Goal: Task Accomplishment & Management: Manage account settings

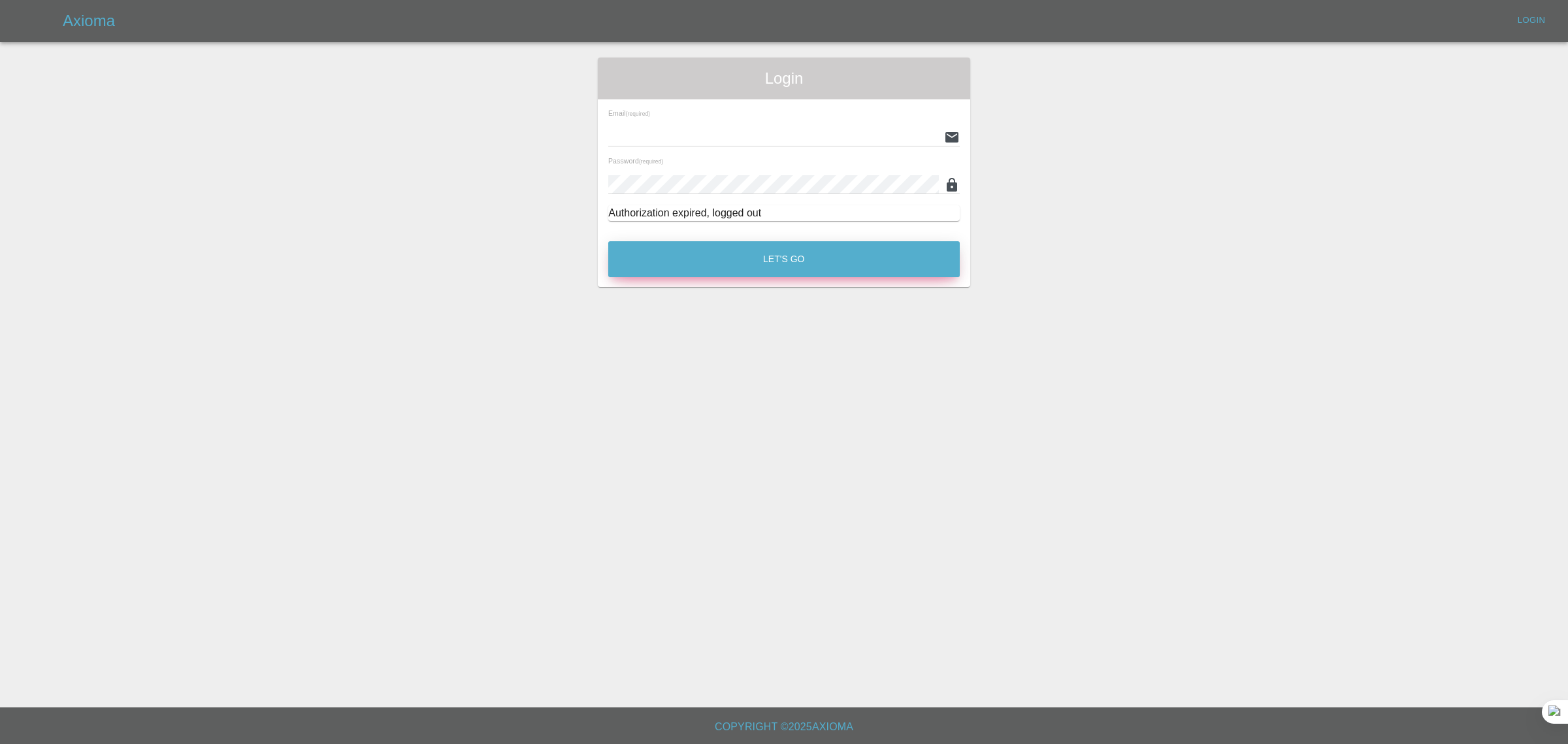
type input "bookkeeping@fifoaccounting.com"
click at [660, 245] on button "Let's Go" at bounding box center [783, 259] width 351 height 36
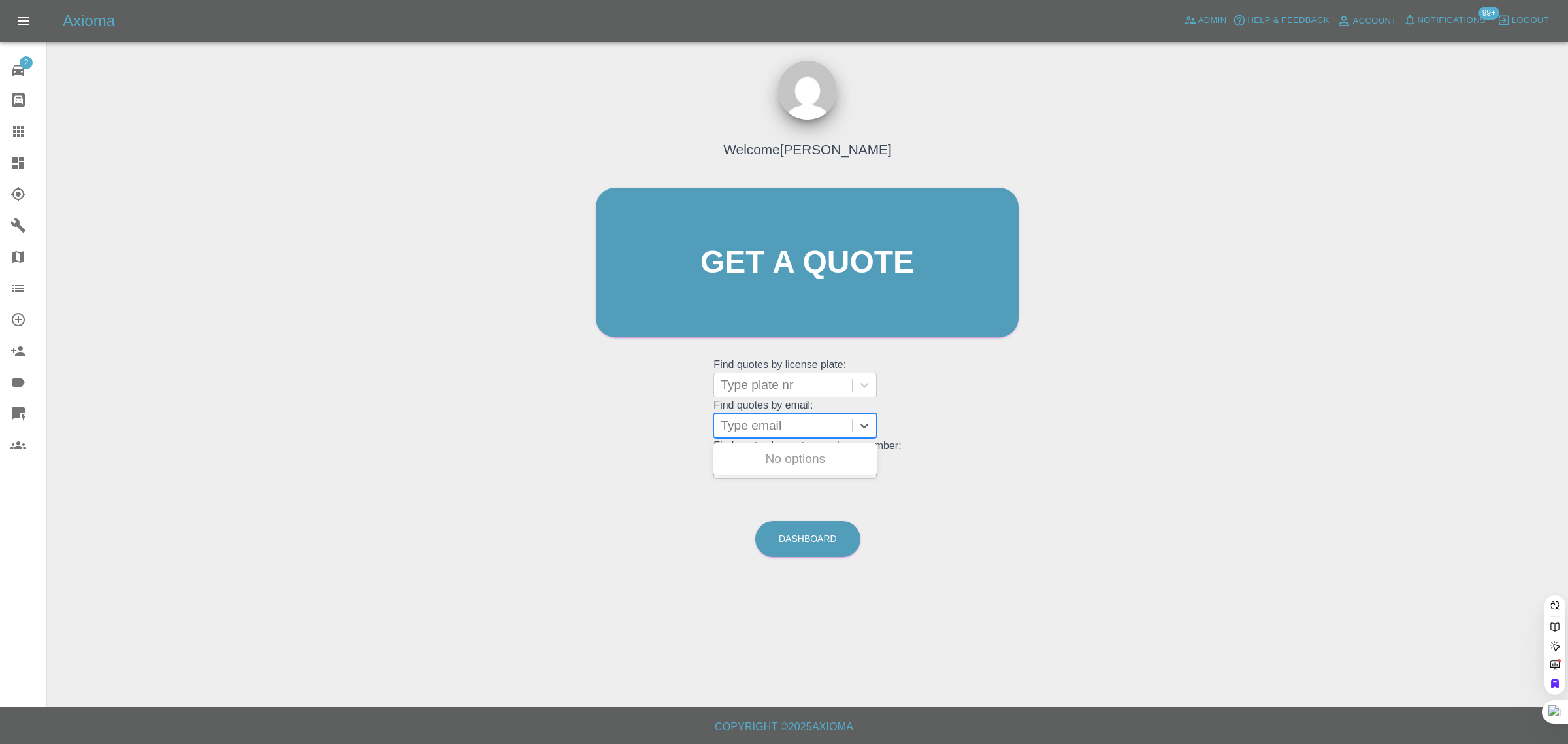
click at [804, 424] on div at bounding box center [783, 425] width 125 height 18
paste input "kimberleysharn@icloud.com"
type input "kimberleysharn@icloud.co"
click at [794, 469] on div "BN12 TUT, Awaiting Repair" at bounding box center [795, 467] width 164 height 42
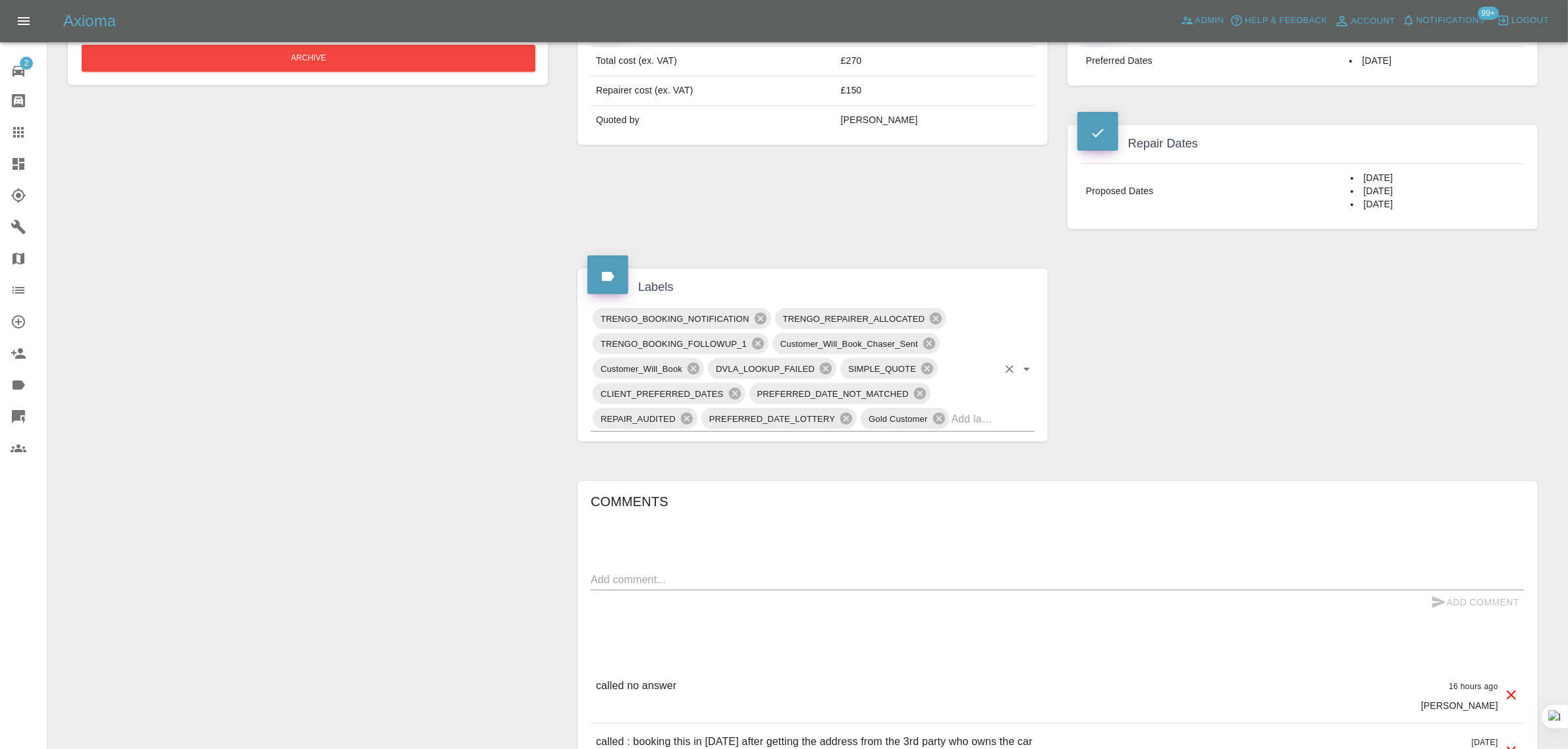
scroll to position [576, 0]
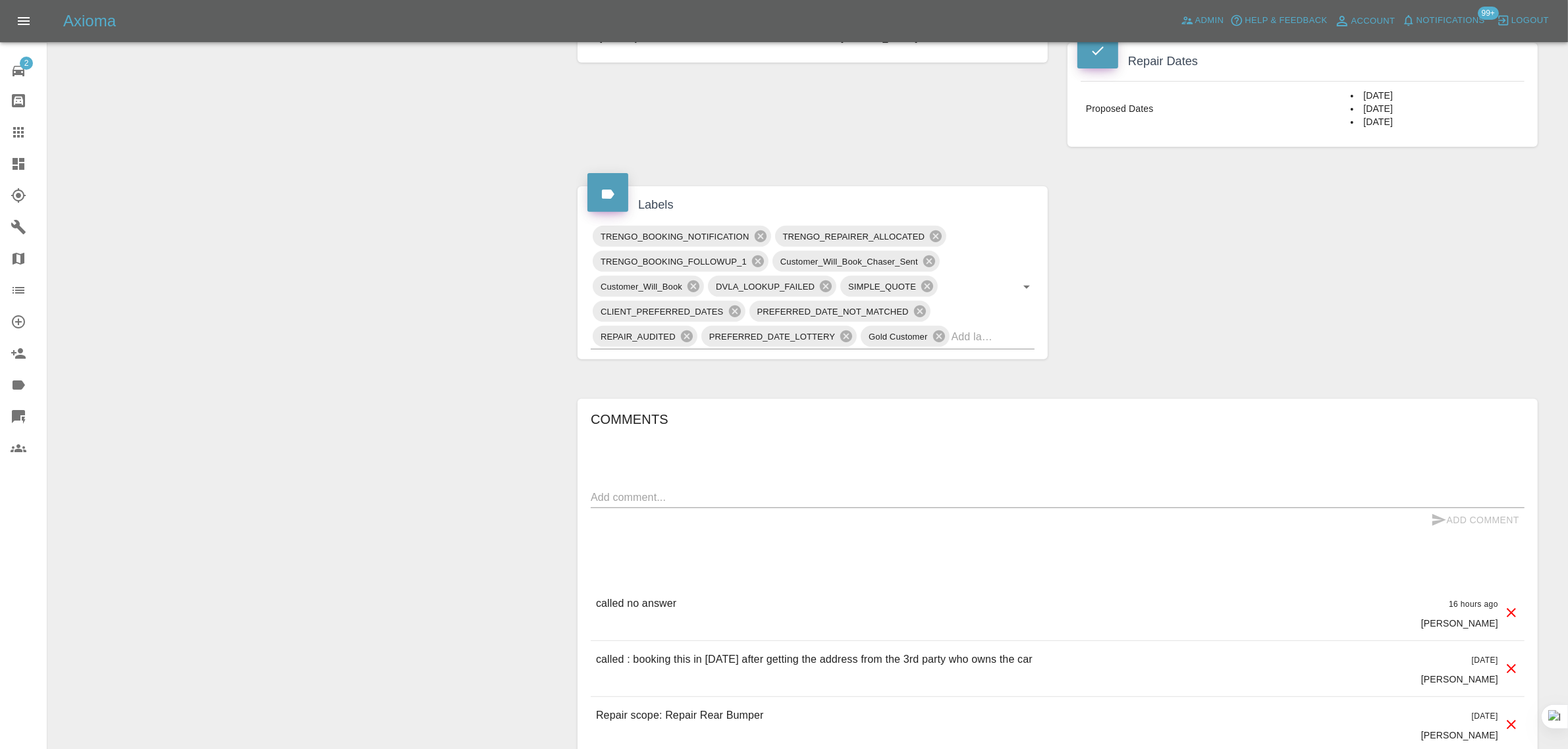
click at [696, 492] on textarea at bounding box center [1057, 496] width 934 height 15
paste textarea "I would like someone to call me on 07377401986 to discuss the repair work I am …"
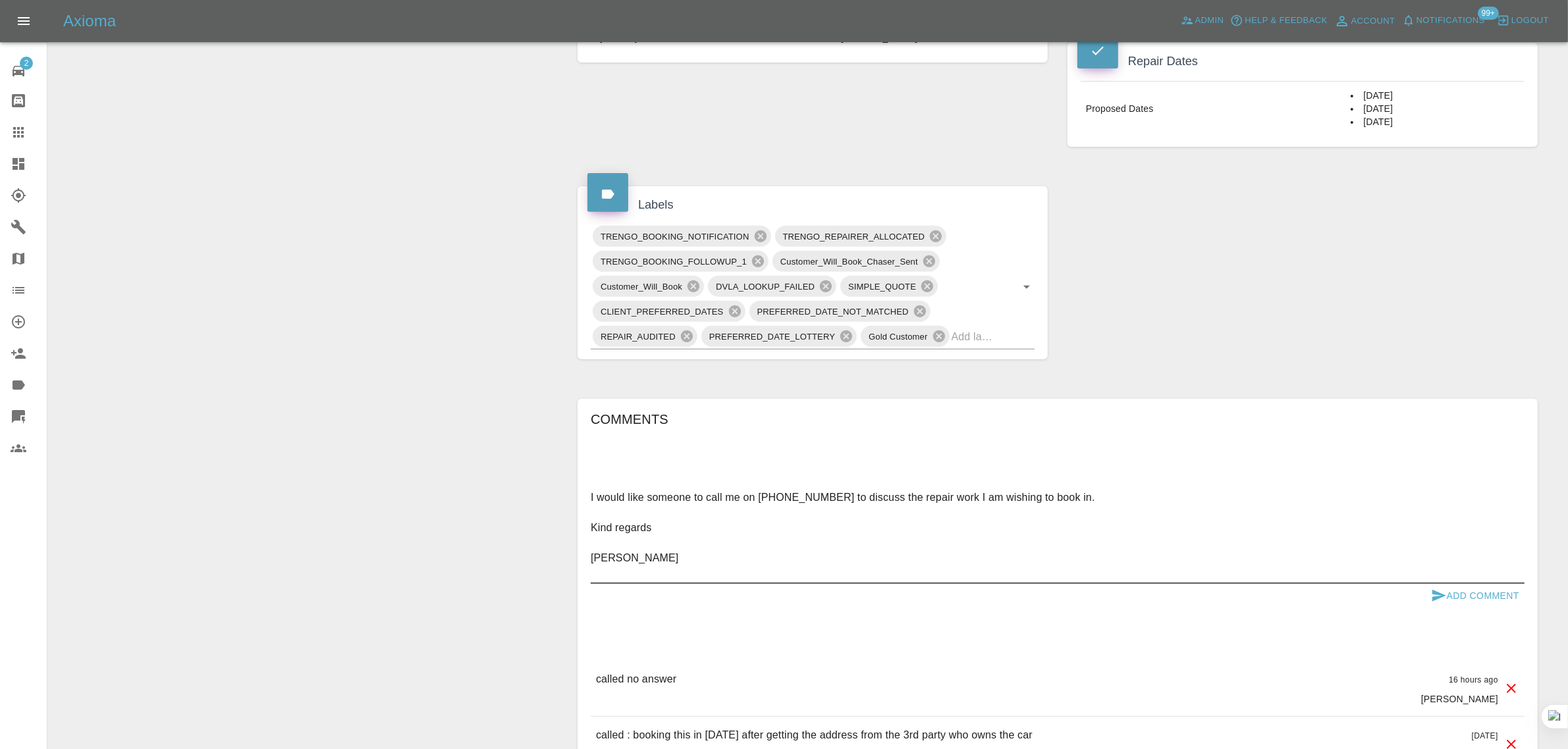
type textarea "I would like someone to call me on 07377401986 to discuss the repair work I am …"
click at [1469, 600] on button "Add Comment" at bounding box center [1474, 596] width 98 height 24
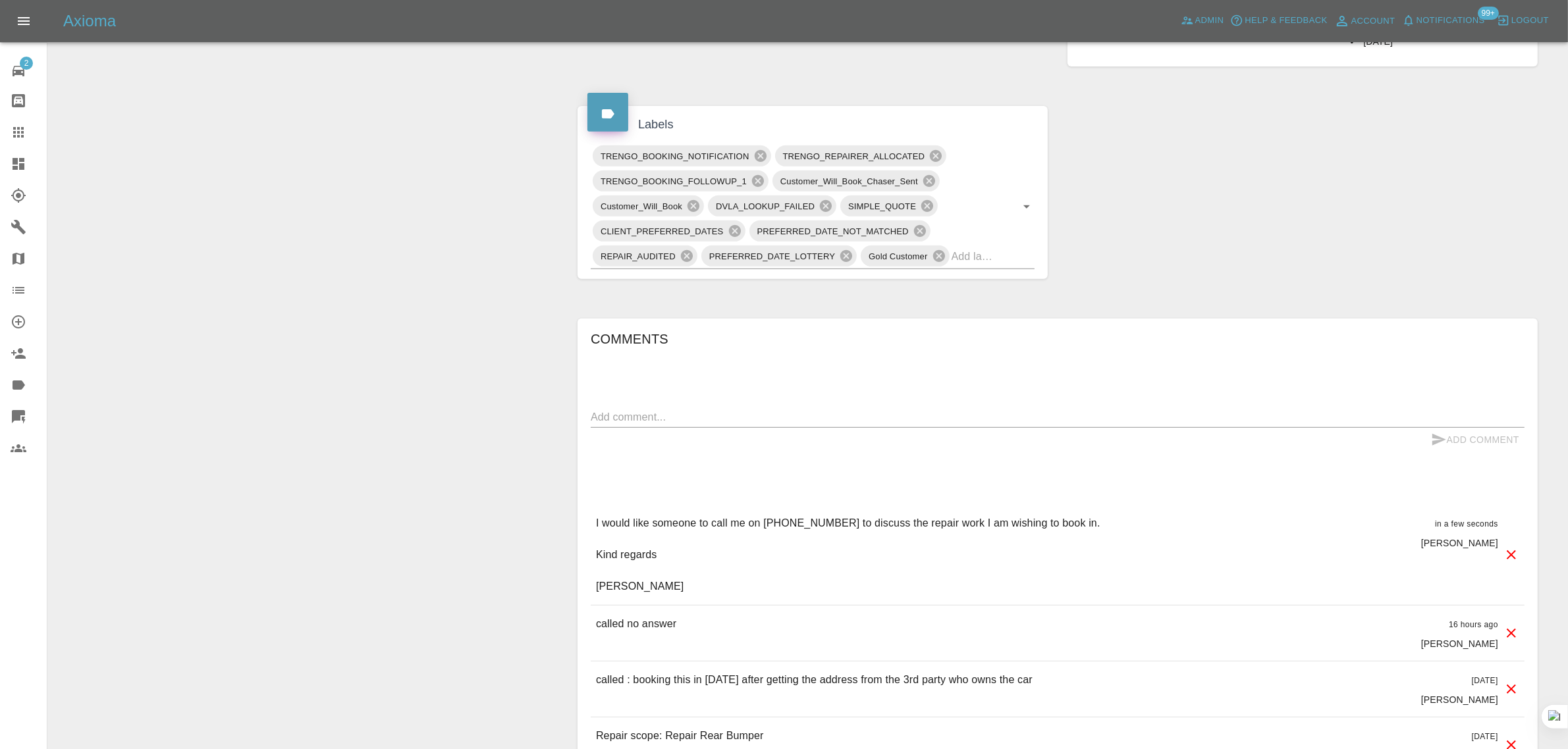
scroll to position [836, 0]
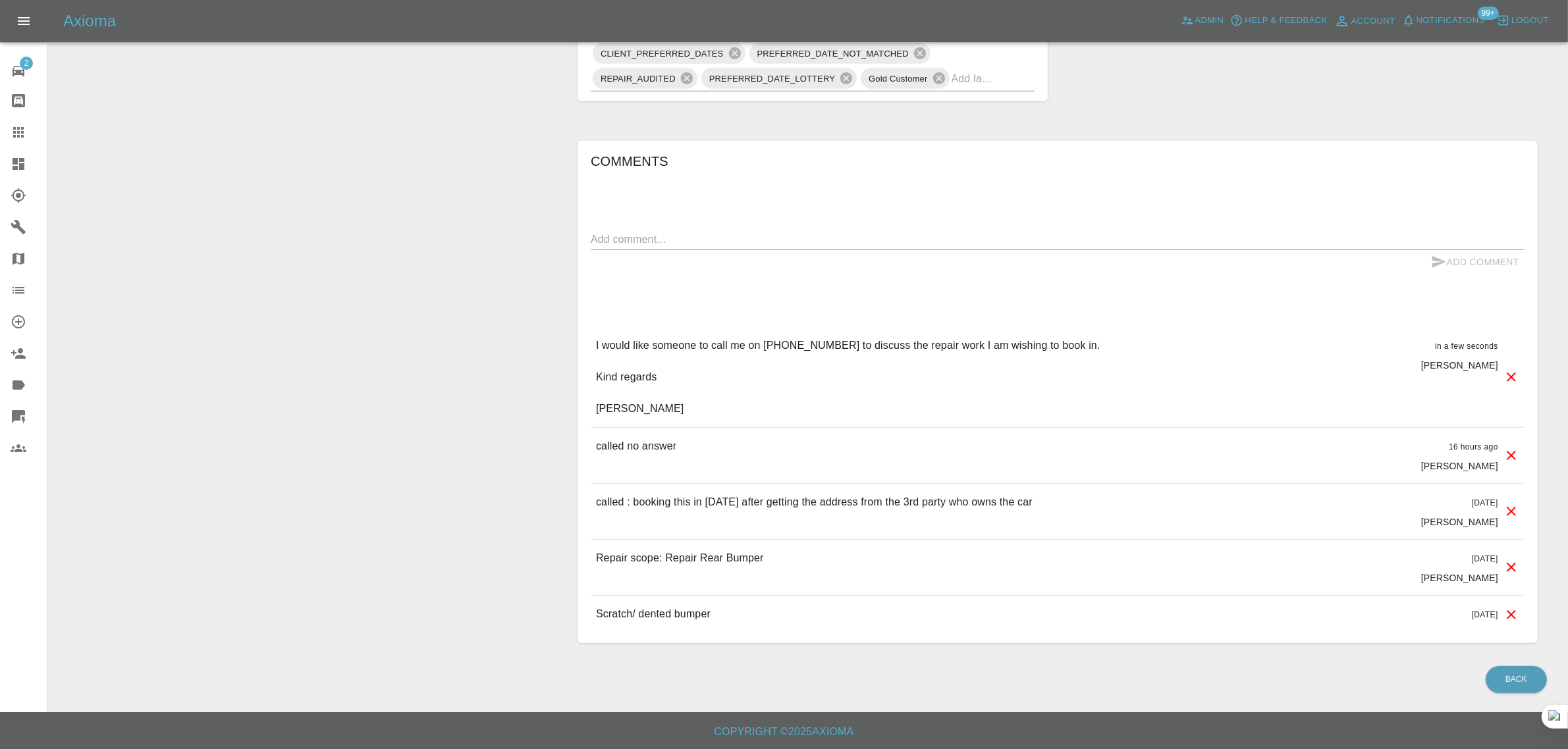
click at [23, 136] on icon at bounding box center [19, 132] width 11 height 11
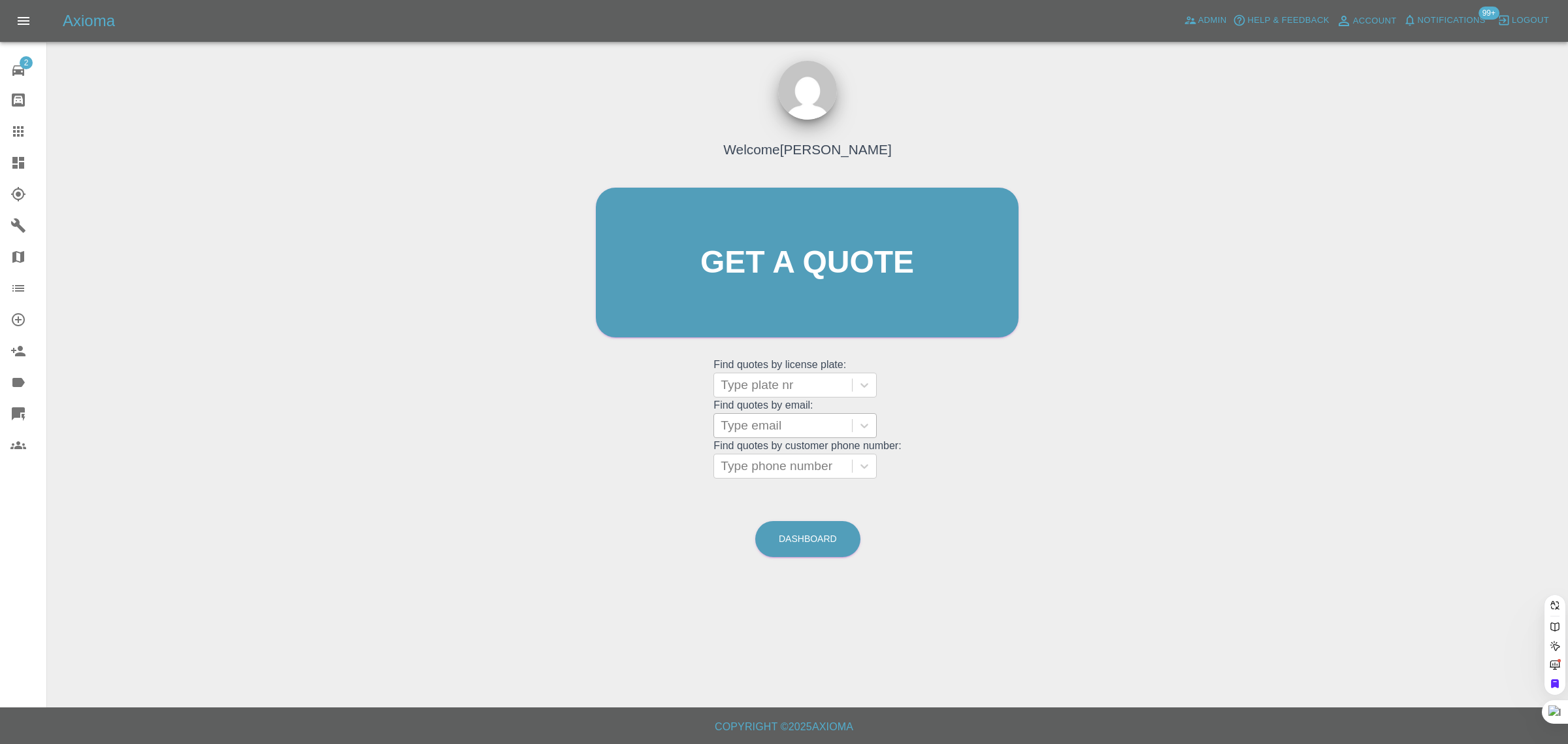
click at [765, 423] on div at bounding box center [783, 425] width 125 height 18
paste input "patriciaclareanderson@gmail.com"
type input "patriciaclareanderson@gmail.com"
click at [772, 458] on div "MJ11UAW, Awaiting Repair" at bounding box center [795, 467] width 164 height 42
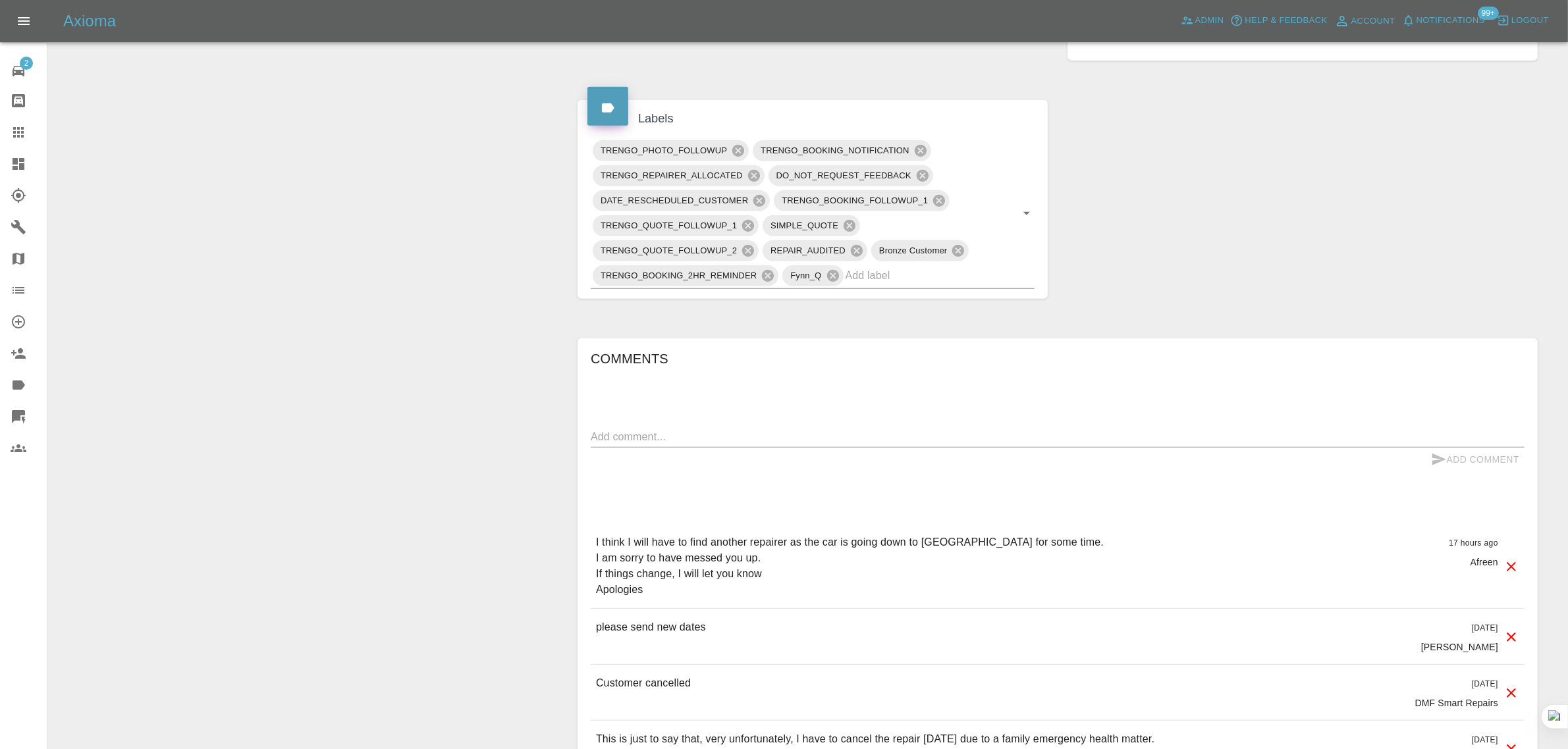
scroll to position [740, 0]
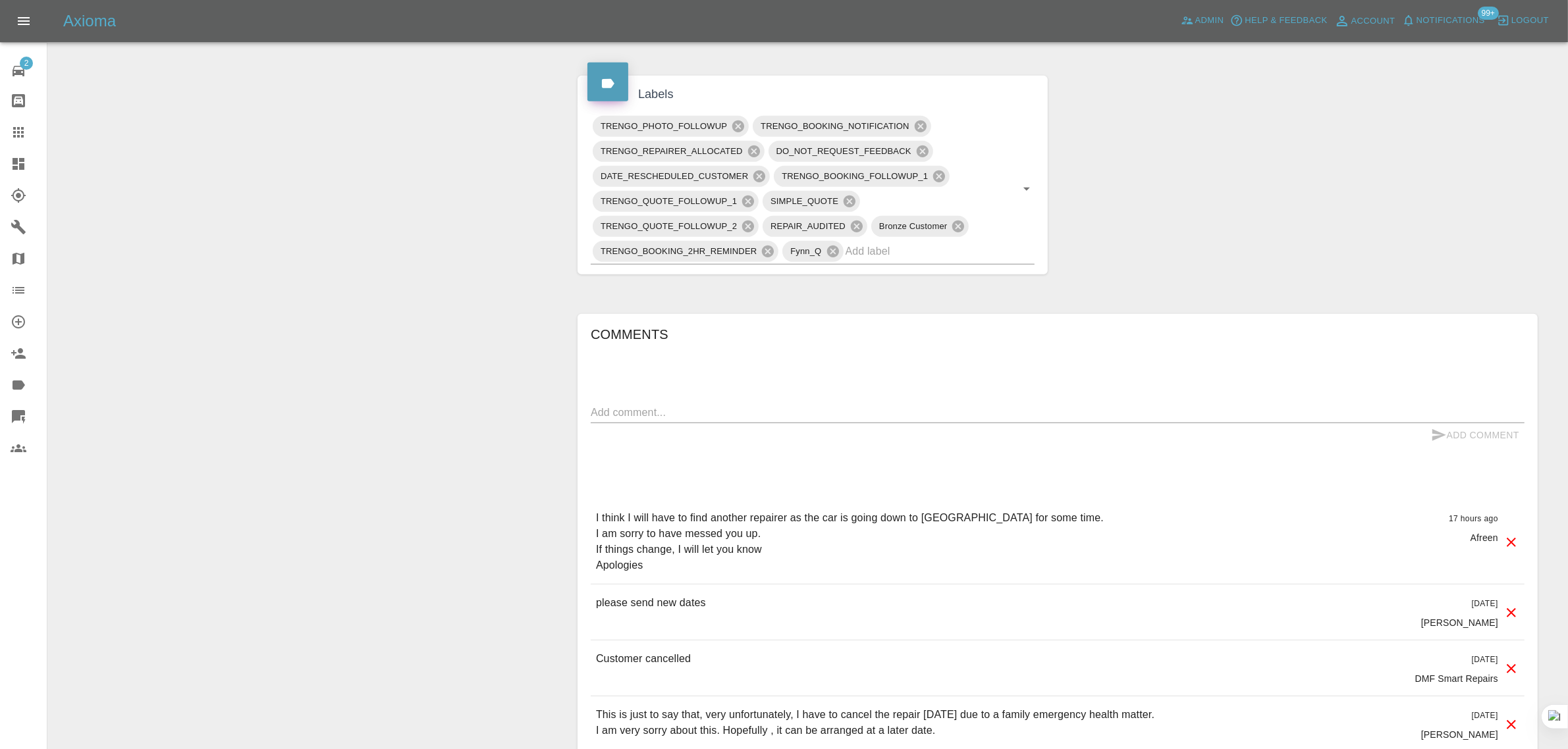
click at [706, 396] on div "Comments x Add Comment I think I will have to find another repairer as the car …" at bounding box center [1057, 738] width 934 height 831
click at [688, 412] on textarea at bounding box center [1057, 412] width 934 height 15
paste textarea "In my last reply I said that the car was going down to Bristol for a while and …"
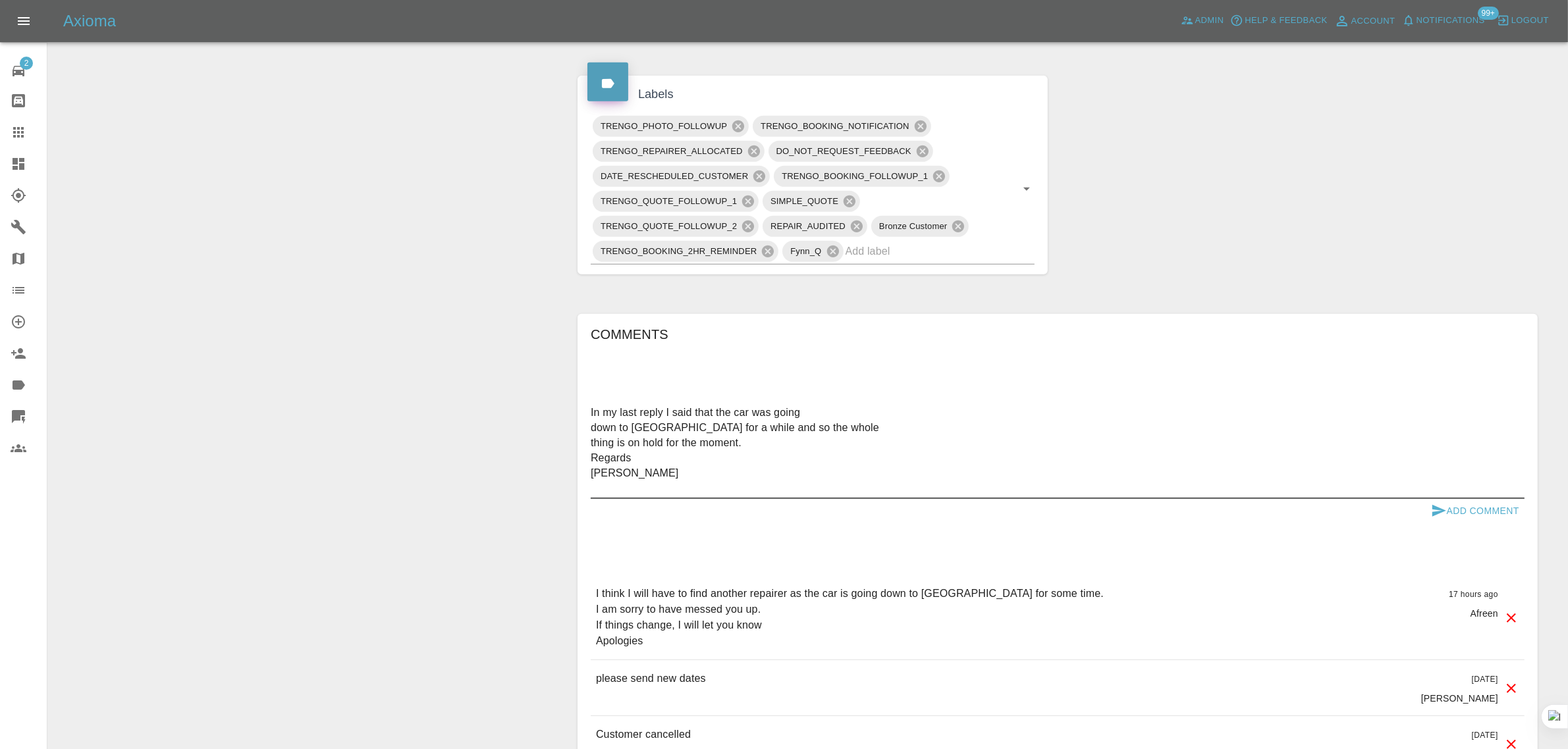
type textarea "In my last reply I said that the car was going down to Bristol for a while and …"
click at [1481, 512] on button "Add Comment" at bounding box center [1474, 511] width 98 height 24
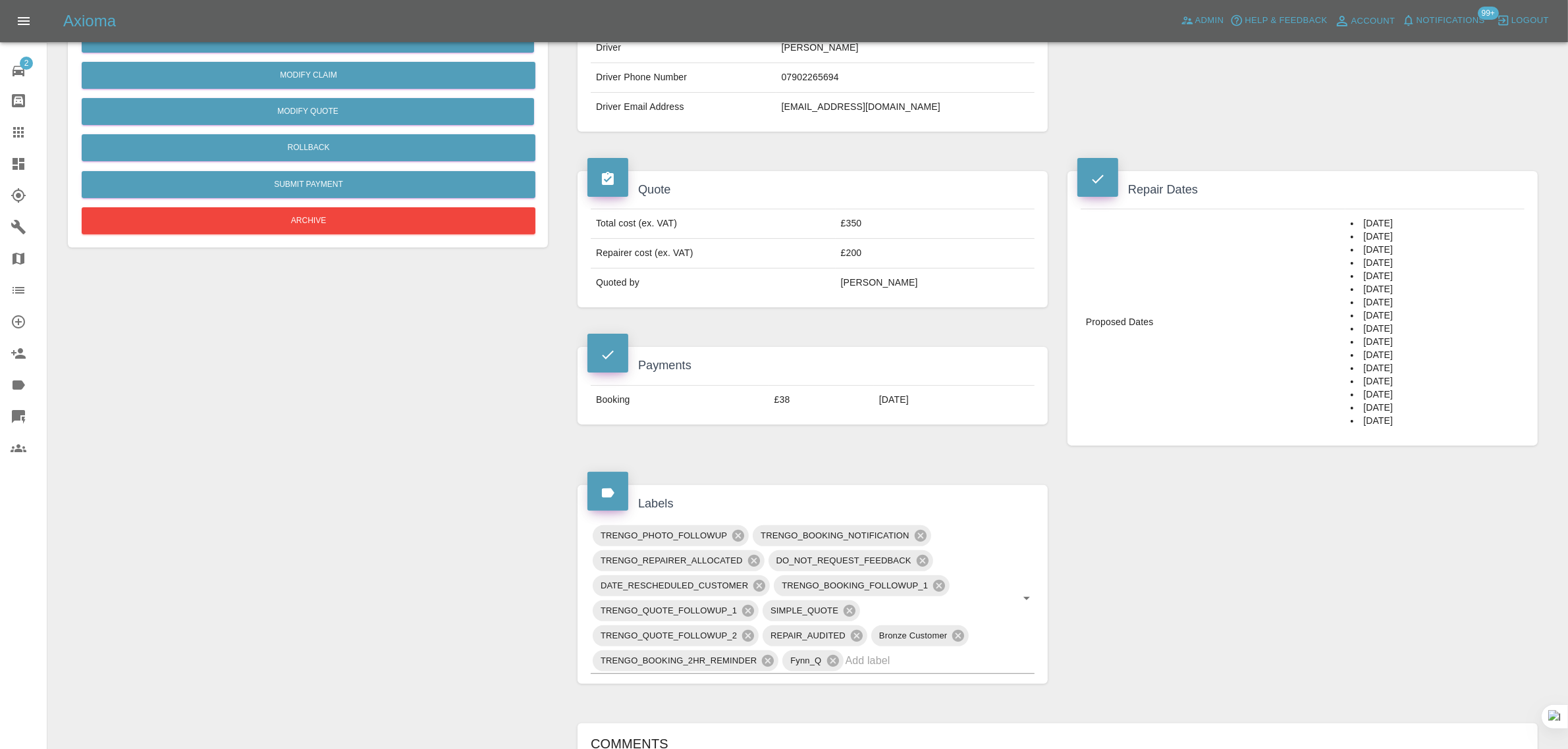
scroll to position [329, 0]
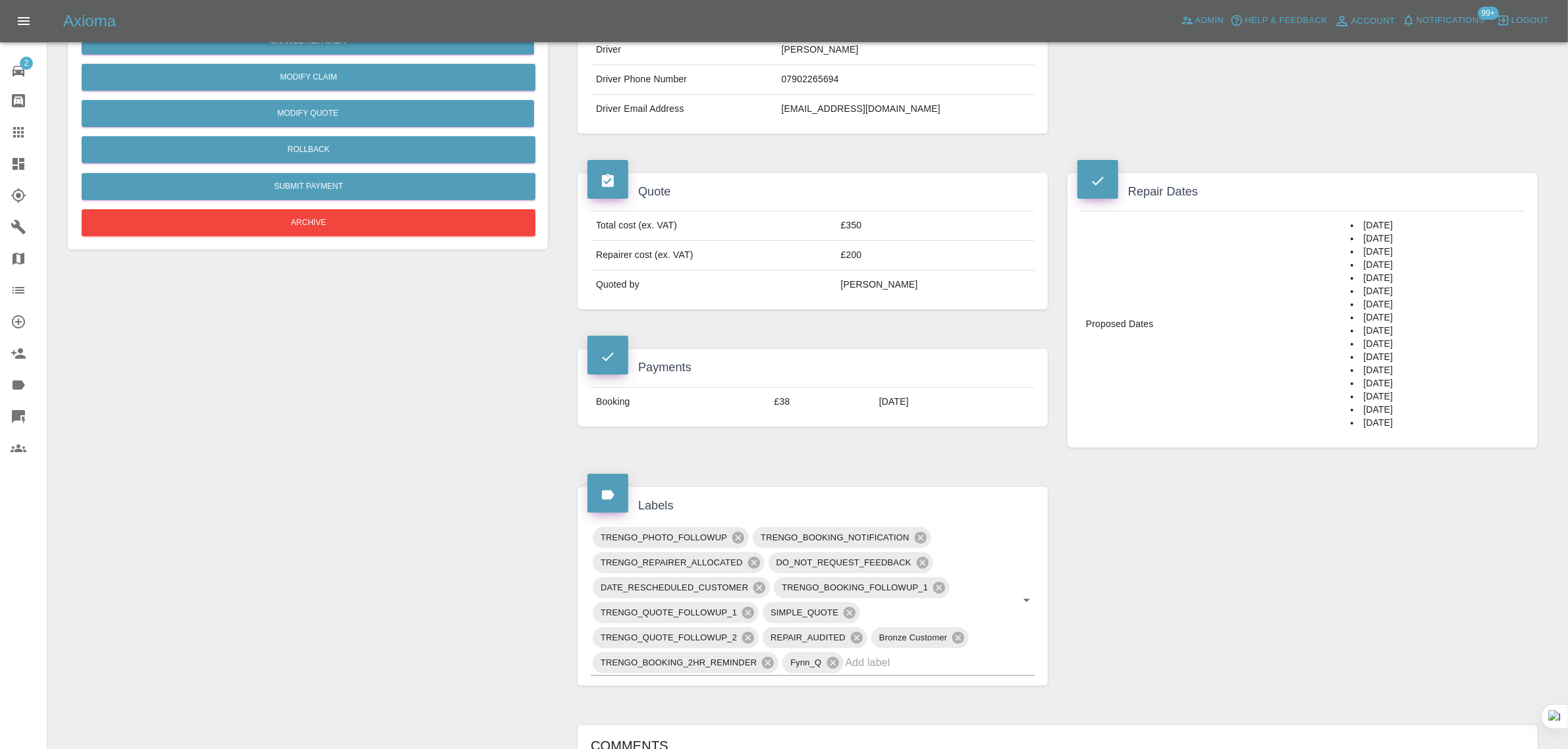
click at [341, 240] on div "Change Repairer Modify Claim Modify Quote Rollback Submit Payment Archive" at bounding box center [307, 35] width 480 height 430
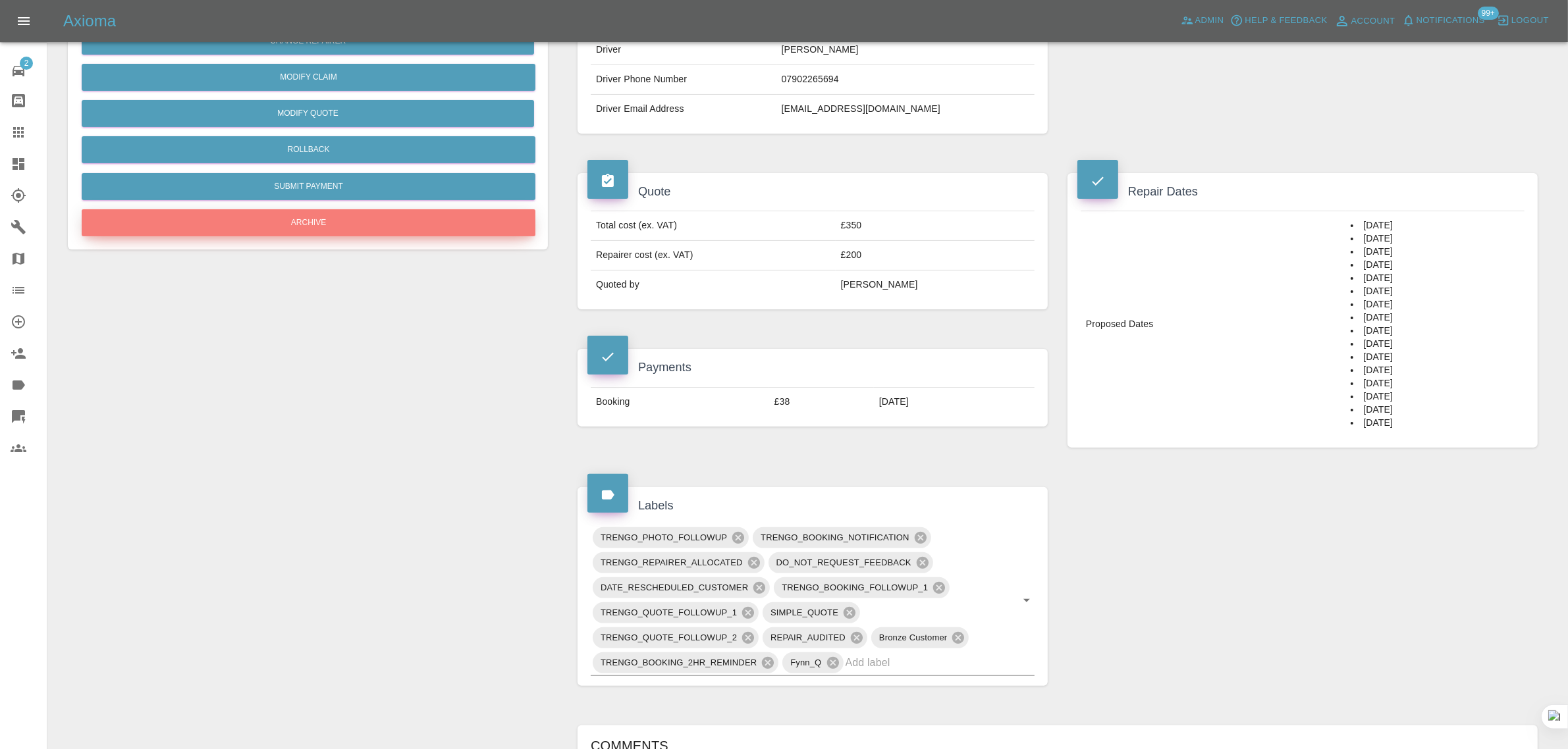
click at [347, 221] on button "Archive" at bounding box center [309, 222] width 454 height 27
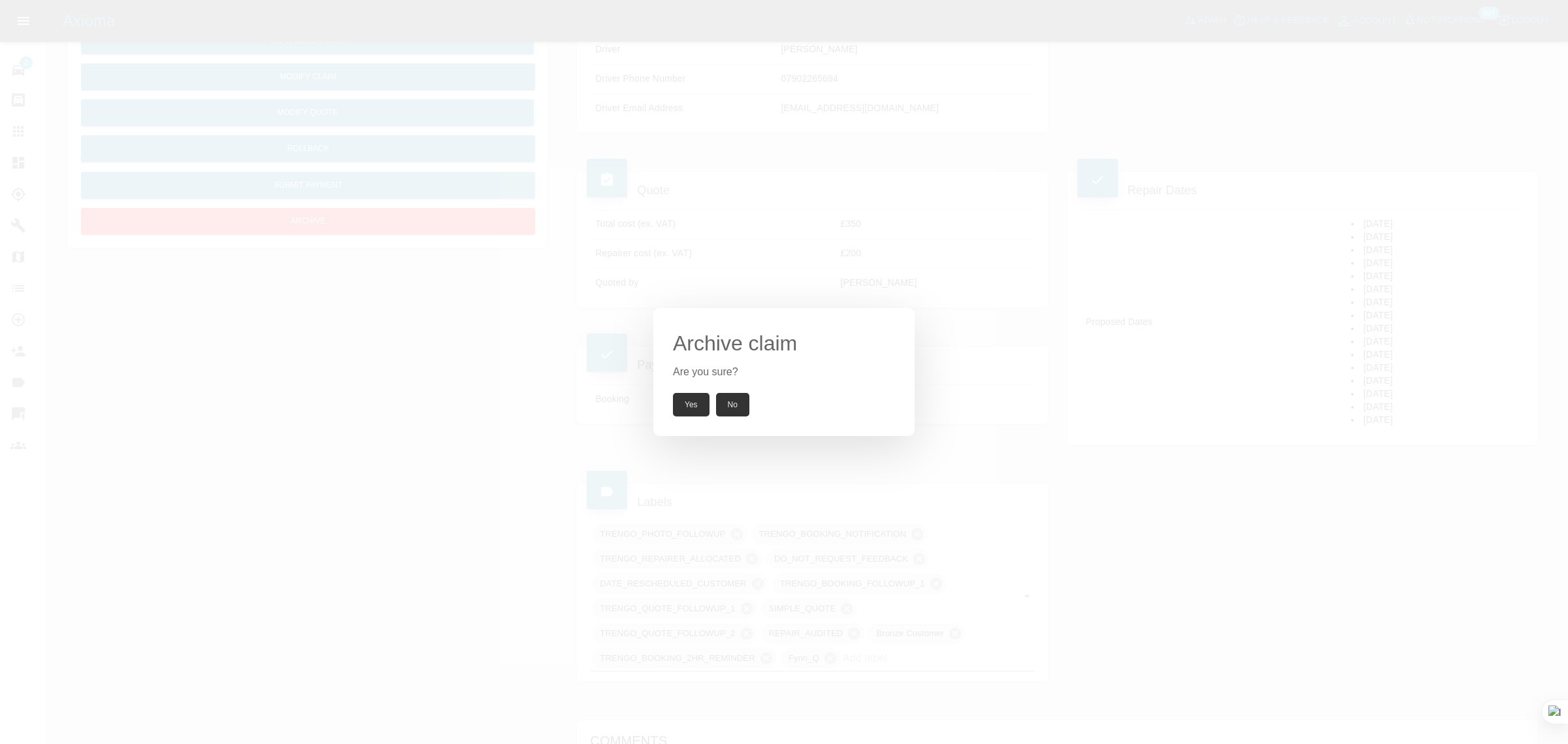
click at [685, 409] on button "Yes" at bounding box center [692, 404] width 37 height 24
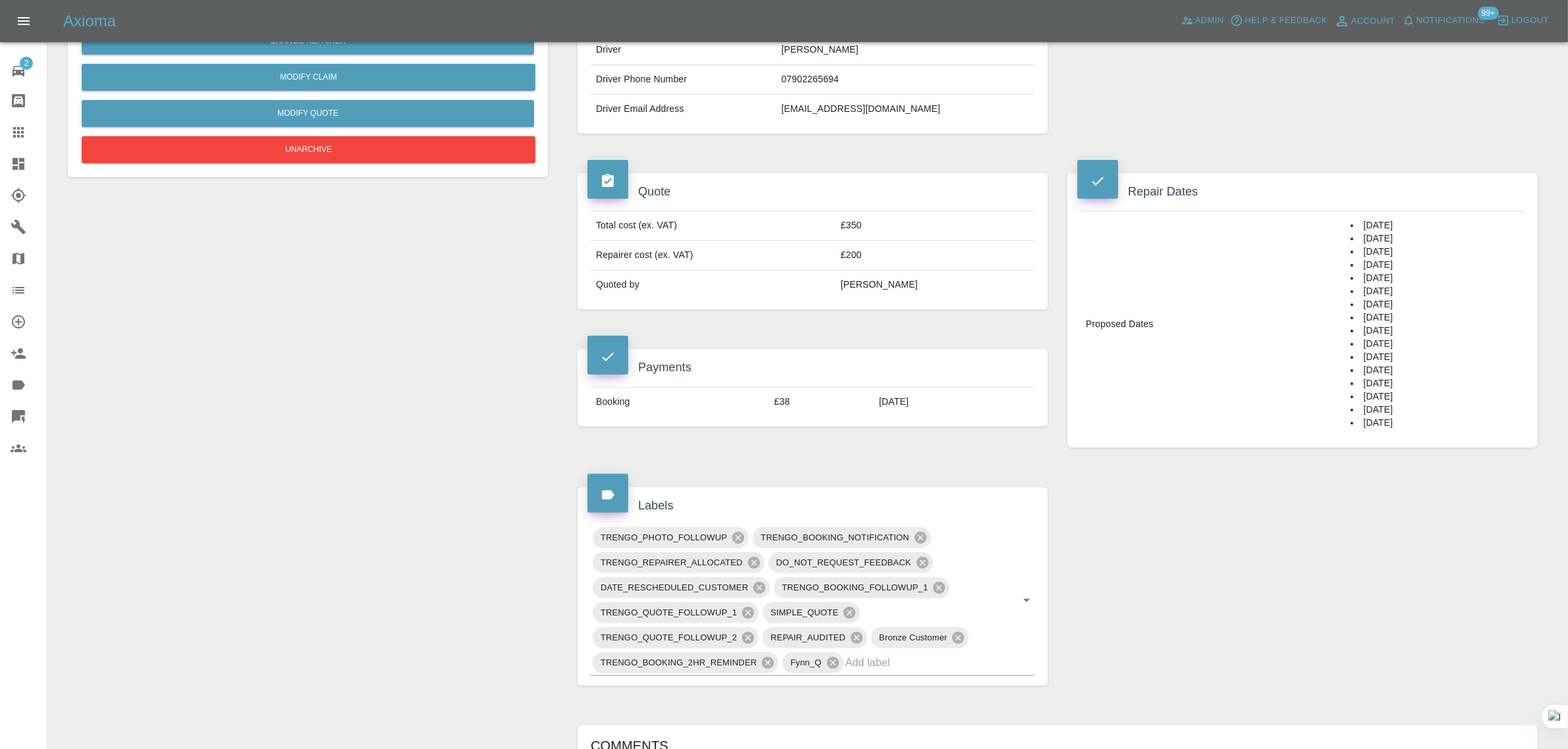
click at [27, 129] on div at bounding box center [29, 132] width 37 height 16
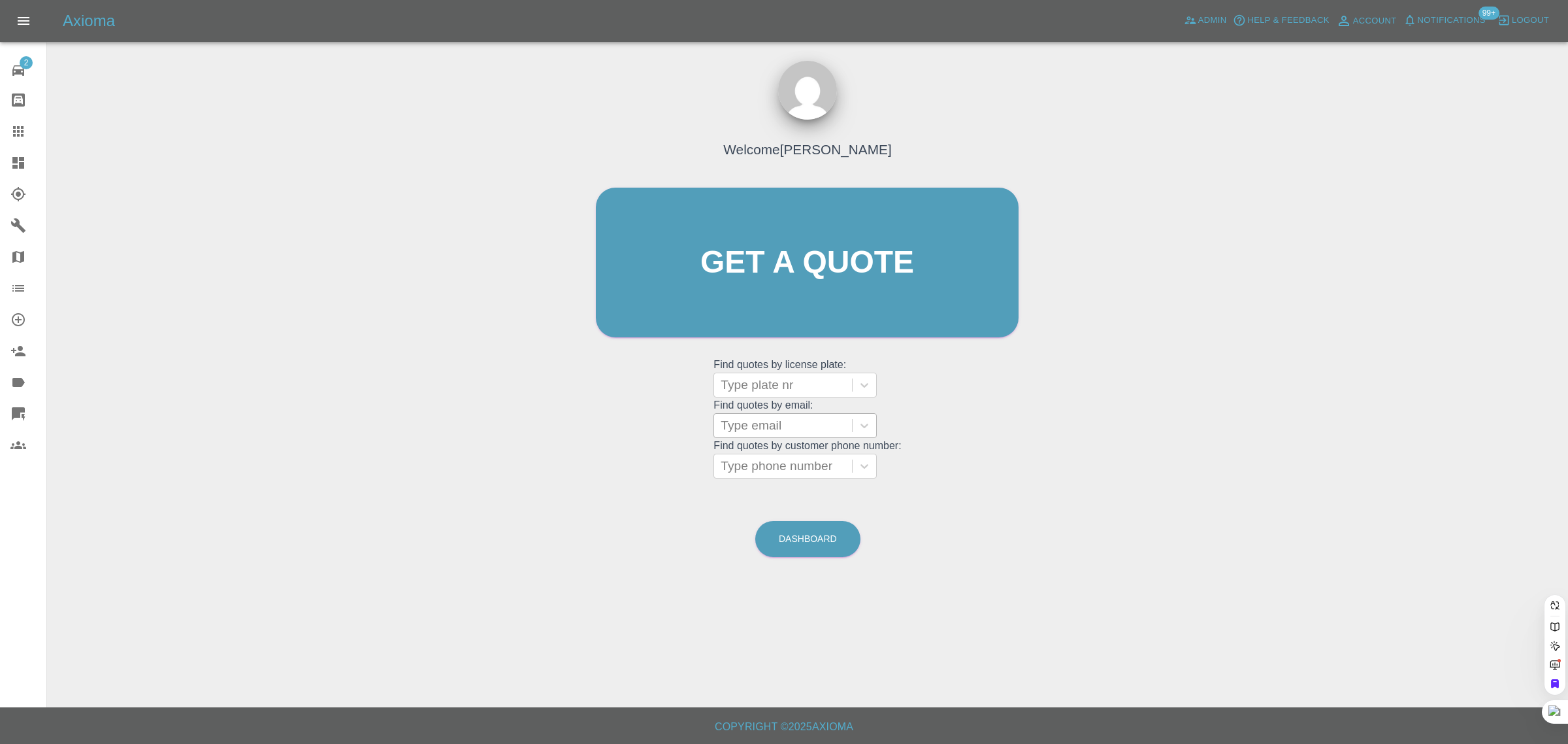
click at [762, 426] on div at bounding box center [783, 425] width 125 height 18
paste input "michaelhall766@googlemail.com"
type input "michaelhall766@googlemail."
click at [773, 460] on div "VA21LWU, Completed" at bounding box center [795, 459] width 164 height 26
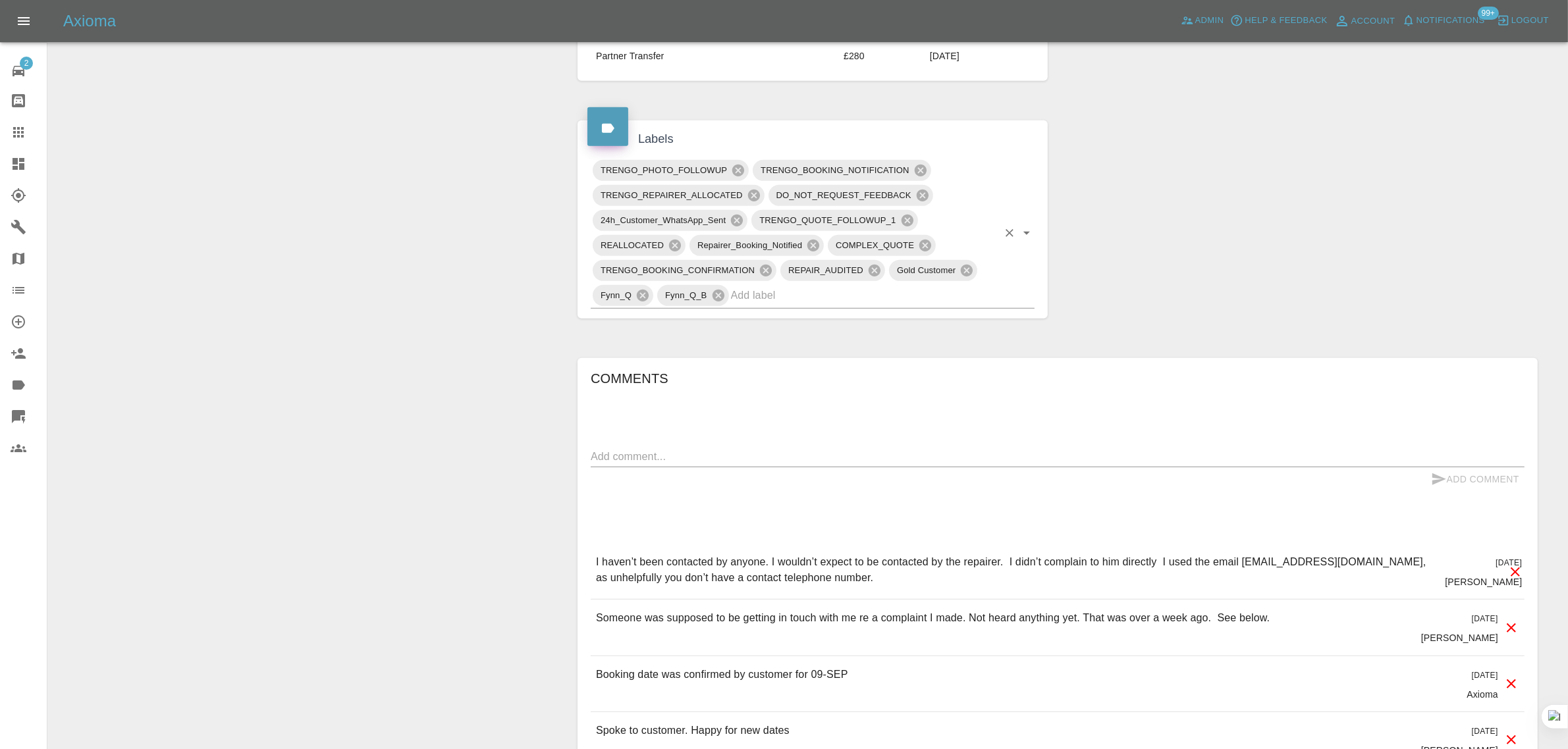
scroll to position [740, 0]
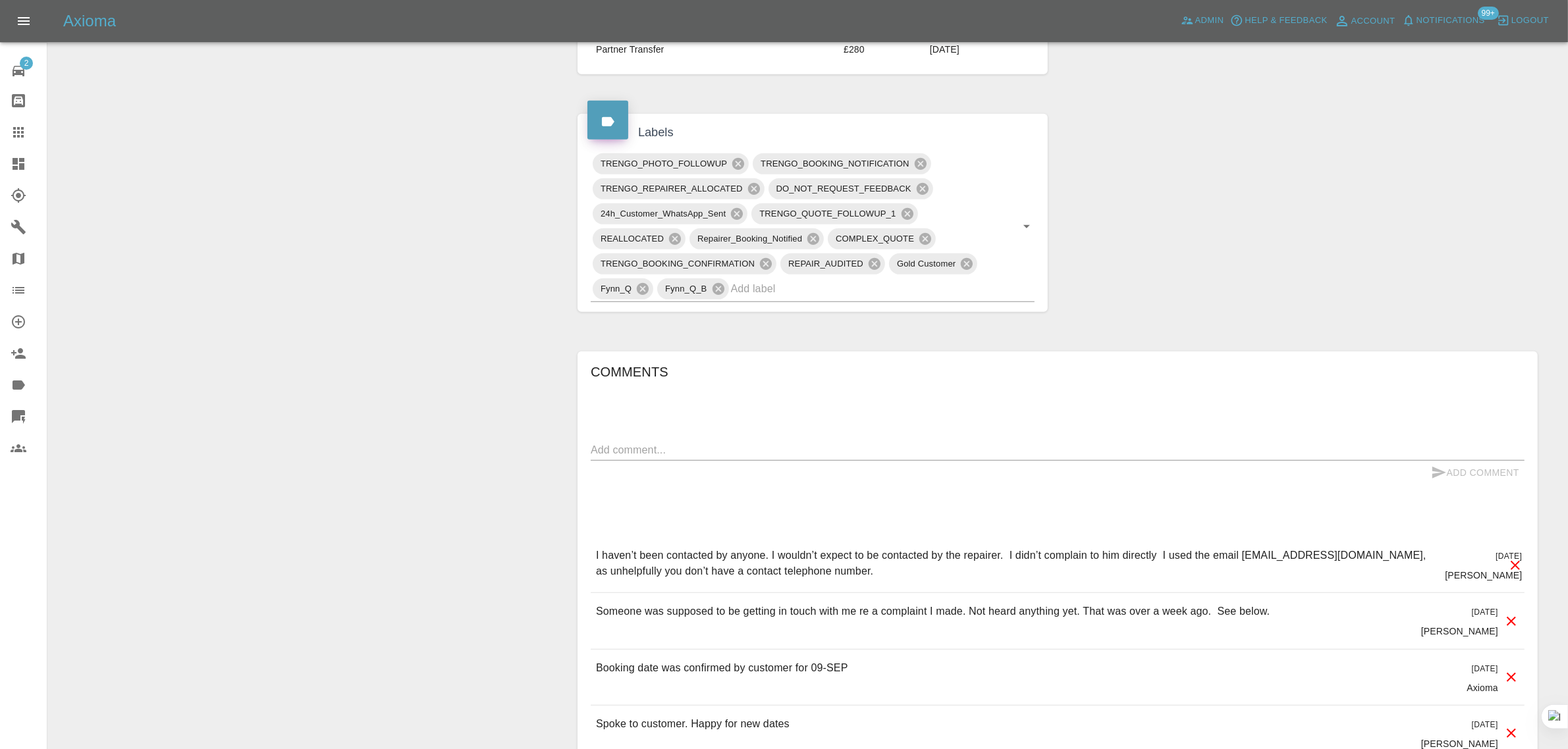
drag, startPoint x: 741, startPoint y: 434, endPoint x: 736, endPoint y: 441, distance: 8.6
click at [736, 444] on div "x" at bounding box center [1057, 450] width 934 height 21
paste textarea "Still not heard anything regarding my complaint. When will I be contacted? M.Ha…"
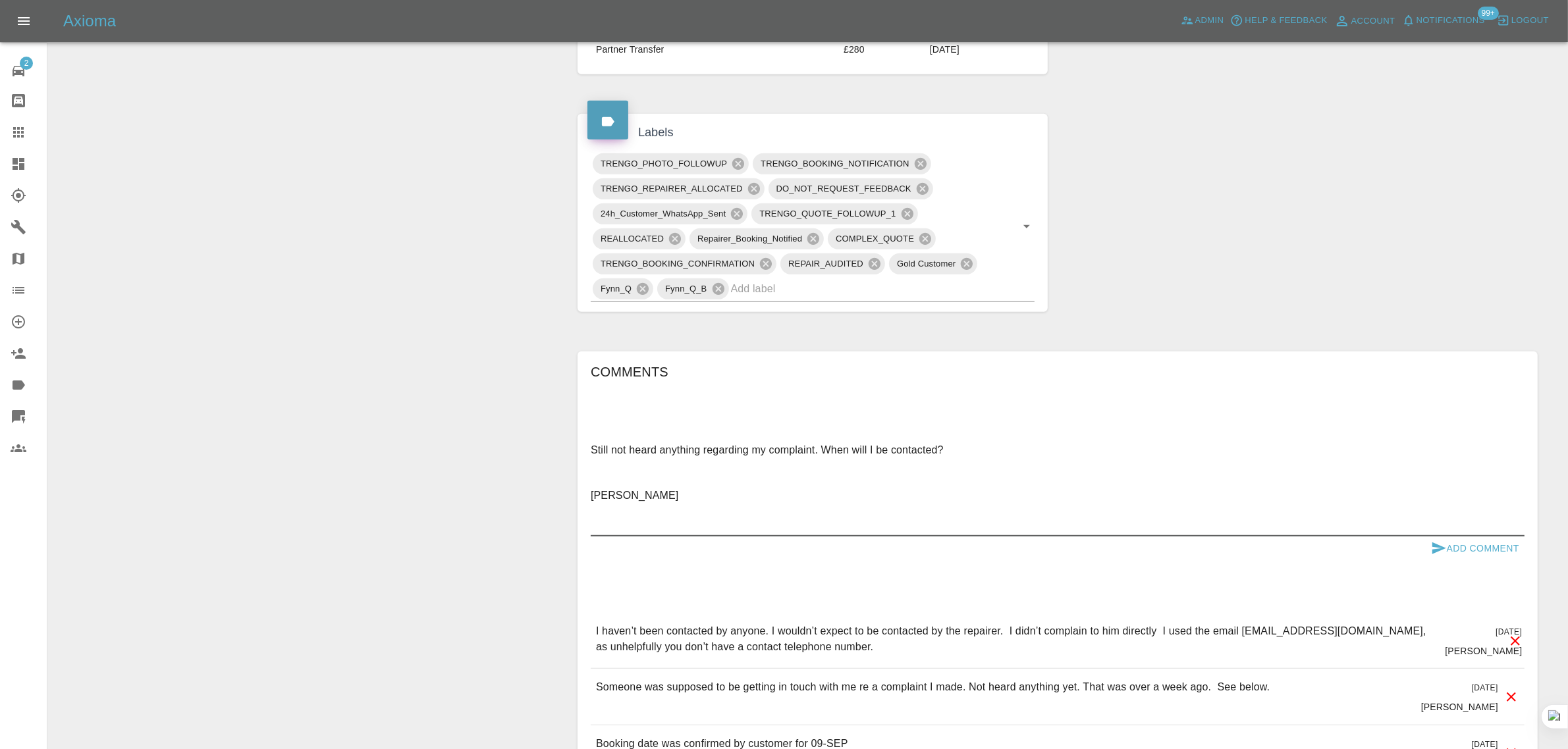
type textarea "Still not heard anything regarding my complaint. When will I be contacted? M.Ha…"
click at [1469, 550] on button "Add Comment" at bounding box center [1474, 548] width 98 height 24
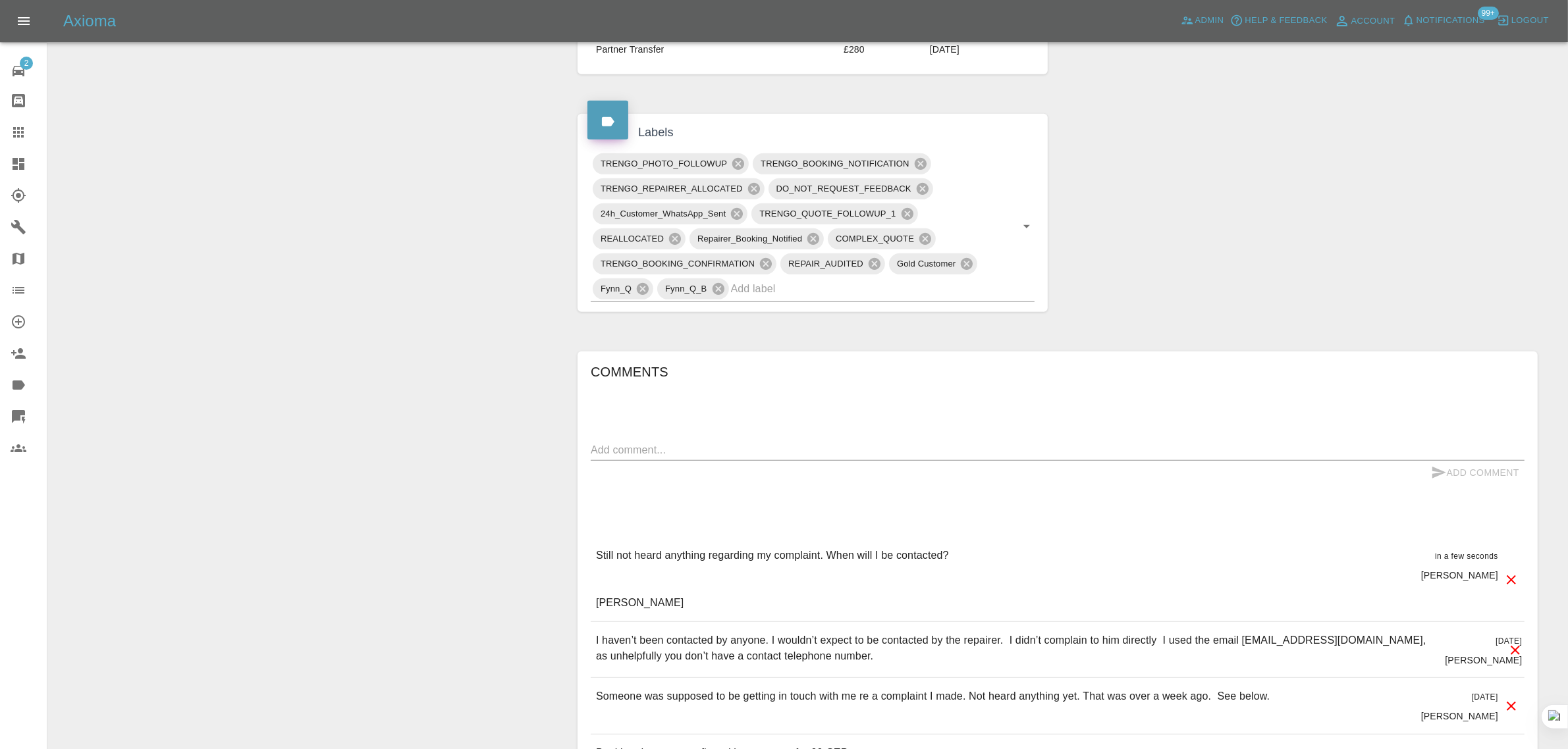
click at [22, 129] on icon at bounding box center [19, 132] width 11 height 11
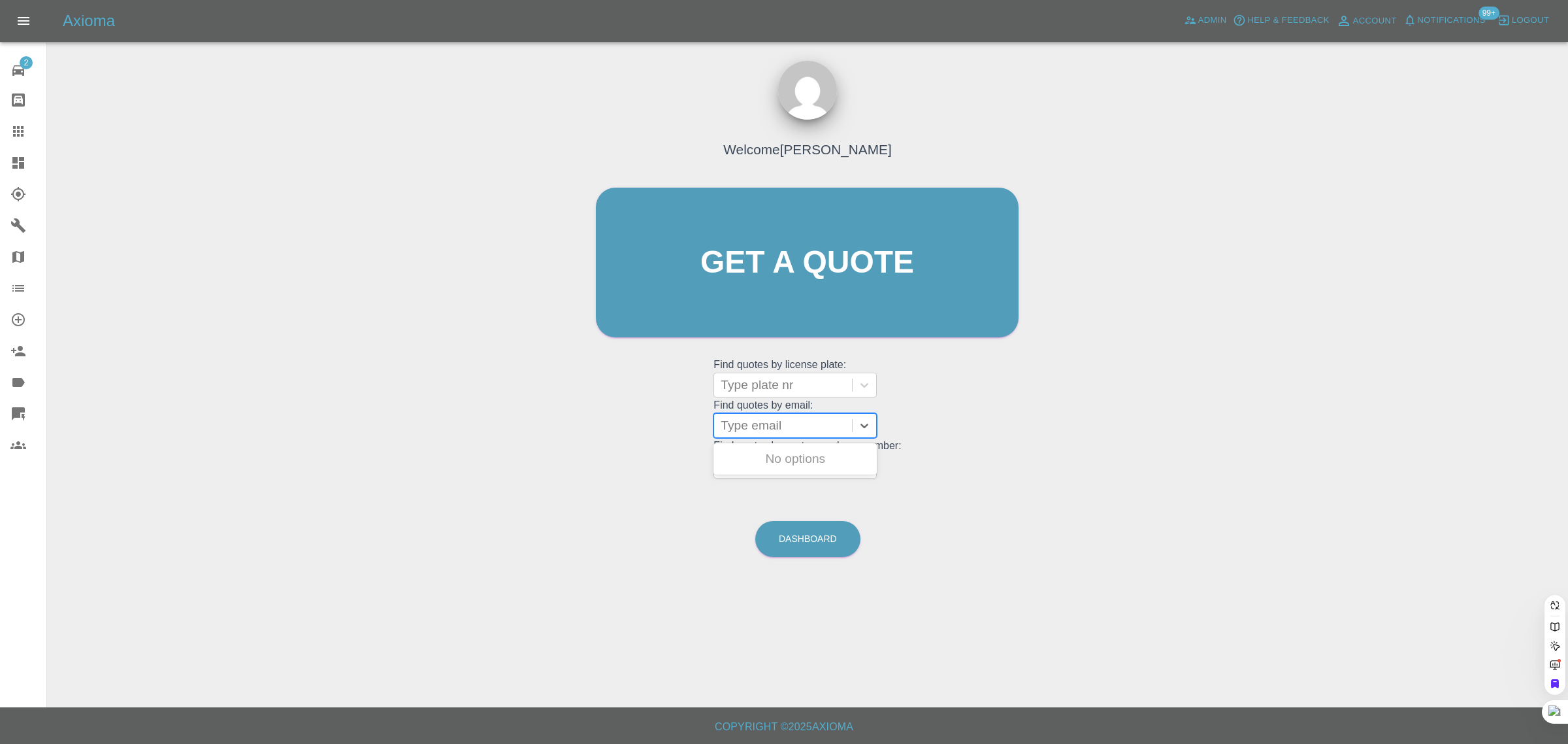
click at [766, 428] on div at bounding box center [783, 425] width 125 height 18
paste input "carole.cookson@hotmail.co.uk"
type input "carole.cookson@hotmail.co.u"
click at [795, 458] on div "GD22 ZTF, Awaiting Repair" at bounding box center [795, 467] width 164 height 42
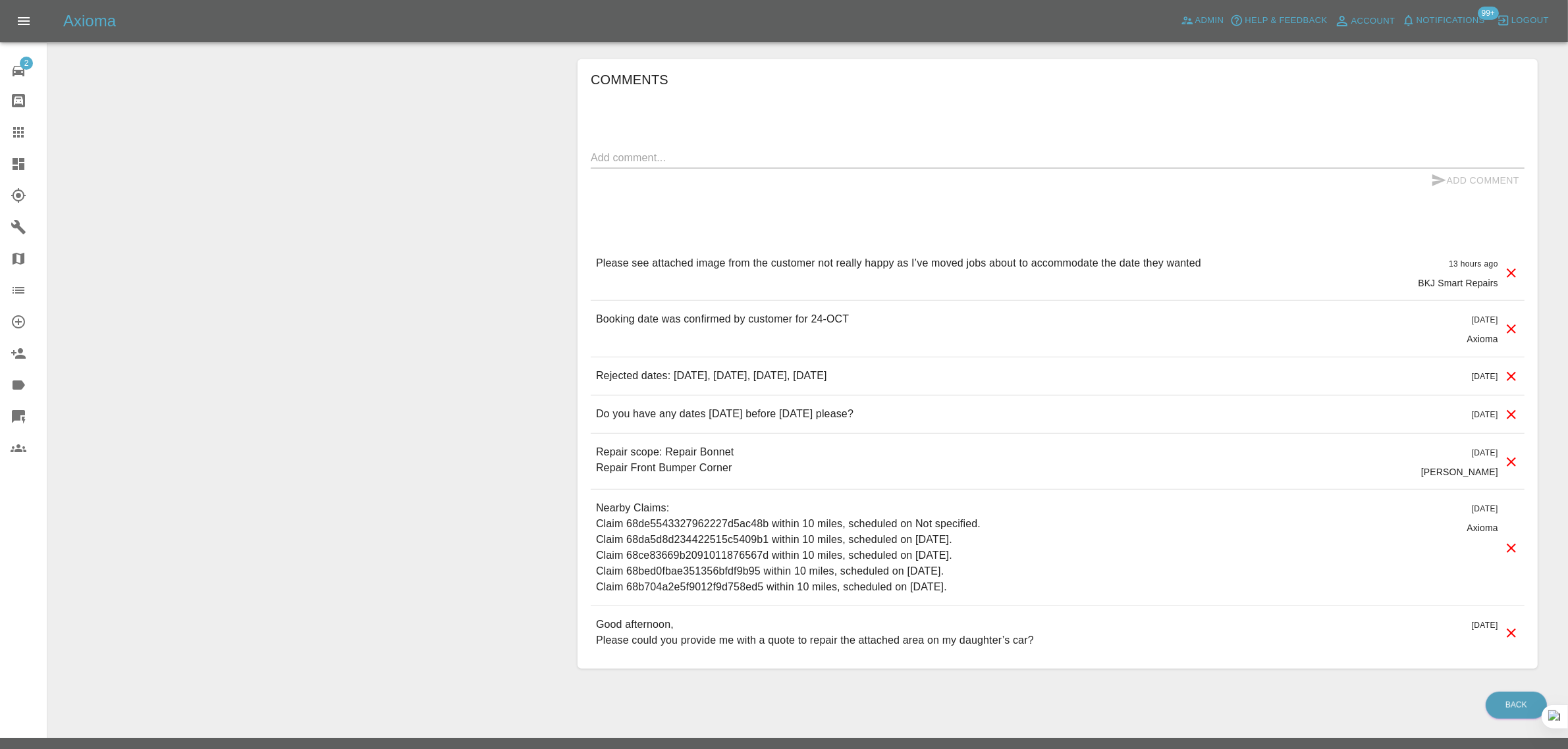
scroll to position [1022, 0]
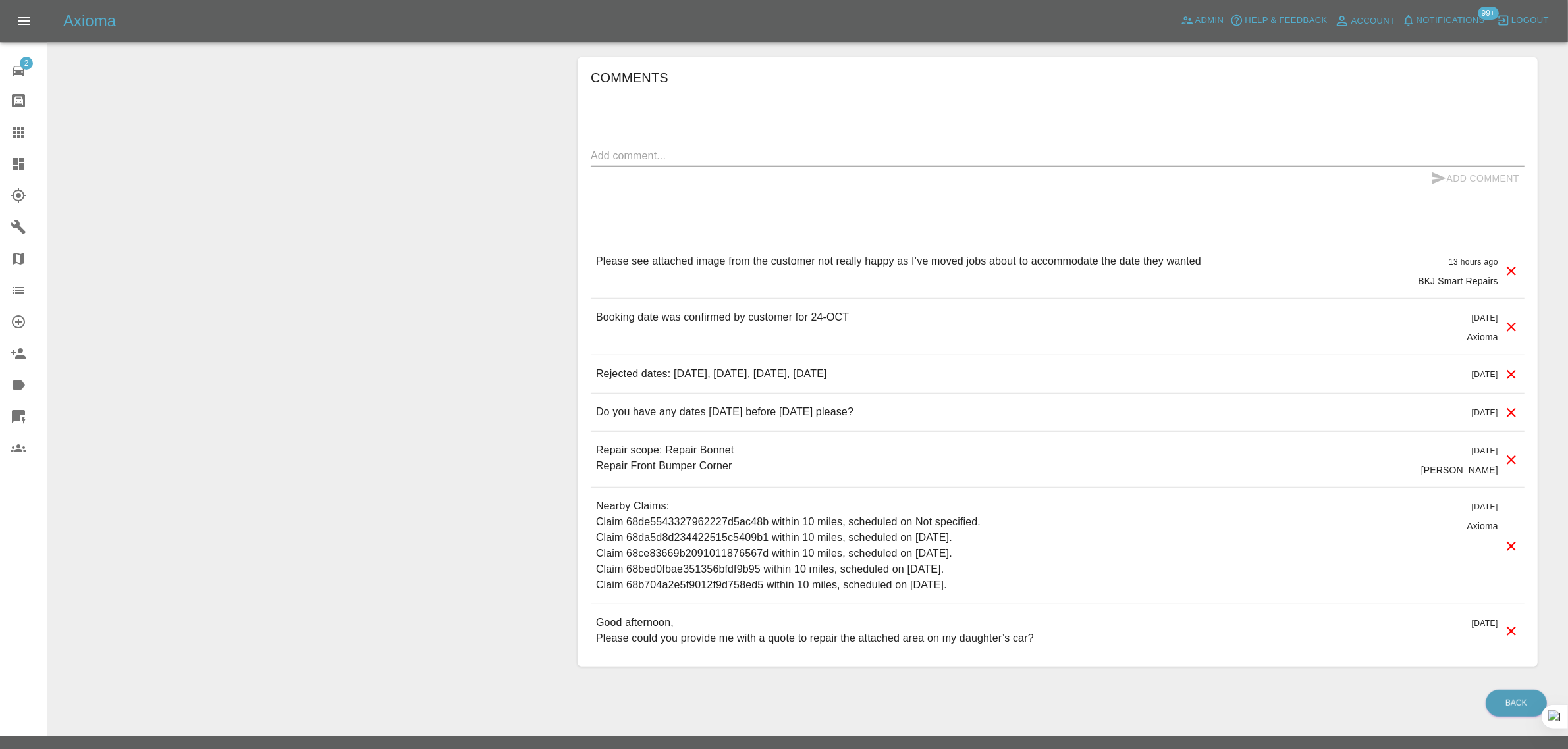
click at [30, 126] on div at bounding box center [29, 132] width 37 height 16
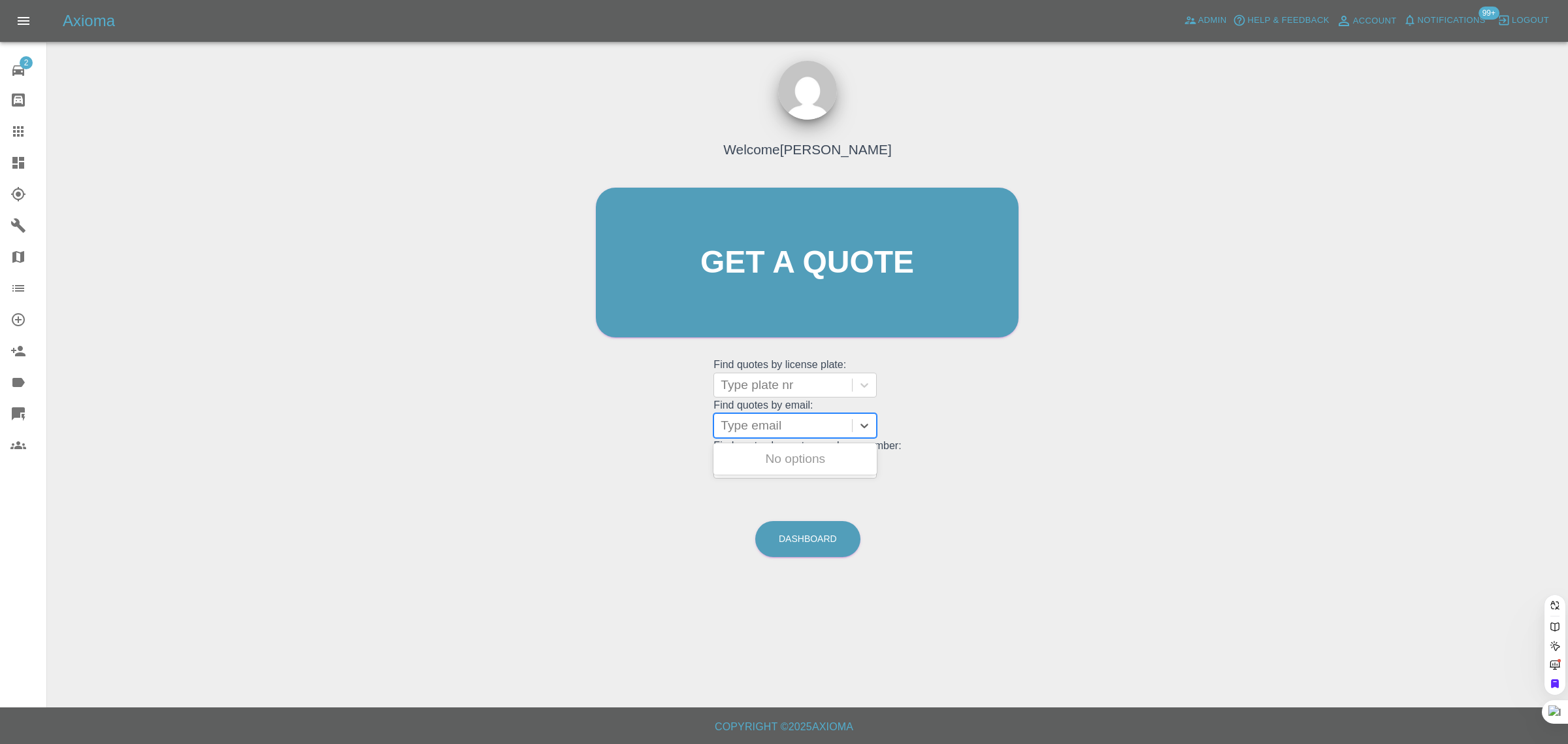
click at [776, 431] on div at bounding box center [783, 425] width 125 height 18
paste input "bunny1964@btinternet.com"
type input "bunny1964@btinternet."
click at [761, 463] on div "LL74 OBO, Awaiting Authorisation" at bounding box center [795, 467] width 164 height 42
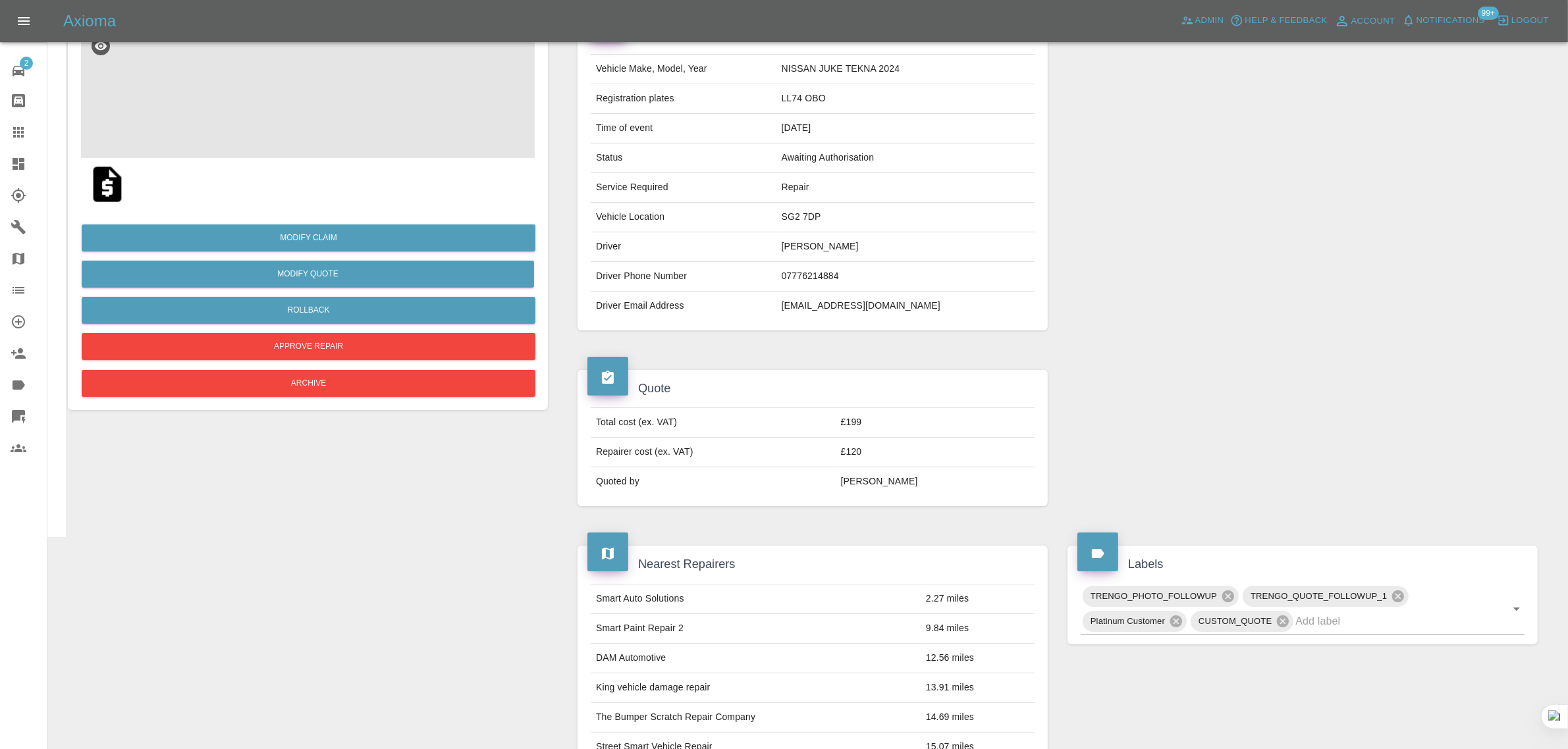
scroll to position [658, 0]
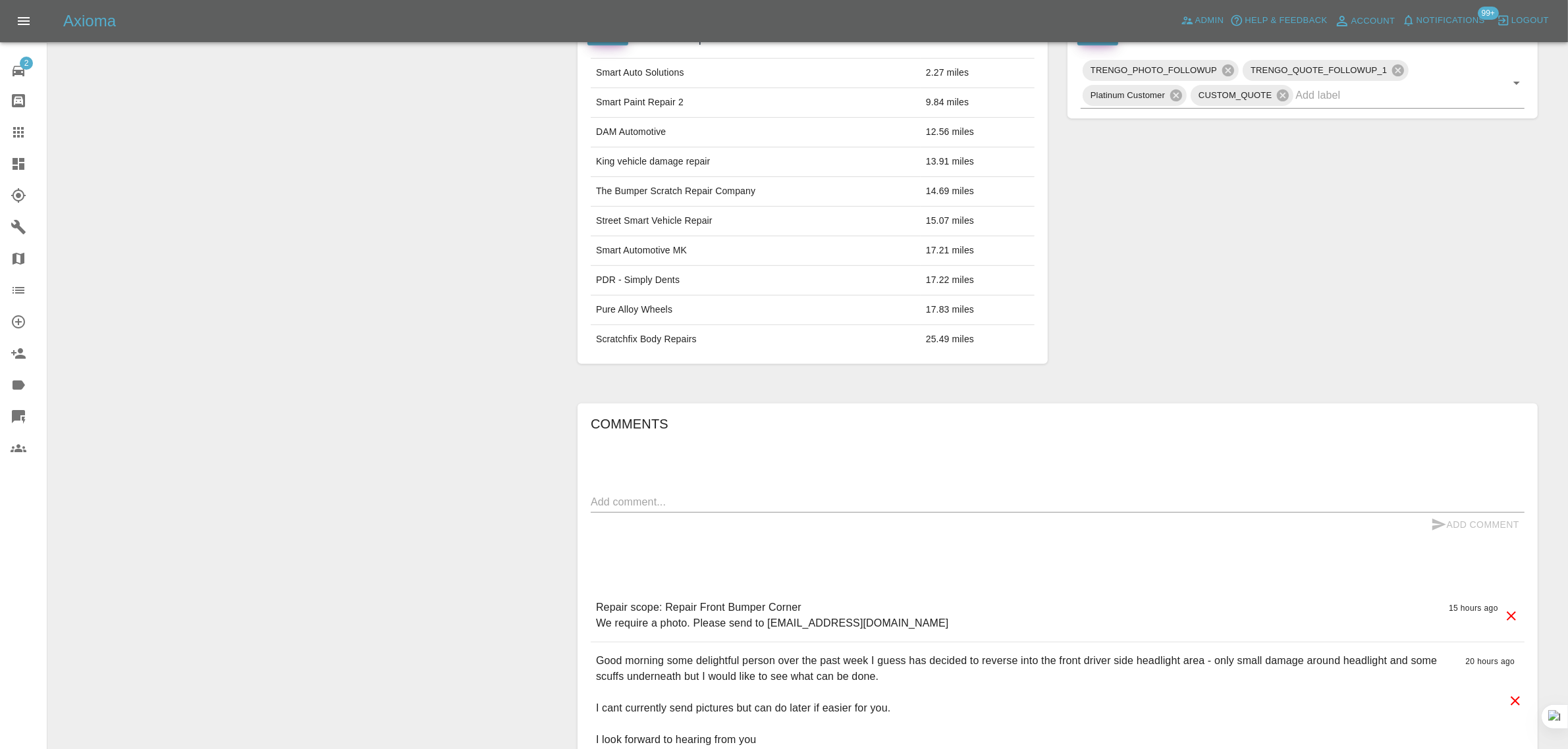
click at [639, 519] on div "Add Comment" at bounding box center [1057, 524] width 934 height 24
click at [632, 495] on div "x" at bounding box center [1057, 503] width 934 height 21
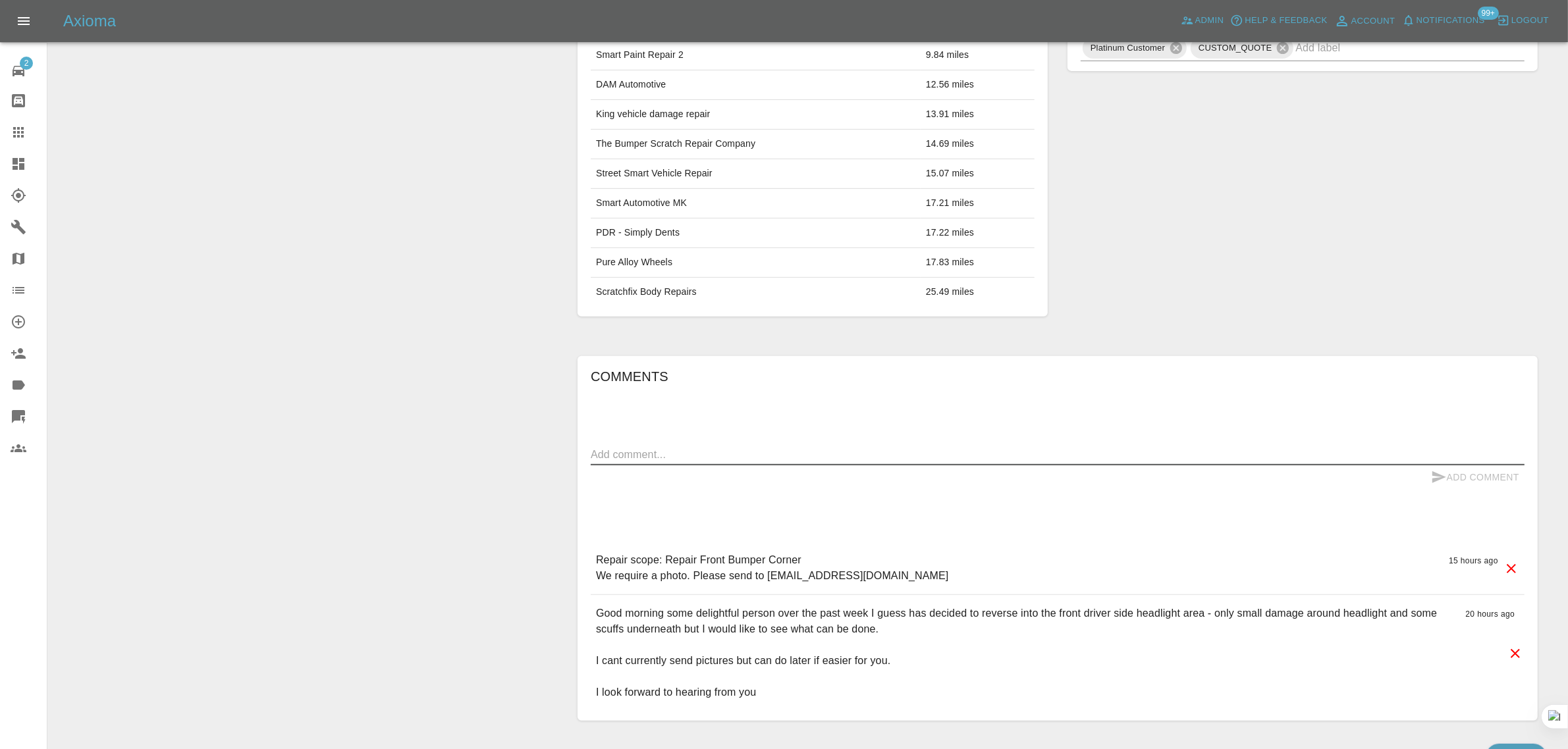
scroll to position [786, 0]
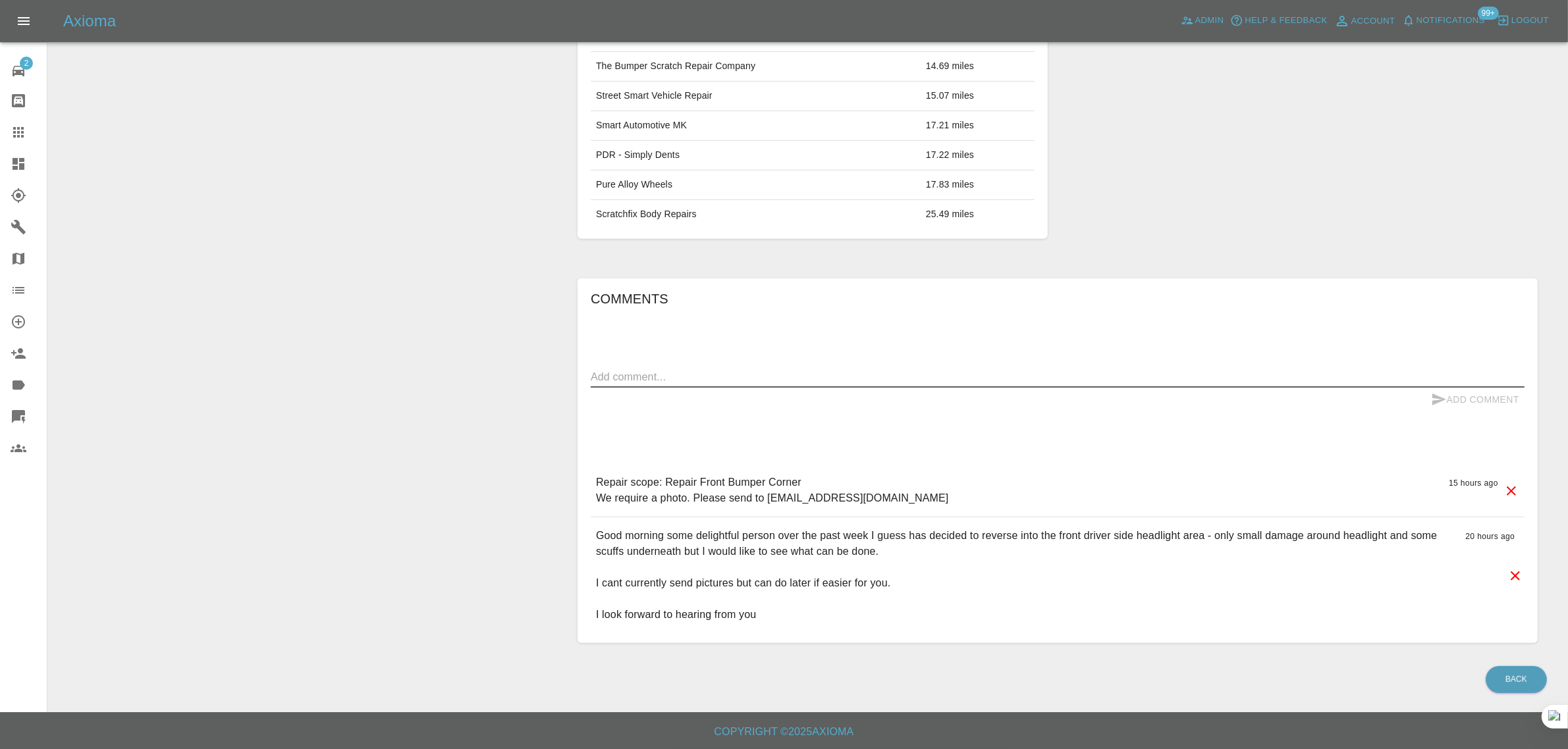
paste textarea "Please could I ask re the paint work if you would be able to guarantee the pain…"
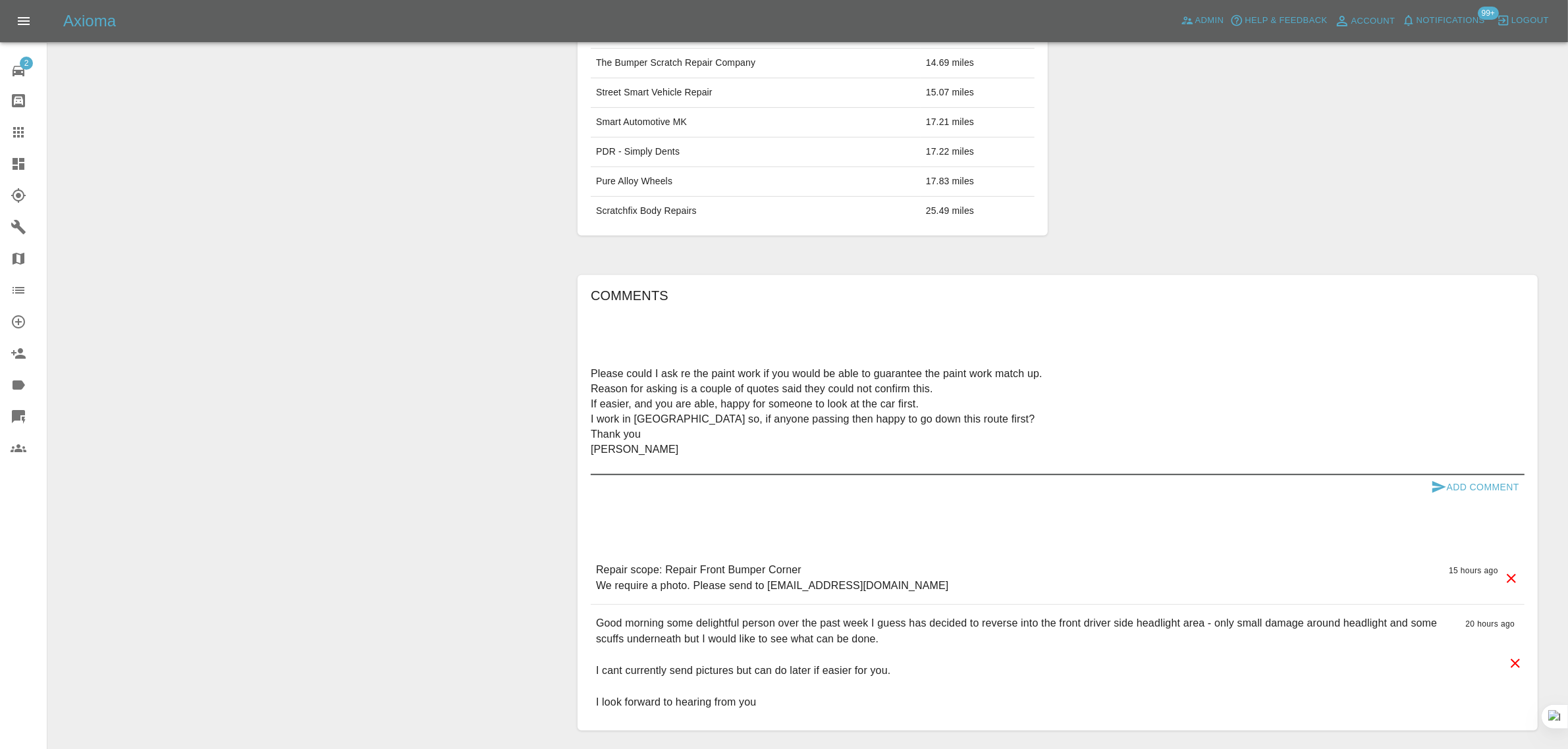
type textarea "Please could I ask re the paint work if you would be able to guarantee the pain…"
click at [1471, 491] on button "Add Comment" at bounding box center [1474, 487] width 98 height 24
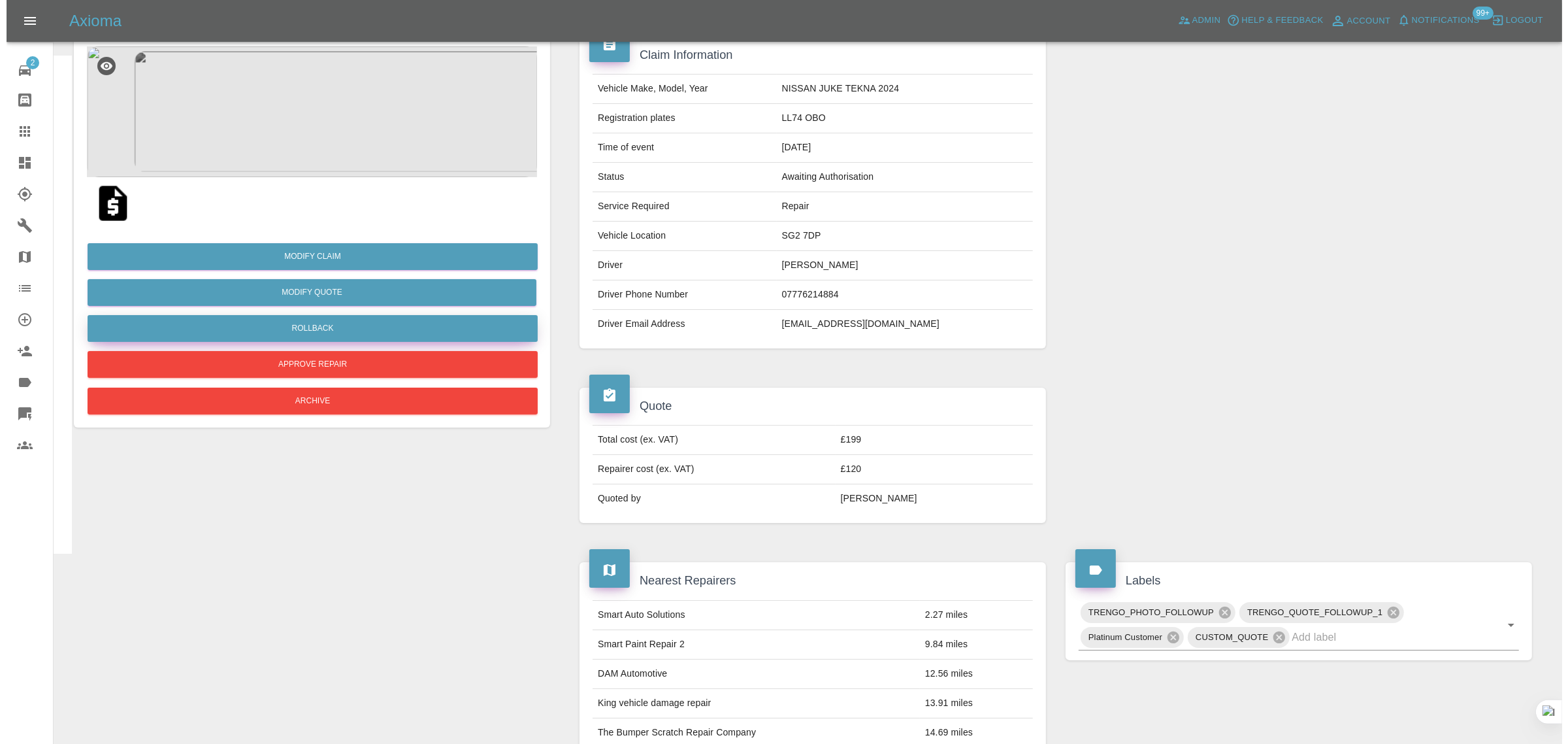
scroll to position [0, 0]
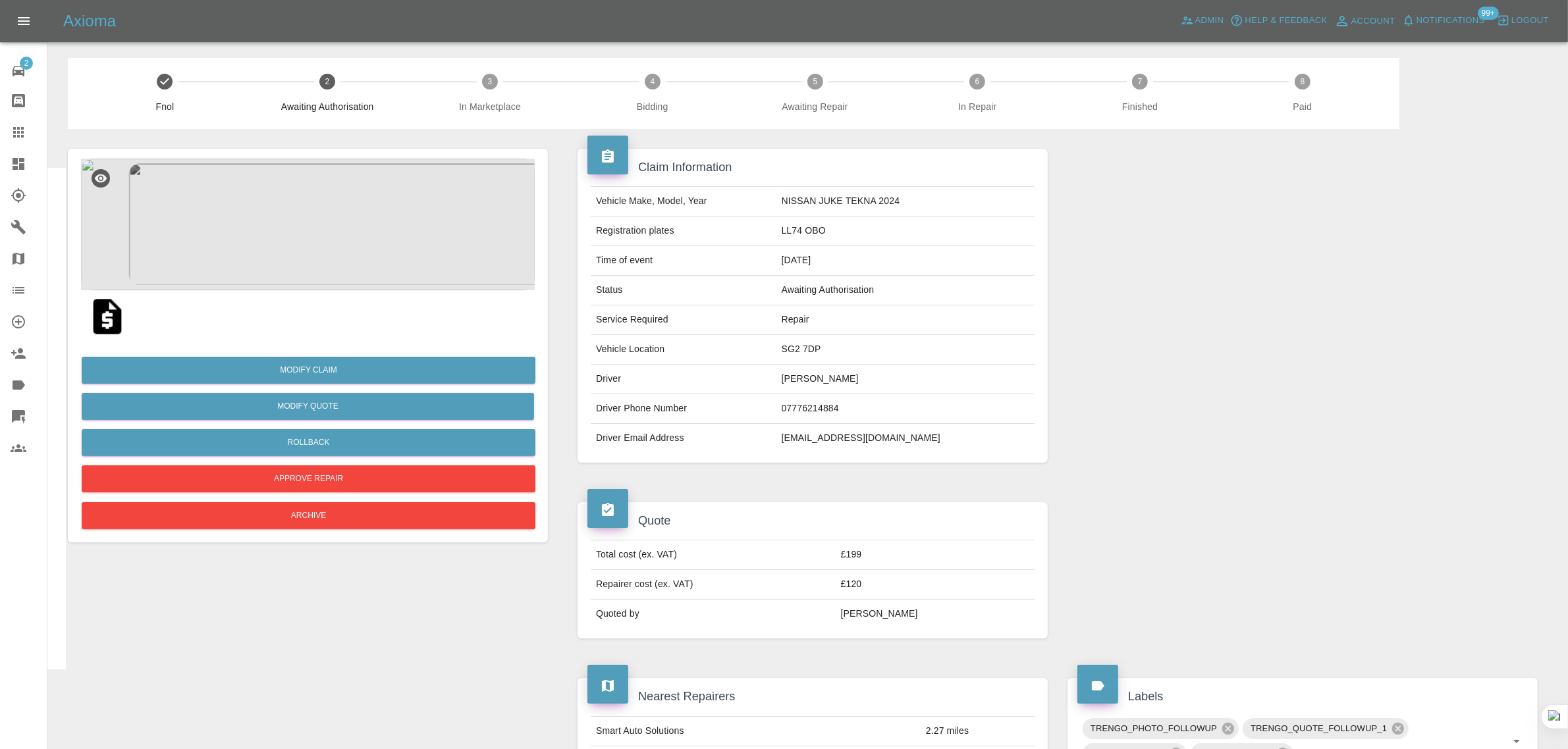
click at [333, 245] on img at bounding box center [308, 224] width 454 height 131
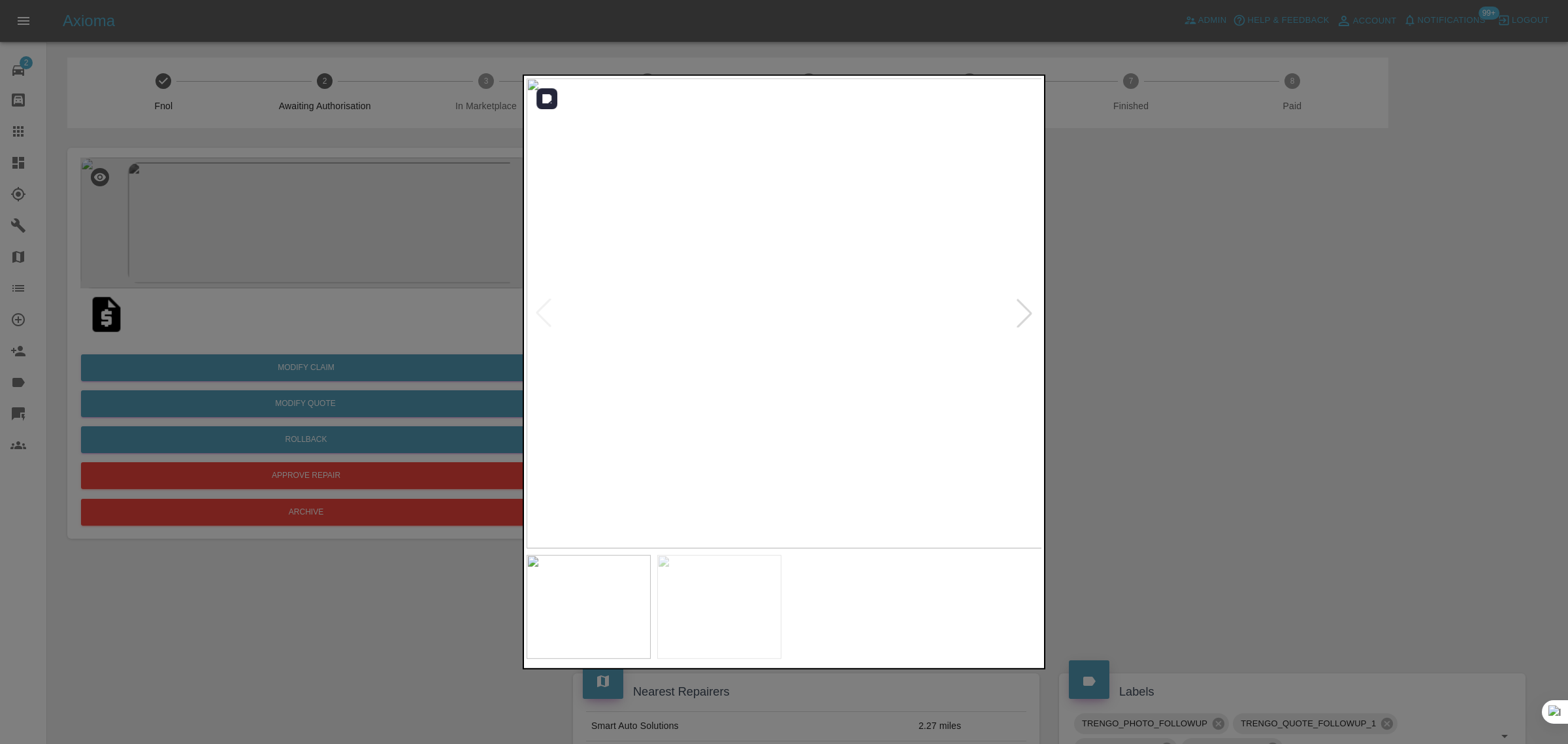
click at [1027, 317] on div at bounding box center [1024, 313] width 29 height 29
click at [1027, 317] on img at bounding box center [784, 313] width 517 height 470
click at [1248, 317] on div at bounding box center [784, 372] width 1568 height 744
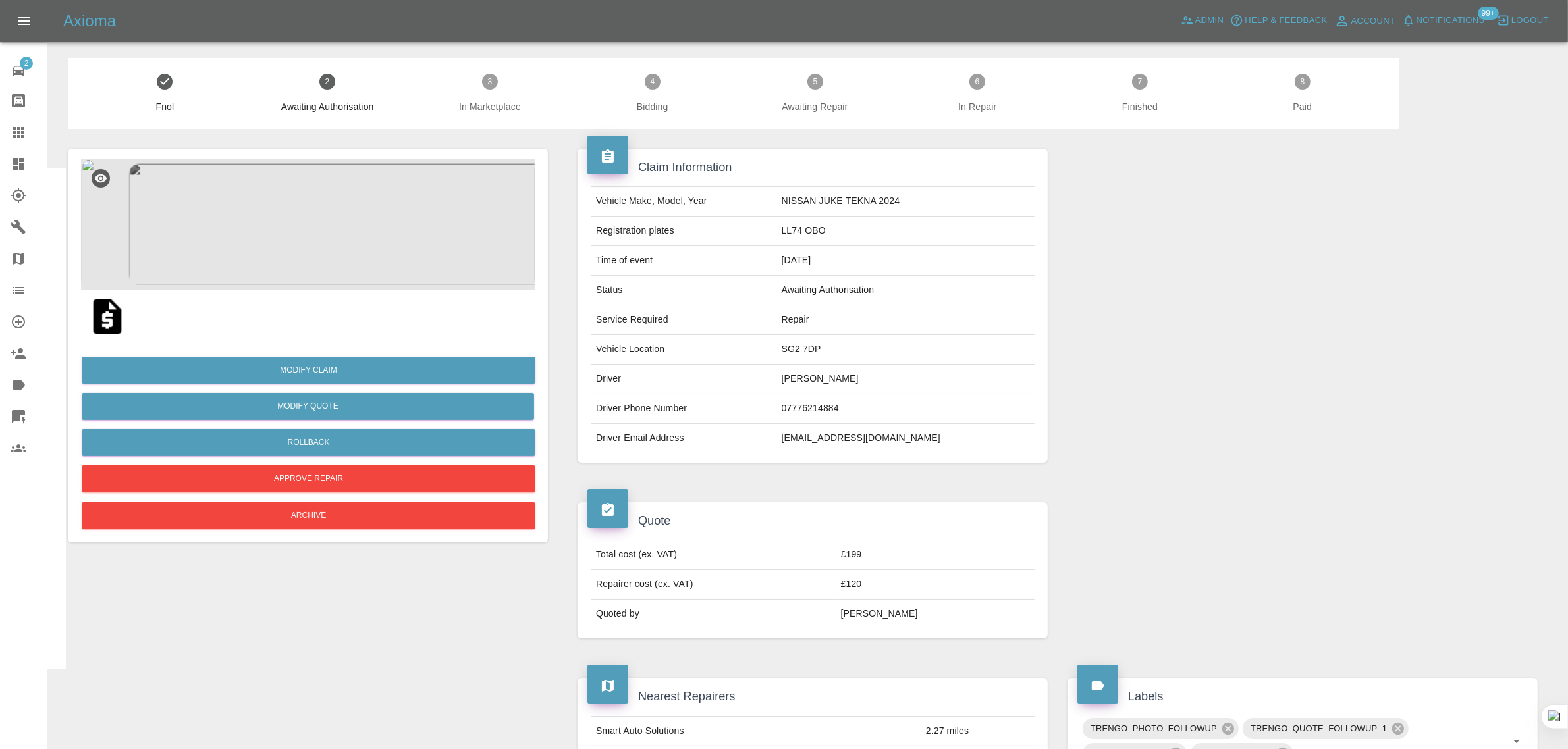
click at [24, 131] on icon at bounding box center [19, 132] width 16 height 16
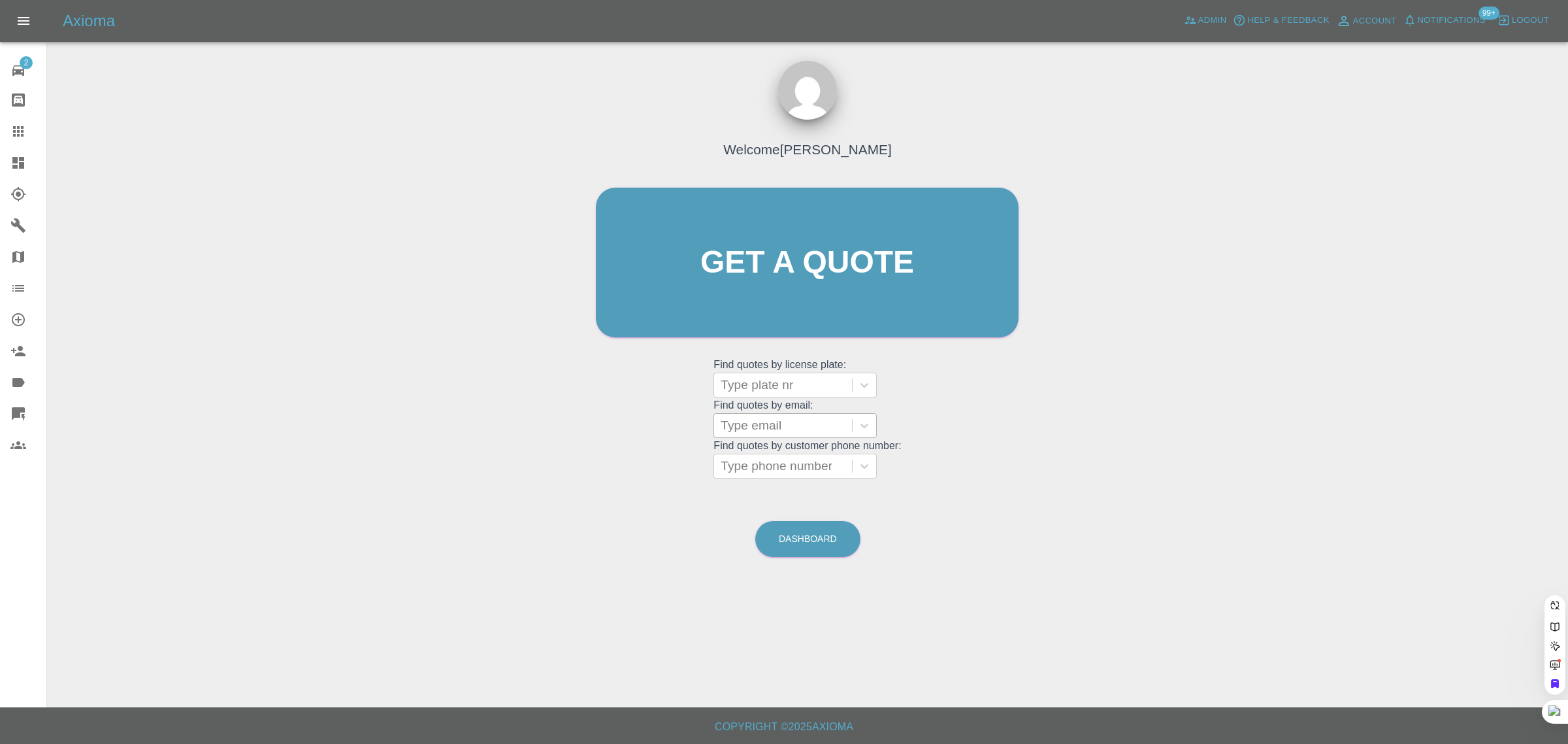
click at [751, 423] on div at bounding box center [783, 425] width 125 height 18
paste input "converse_fan23@yahoo.com"
type input "converse_fan23@yahoo.com"
click at [777, 466] on div "BT68WEU, Archived" at bounding box center [795, 459] width 164 height 26
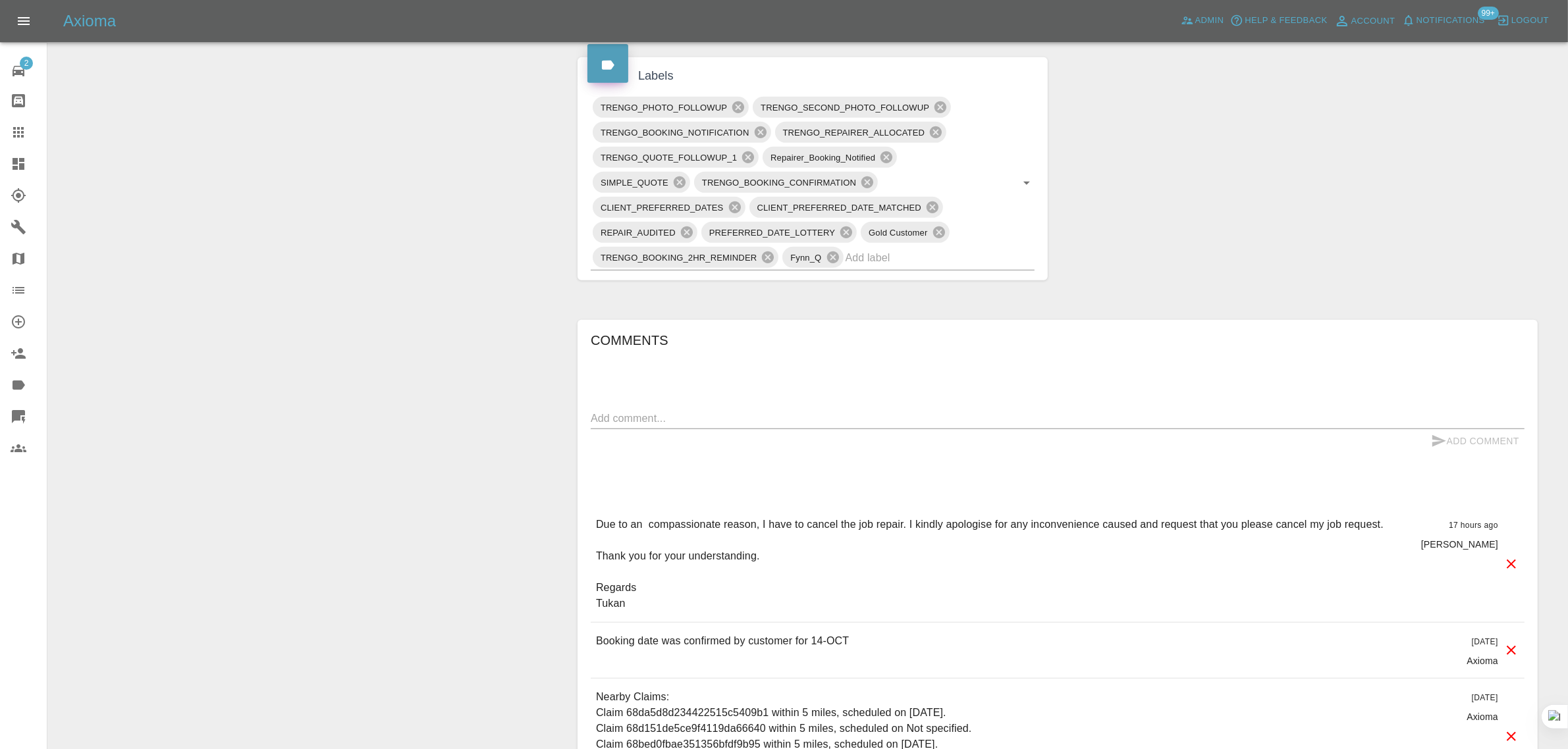
scroll to position [740, 0]
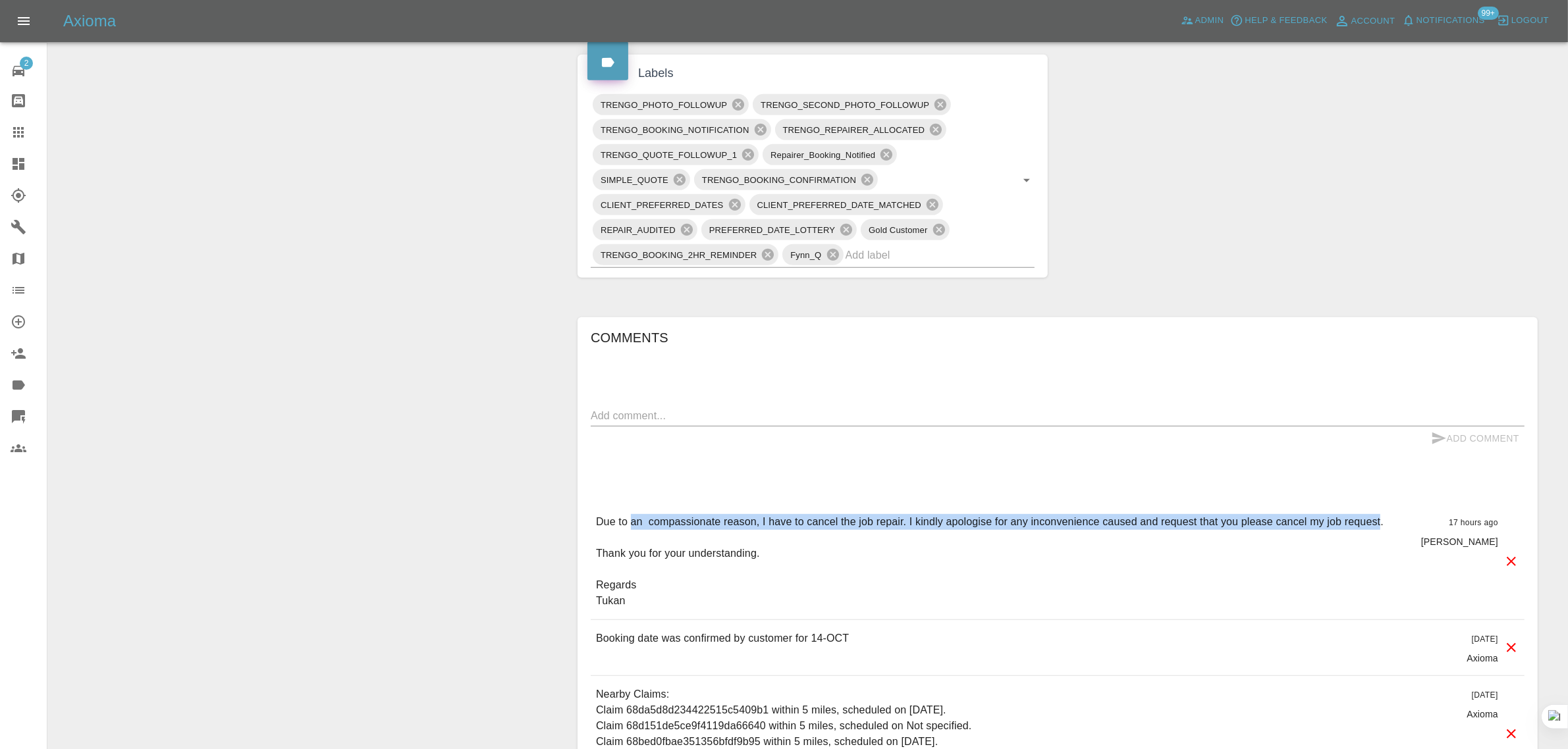
drag, startPoint x: 639, startPoint y: 520, endPoint x: 1381, endPoint y: 509, distance: 742.1
click at [1381, 509] on div "Due to an compassionate reason, I have to cancel the job repair. I kindly apolo…" at bounding box center [1057, 561] width 934 height 116
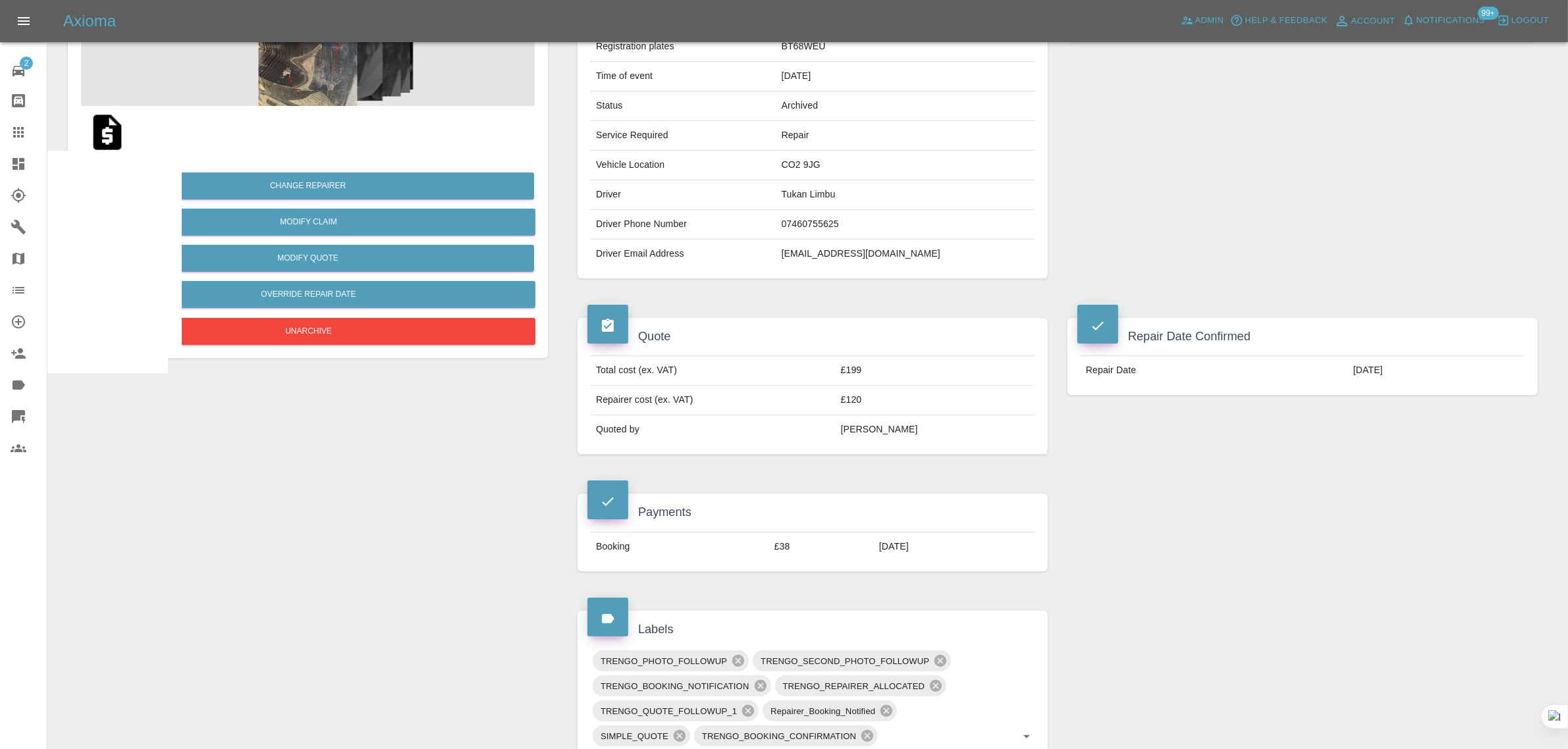
scroll to position [411, 0]
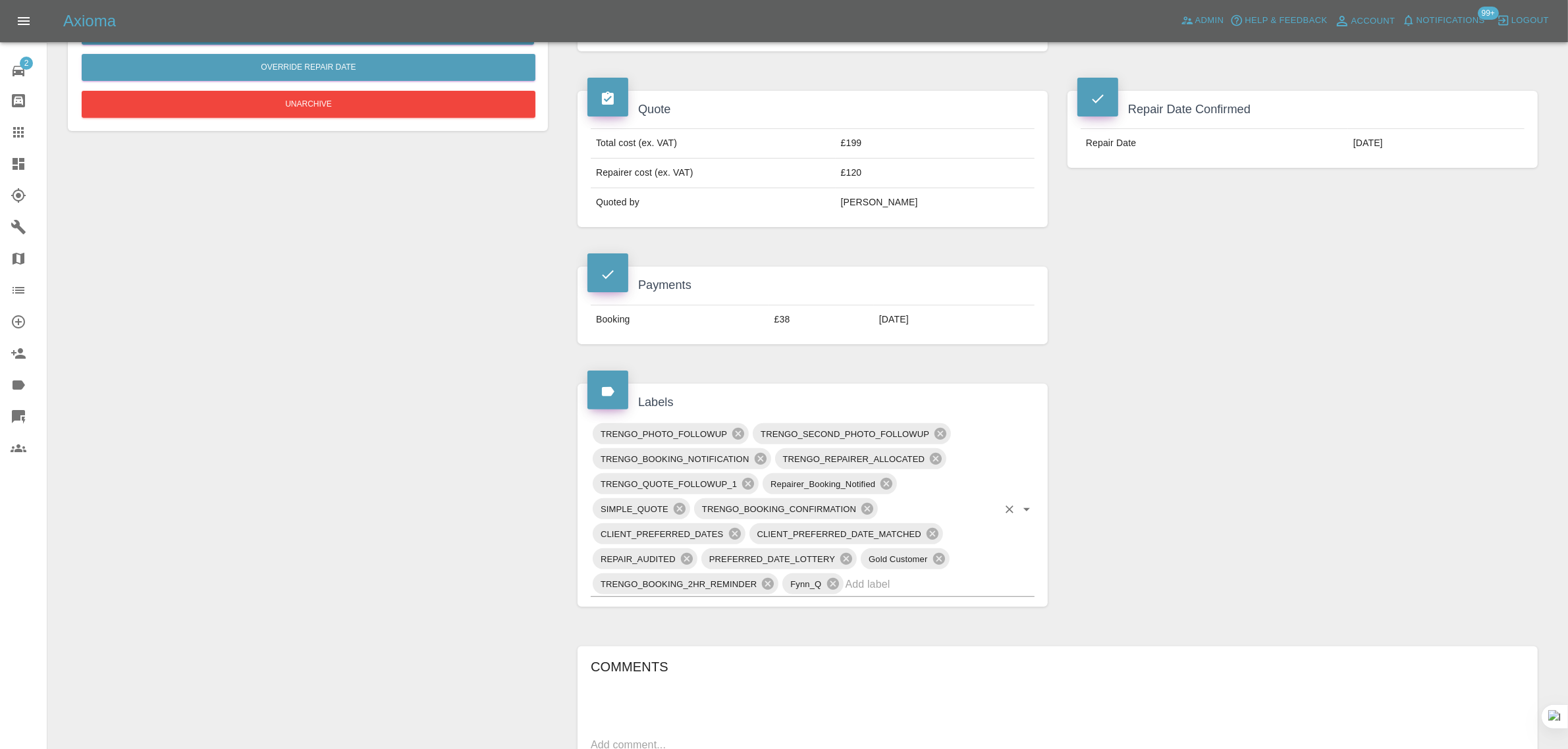
click at [887, 583] on input "text" at bounding box center [921, 583] width 153 height 20
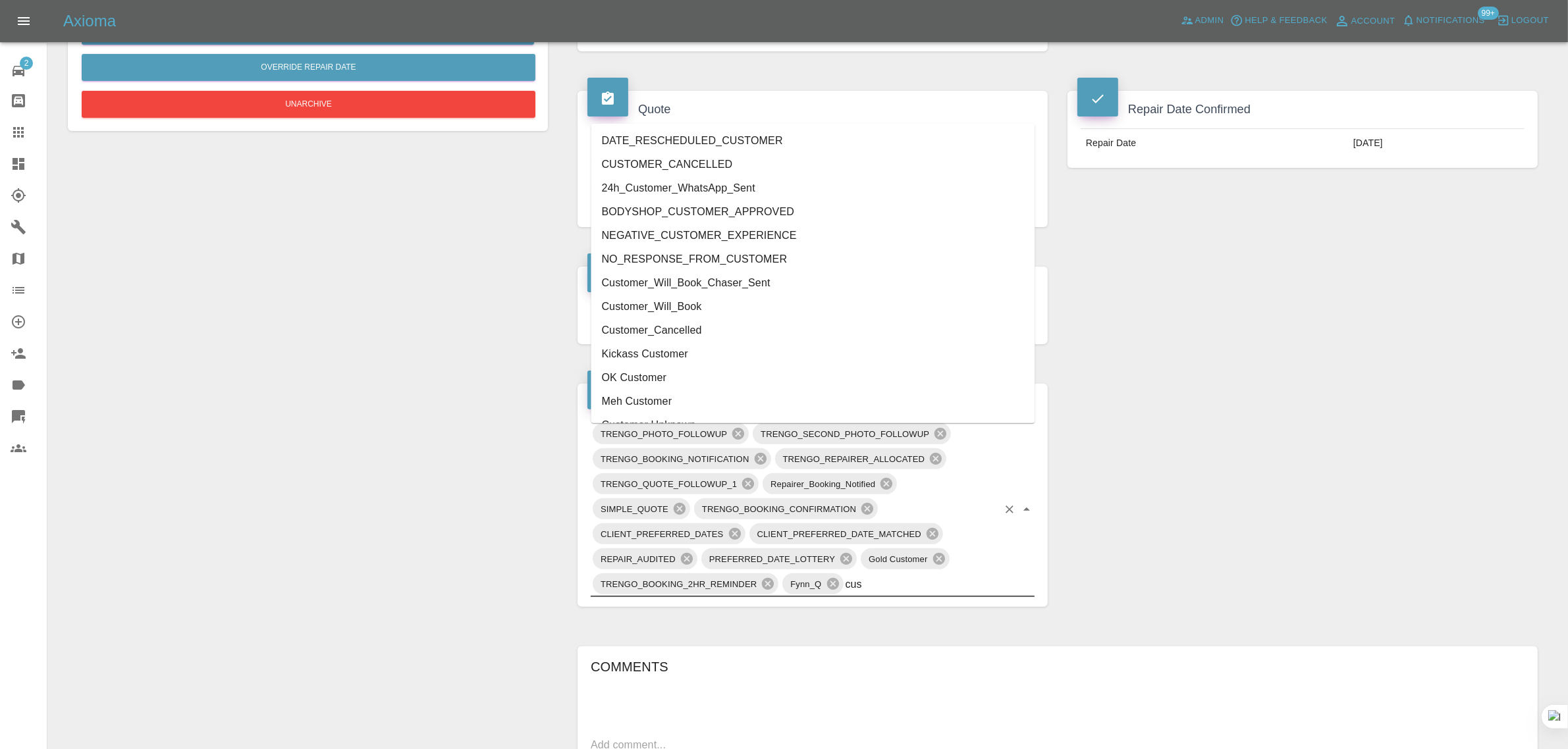
type input "cust"
click at [643, 327] on li "Customer_Cancelled" at bounding box center [813, 330] width 443 height 24
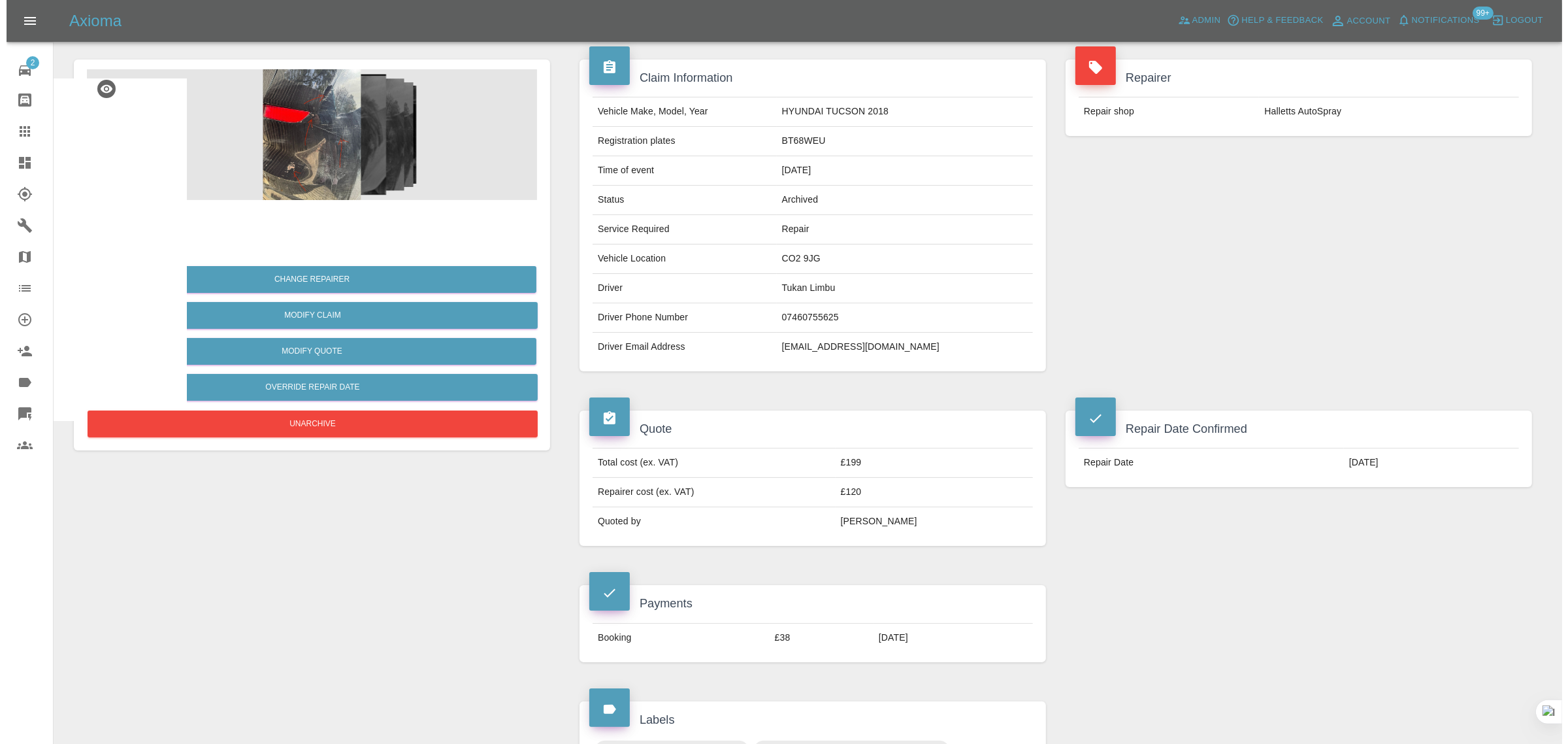
scroll to position [0, 0]
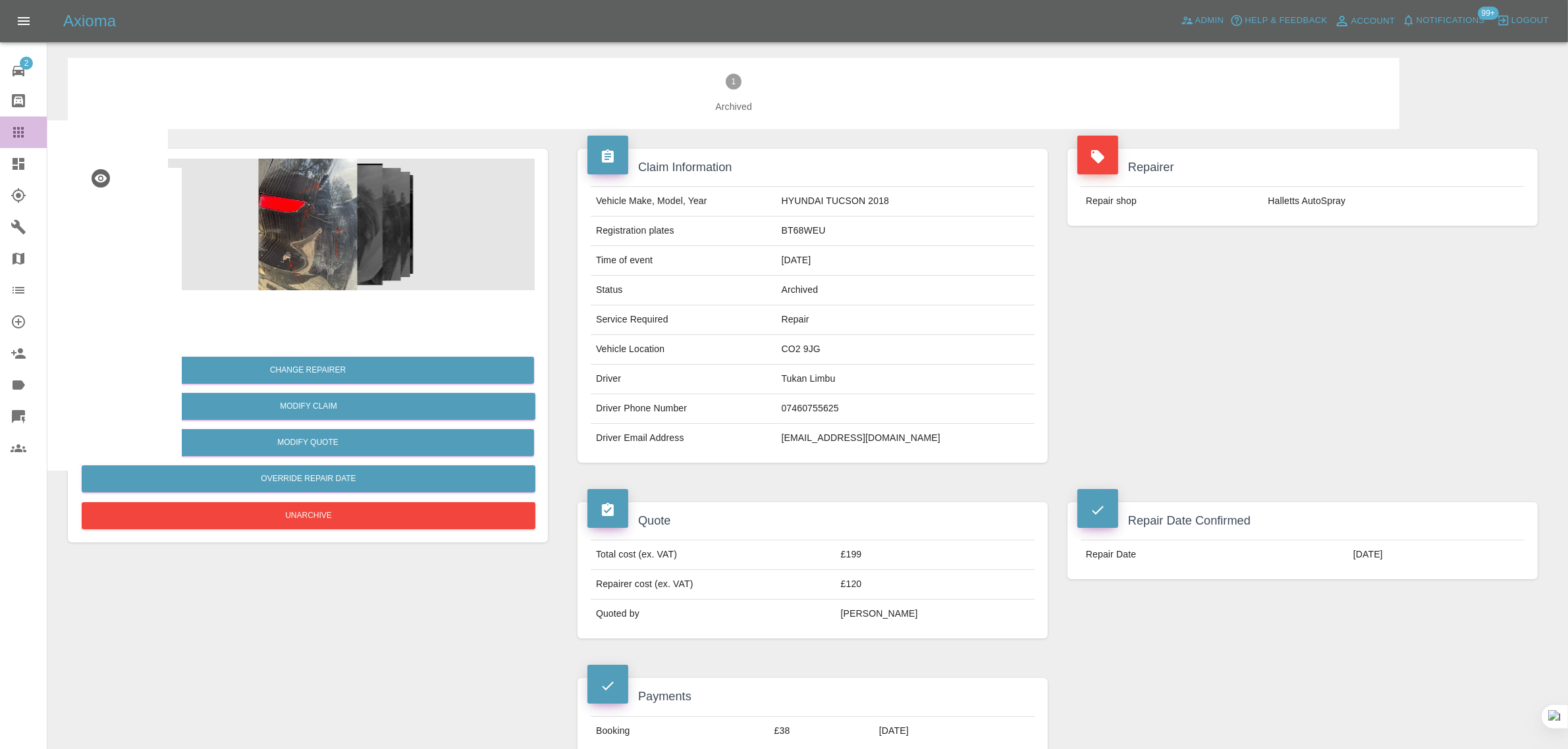
click at [6, 131] on link "Claims" at bounding box center [23, 132] width 47 height 32
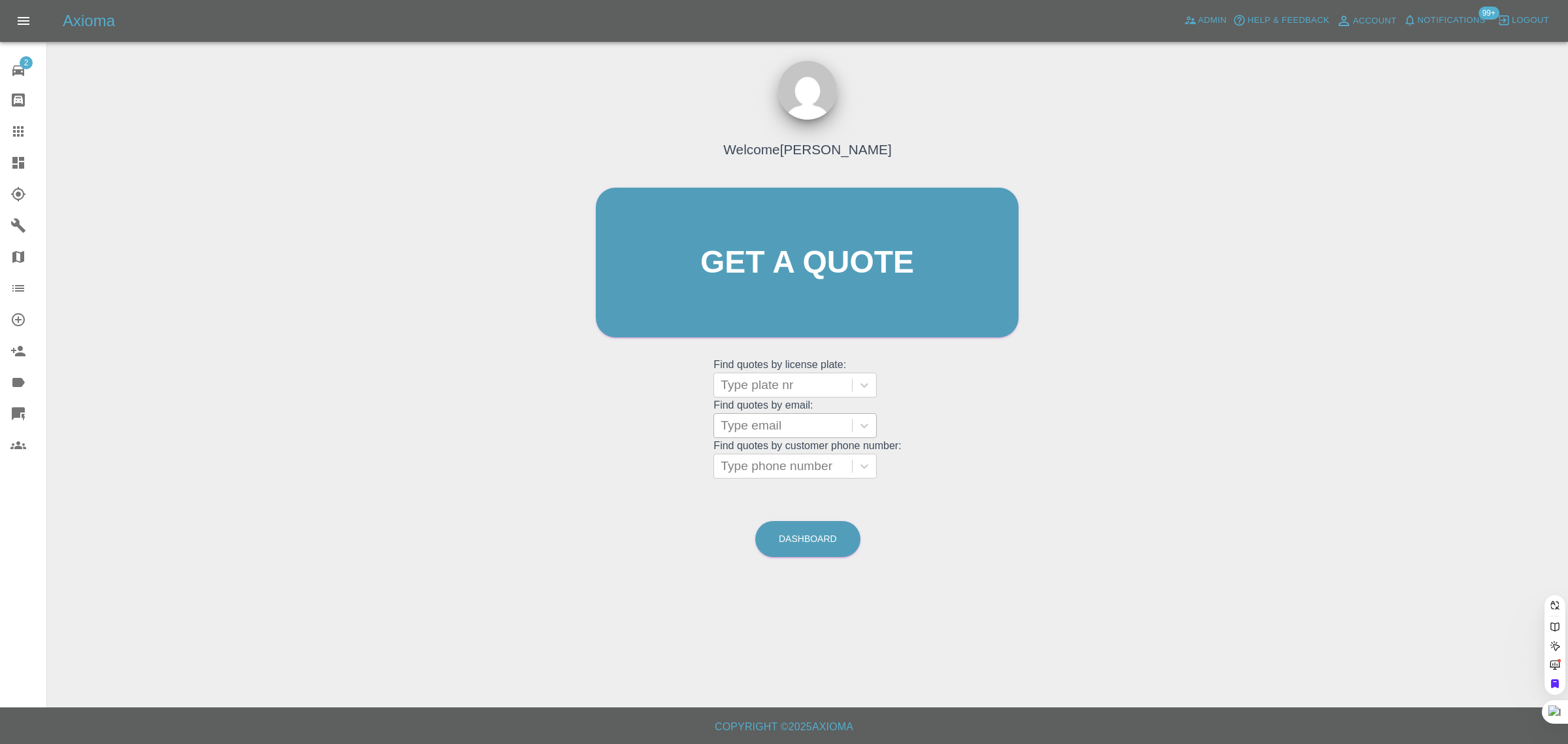
click at [776, 430] on div at bounding box center [783, 425] width 125 height 18
paste input "cliff.anderson16@btinternet.com"
type input "cliff.anderson16@btinternet.co"
click at [795, 471] on div "FL61JXN, Paid" at bounding box center [795, 459] width 164 height 26
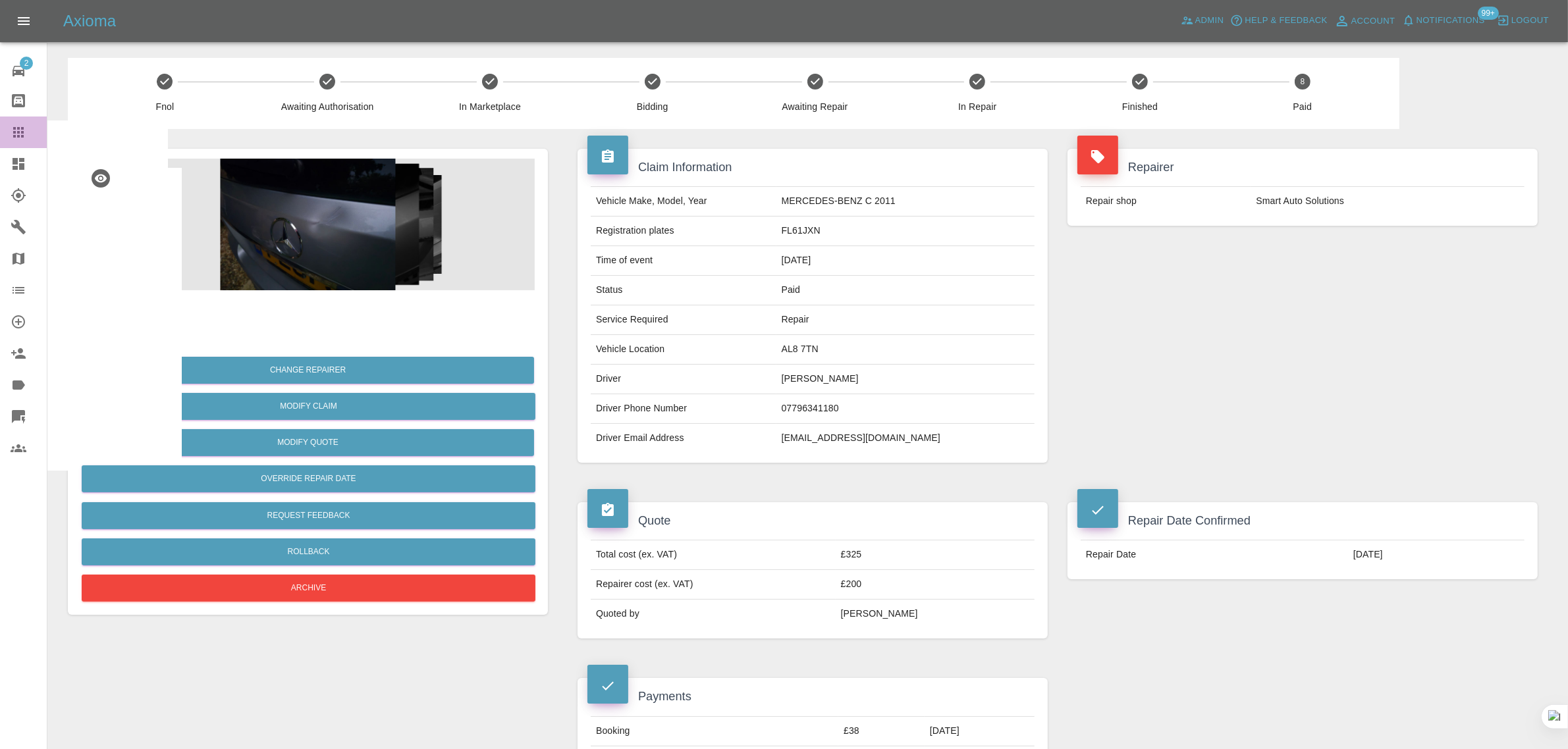
click at [23, 121] on link "Claims" at bounding box center [23, 132] width 47 height 32
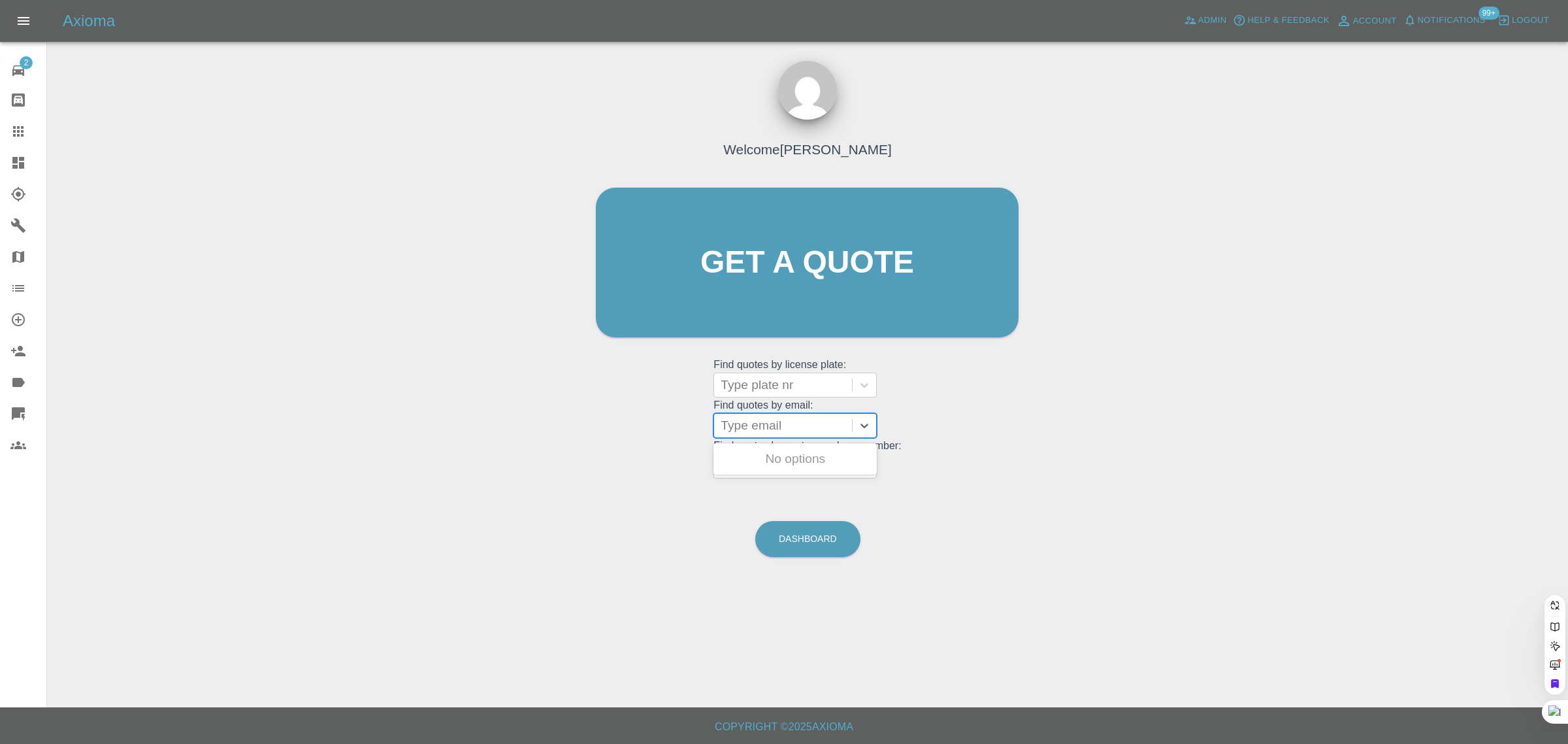
click at [752, 422] on div at bounding box center [783, 425] width 125 height 18
paste input "macpaulitepu@gmail.com"
type input "macpaulitepu@gmail.com"
click at [767, 466] on div "LP67VPW, Archived" at bounding box center [795, 459] width 164 height 26
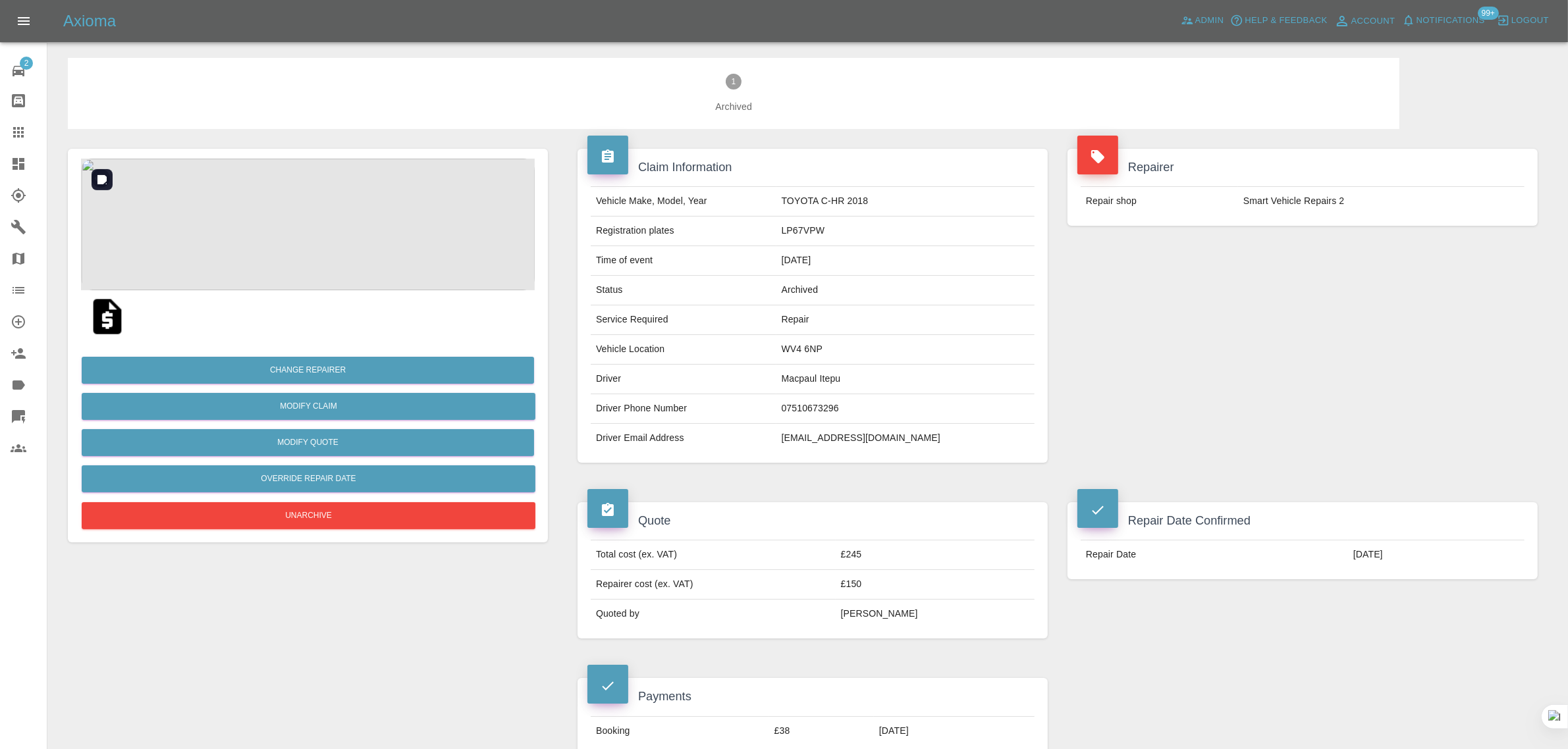
click at [278, 238] on img at bounding box center [308, 224] width 454 height 131
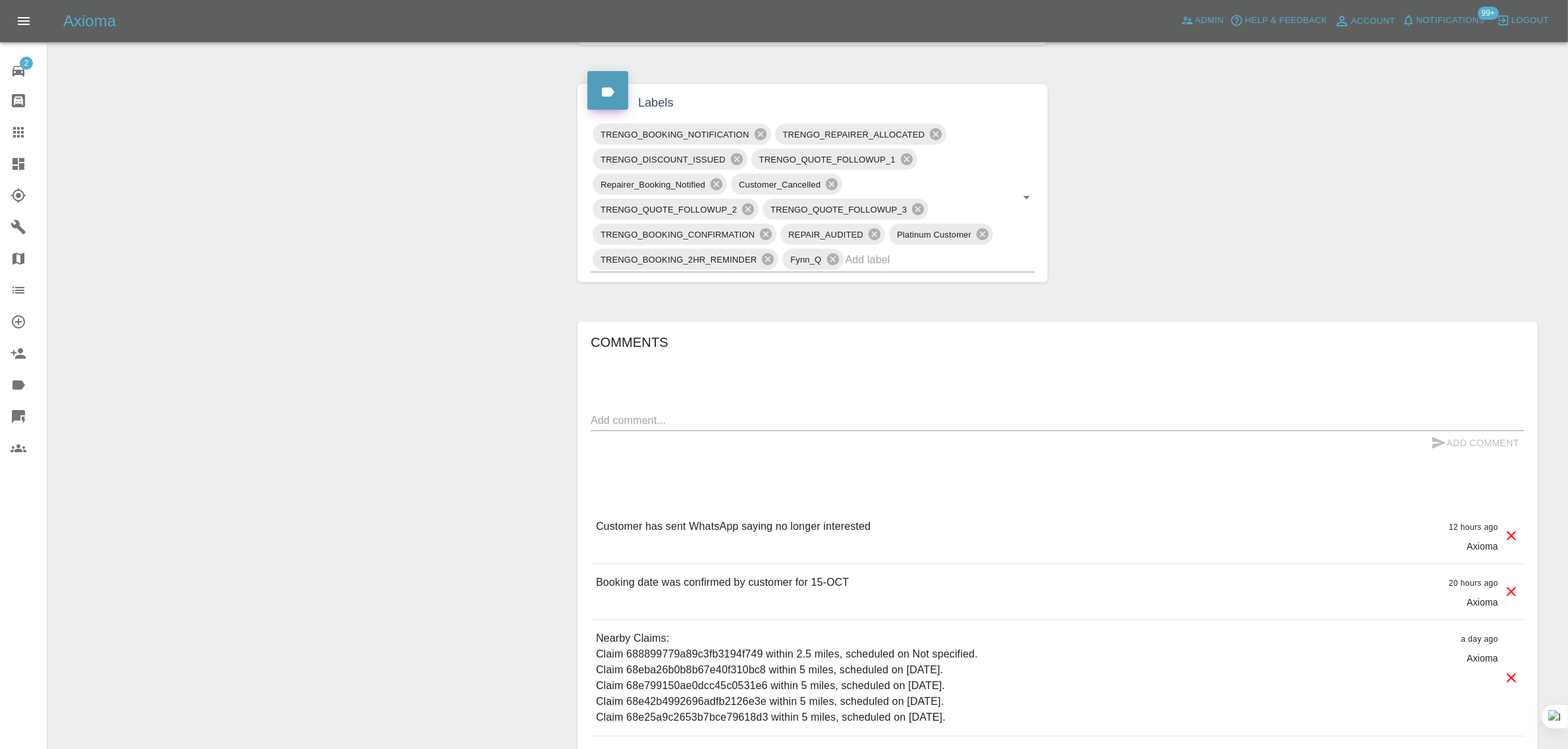
scroll to position [740, 0]
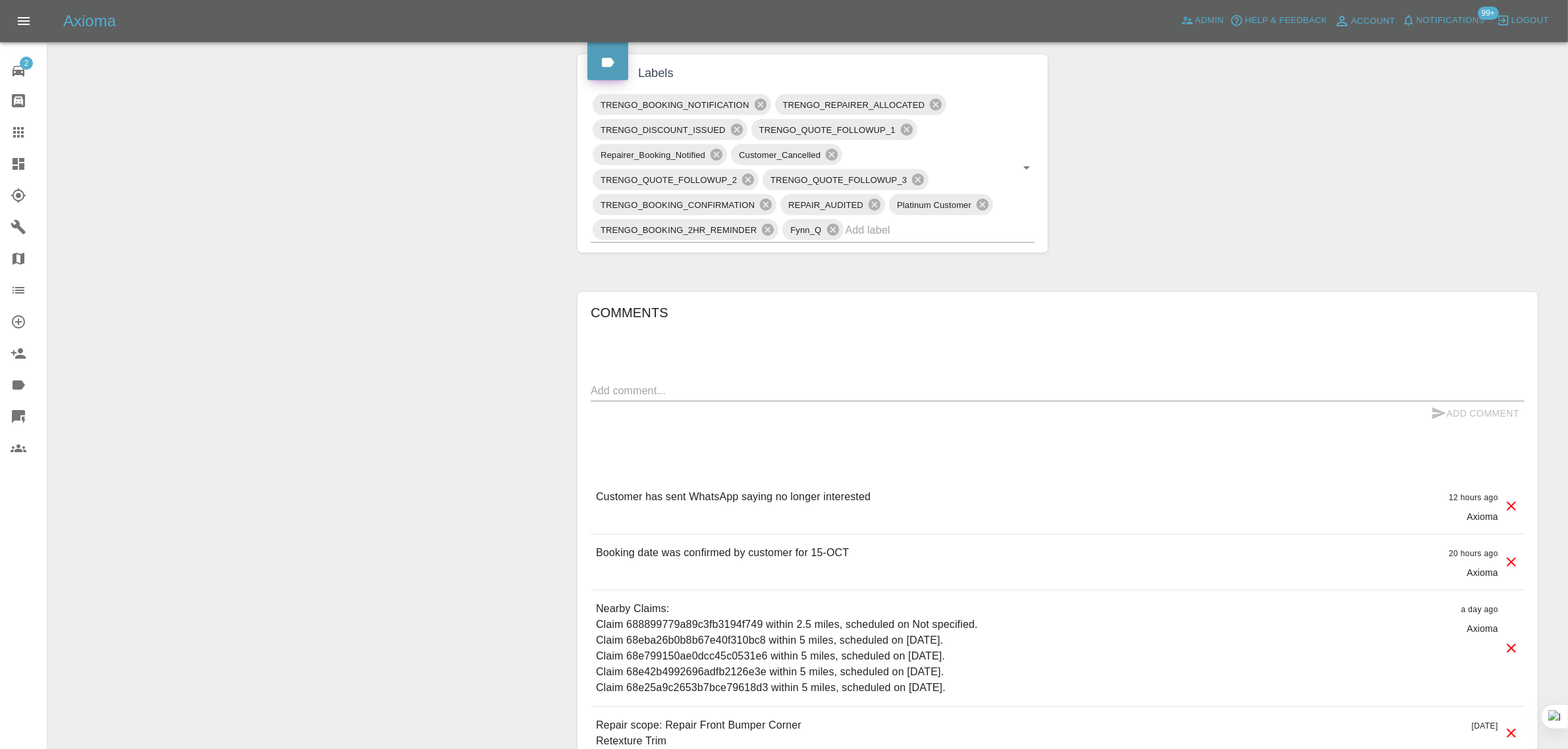
click at [898, 386] on textarea at bounding box center [1057, 390] width 934 height 15
paste textarea "I booked a car repair appointment through your service for the 15th of October.…"
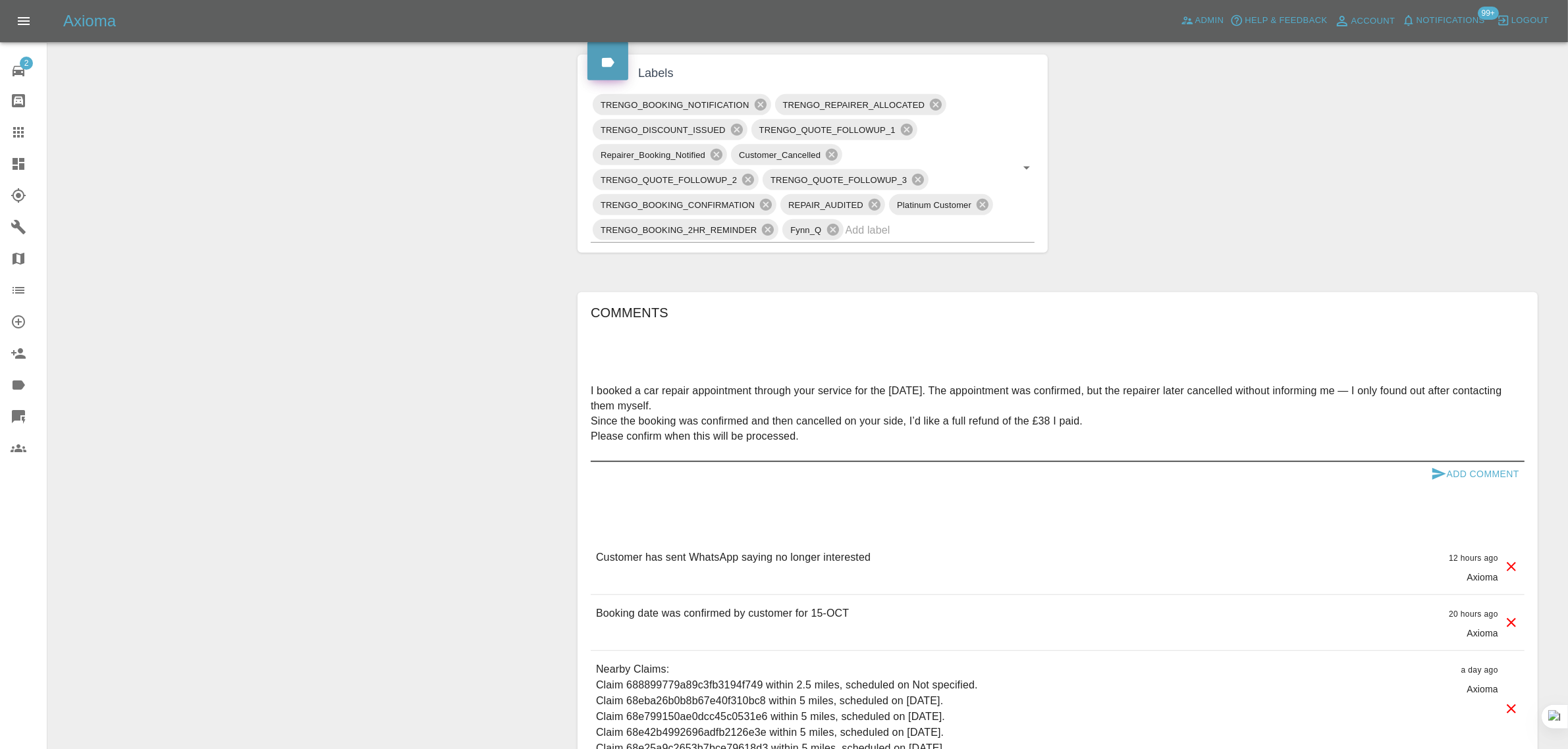
type textarea "I booked a car repair appointment through your service for the 15th of October.…"
click at [1486, 469] on button "Add Comment" at bounding box center [1474, 473] width 98 height 24
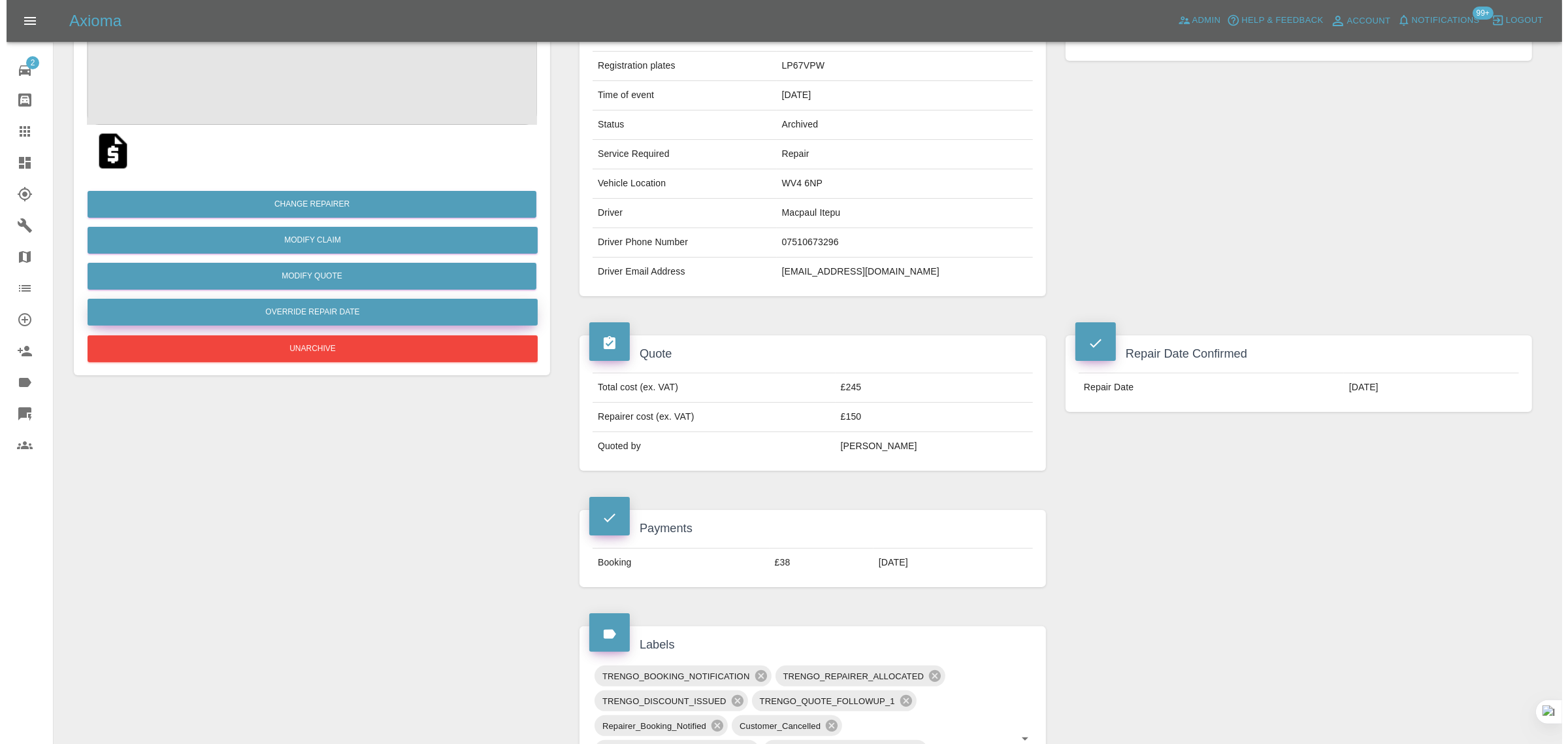
scroll to position [0, 0]
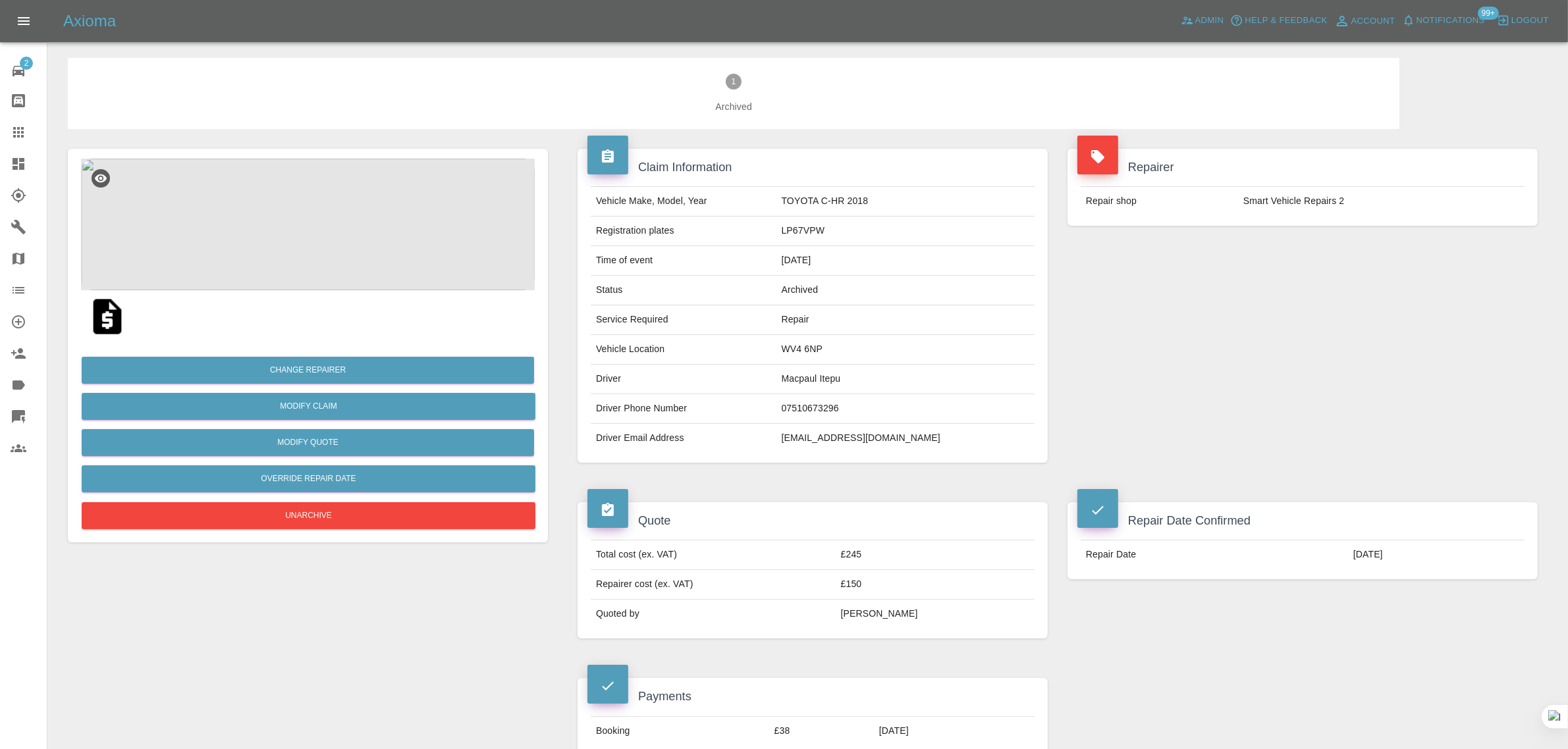
click at [20, 127] on icon at bounding box center [19, 132] width 16 height 16
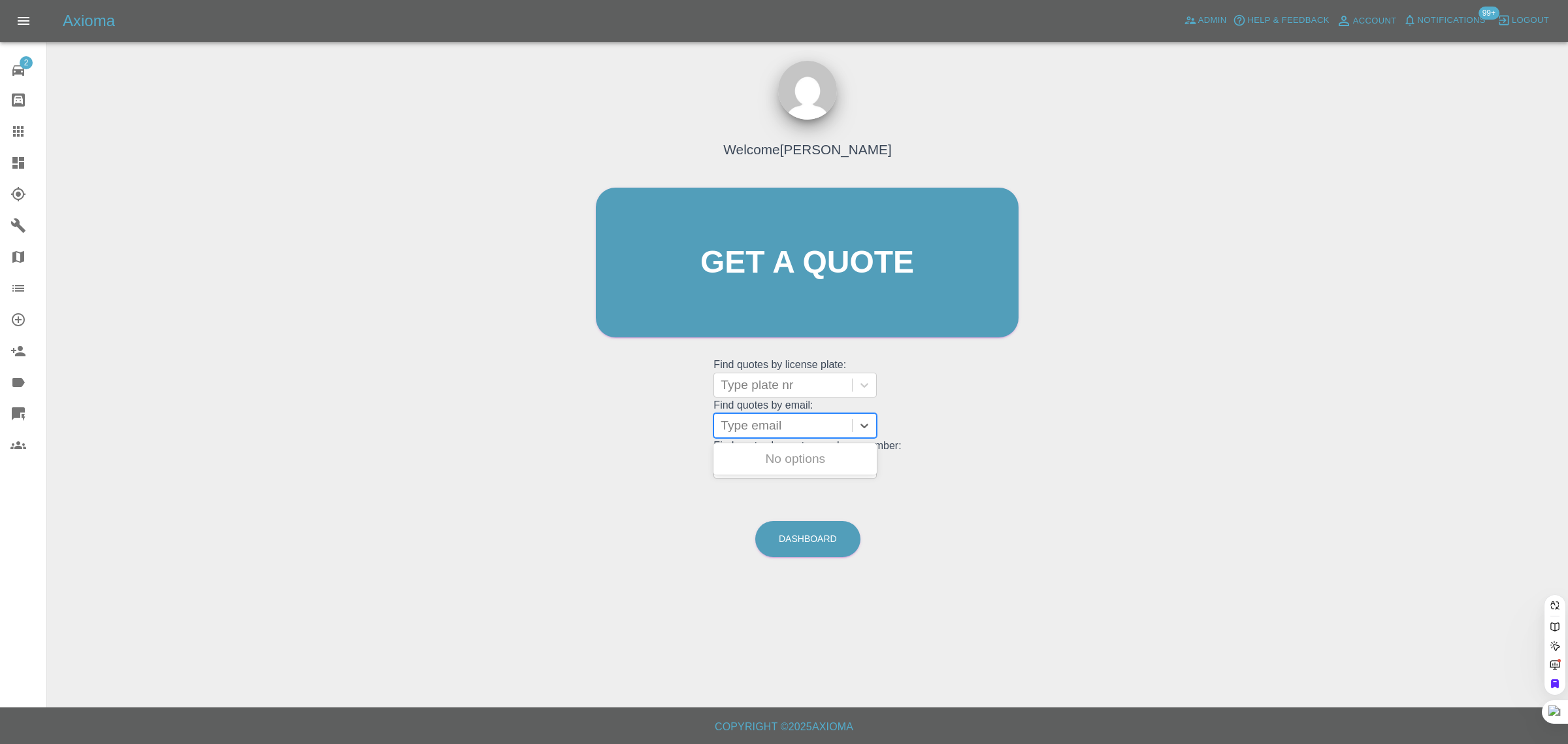
click at [833, 429] on div at bounding box center [783, 425] width 125 height 18
paste input "[PERSON_NAME][EMAIL_ADDRESS][PERSON_NAME][DOMAIN_NAME]"
type input "jamie.a.tully@icloud.co"
click at [830, 460] on div "HG69 ECY, Awaiting Repair" at bounding box center [795, 467] width 164 height 42
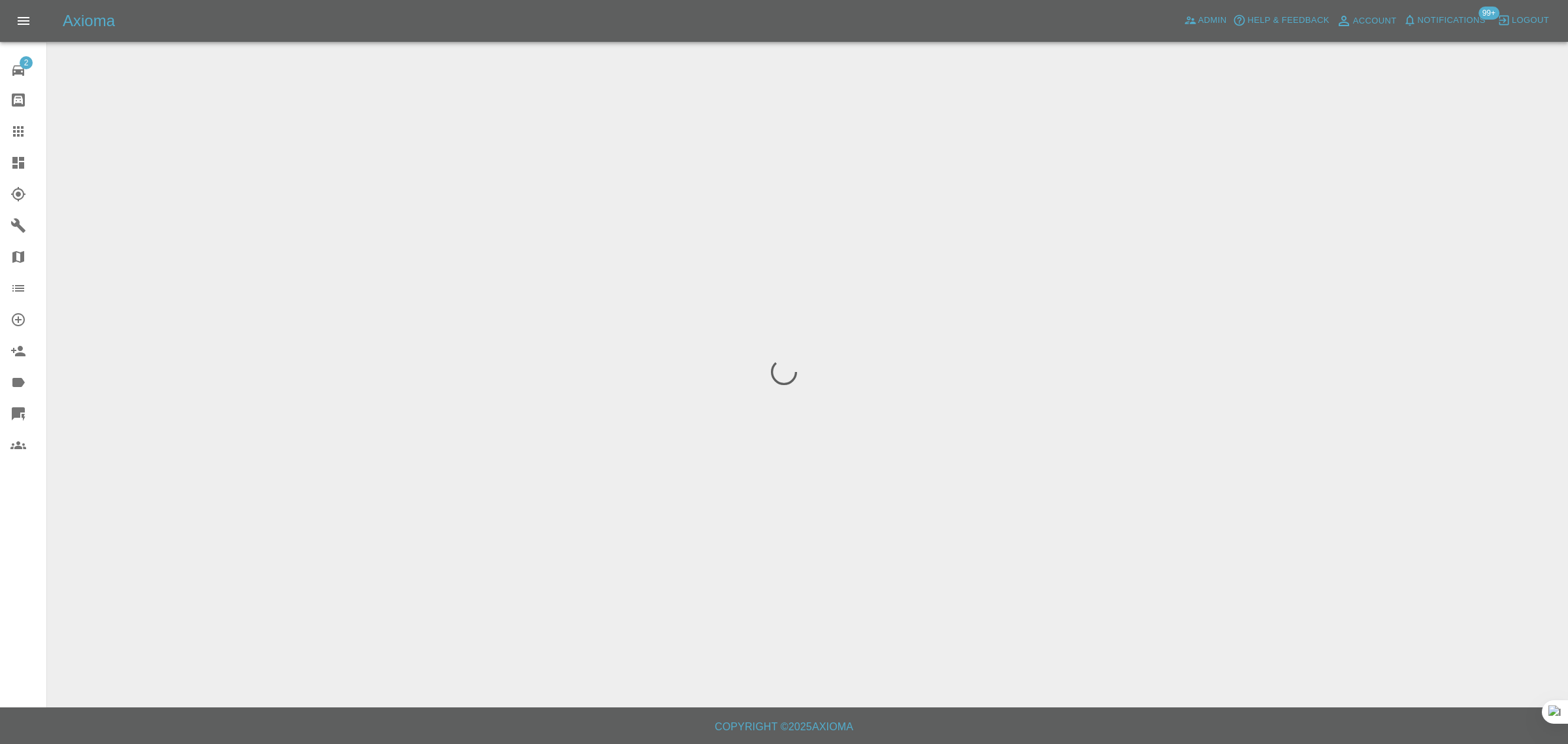
click at [25, 529] on div "2 Repair home Bodyshop home Claims Dashboard Explorer Garages Map Organization …" at bounding box center [23, 372] width 47 height 744
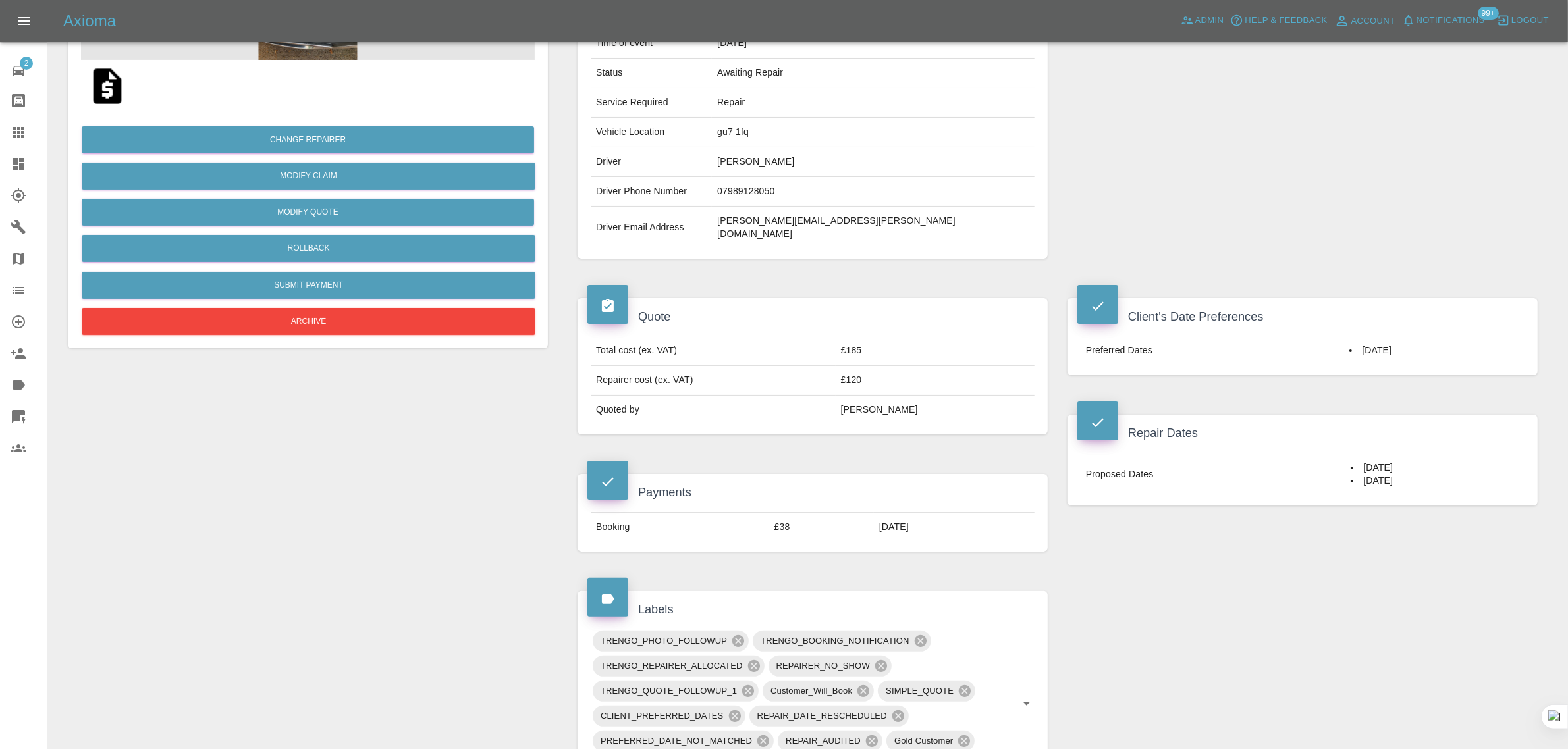
scroll to position [494, 0]
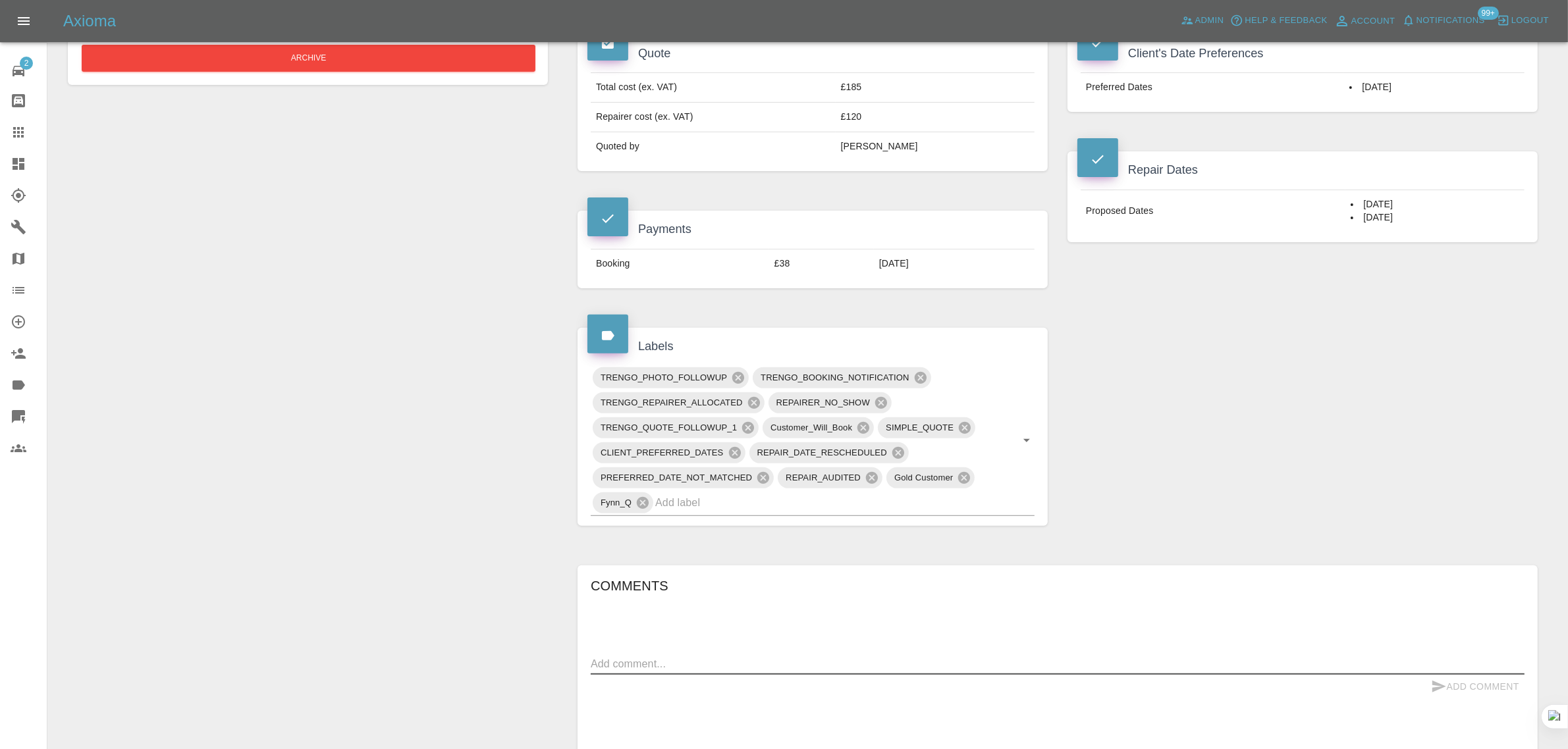
click at [807, 656] on textarea at bounding box center [1057, 663] width 934 height 15
paste textarea "Unfortunately, the dates provided will not work for me. Is it possible to alloc…"
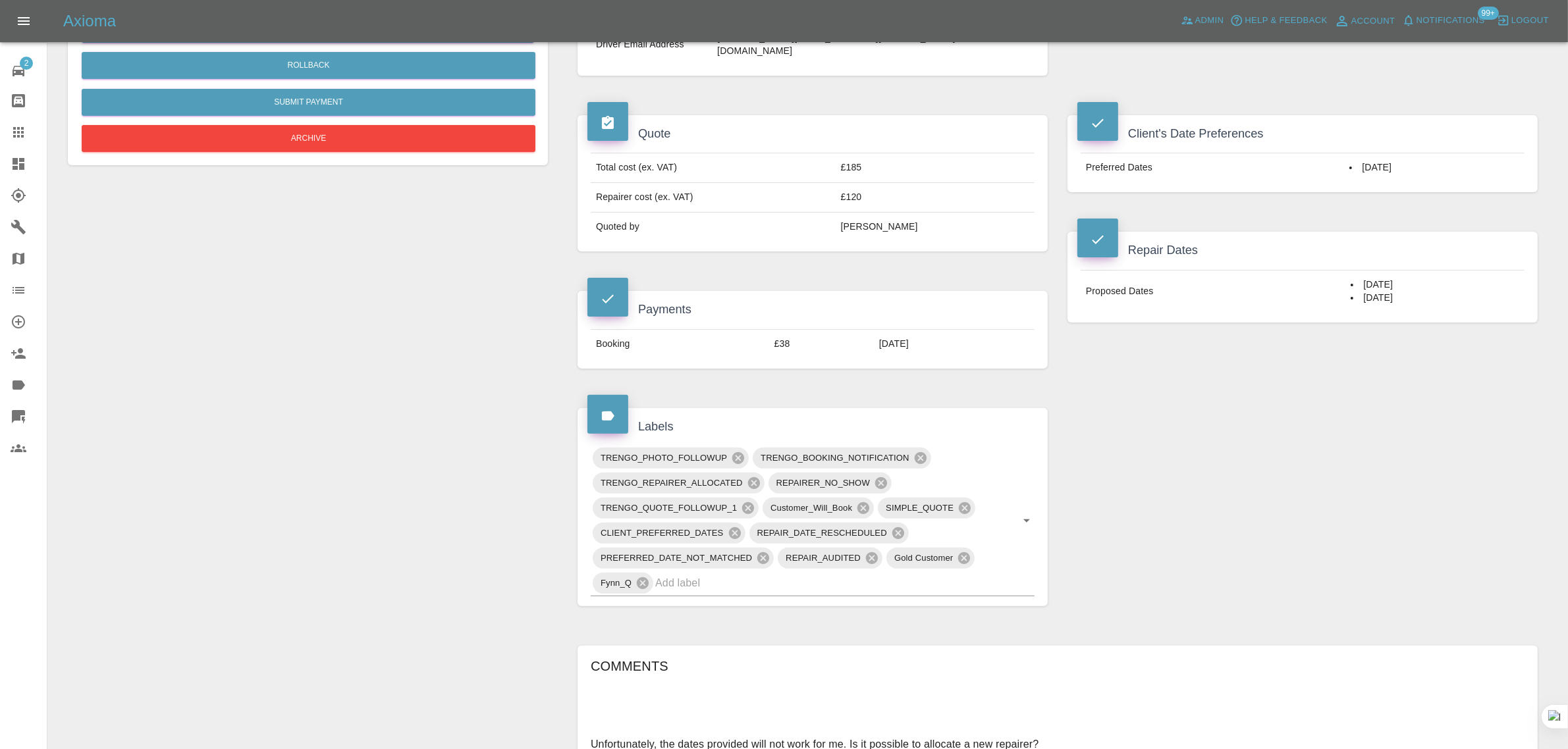
scroll to position [411, 0]
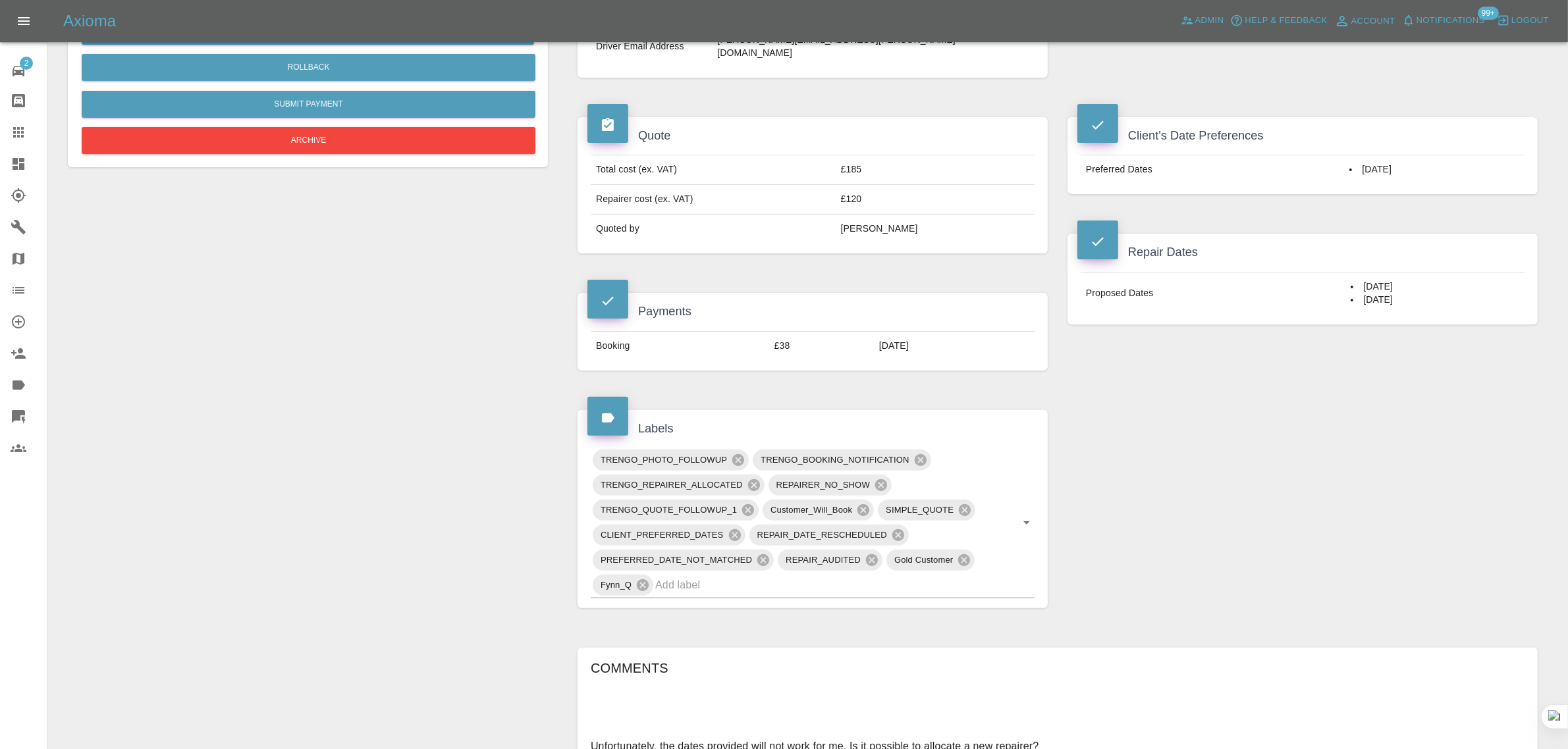
type textarea "Unfortunately, the dates provided will not work for me. Is it possible to alloc…"
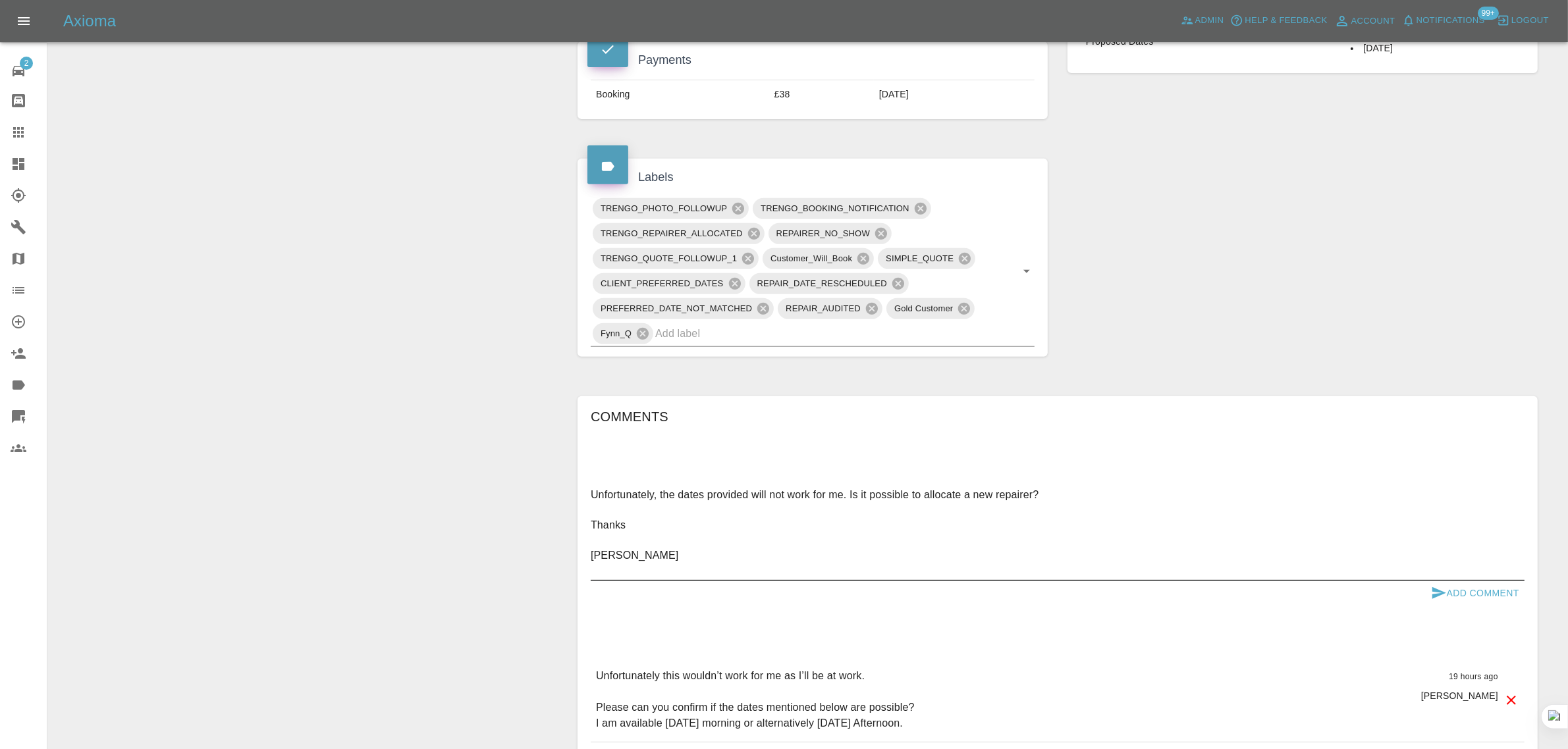
scroll to position [740, 0]
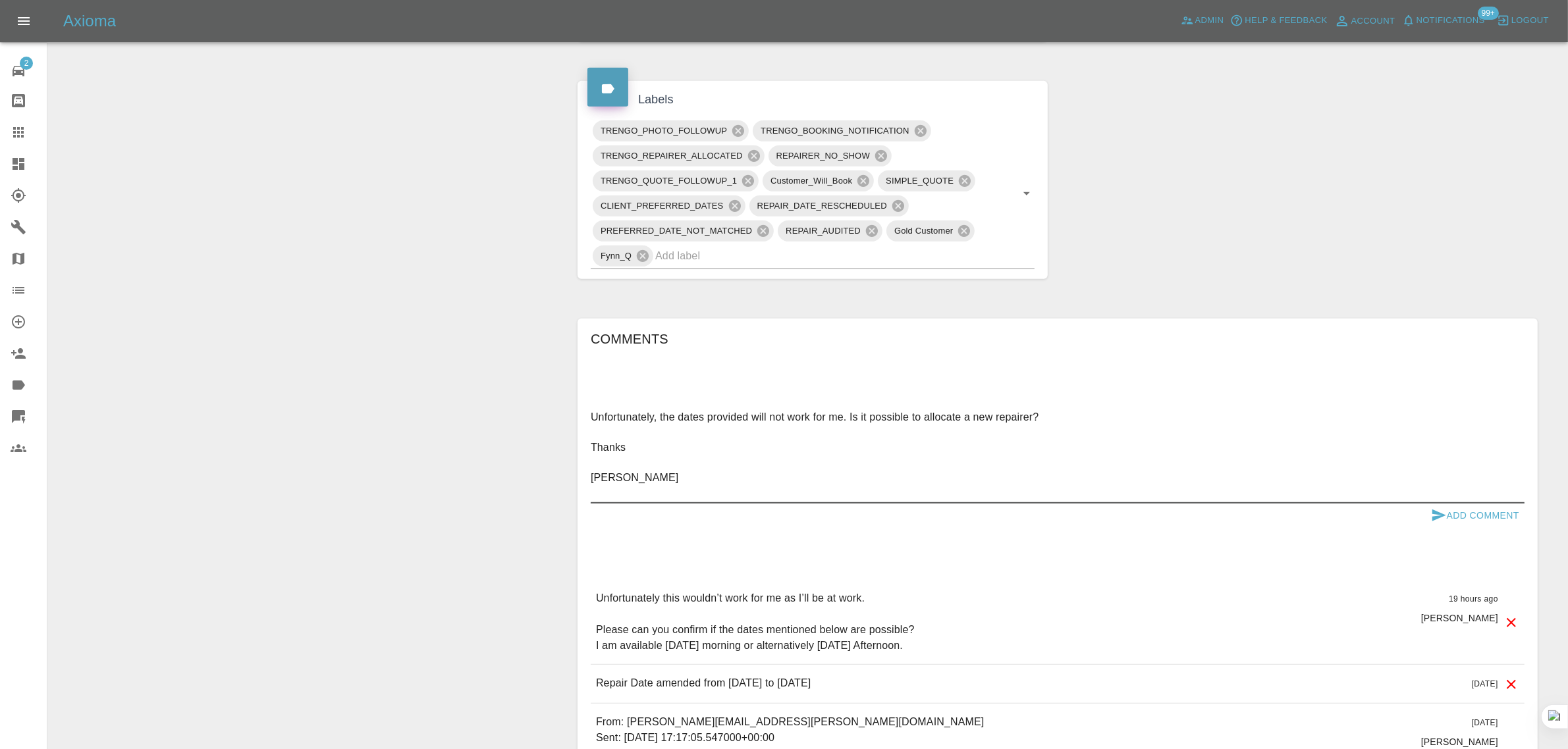
click at [1505, 503] on button "Add Comment" at bounding box center [1474, 515] width 98 height 24
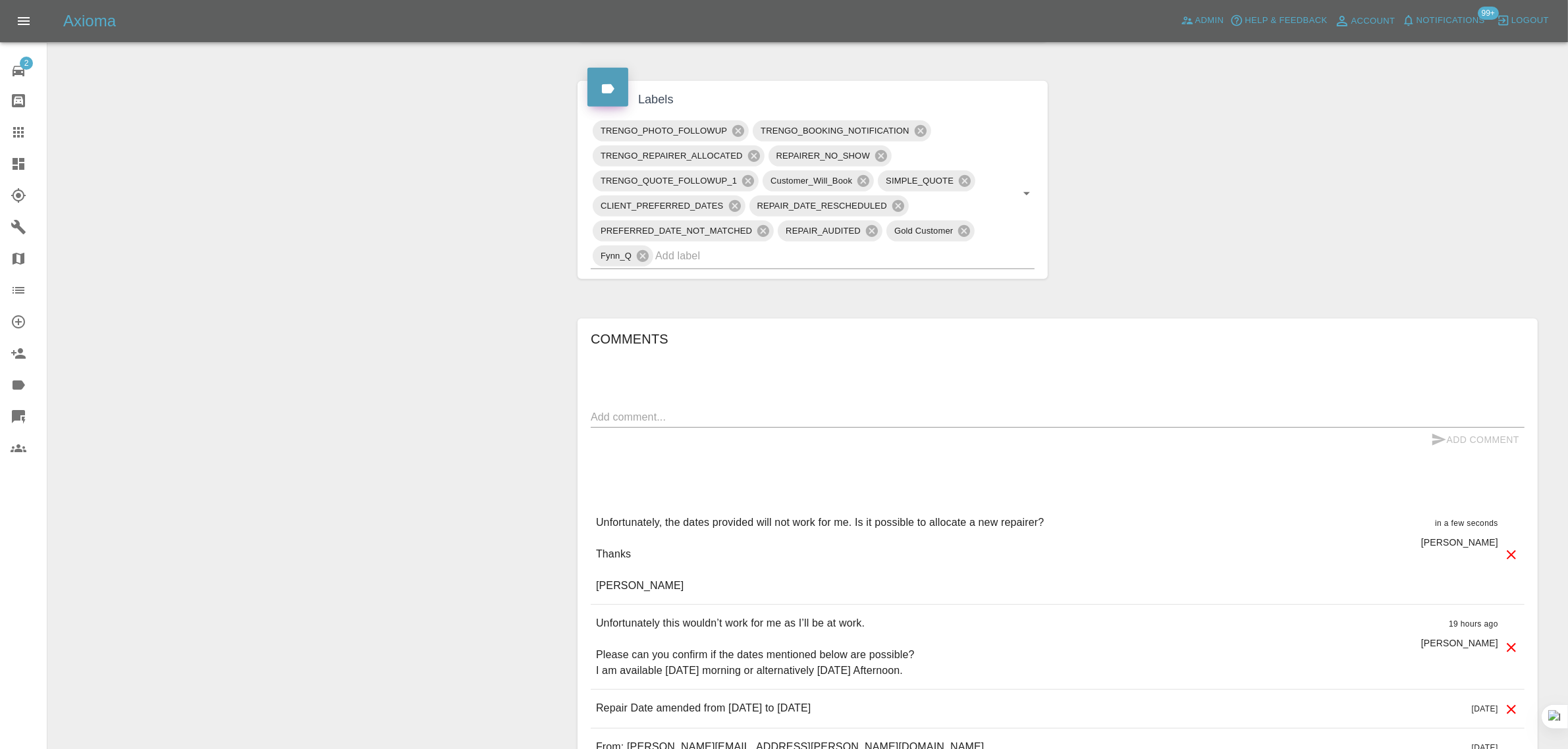
click at [4, 135] on link "Claims" at bounding box center [23, 132] width 47 height 32
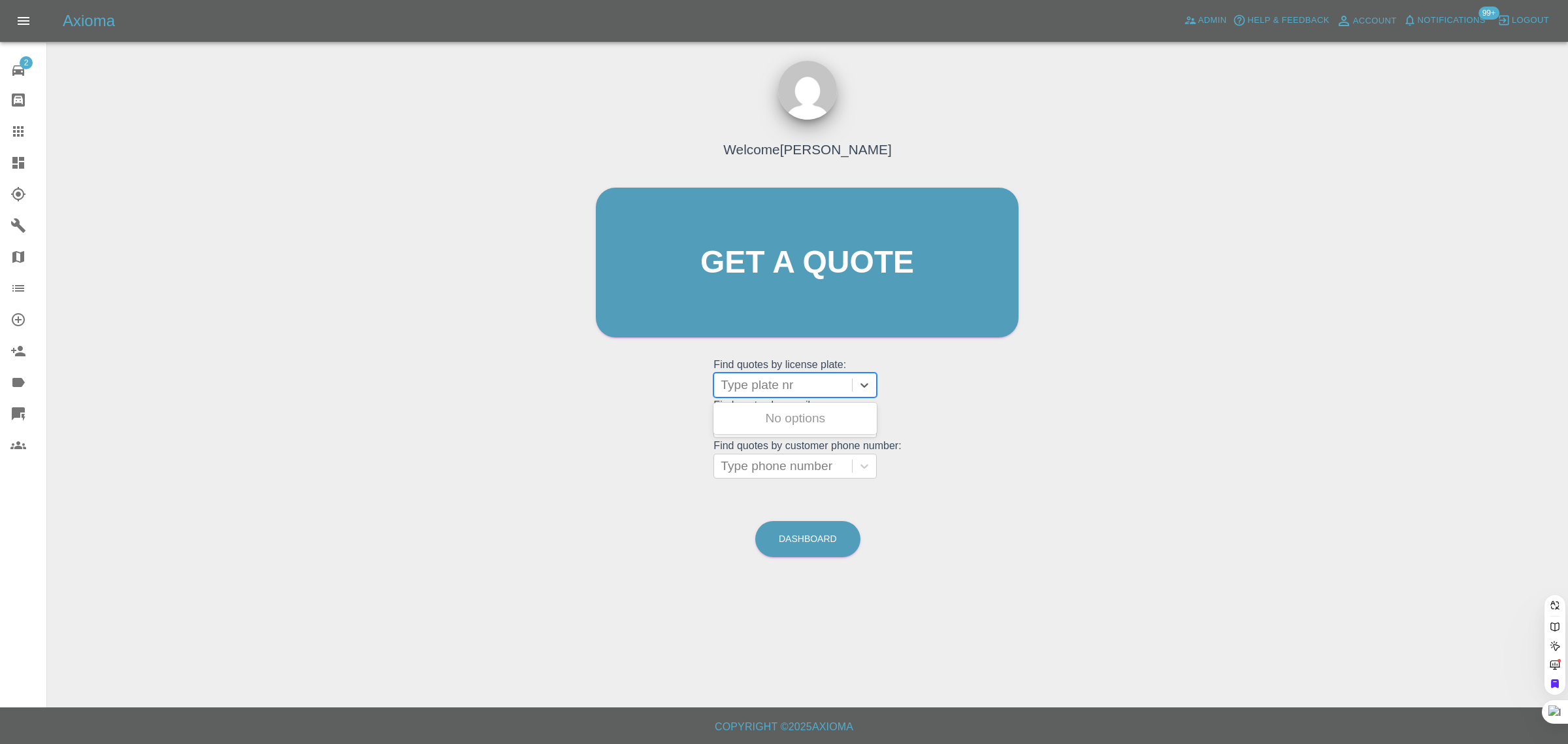
click at [762, 395] on div "Type plate nr" at bounding box center [782, 385] width 138 height 24
click at [666, 432] on div "Welcome Saleem Anwar Get a quote Get a quote Find quotes by license plate: Use …" at bounding box center [808, 287] width 451 height 394
click at [763, 438] on grid "Find quotes by license plate: Type plate nr Find quotes by email: Type email Fi…" at bounding box center [807, 417] width 187 height 122
click at [765, 429] on div at bounding box center [783, 425] width 125 height 18
paste input "sjp17@msn.com"
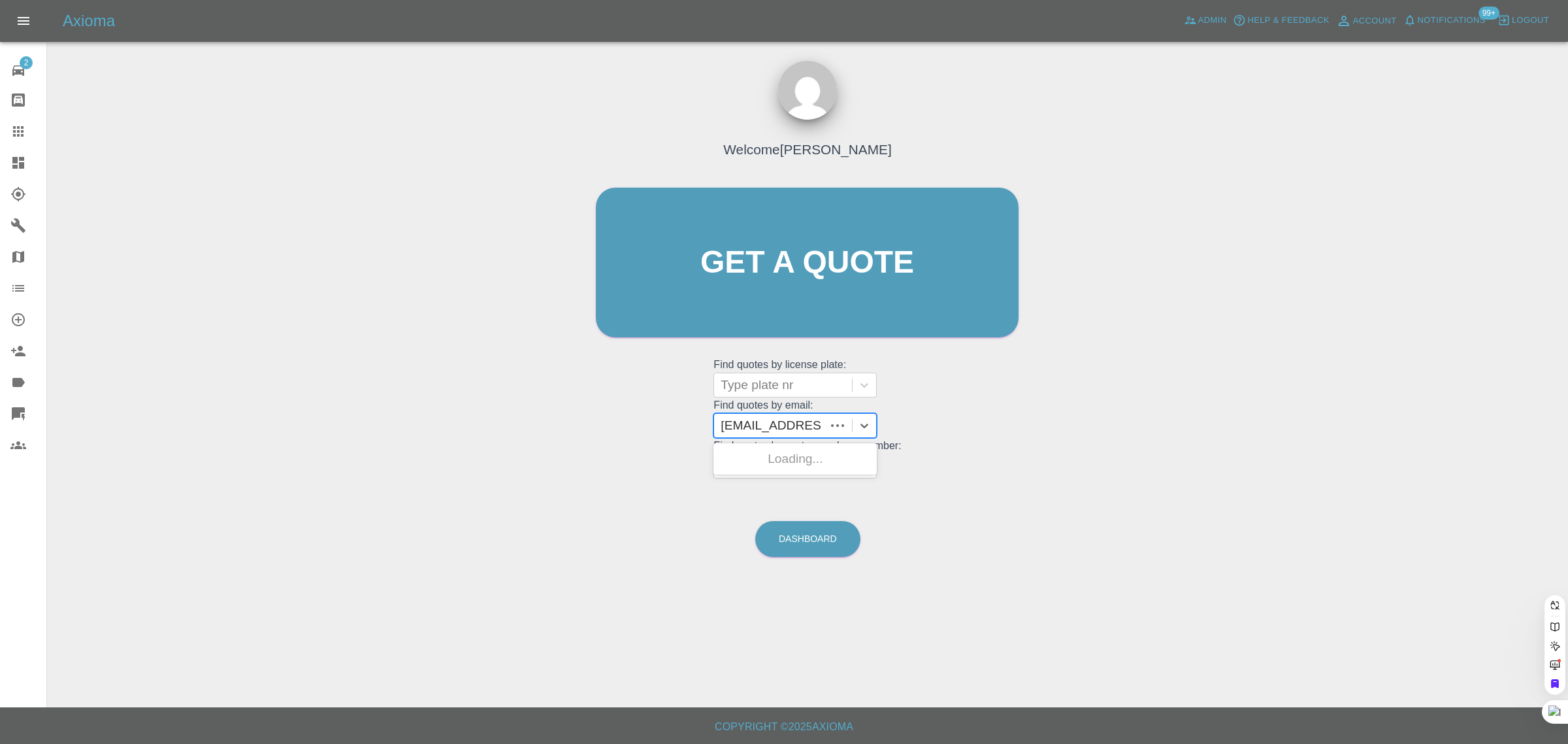
type input "sjp17@msn.com"
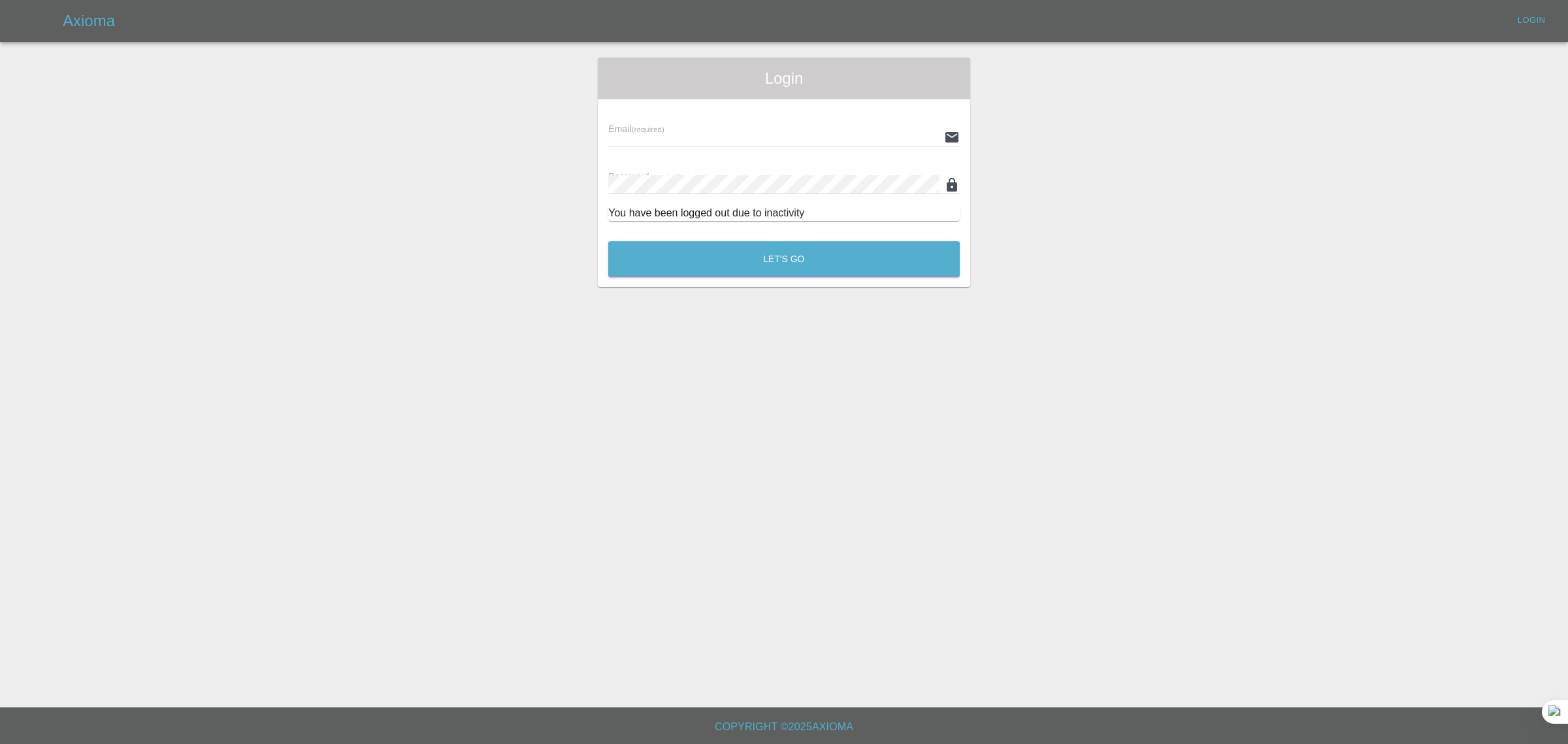
type input "[EMAIL_ADDRESS][DOMAIN_NAME]"
click at [840, 253] on button "Let's Go" at bounding box center [783, 259] width 351 height 36
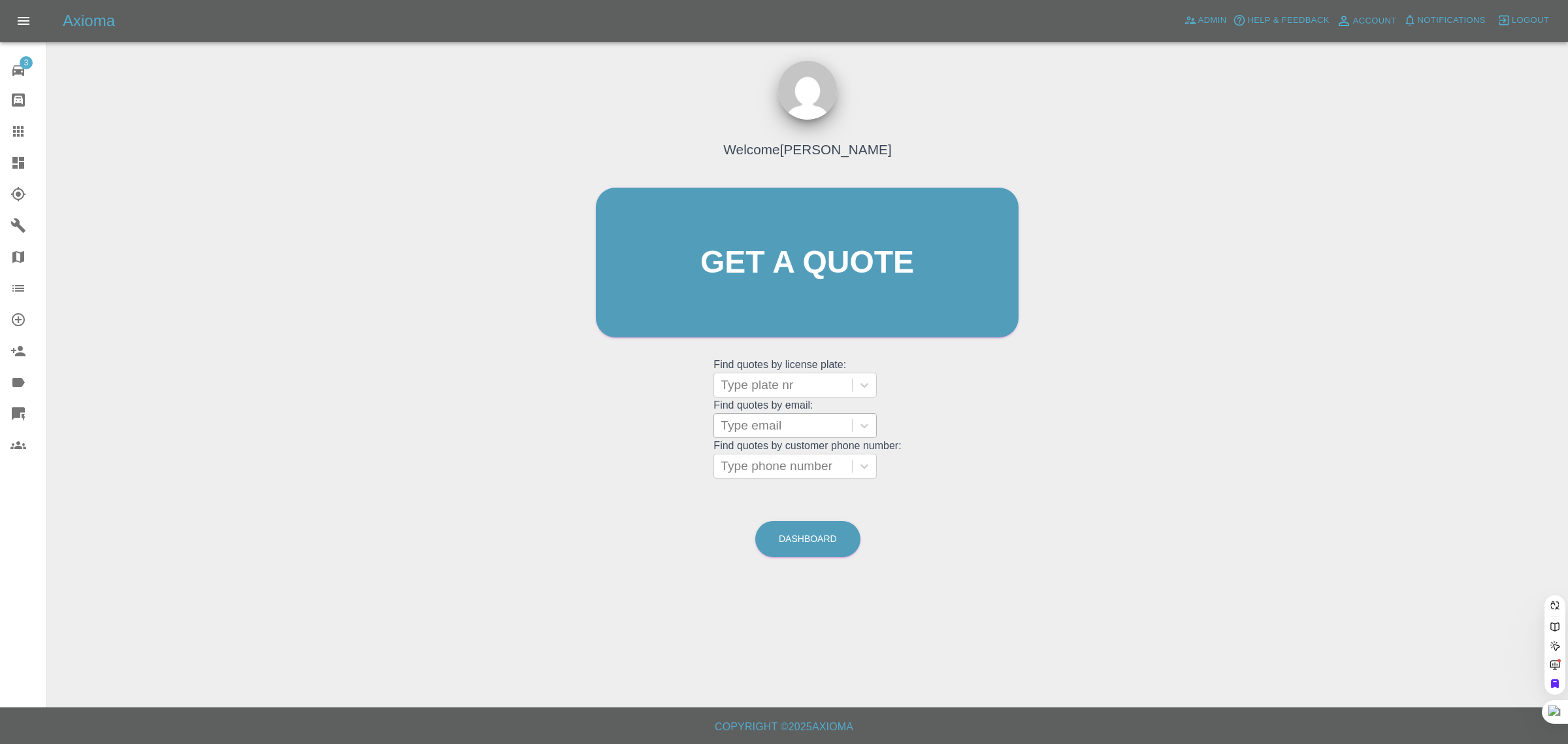
click at [792, 427] on div at bounding box center [783, 425] width 125 height 18
paste input "sjp17@msn.com"
type input "sjp17@msn.com"
click at [780, 461] on div "EA18 BVH, Archived" at bounding box center [795, 459] width 164 height 26
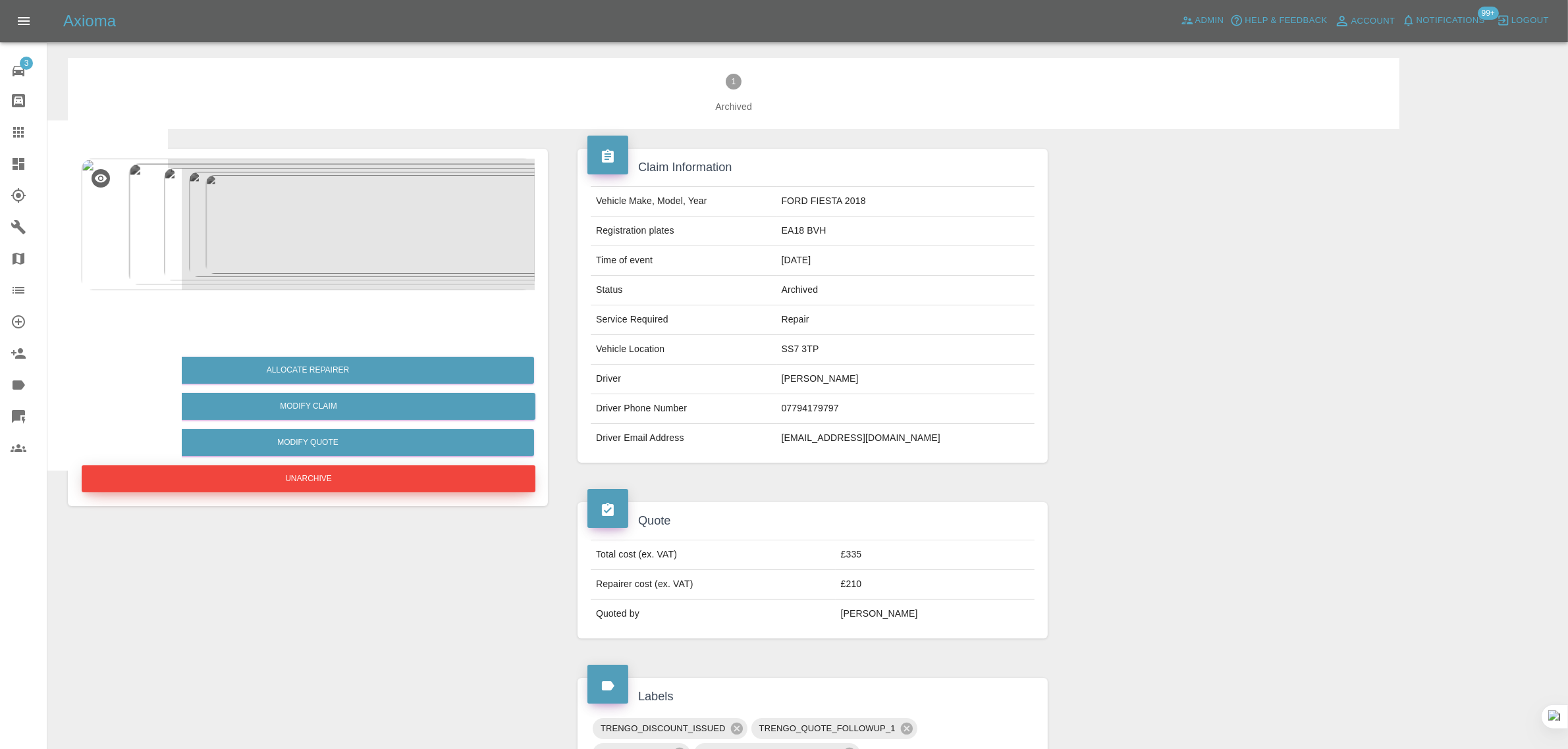
click at [360, 471] on button "Unarchive" at bounding box center [309, 479] width 454 height 27
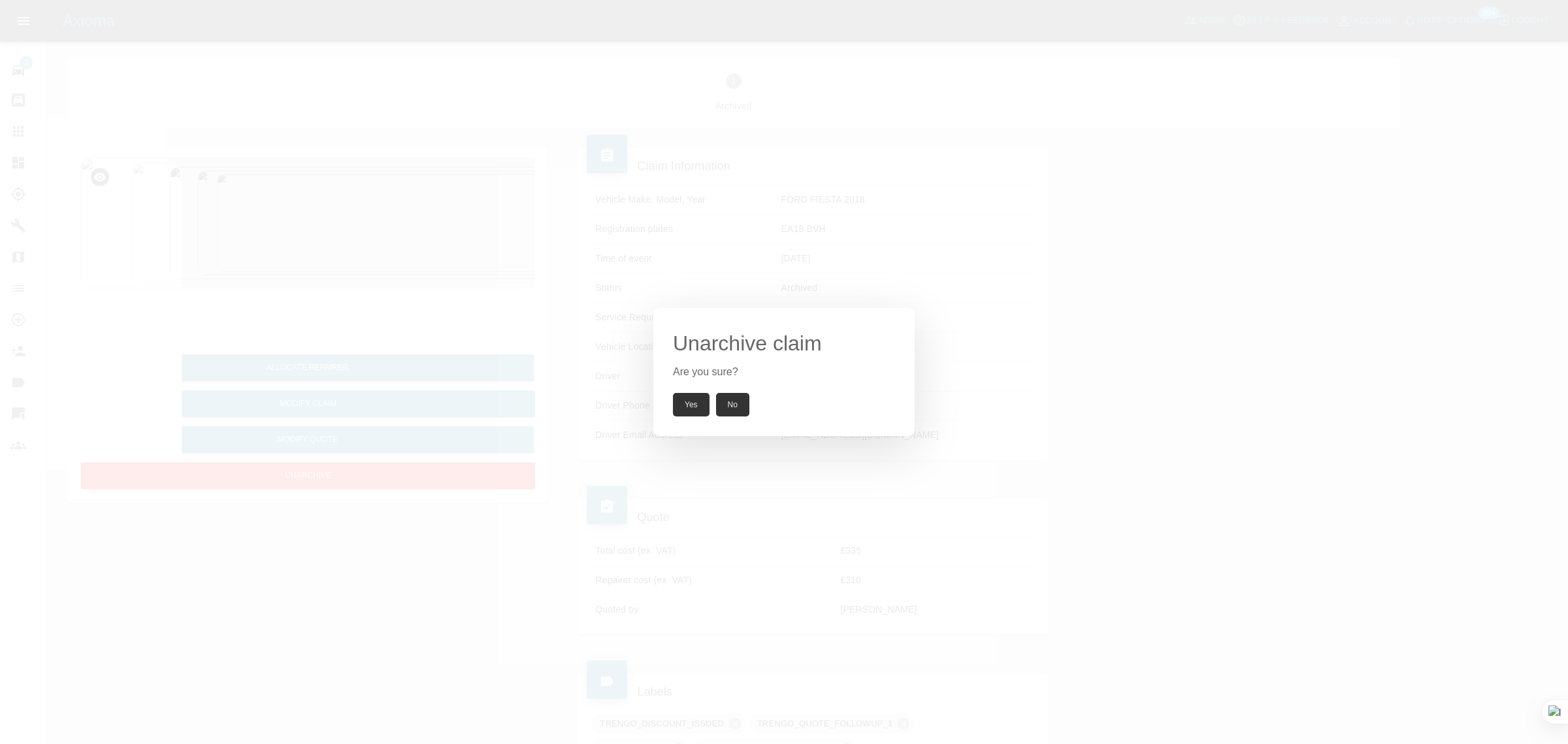
click at [687, 401] on button "Yes" at bounding box center [692, 404] width 37 height 24
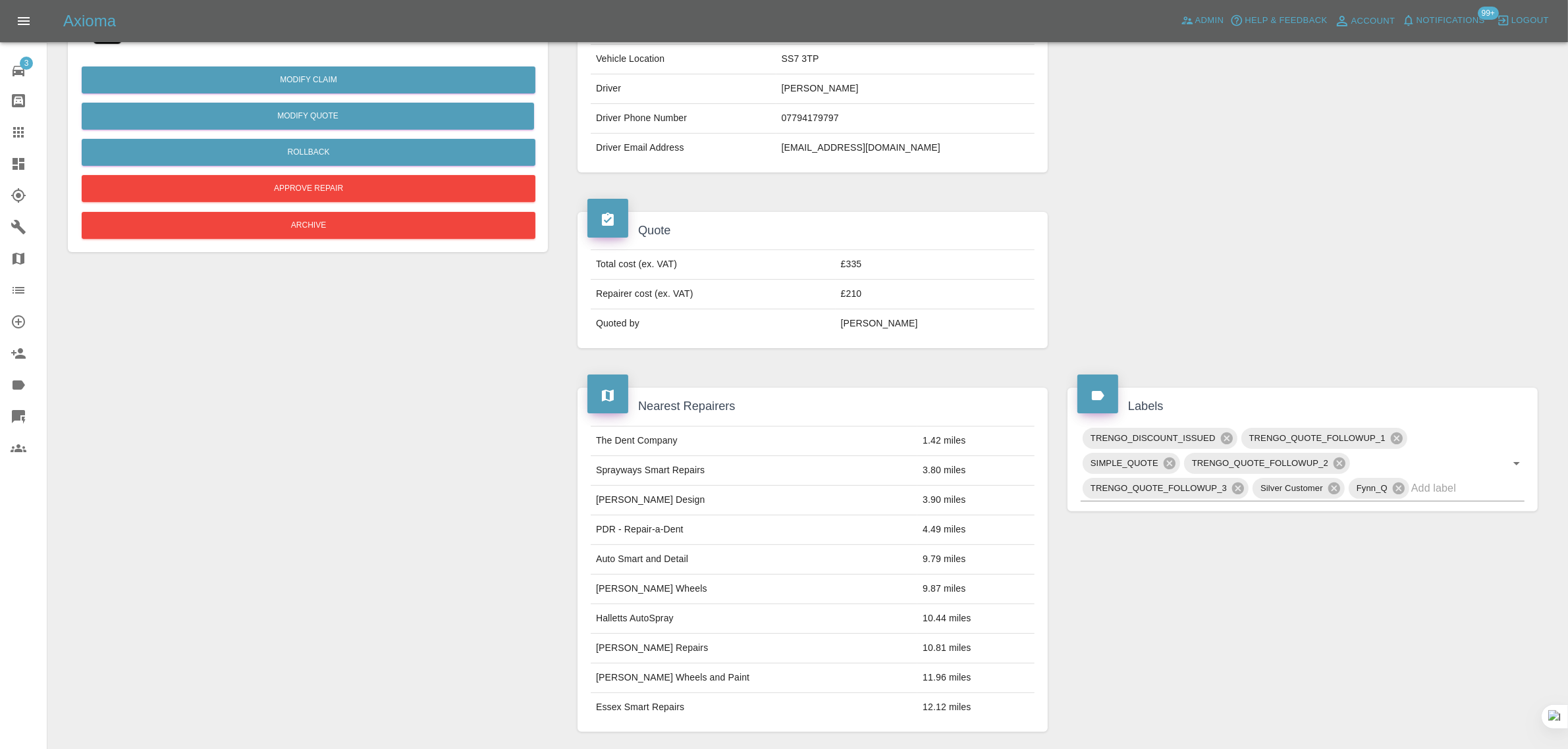
scroll to position [283, 0]
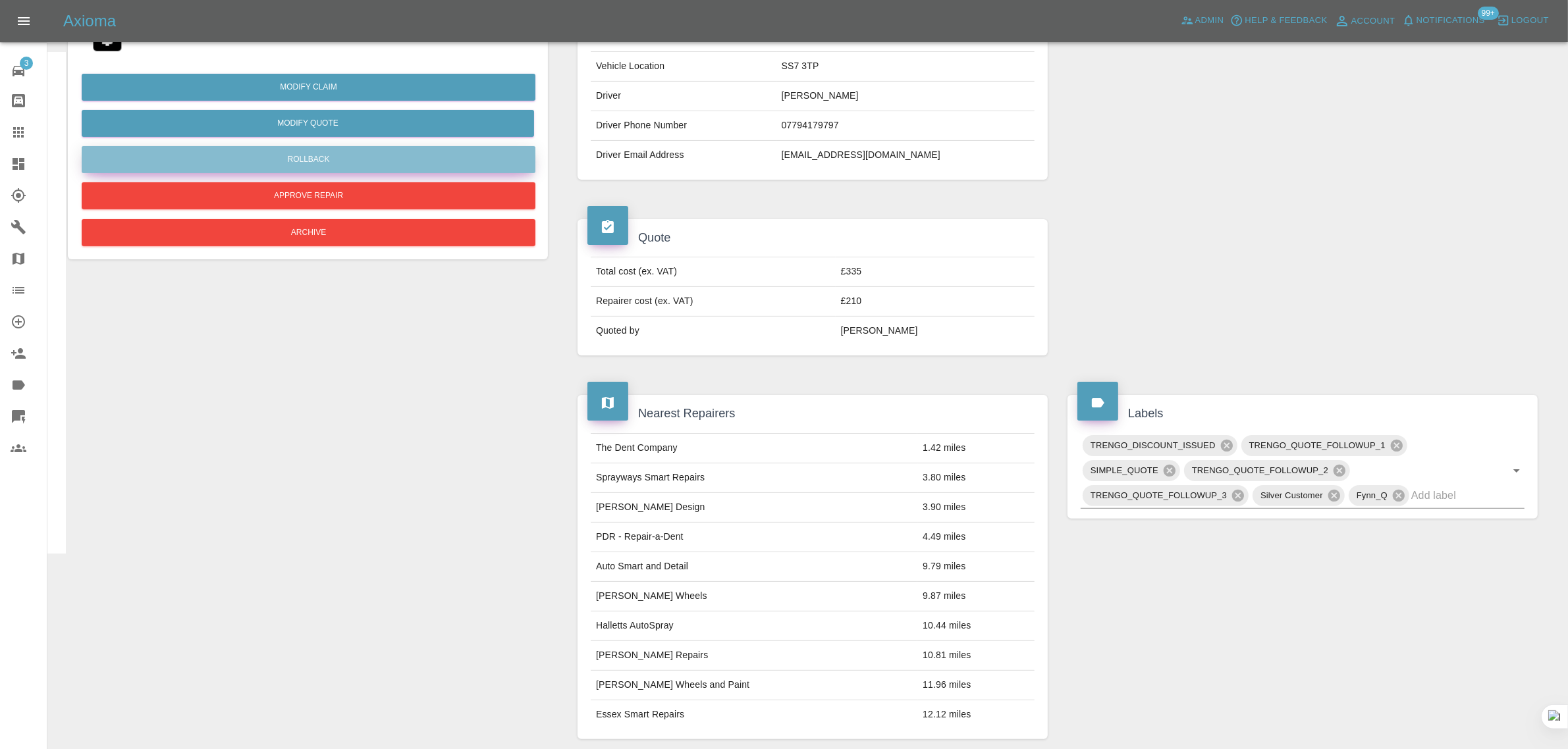
click at [357, 157] on button "Rollback" at bounding box center [309, 160] width 454 height 27
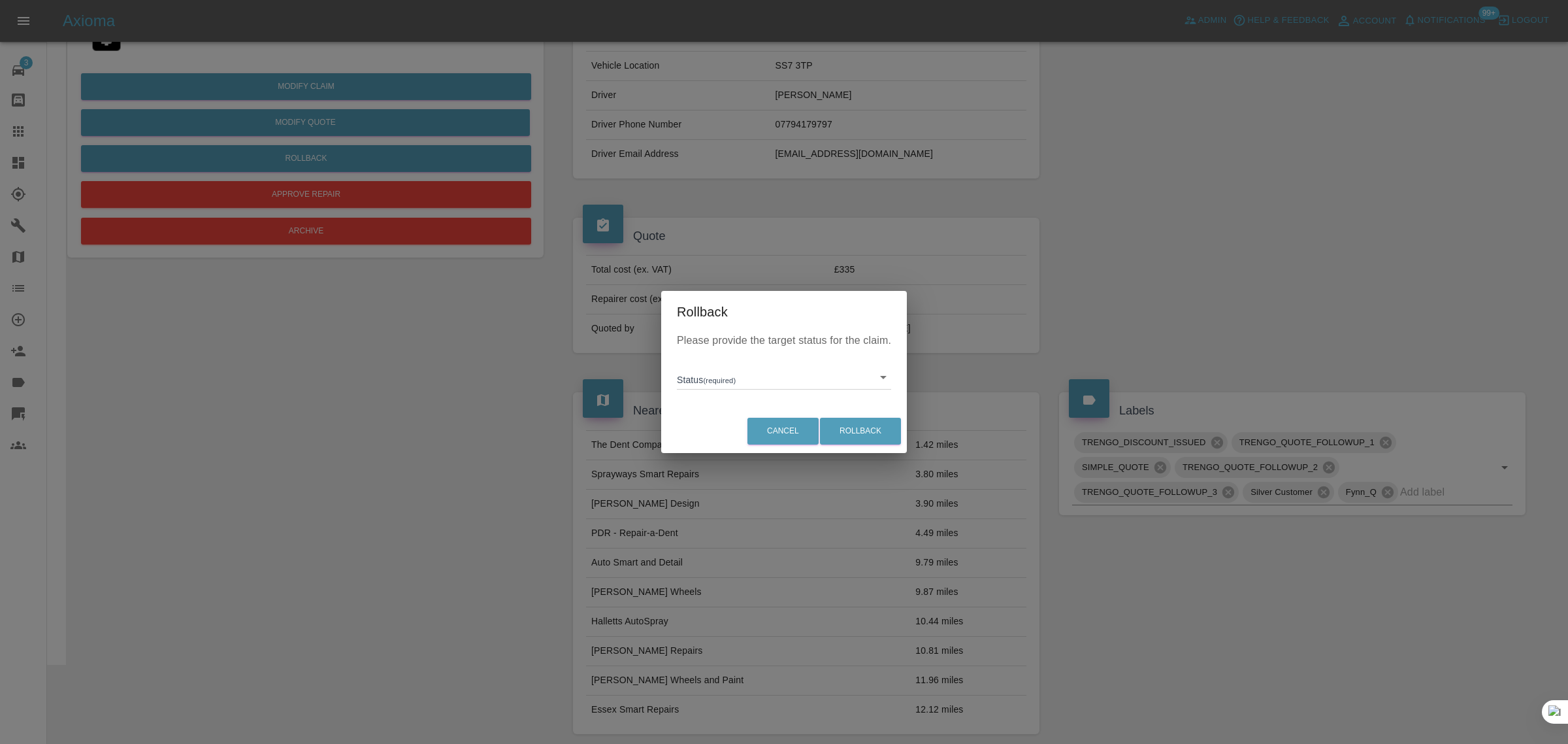
click at [714, 383] on body "Axioma Admin Help & Feedback Account Notifications 99+ Logout 3 Repair home Bod…" at bounding box center [784, 434] width 1568 height 1430
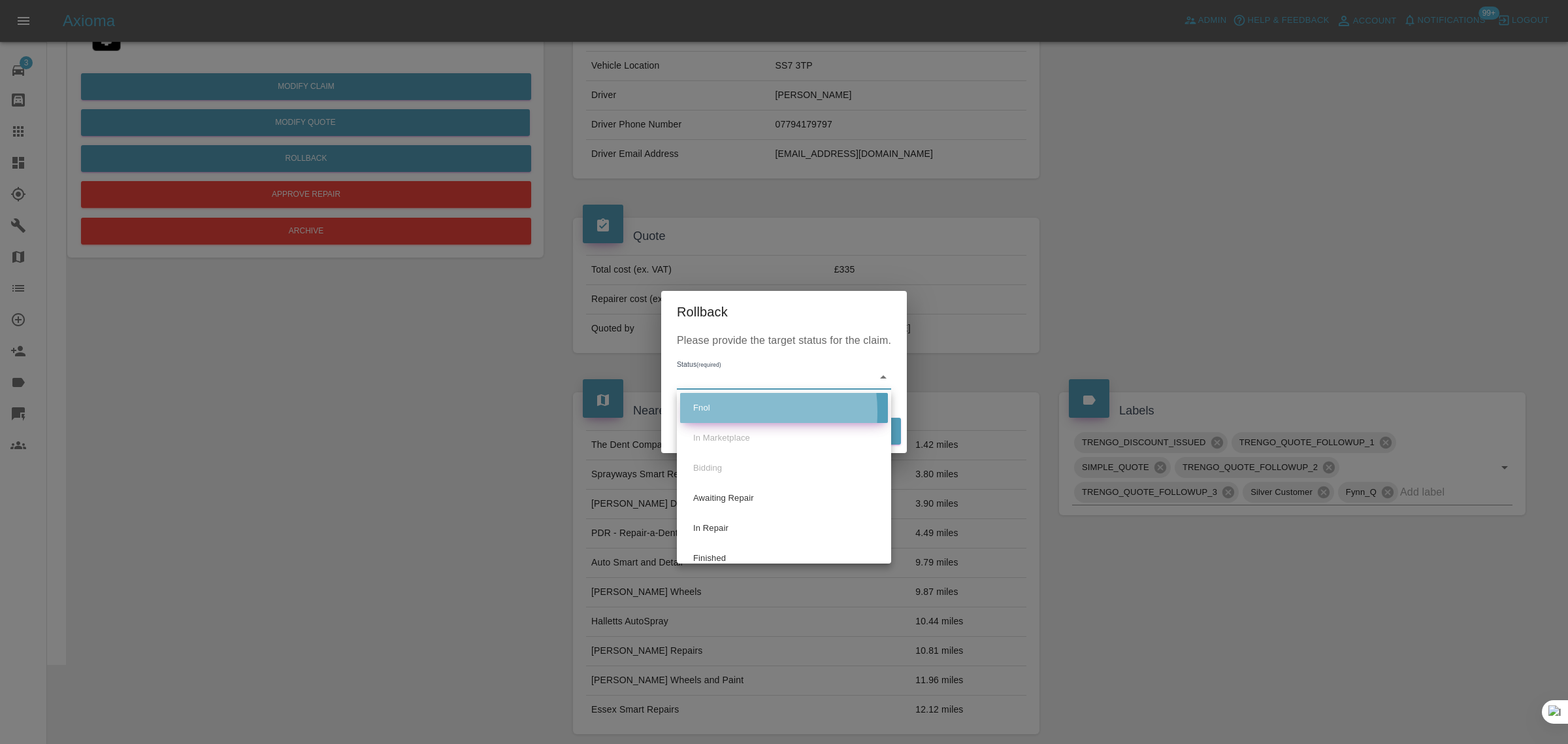
click at [715, 412] on li "Fnol" at bounding box center [784, 408] width 208 height 30
type input "fnol"
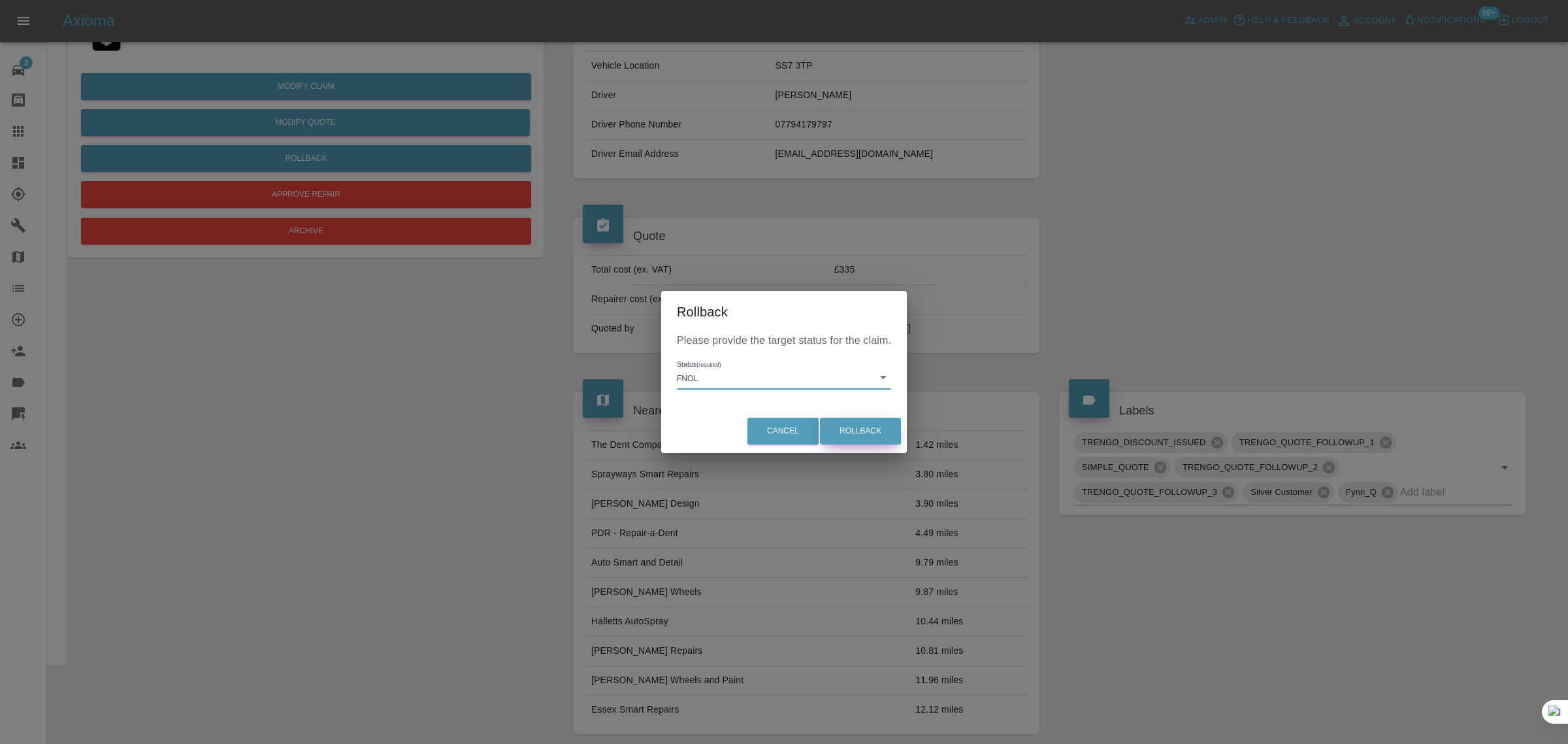
click at [846, 422] on button "Rollback" at bounding box center [861, 431] width 81 height 26
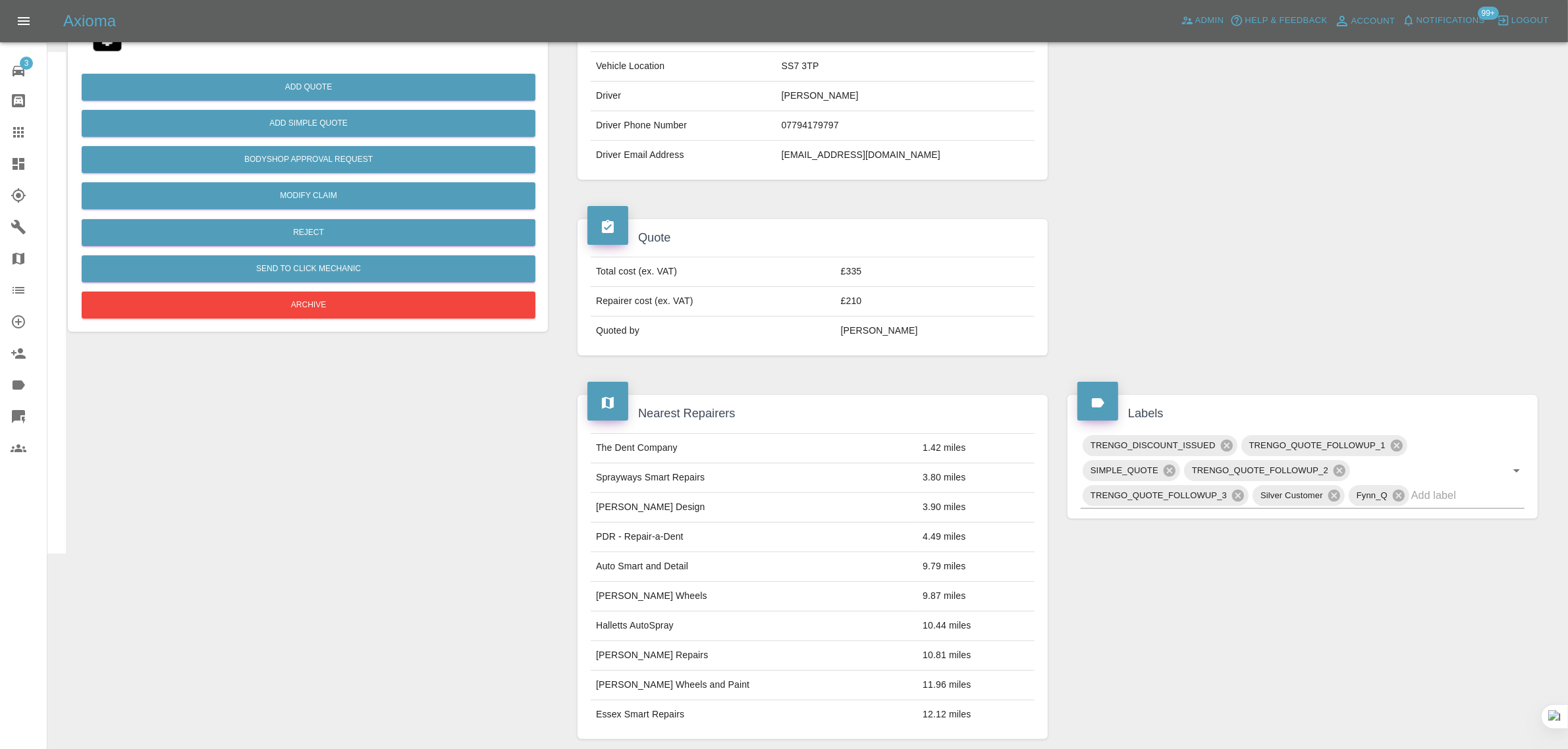
scroll to position [0, 0]
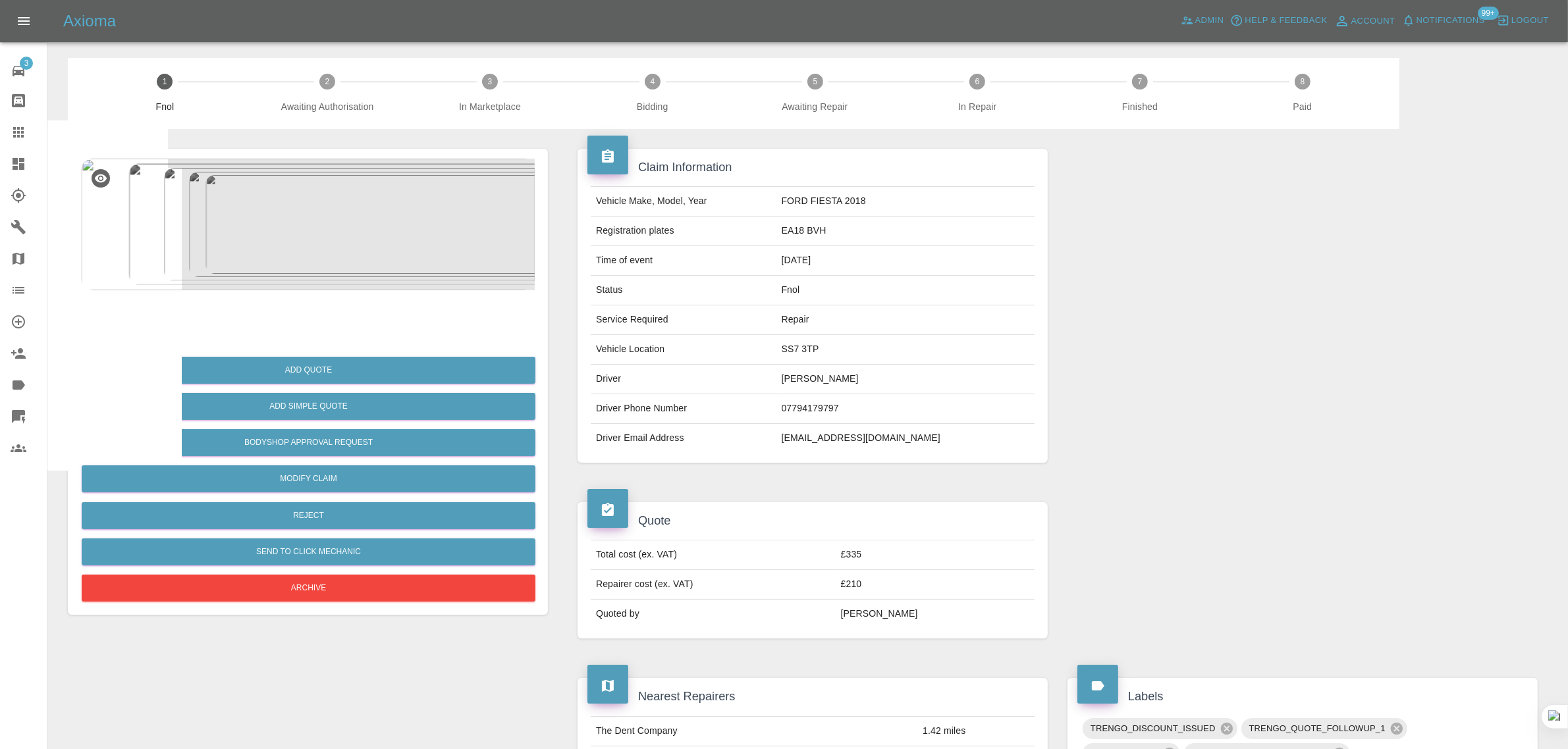
click at [101, 324] on img at bounding box center [107, 316] width 43 height 43
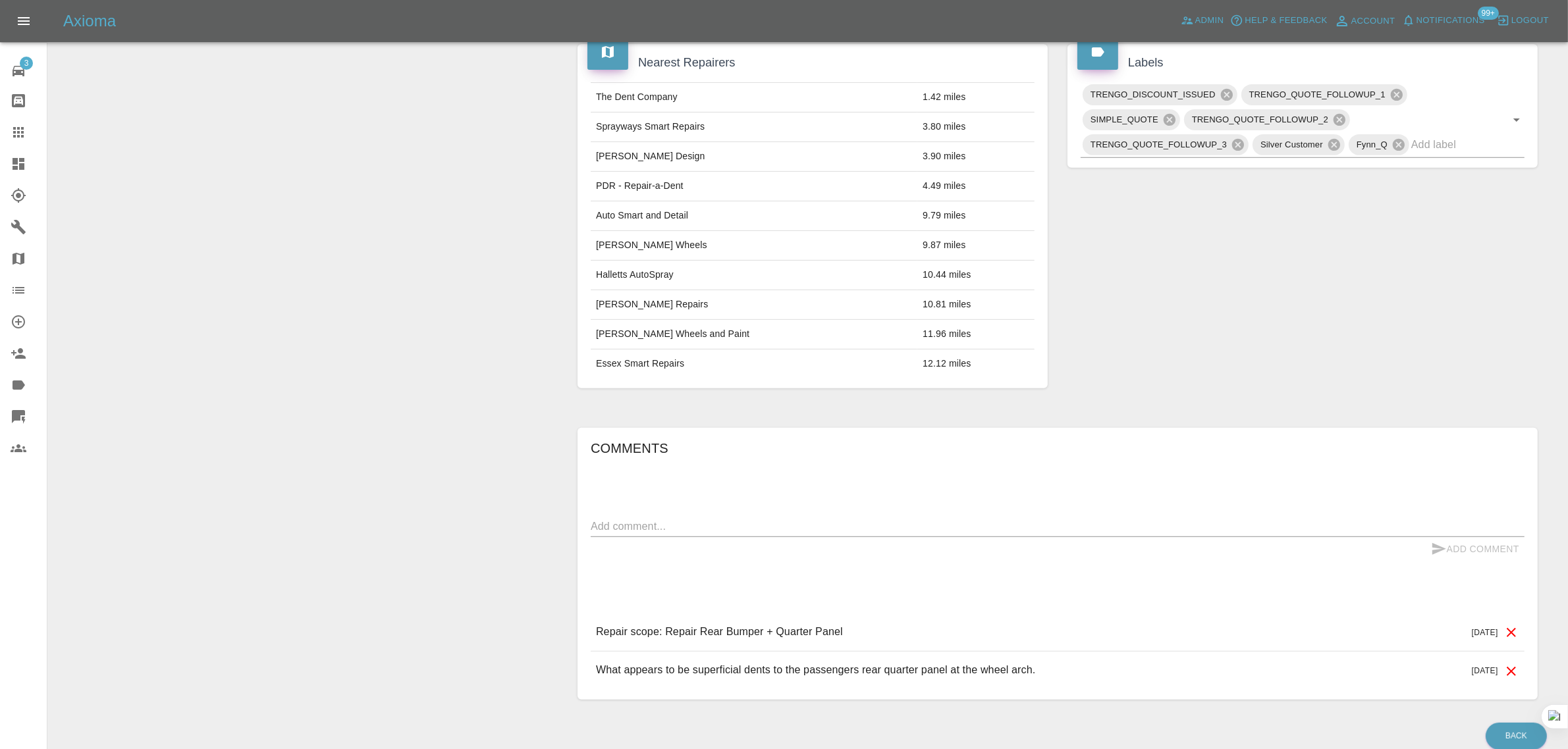
scroll to position [694, 0]
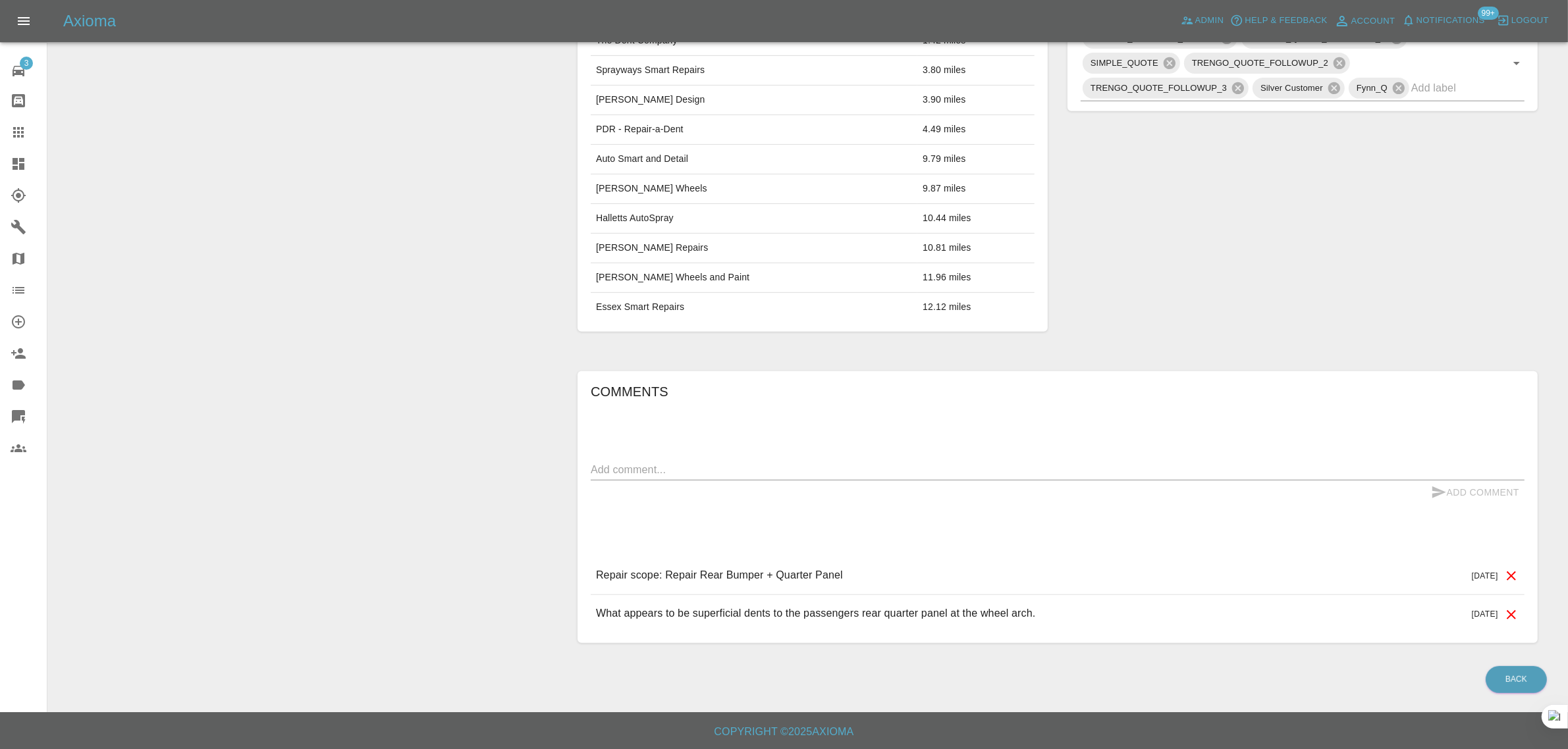
click at [860, 463] on textarea at bounding box center [1057, 469] width 934 height 15
paste textarea "I'm sure I received an email from you with a discount on the initial estimate, …"
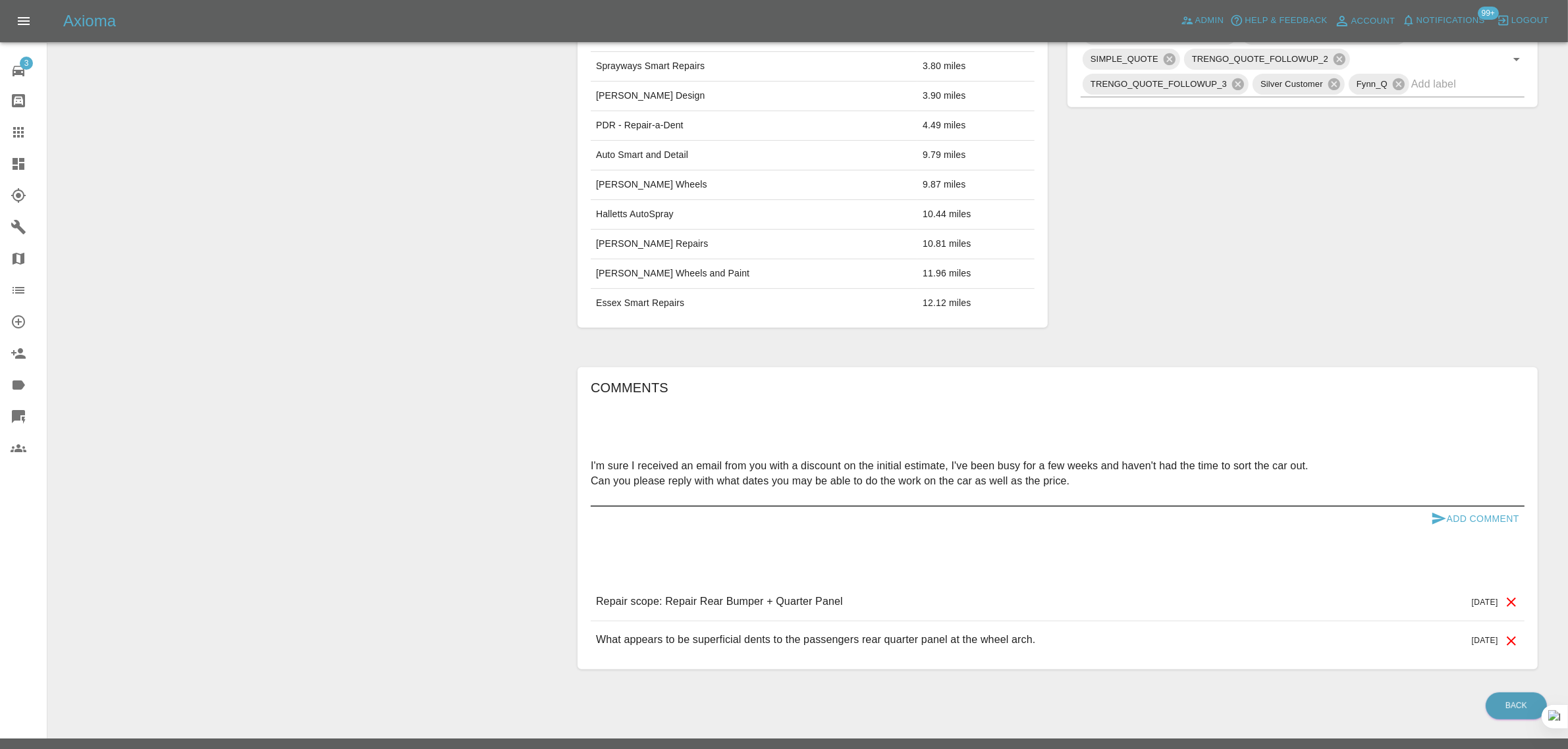
type textarea "I'm sure I received an email from you with a discount on the initial estimate, …"
click at [1485, 520] on button "Add Comment" at bounding box center [1474, 519] width 98 height 24
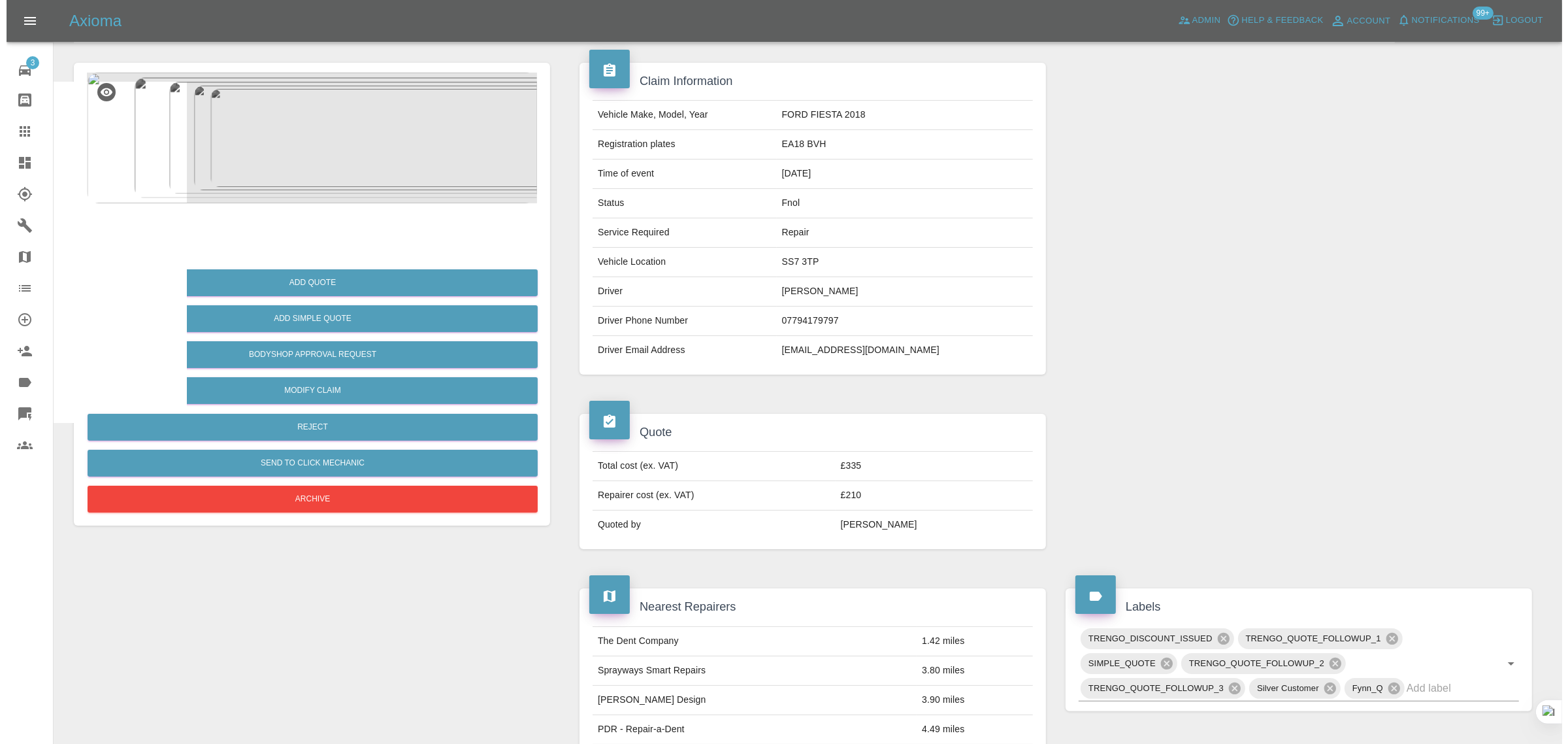
scroll to position [0, 0]
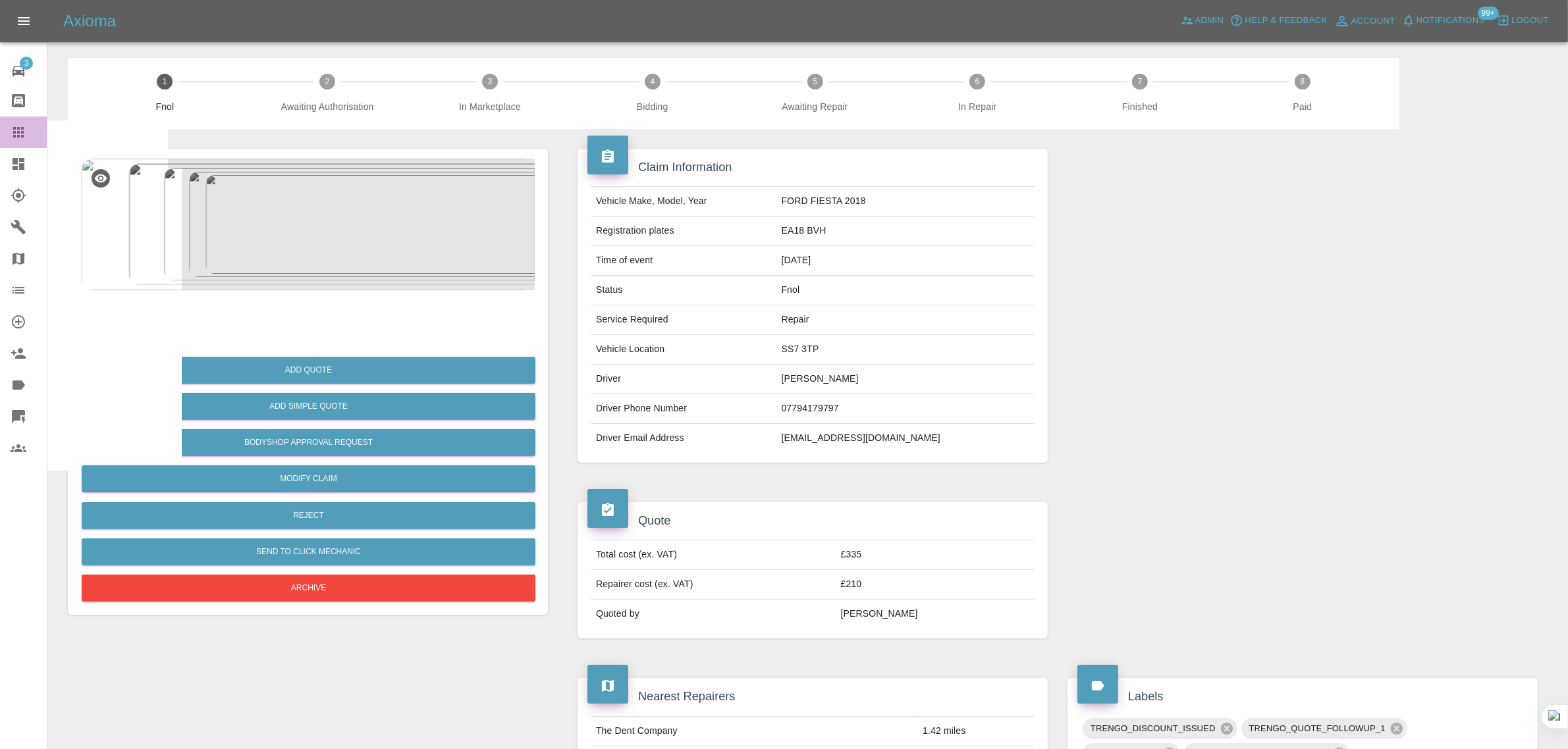
click at [25, 131] on icon at bounding box center [19, 132] width 16 height 16
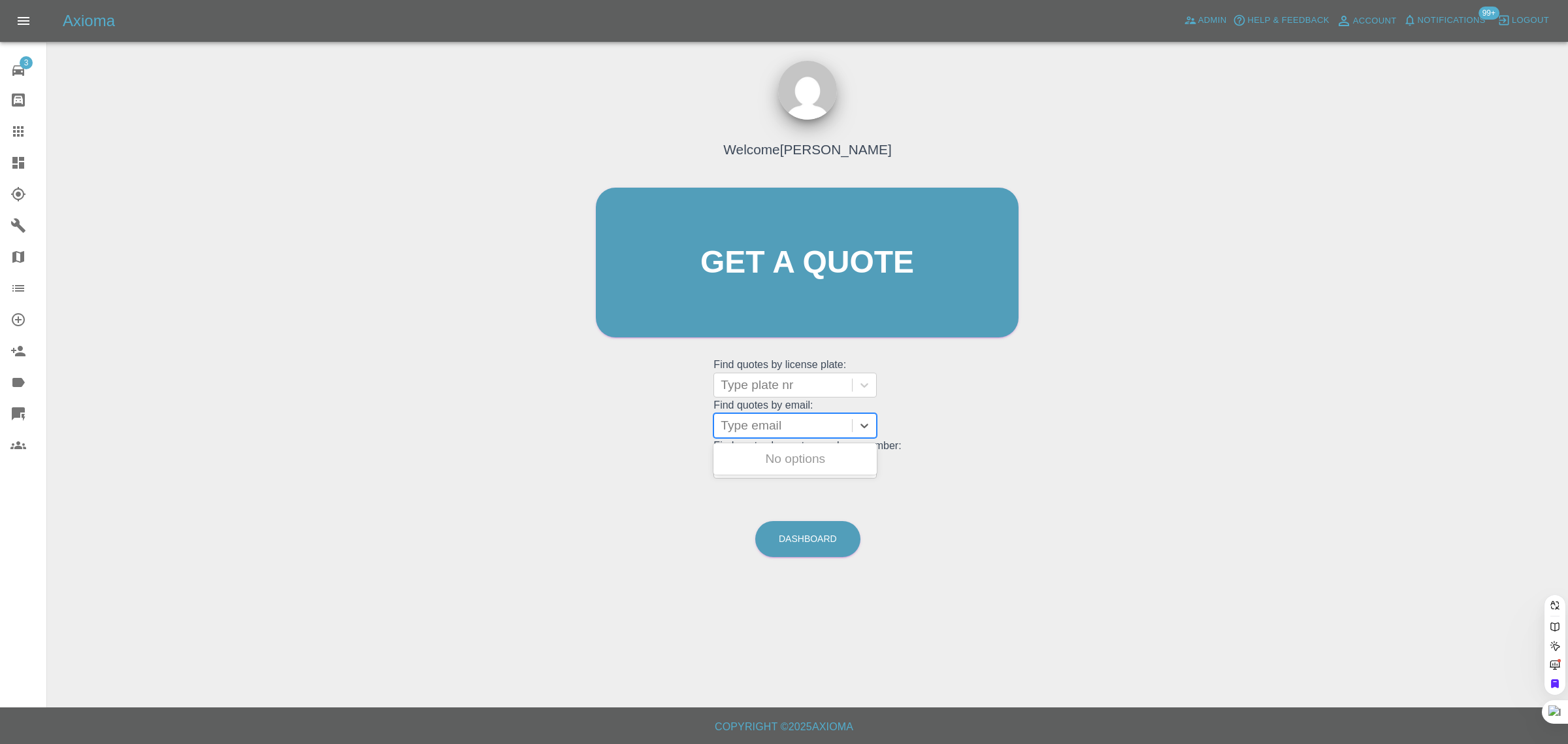
click at [782, 425] on div at bounding box center [783, 425] width 125 height 18
paste input "slampe02@gmail.com"
type input "slampe02@gmail.co"
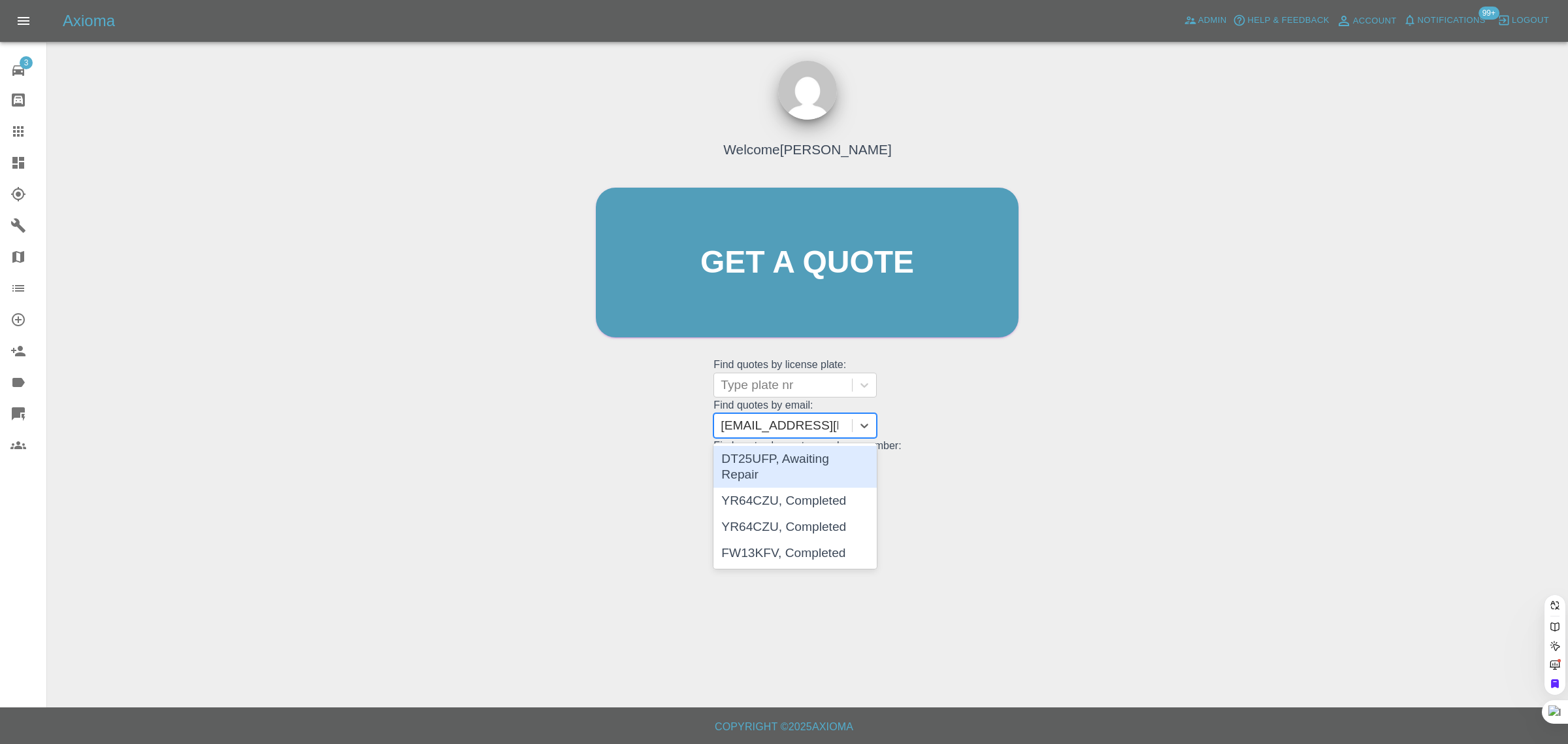
click at [815, 460] on div "DT25UFP, Awaiting Repair" at bounding box center [795, 467] width 164 height 42
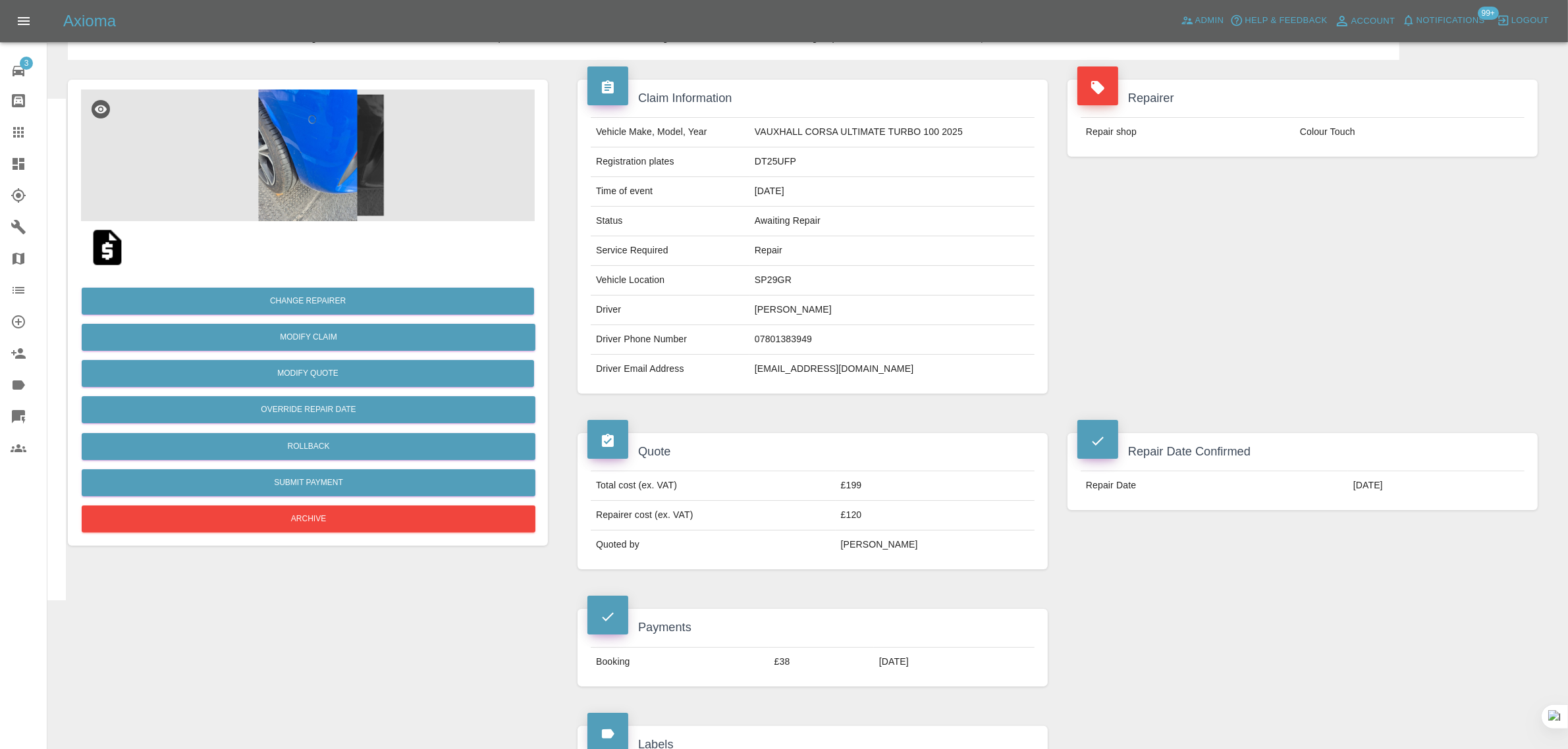
scroll to position [576, 0]
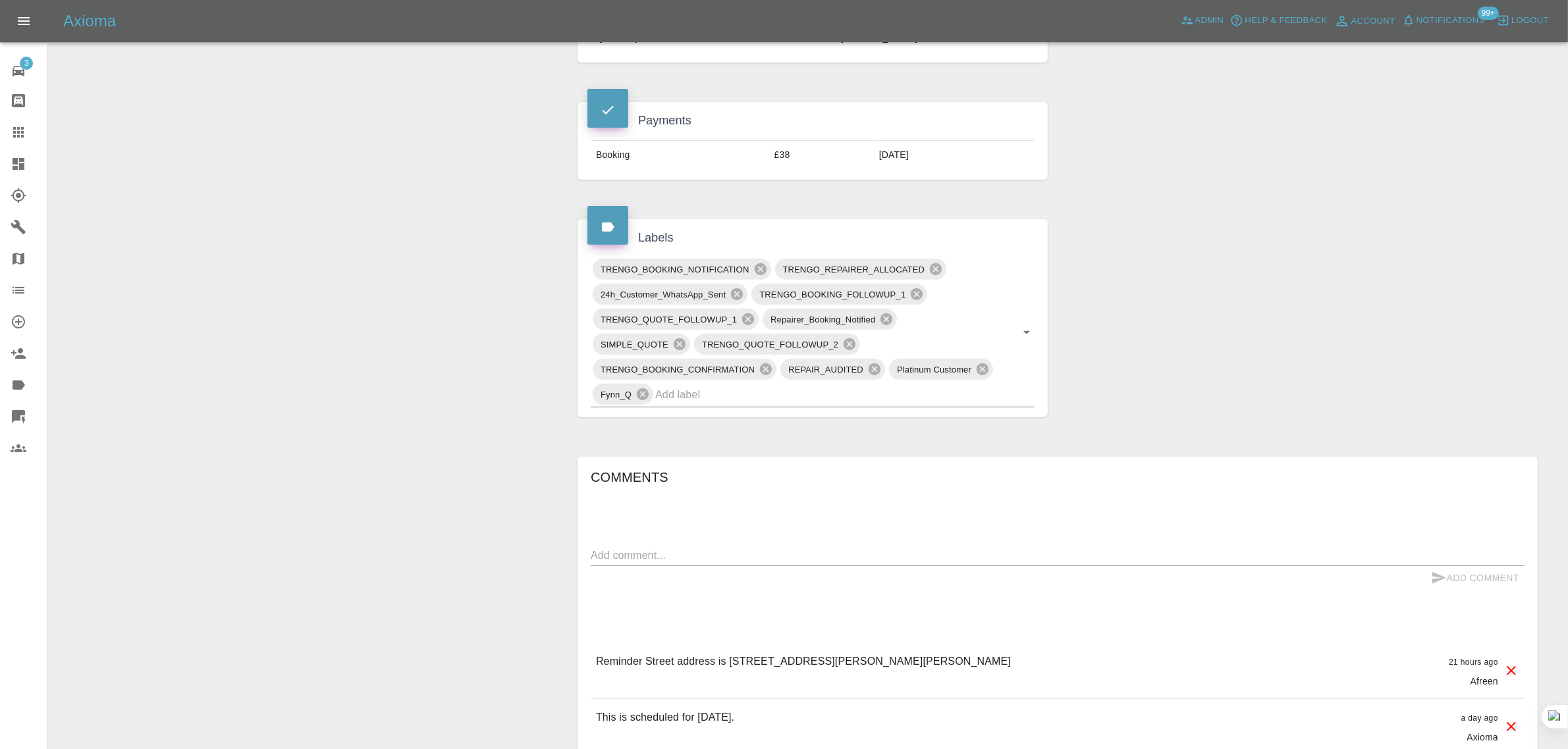
click at [844, 556] on textarea at bounding box center [1057, 555] width 934 height 15
paste textarea "I got an eye appointment at 1340 tomorrow. So work around it."
type textarea "I got an eye appointment at 1340 tomorrow. So work around it."
click at [1486, 578] on button "Add Comment" at bounding box center [1474, 577] width 98 height 24
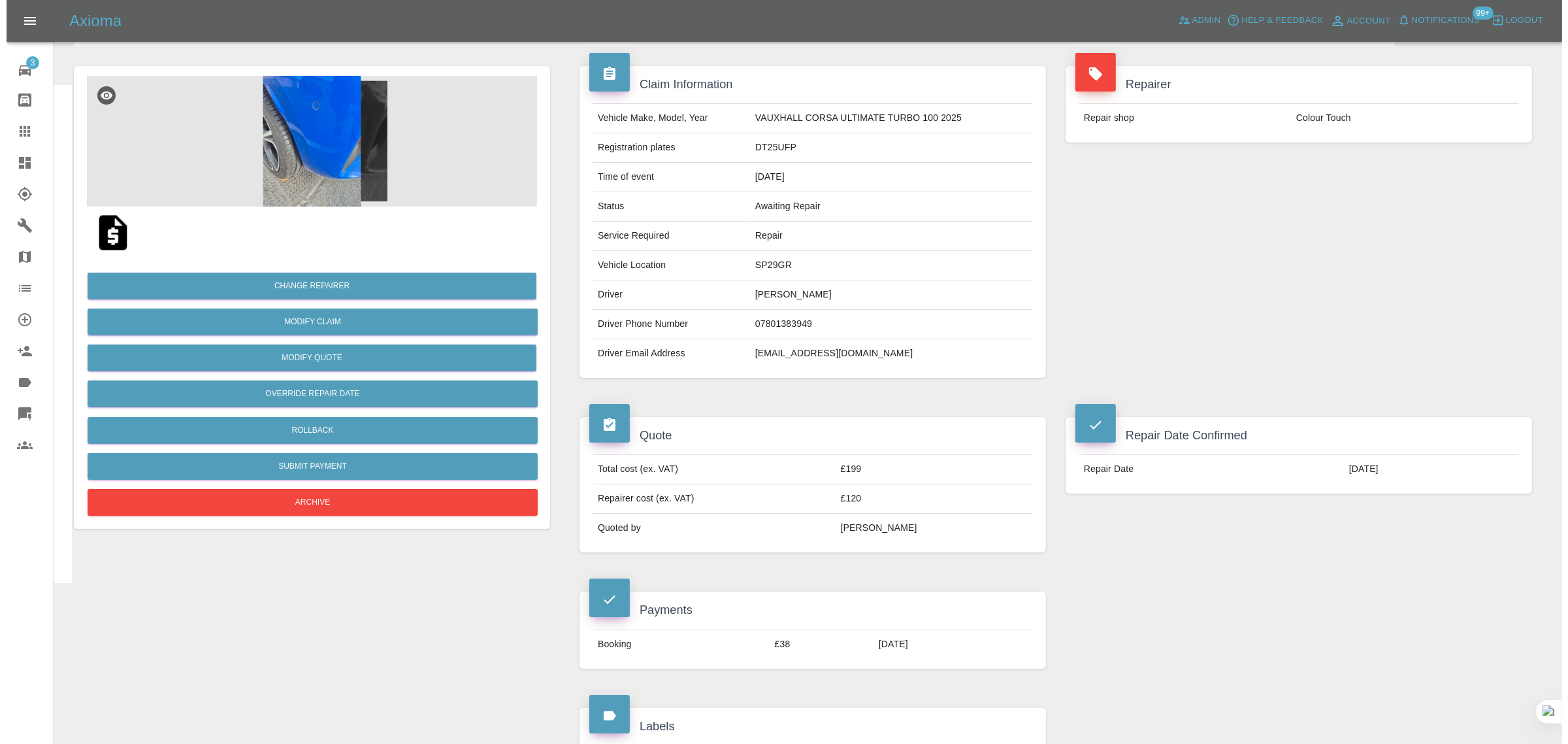
scroll to position [0, 0]
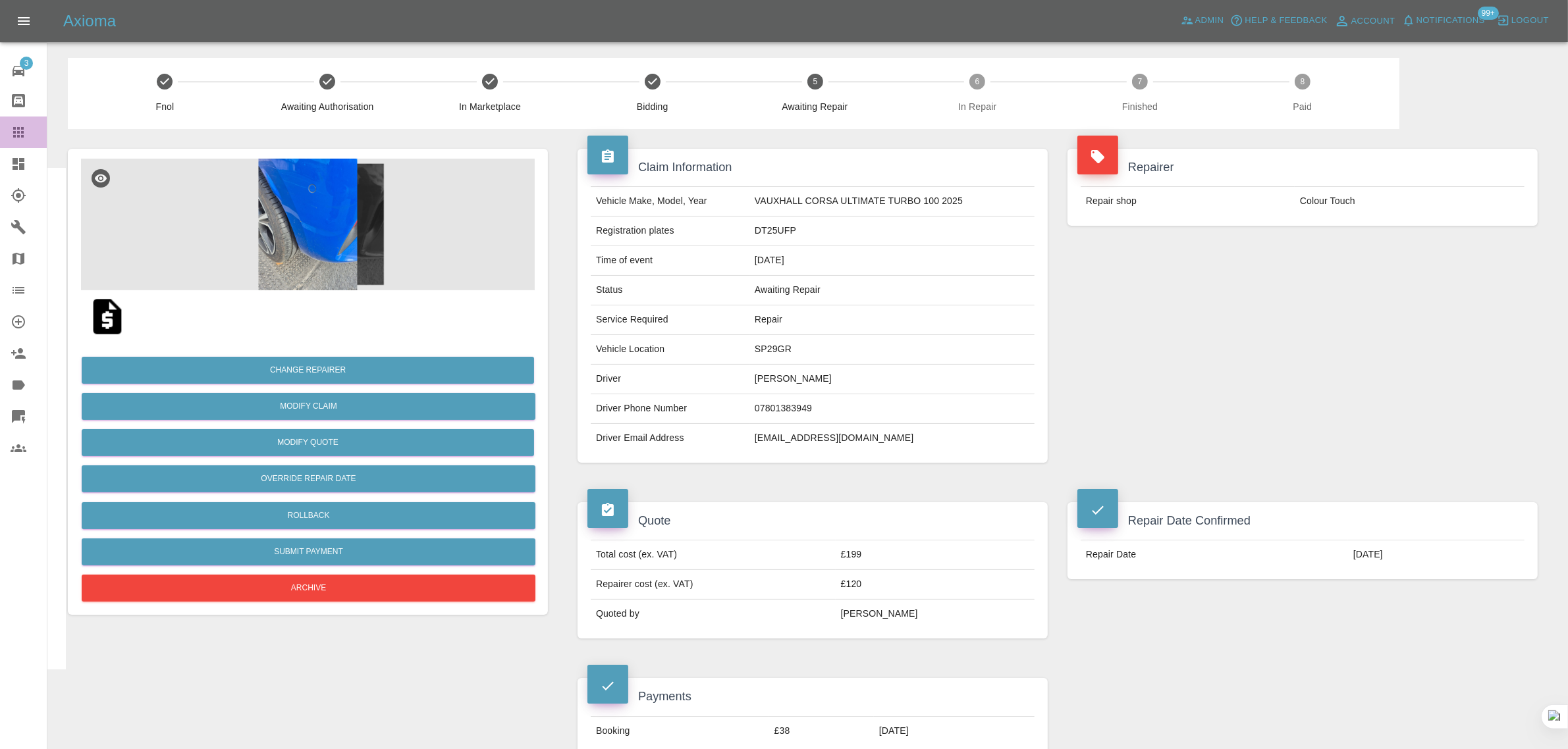
click at [14, 142] on link "Claims" at bounding box center [23, 132] width 47 height 32
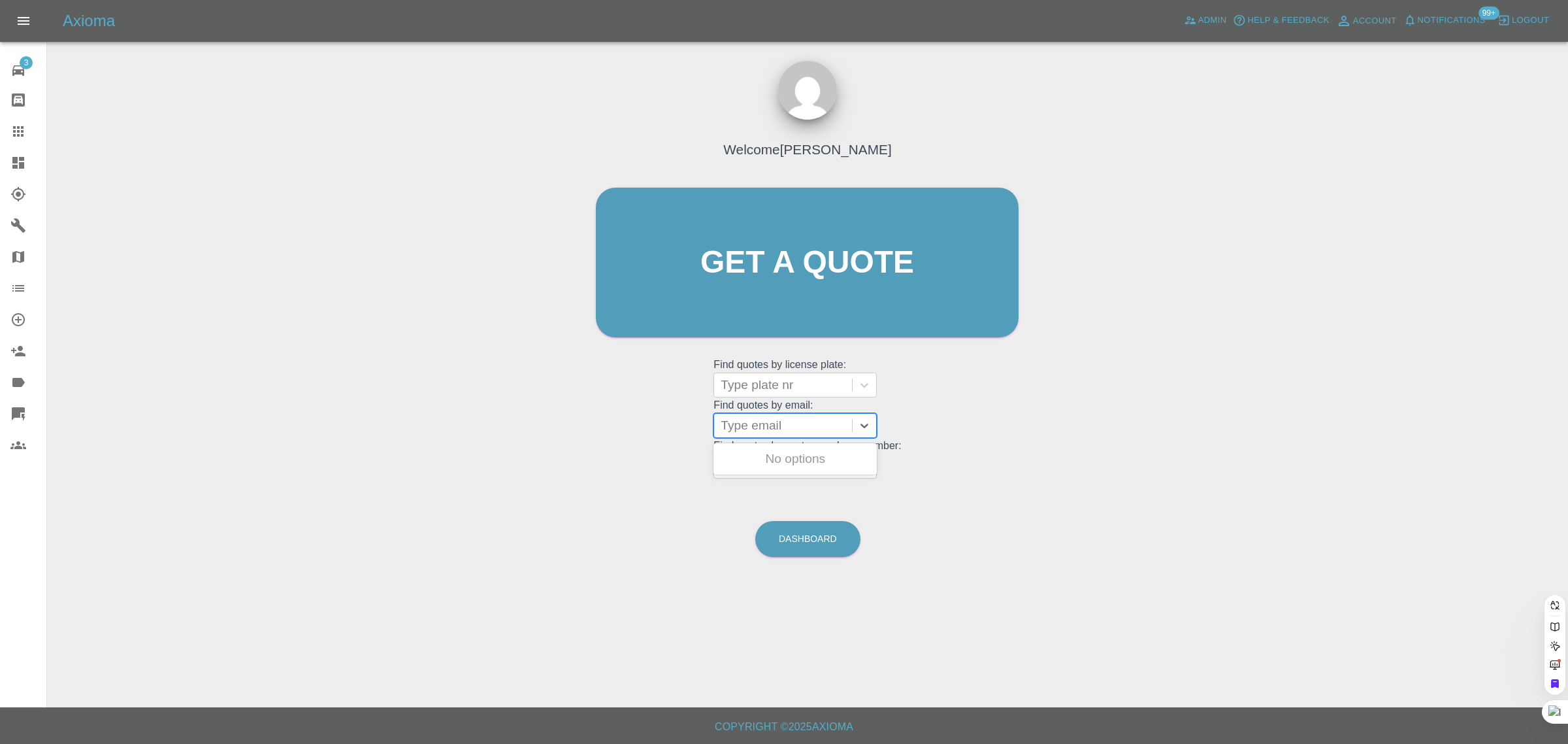
click at [762, 424] on div at bounding box center [783, 425] width 125 height 18
paste input "brharia@googlemail.com"
type input "brharia@googlemail.co"
click at [776, 461] on div "MC18 FWH, Paid" at bounding box center [795, 459] width 164 height 26
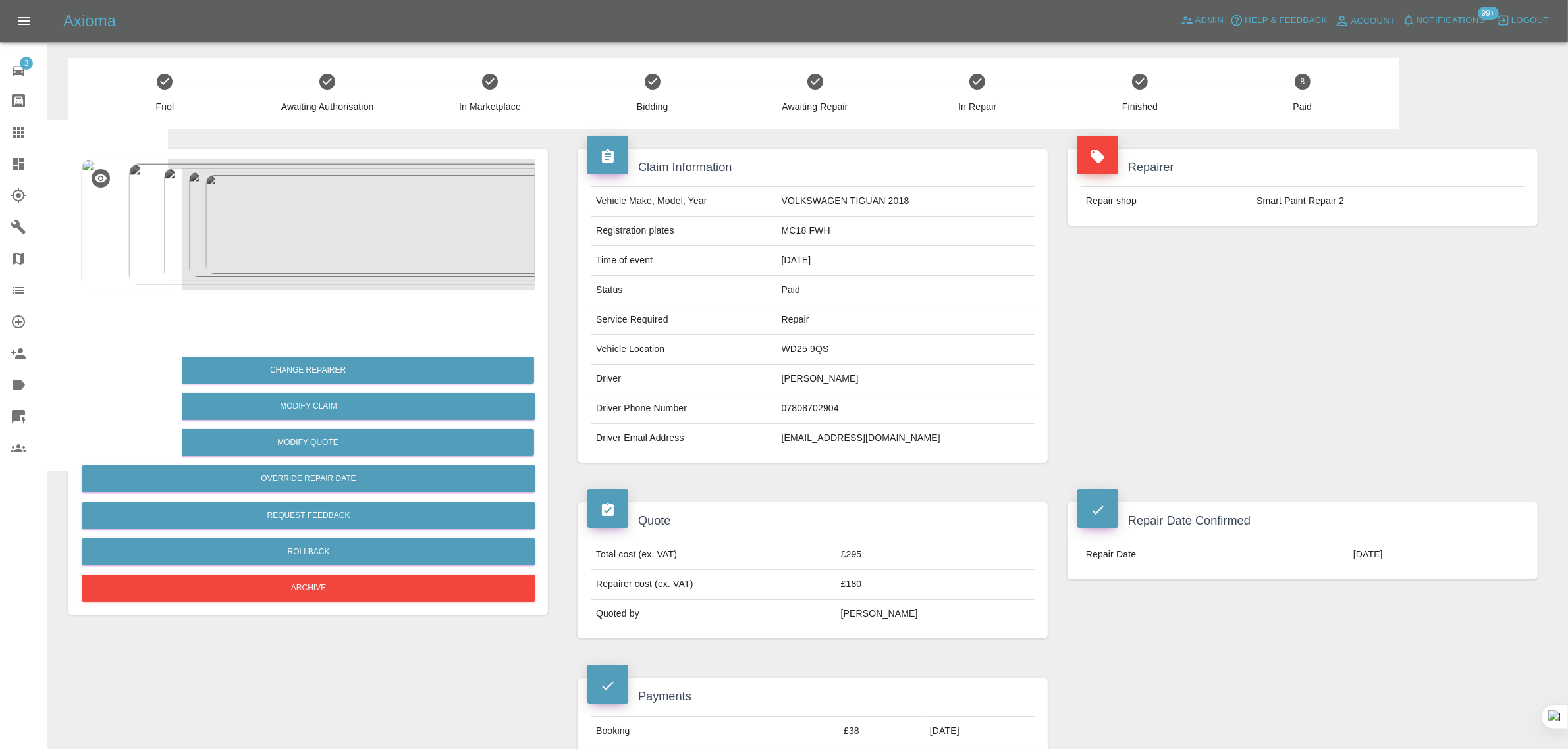
click at [22, 127] on icon at bounding box center [19, 132] width 16 height 16
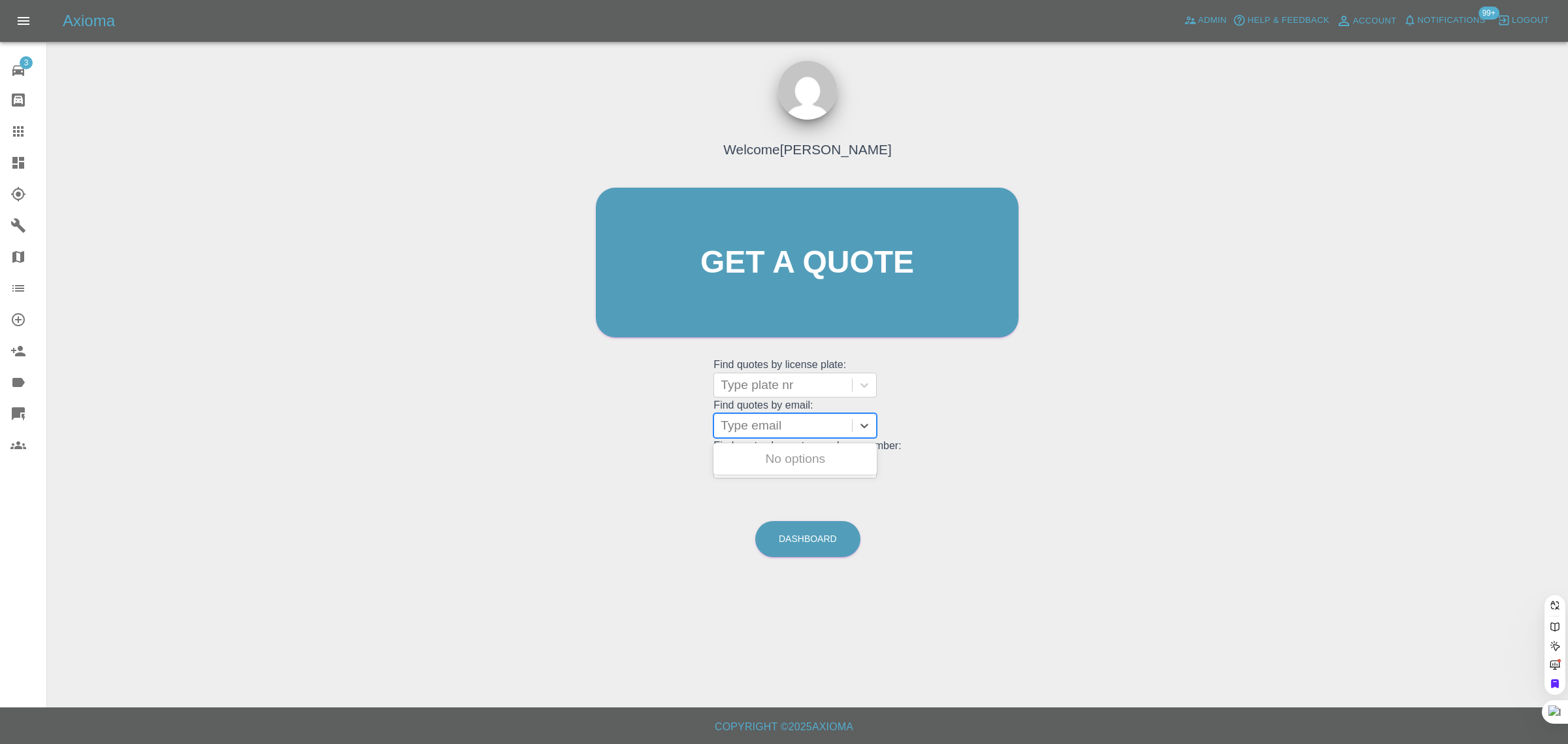
click at [785, 429] on div at bounding box center [783, 425] width 125 height 18
paste input "thehaylocks@hotmail.com"
type input "thehaylocks@hotmail.com"
click at [788, 455] on div "YH19KXO, Awaiting Authorisation" at bounding box center [795, 467] width 164 height 42
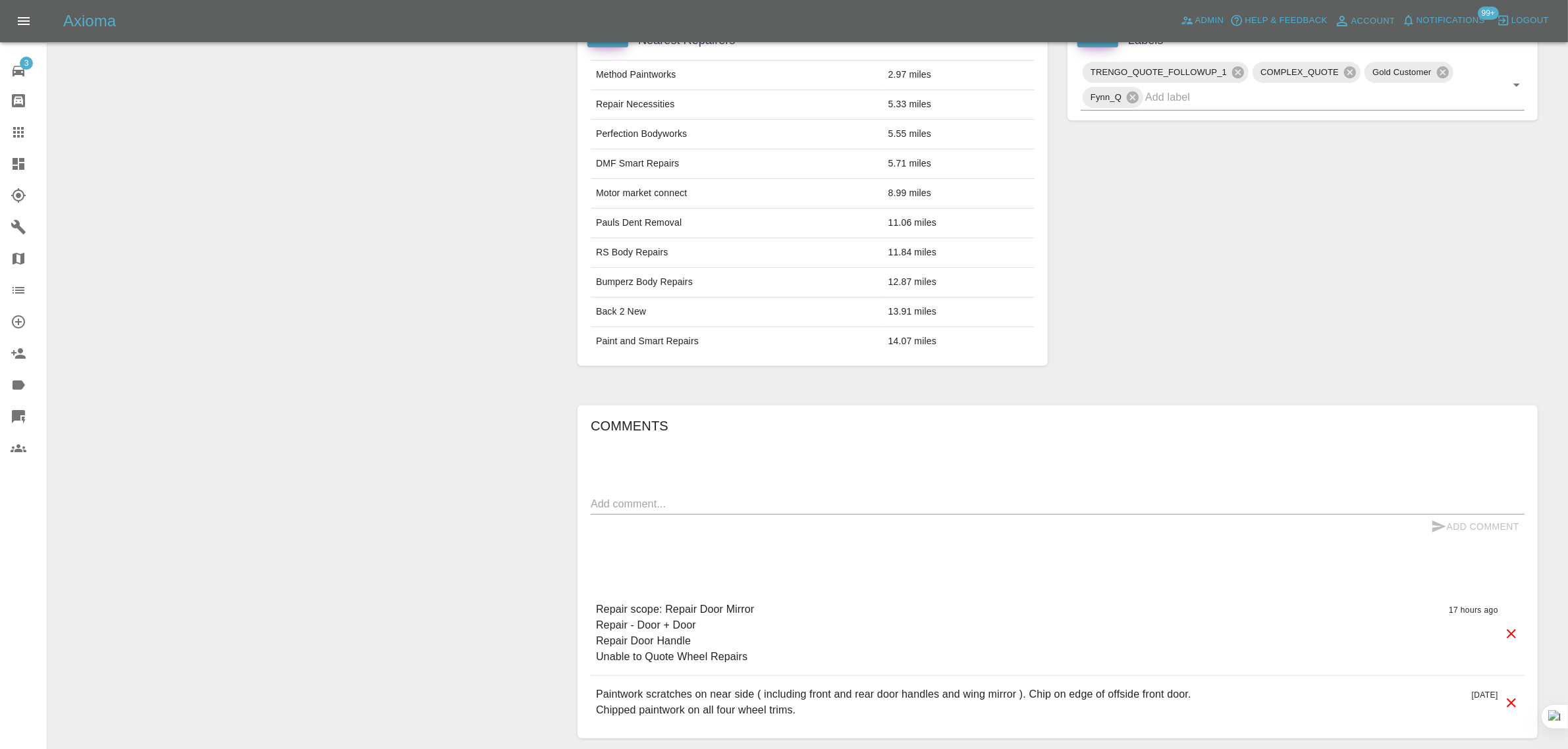
scroll to position [658, 0]
click at [796, 512] on div "x" at bounding box center [1057, 503] width 934 height 21
paste textarea "Thank you for your quote. I will get back to you in the next few days. Kind Reg…"
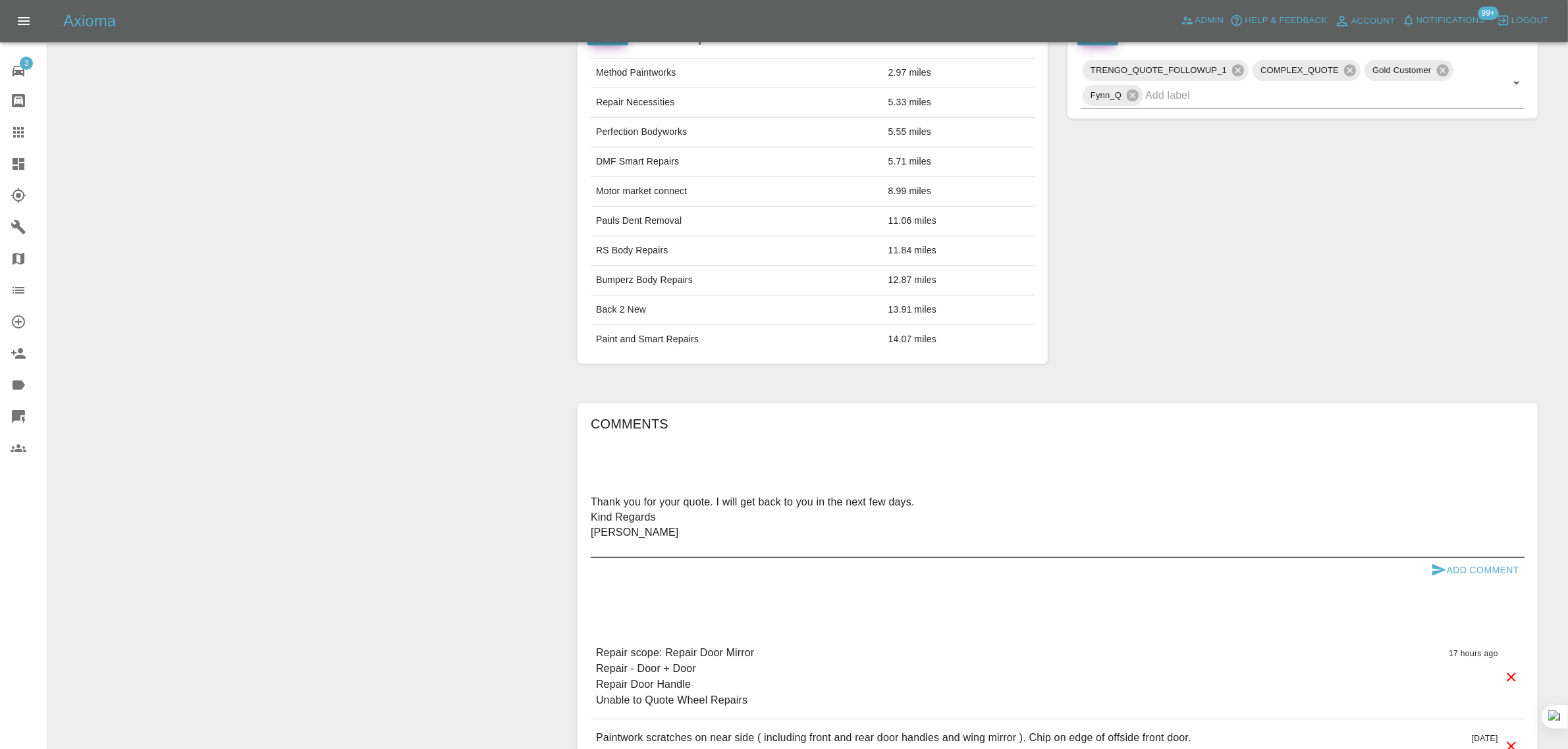
type textarea "Thank you for your quote. I will get back to you in the next few days. Kind Reg…"
click at [1475, 581] on button "Add Comment" at bounding box center [1474, 570] width 98 height 24
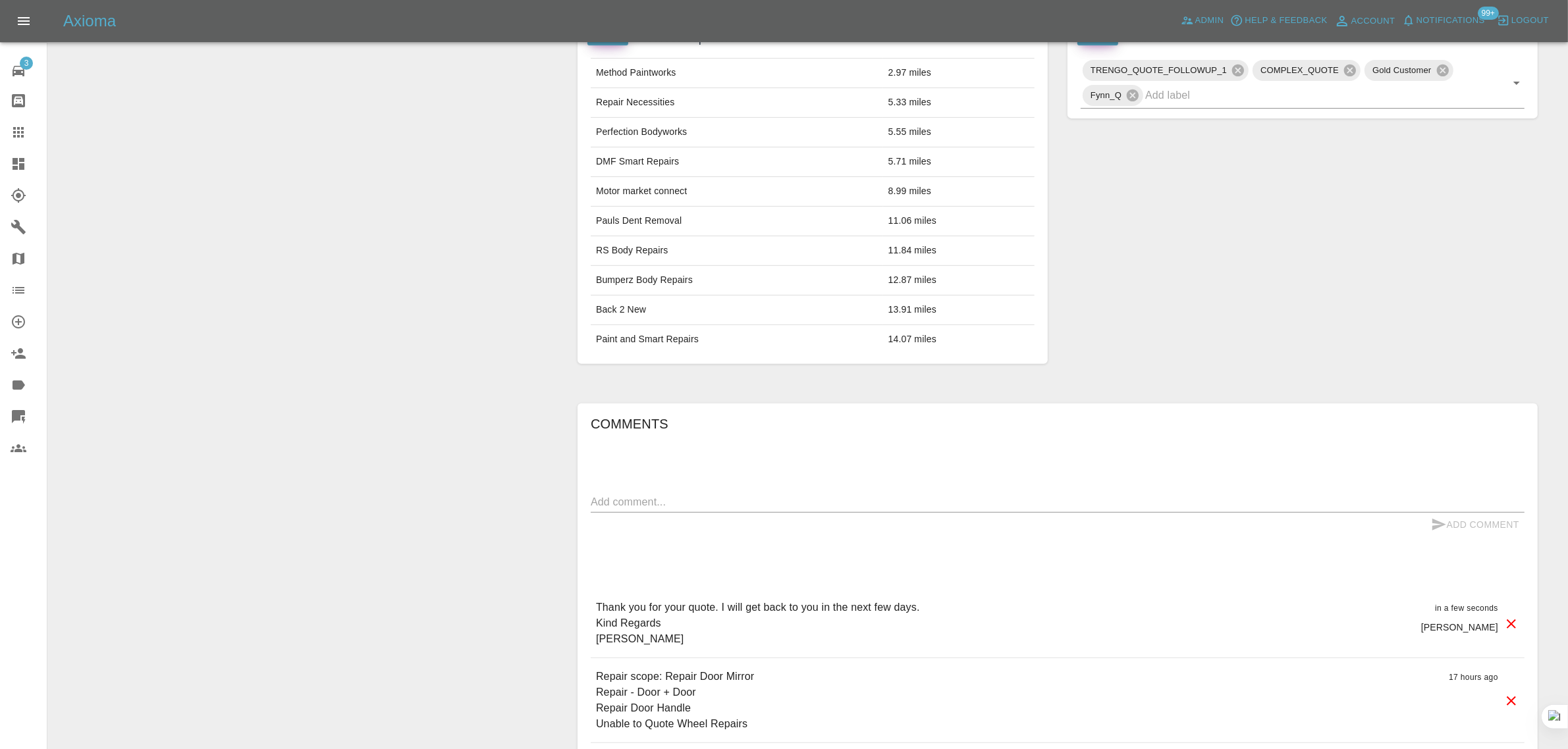
click at [20, 127] on icon at bounding box center [19, 132] width 16 height 16
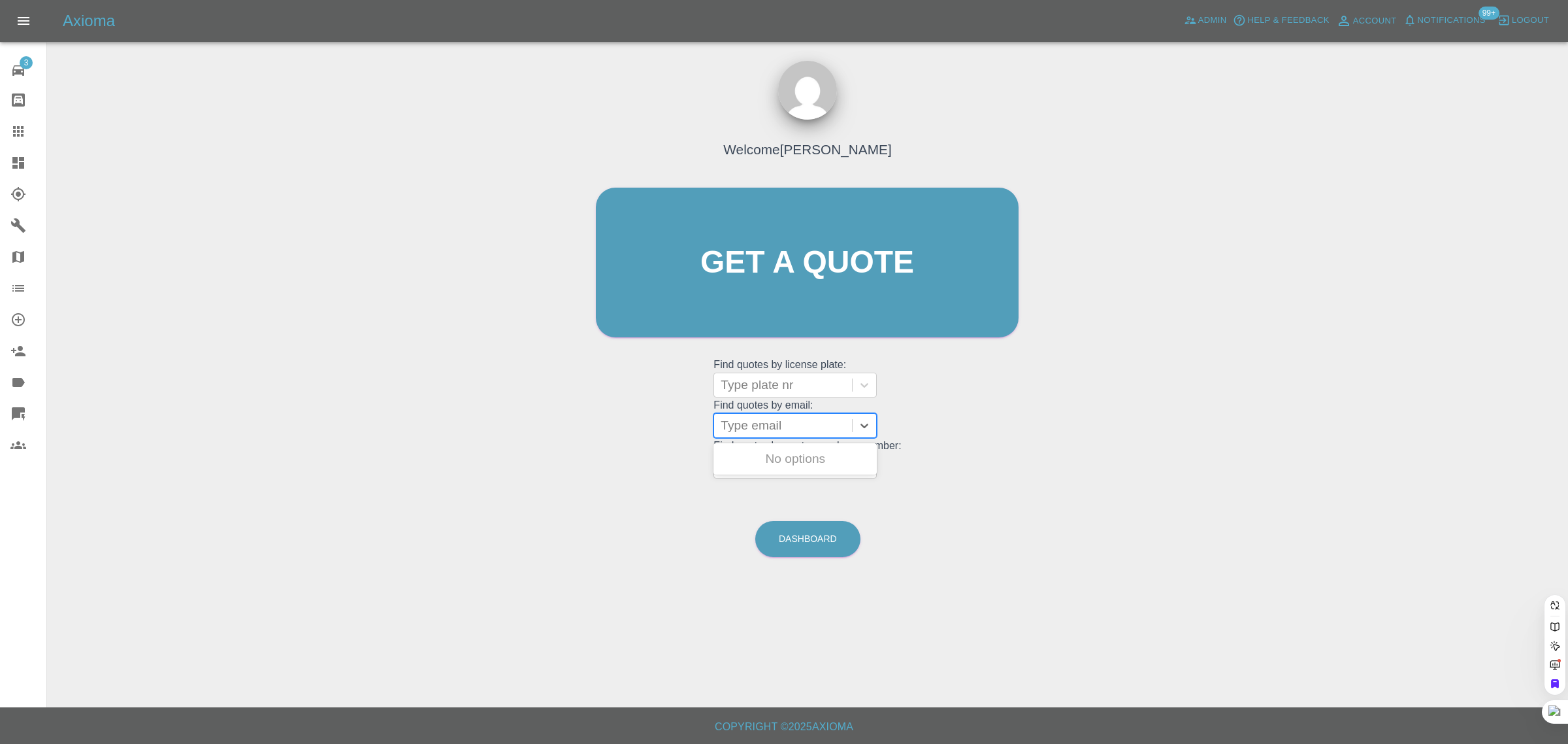
click at [785, 432] on div at bounding box center [783, 425] width 125 height 18
paste input "kumarathasan@hotmail.co.uk"
type input "kumarathasan@hotmail.co.u"
click at [780, 468] on div "FA18SNV, Awaiting Authorisation" at bounding box center [795, 467] width 164 height 42
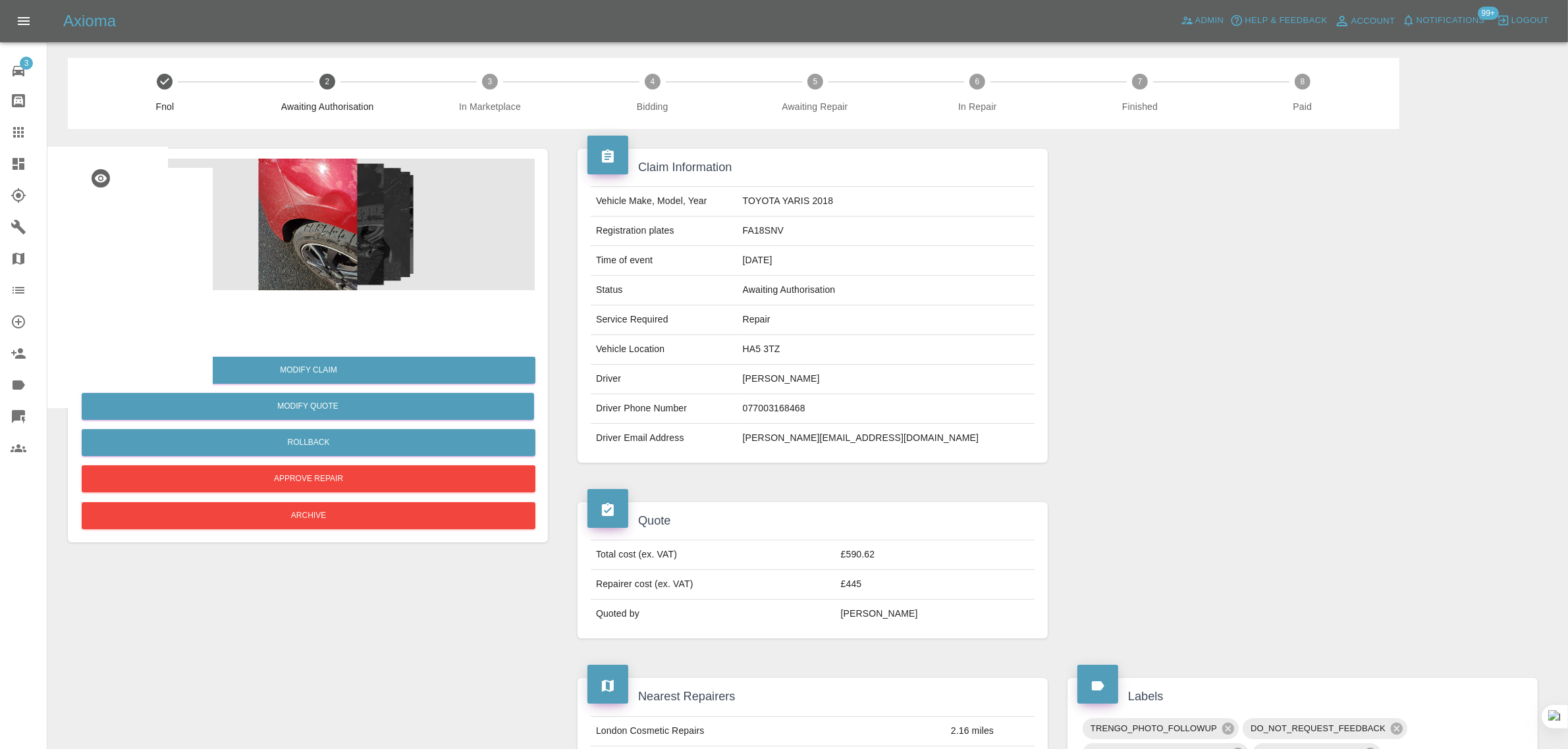
click at [112, 324] on img at bounding box center [107, 316] width 43 height 43
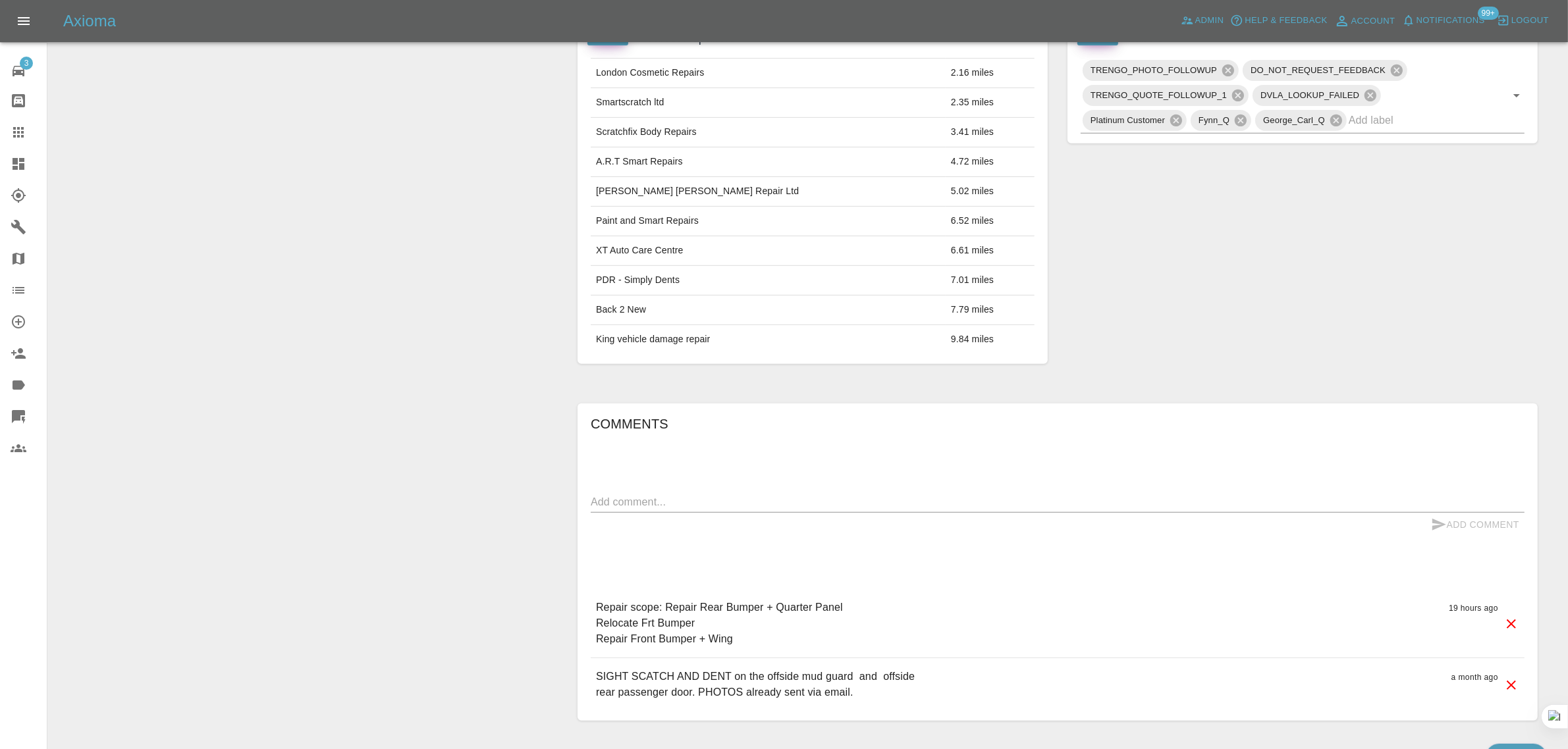
scroll to position [738, 0]
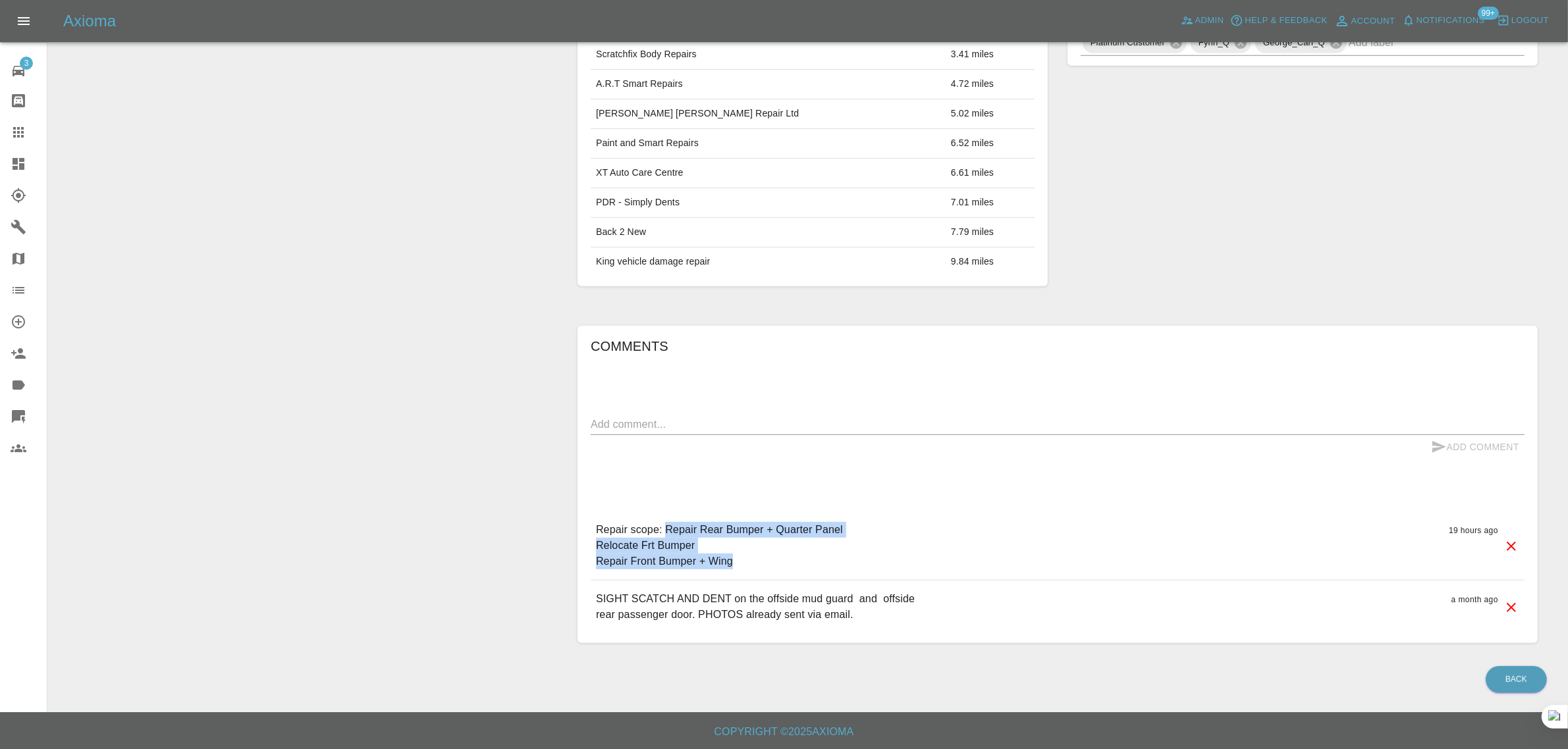
drag, startPoint x: 667, startPoint y: 531, endPoint x: 750, endPoint y: 561, distance: 88.3
click at [750, 561] on p "Repair scope: Repair Rear Bumper + Quarter Panel Relocate Frt Bumper Repair Fro…" at bounding box center [719, 545] width 247 height 47
copy p "Repair Rear Bumper + Quarter Panel Relocate Frt Bumper Repair Front Bumper + Wi…"
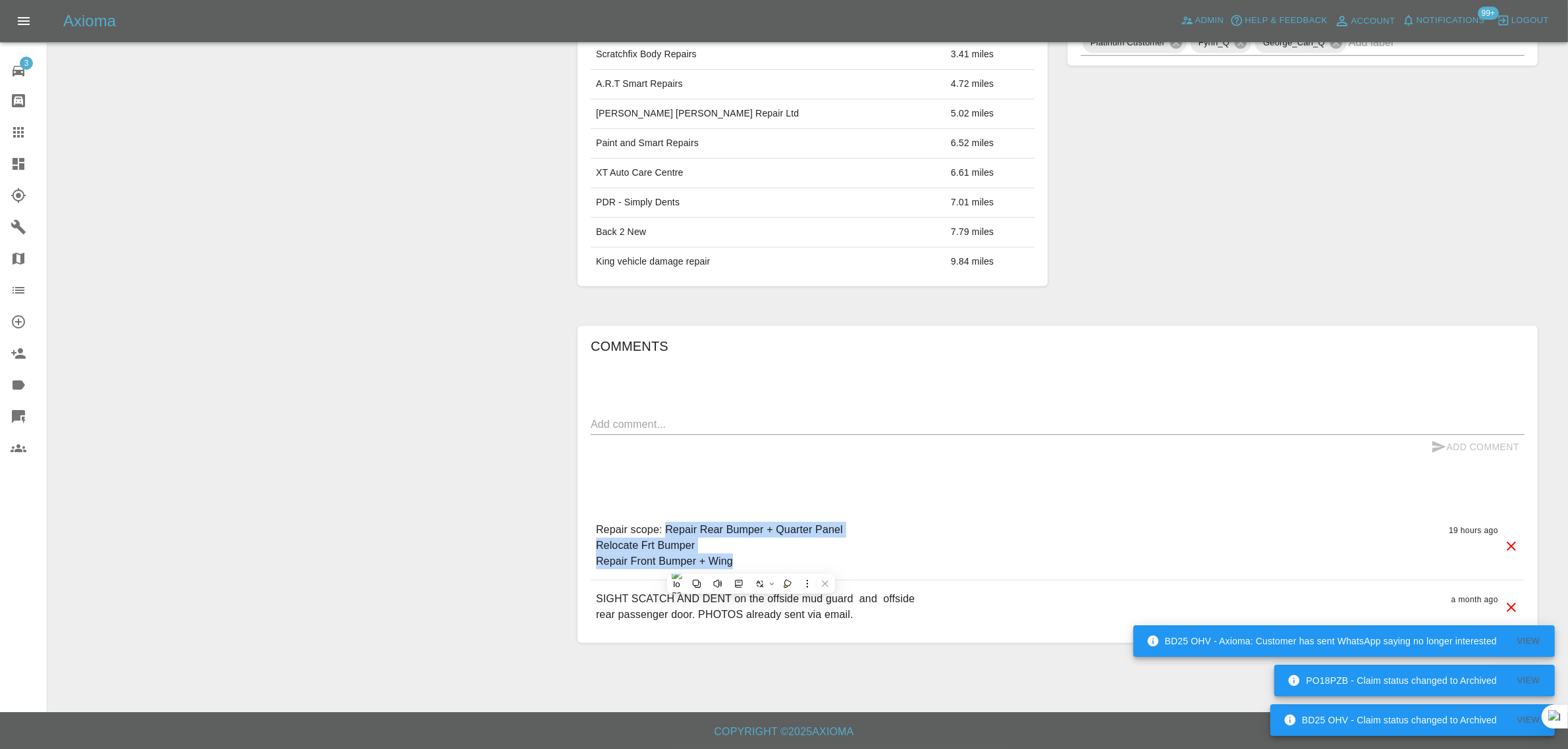
click at [29, 131] on div at bounding box center [29, 132] width 37 height 16
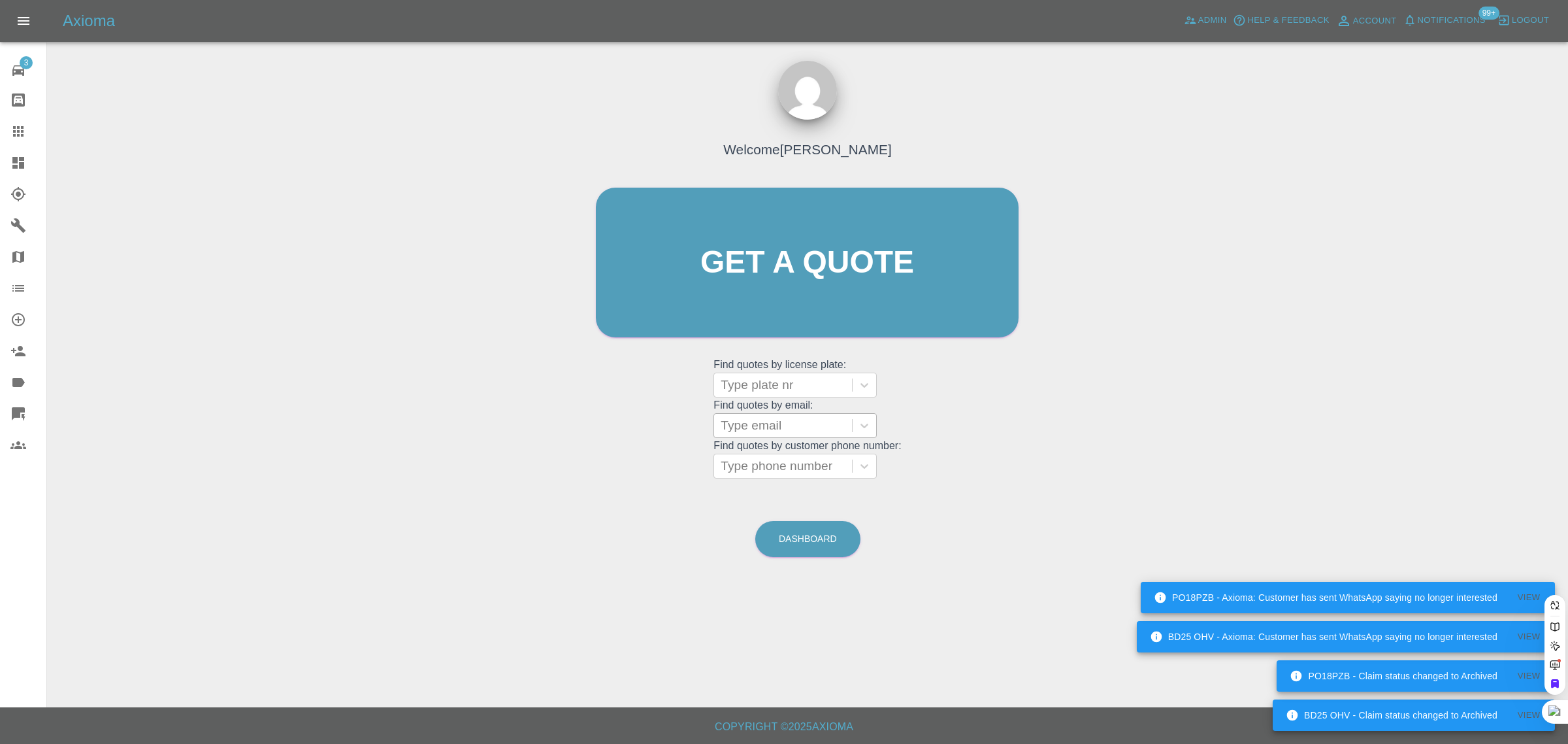
click at [820, 433] on div at bounding box center [783, 425] width 125 height 18
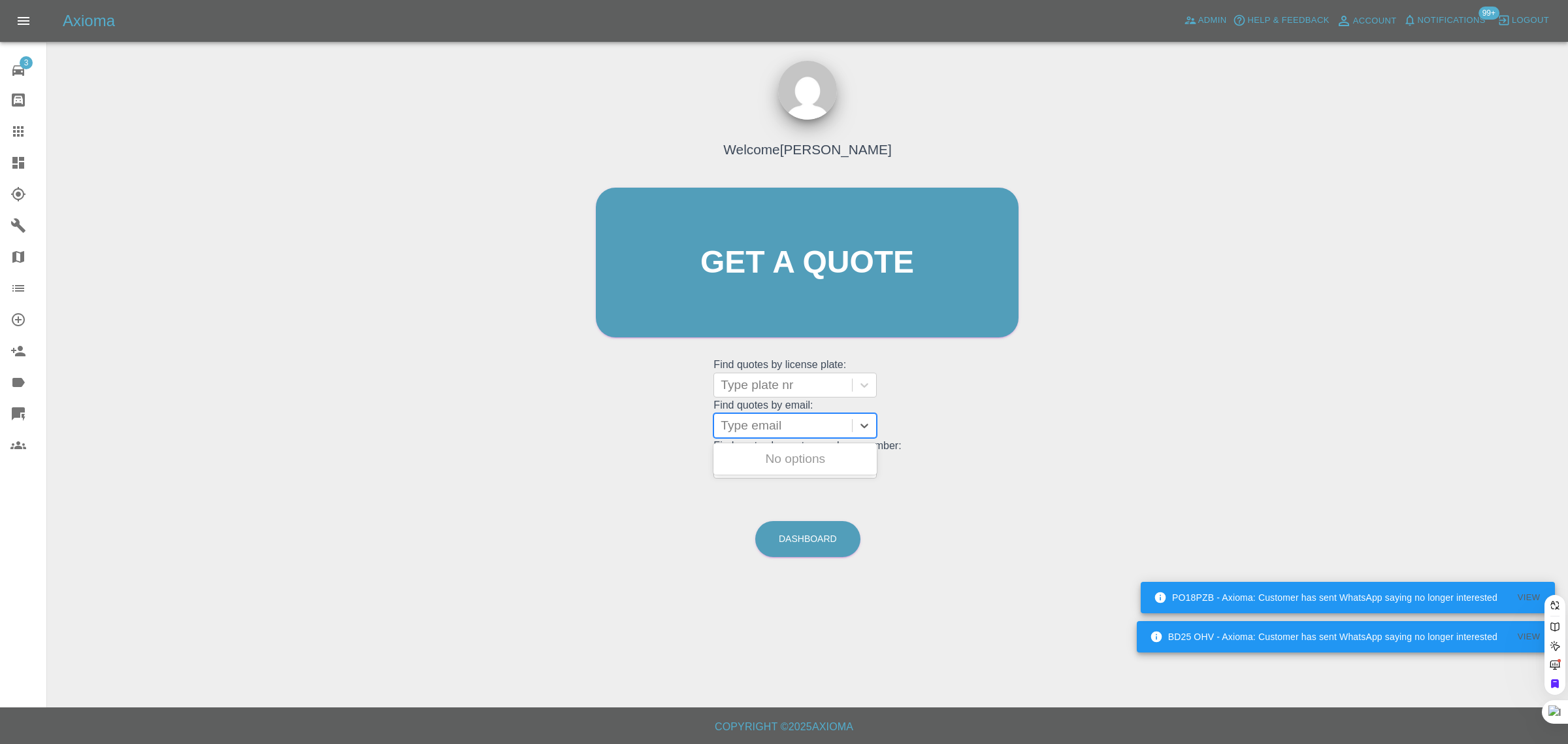
paste input "andrewthompson1980@hotmail.co.uk"
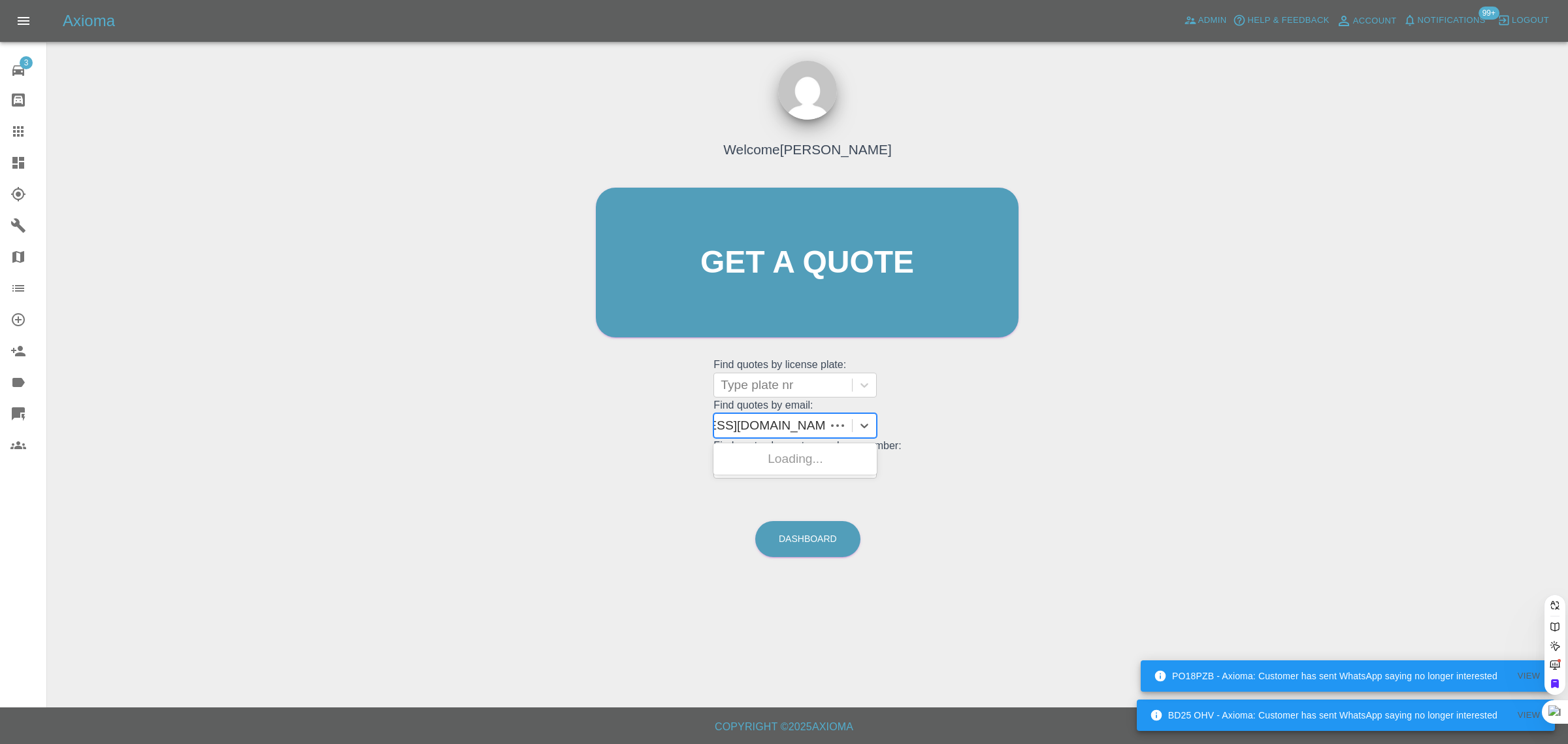
type input "andrewthompson1980@hotmail.co.uk"
click at [816, 456] on div "YH22YSS, Awaiting Authorisation" at bounding box center [795, 467] width 164 height 42
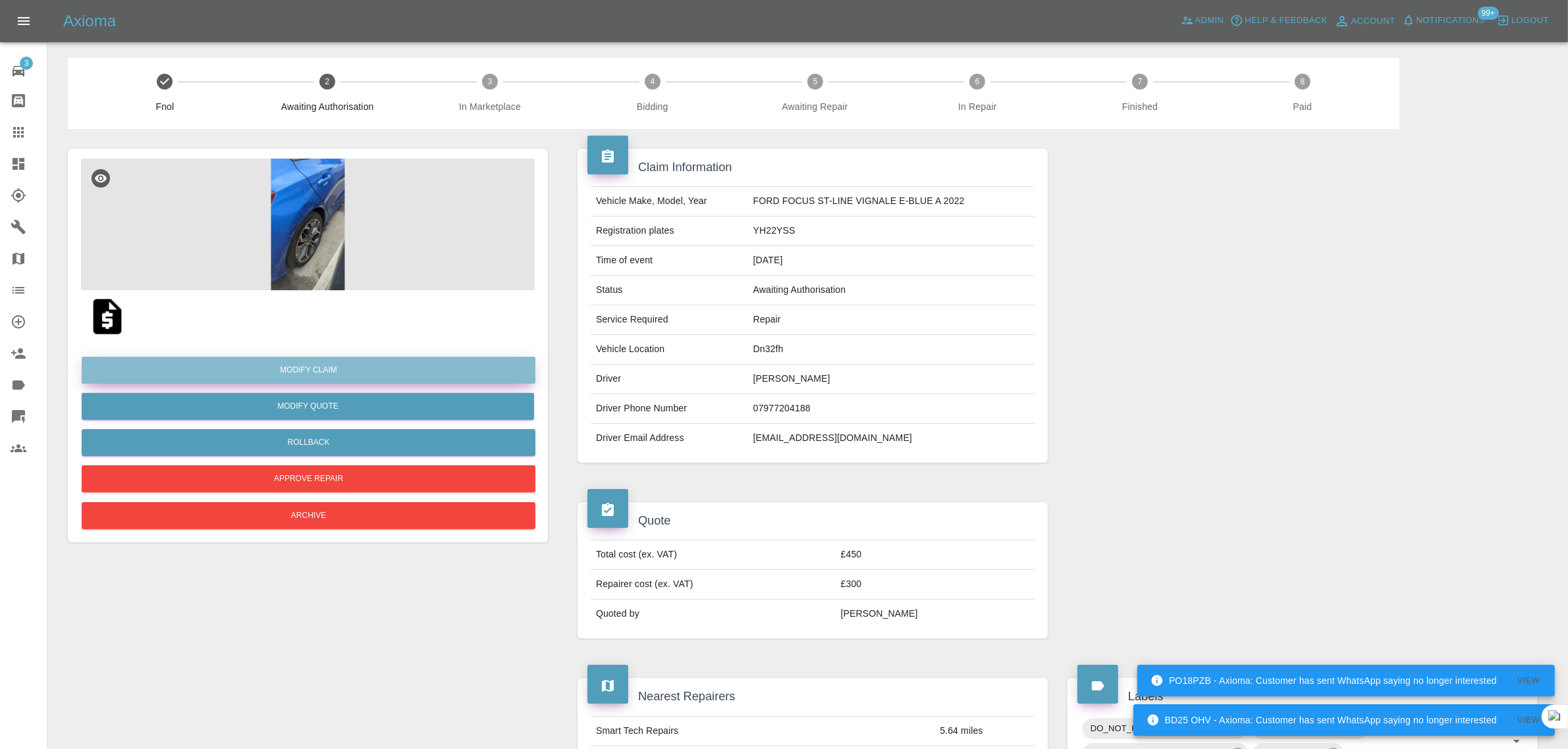
click at [324, 375] on link "Modify Claim" at bounding box center [309, 370] width 454 height 27
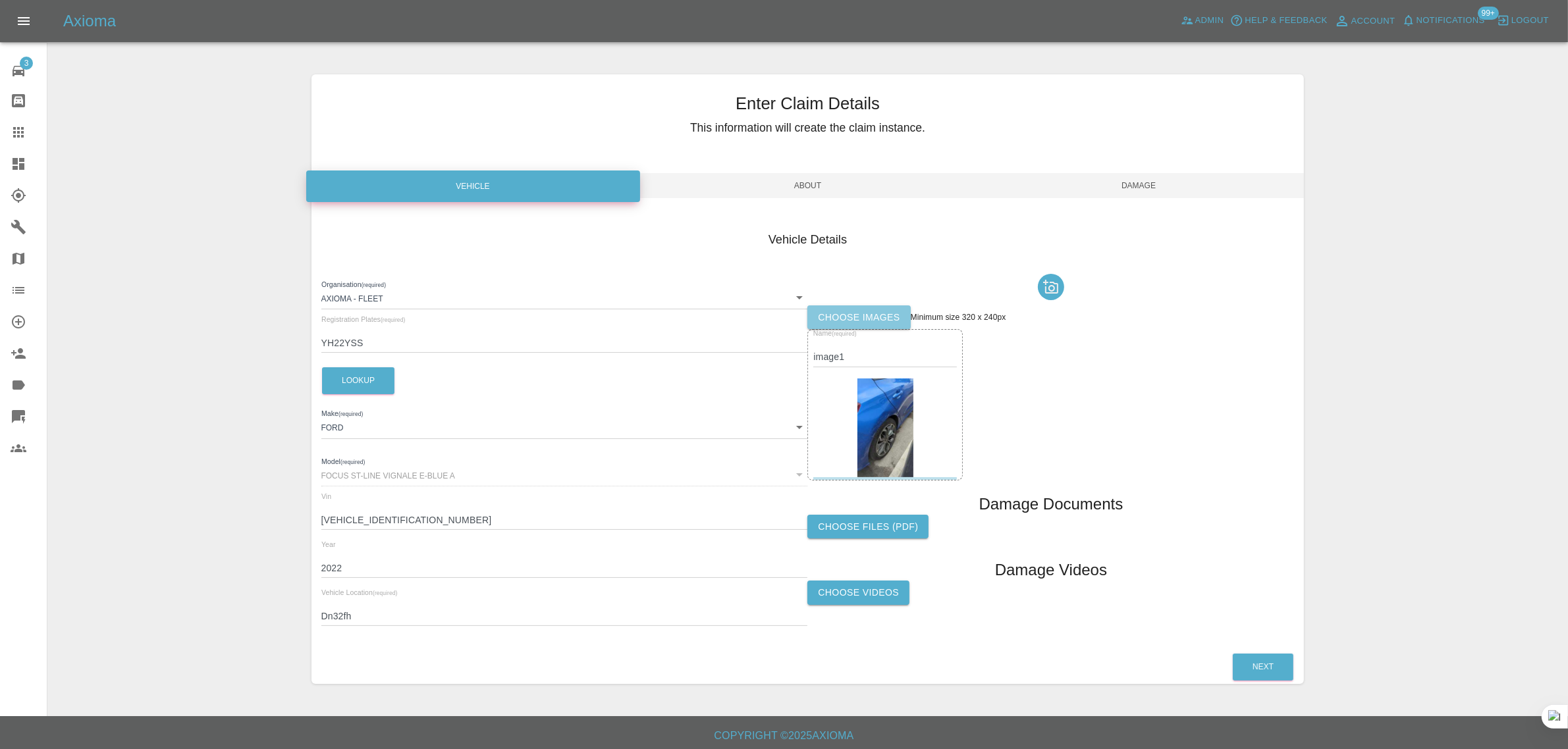
click at [871, 319] on label "Choose images" at bounding box center [858, 316] width 103 height 24
click at [0, 0] on input "Choose images" at bounding box center [0, 0] width 0 height 0
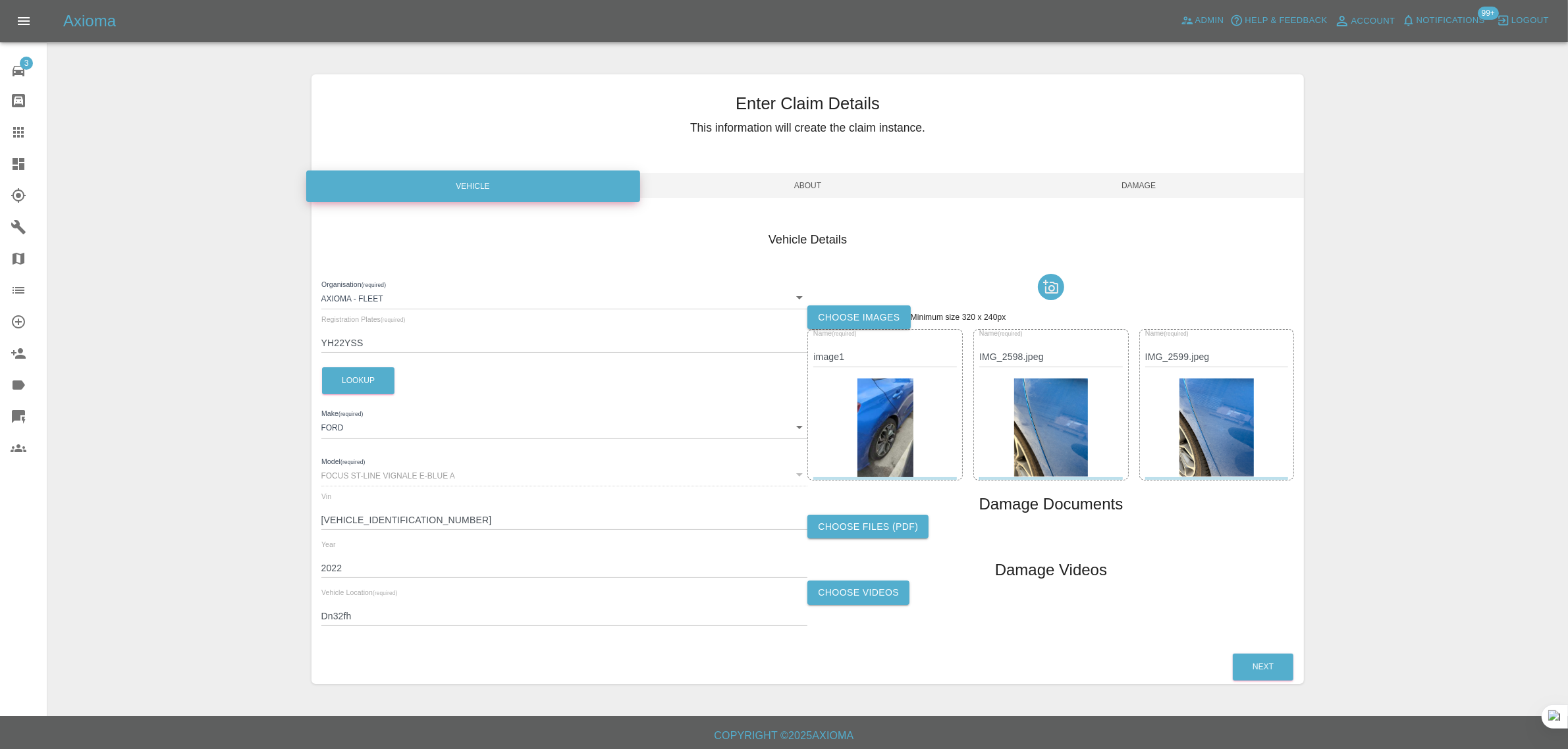
click at [1121, 189] on span "Damage" at bounding box center [1138, 185] width 331 height 25
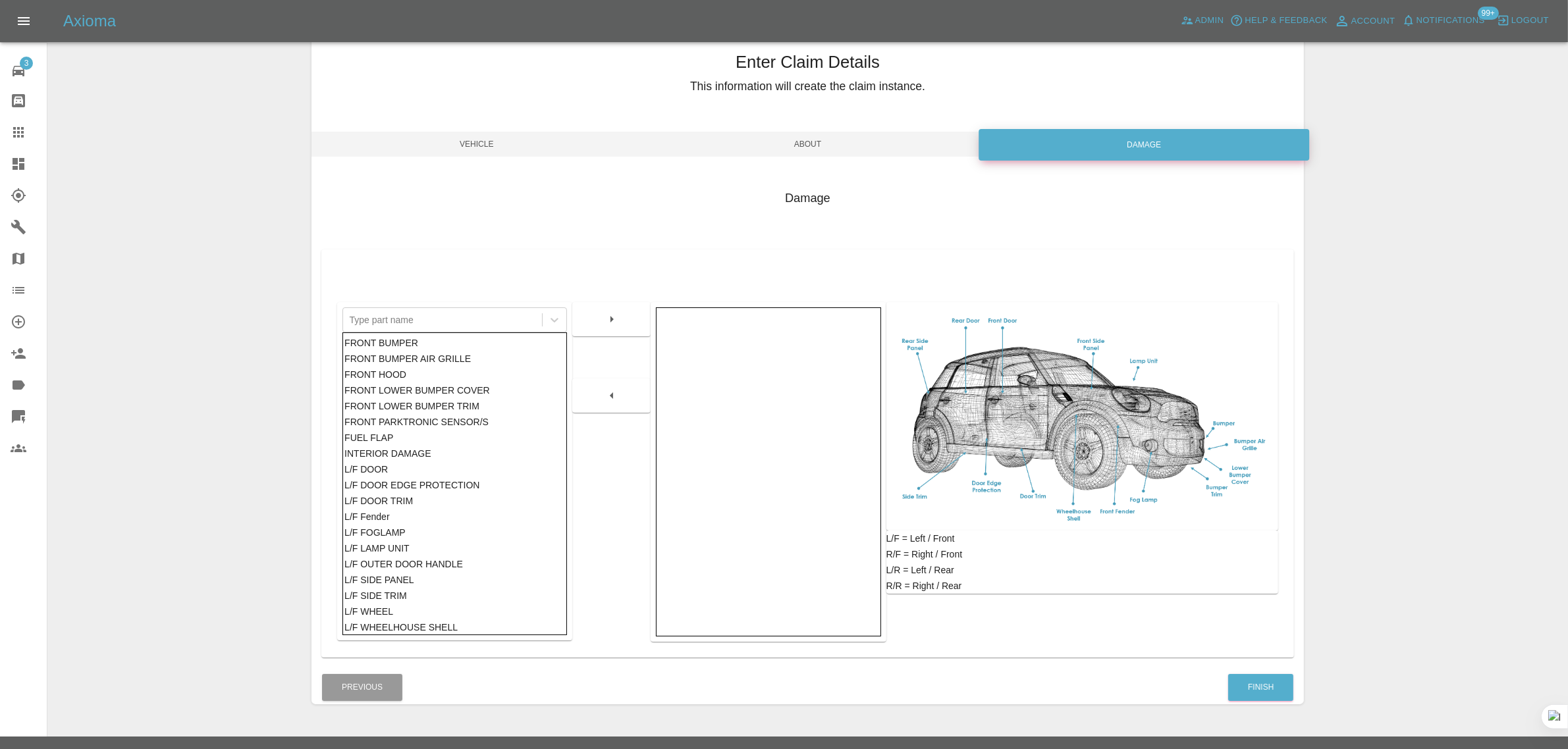
scroll to position [65, 0]
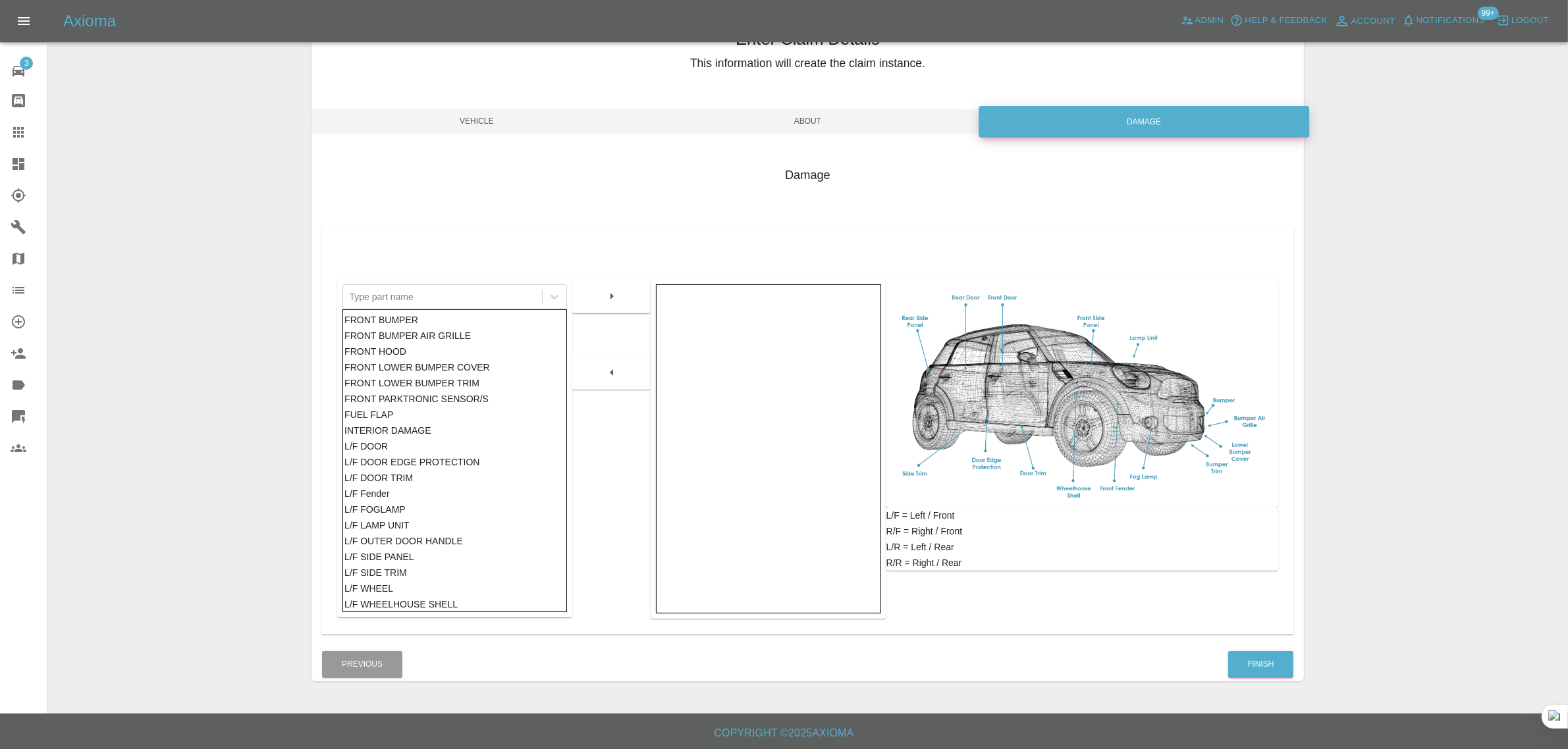
click at [1257, 643] on div "Damage Type part name FRONT BUMPER FRONT BUMPER AIR GRILLE FRONT HOOD FRONT LOW…" at bounding box center [808, 397] width 993 height 501
click at [1257, 645] on div "Damage Type part name FRONT BUMPER FRONT BUMPER AIR GRILLE FRONT HOOD FRONT LOW…" at bounding box center [808, 397] width 993 height 501
click at [1257, 655] on div at bounding box center [1256, 665] width 168 height 20
click at [1318, 597] on div "Enter Claim Details This information will create the claim instance. Vehicle Ab…" at bounding box center [807, 346] width 1519 height 704
click at [1246, 666] on button "Finish" at bounding box center [1261, 664] width 66 height 27
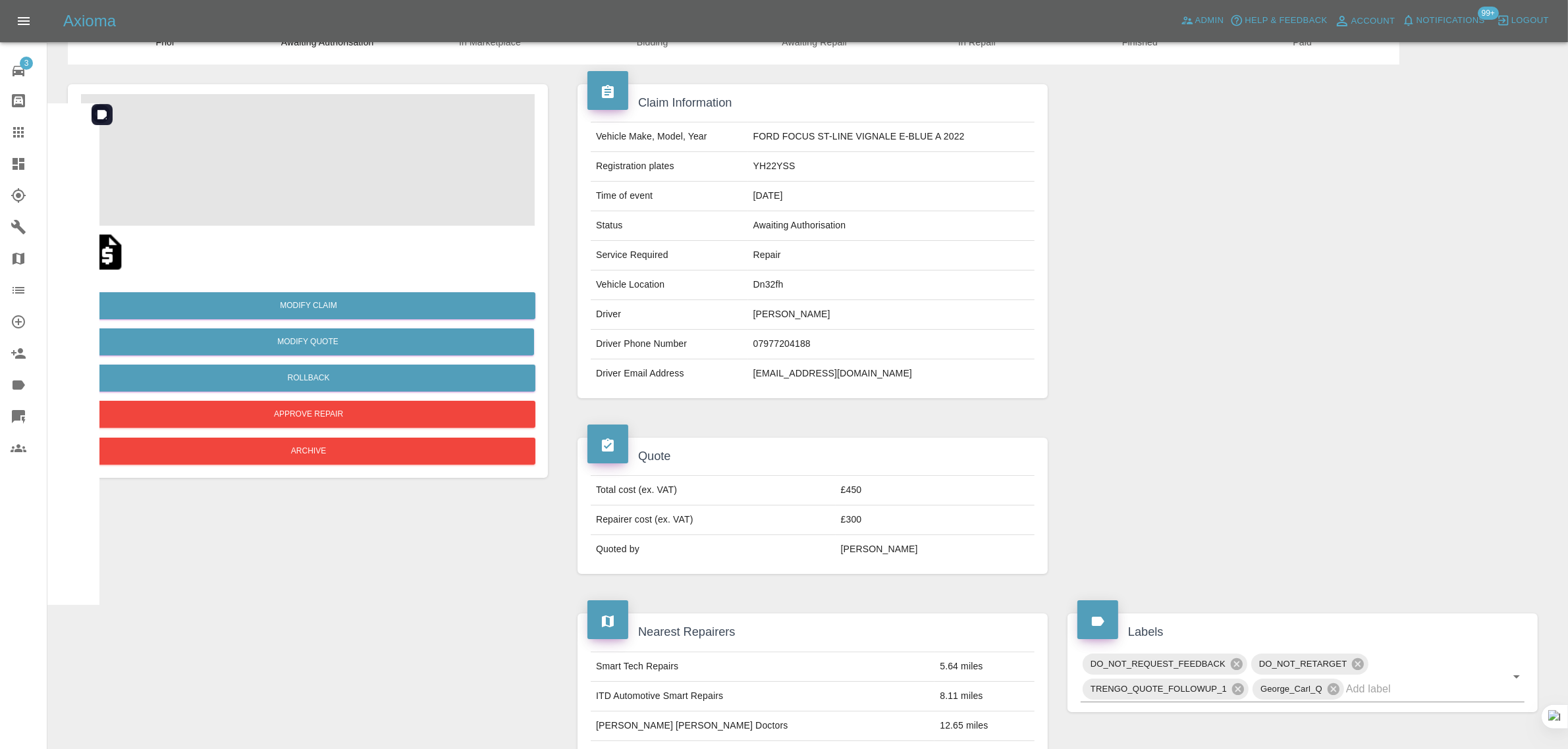
click at [347, 168] on img at bounding box center [308, 160] width 454 height 131
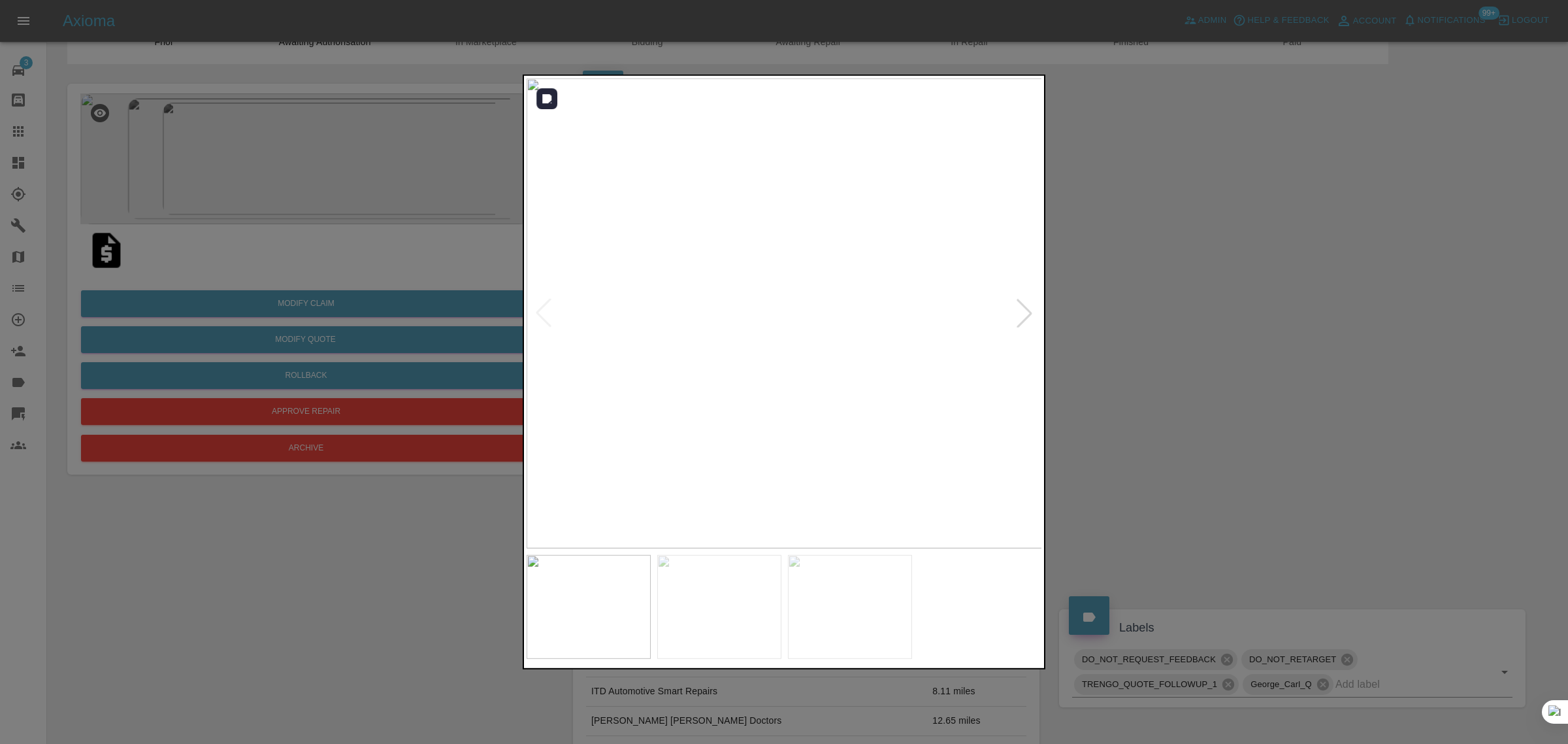
click at [1019, 311] on div at bounding box center [1024, 313] width 29 height 29
click at [1019, 309] on div at bounding box center [1024, 313] width 29 height 29
click at [1019, 308] on img at bounding box center [784, 313] width 517 height 470
click at [1087, 294] on div at bounding box center [784, 372] width 1568 height 744
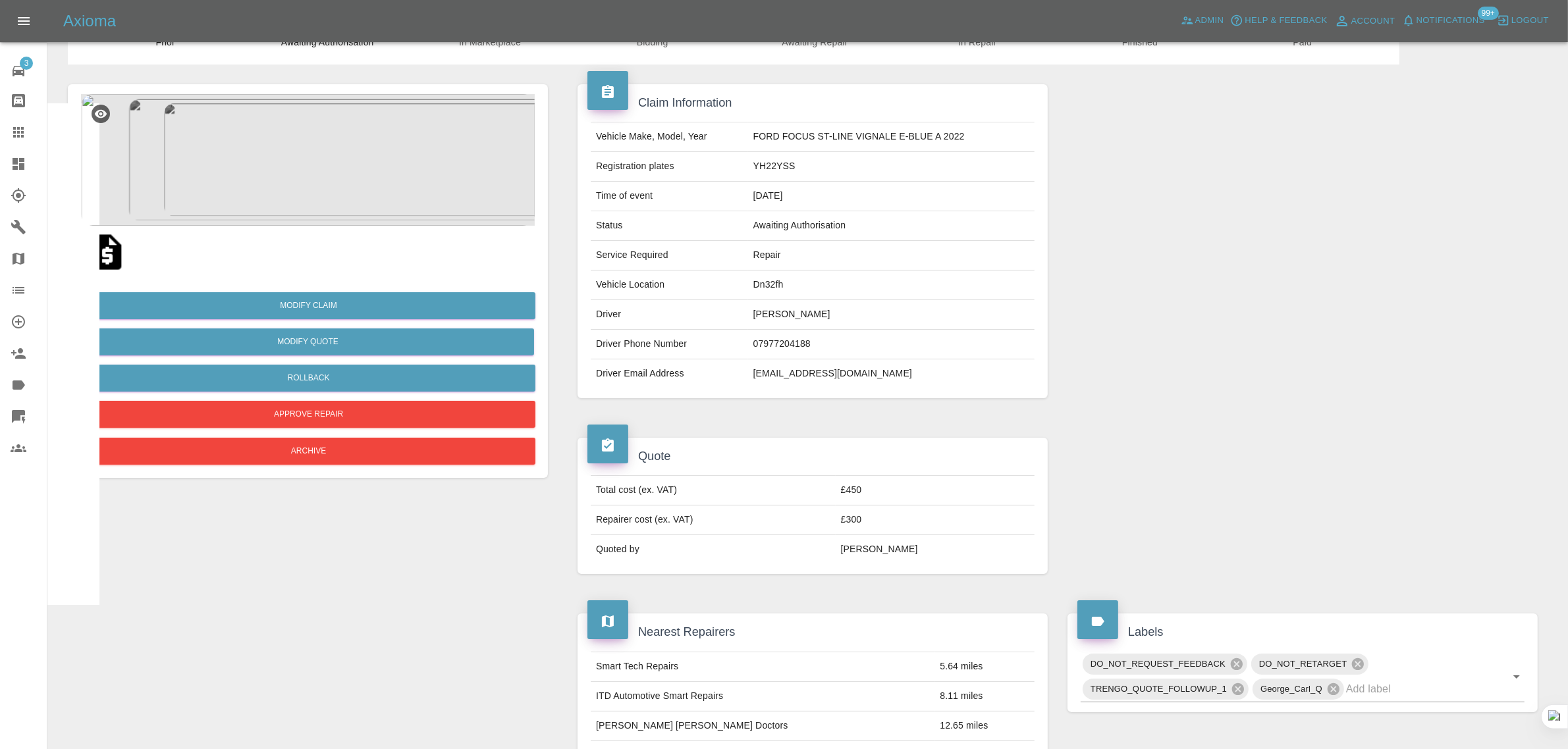
click at [30, 130] on div at bounding box center [29, 132] width 37 height 16
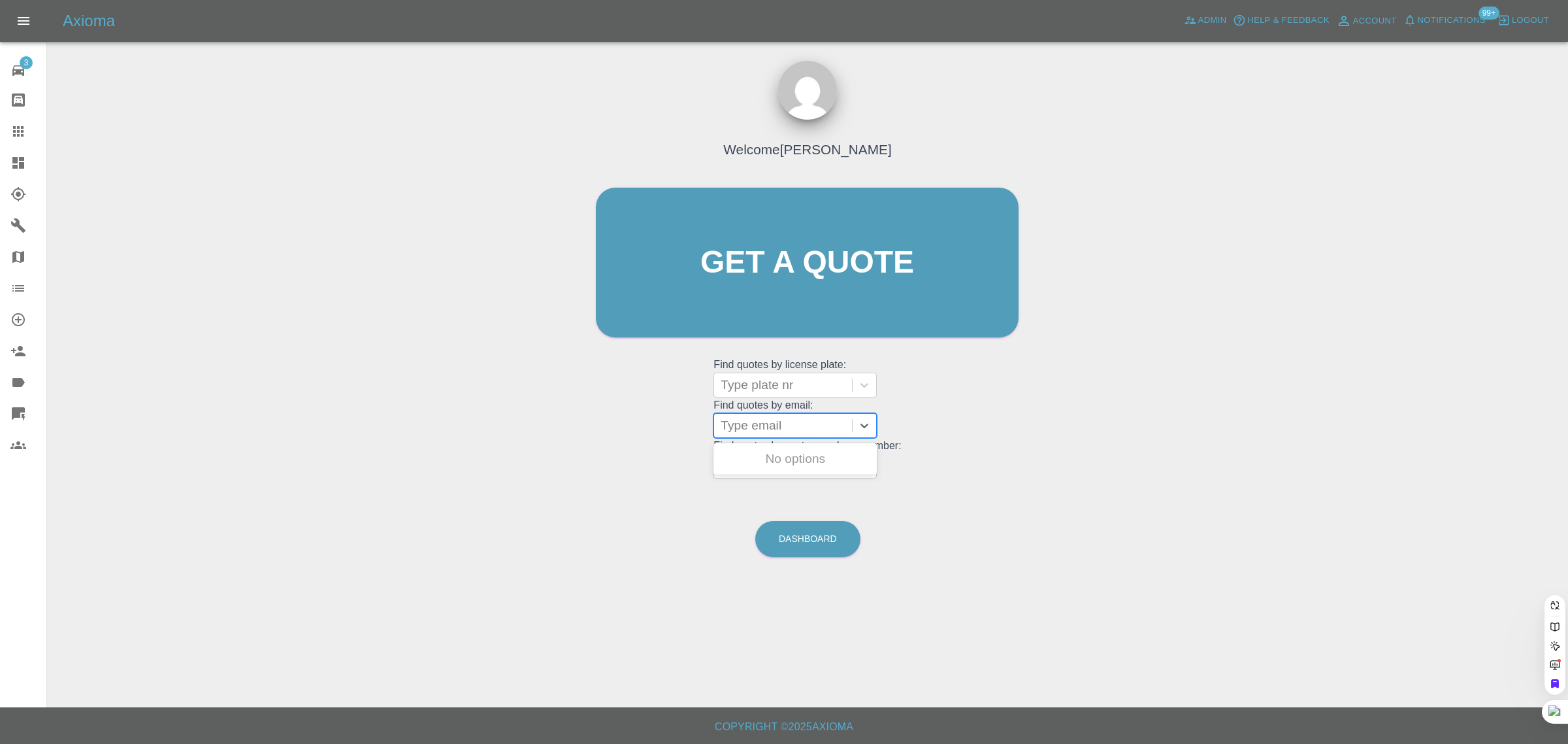
click at [750, 429] on div at bounding box center [783, 425] width 125 height 18
paste input "sonyadasilva1@gmail.com"
type input "sonyadasilva1@gmail.com"
click at [782, 455] on div "AJ16FFS, Awaiting Repair" at bounding box center [795, 459] width 164 height 26
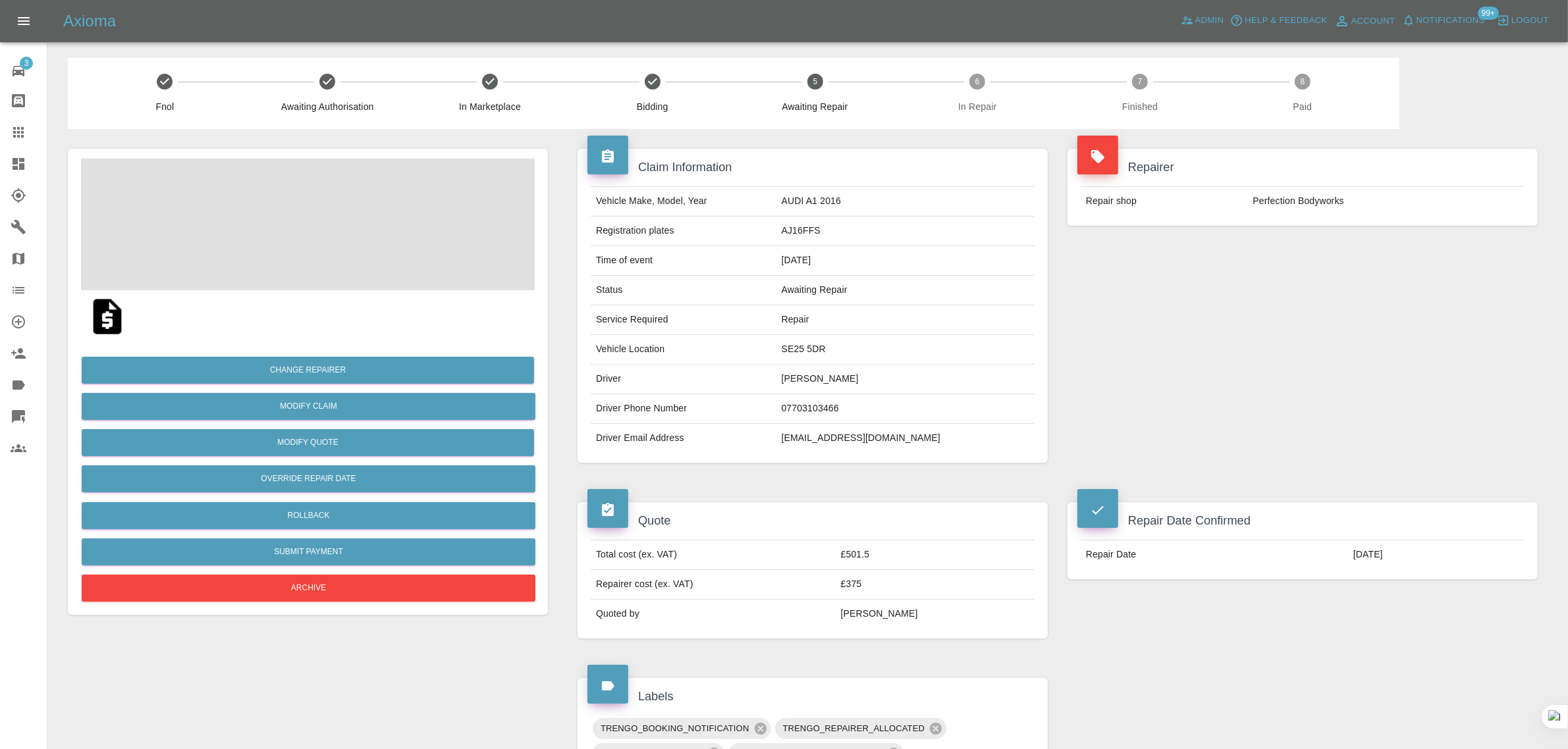
click at [12, 596] on div "3 Repair home Bodyshop home Claims Dashboard Explorer Garages Map Organization …" at bounding box center [23, 374] width 47 height 749
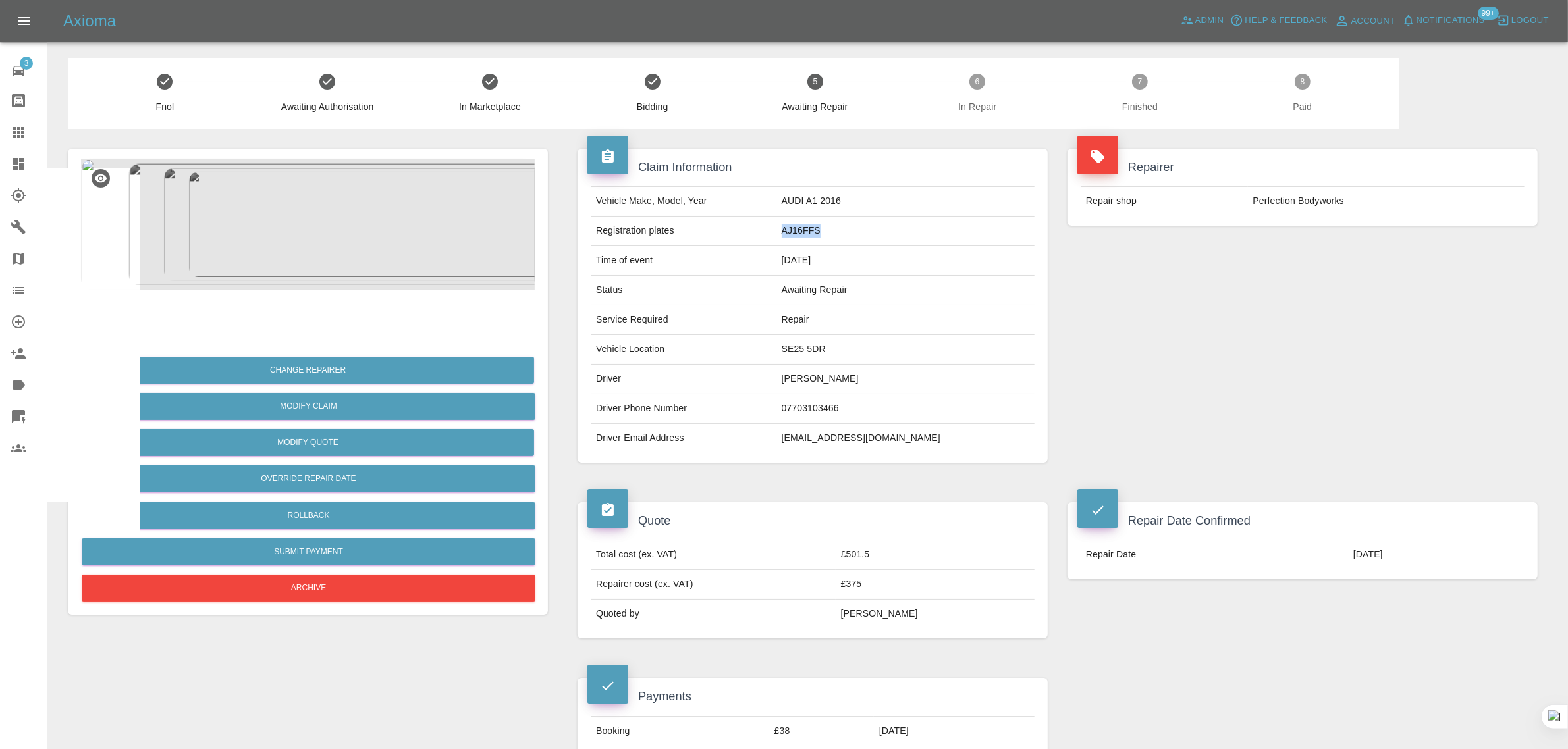
drag, startPoint x: 806, startPoint y: 228, endPoint x: 870, endPoint y: 227, distance: 64.0
click at [870, 227] on tr "Registration plates AJ16FFS" at bounding box center [812, 230] width 443 height 29
drag, startPoint x: 1246, startPoint y: 202, endPoint x: 1374, endPoint y: 199, distance: 128.0
click at [1374, 199] on tr "Repair shop Perfection Bodyworks" at bounding box center [1302, 201] width 443 height 29
copy tr "Perfection Bodyworks"
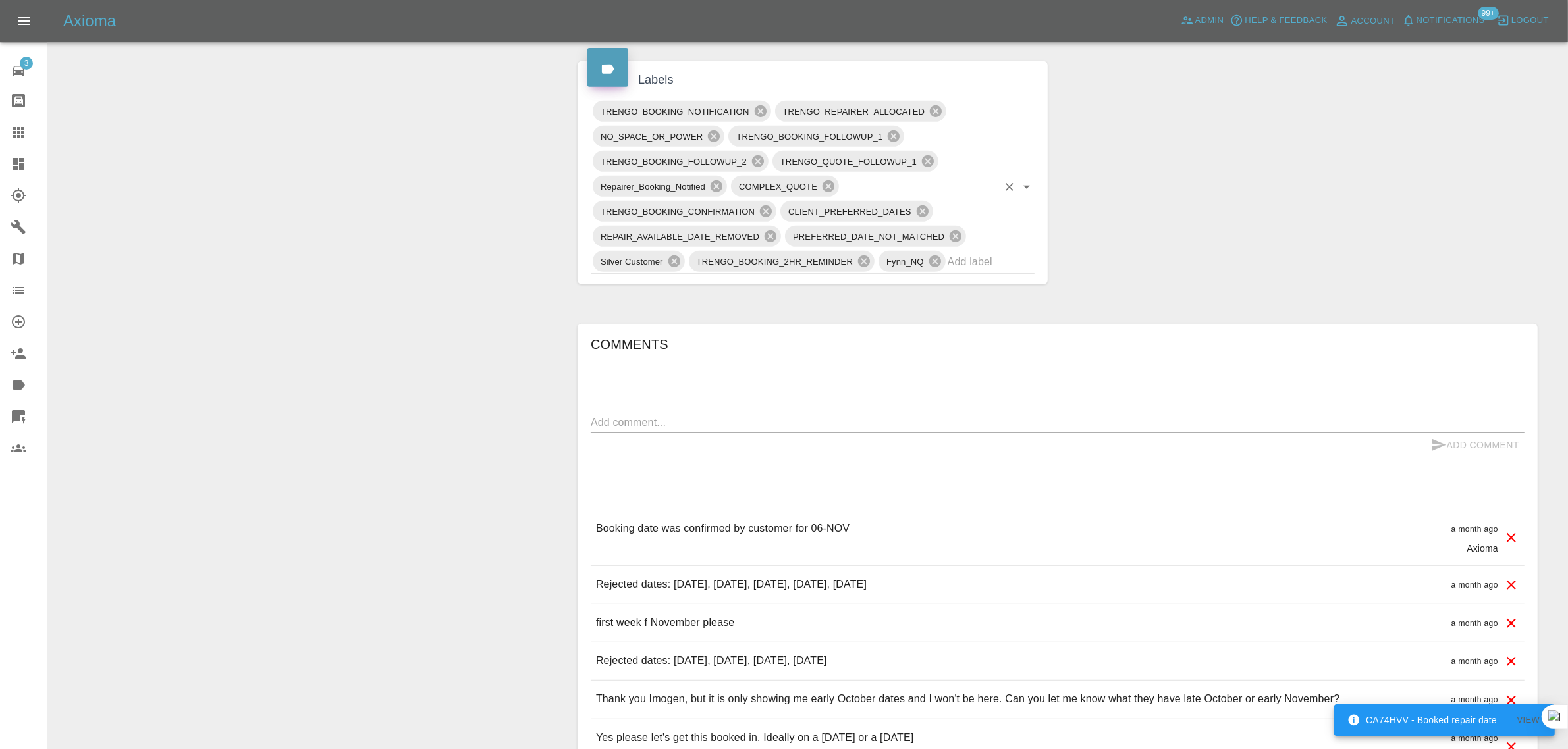
scroll to position [740, 0]
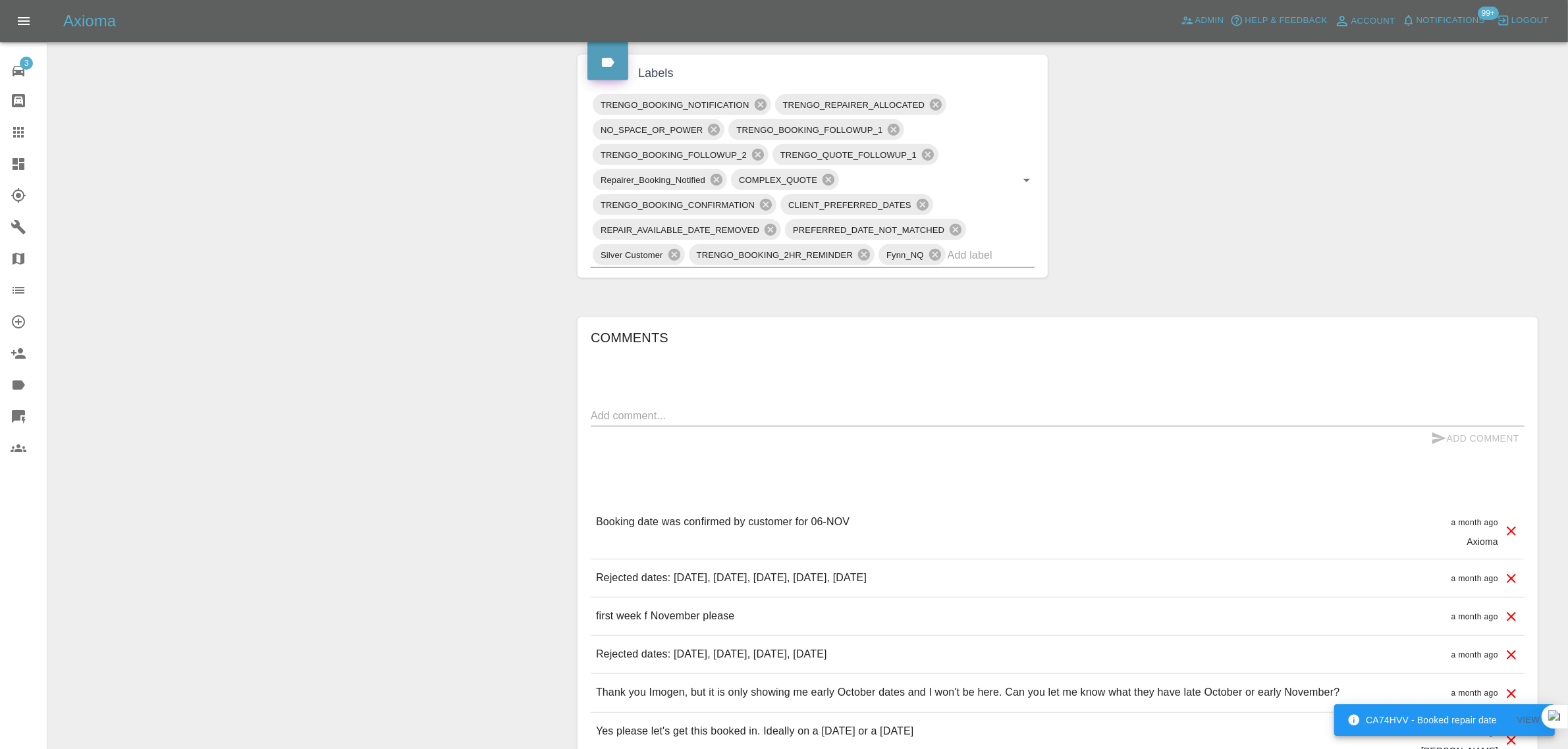
click at [19, 130] on icon at bounding box center [19, 132] width 16 height 16
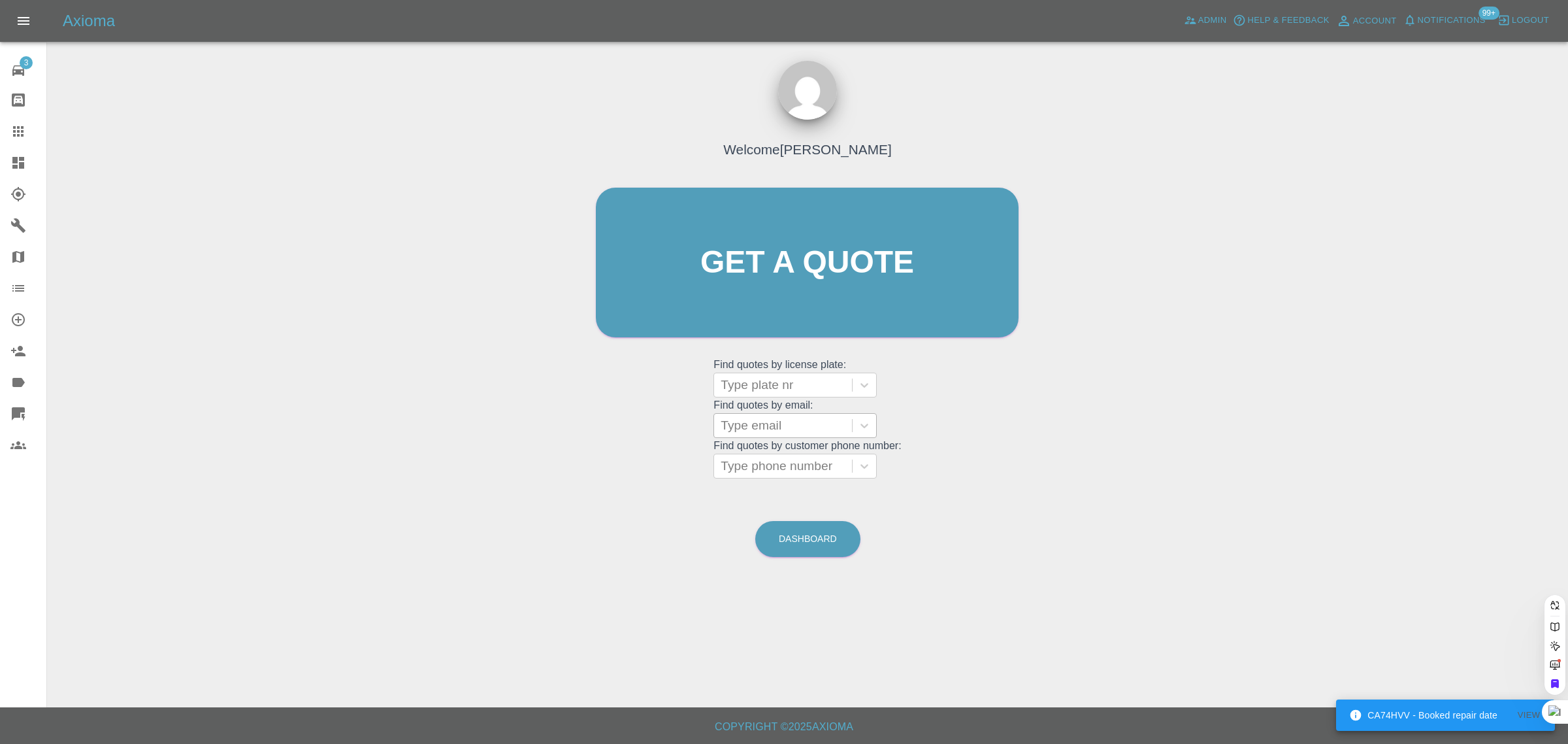
click at [785, 425] on div at bounding box center [783, 425] width 125 height 18
paste input "[EMAIL_ADDRESS][DOMAIN_NAME]"
type input "[EMAIL_ADDRESS][DOMAIN_NAME]"
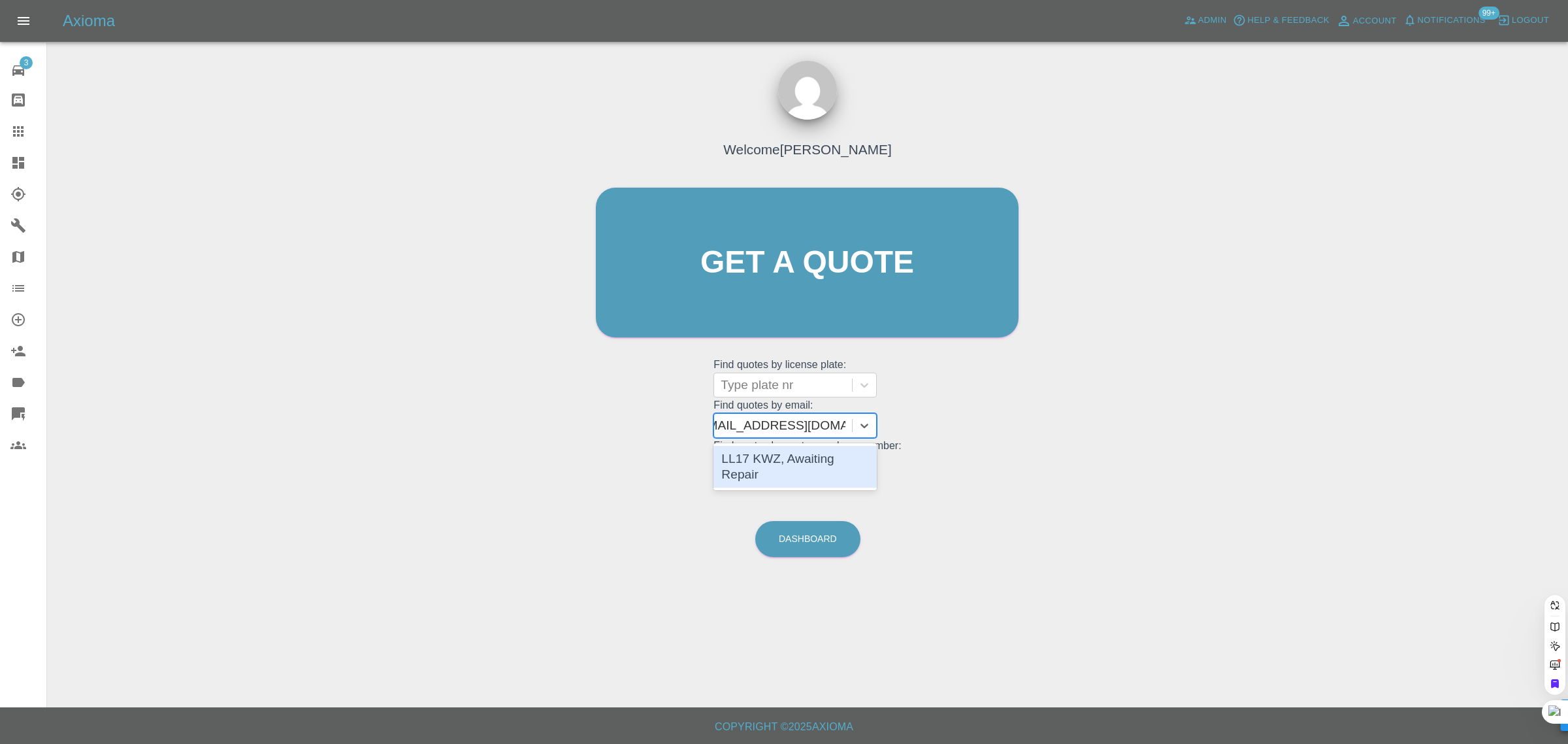
scroll to position [0, 19]
click at [799, 468] on div "LL17 KWZ, Awaiting Repair" at bounding box center [795, 467] width 164 height 42
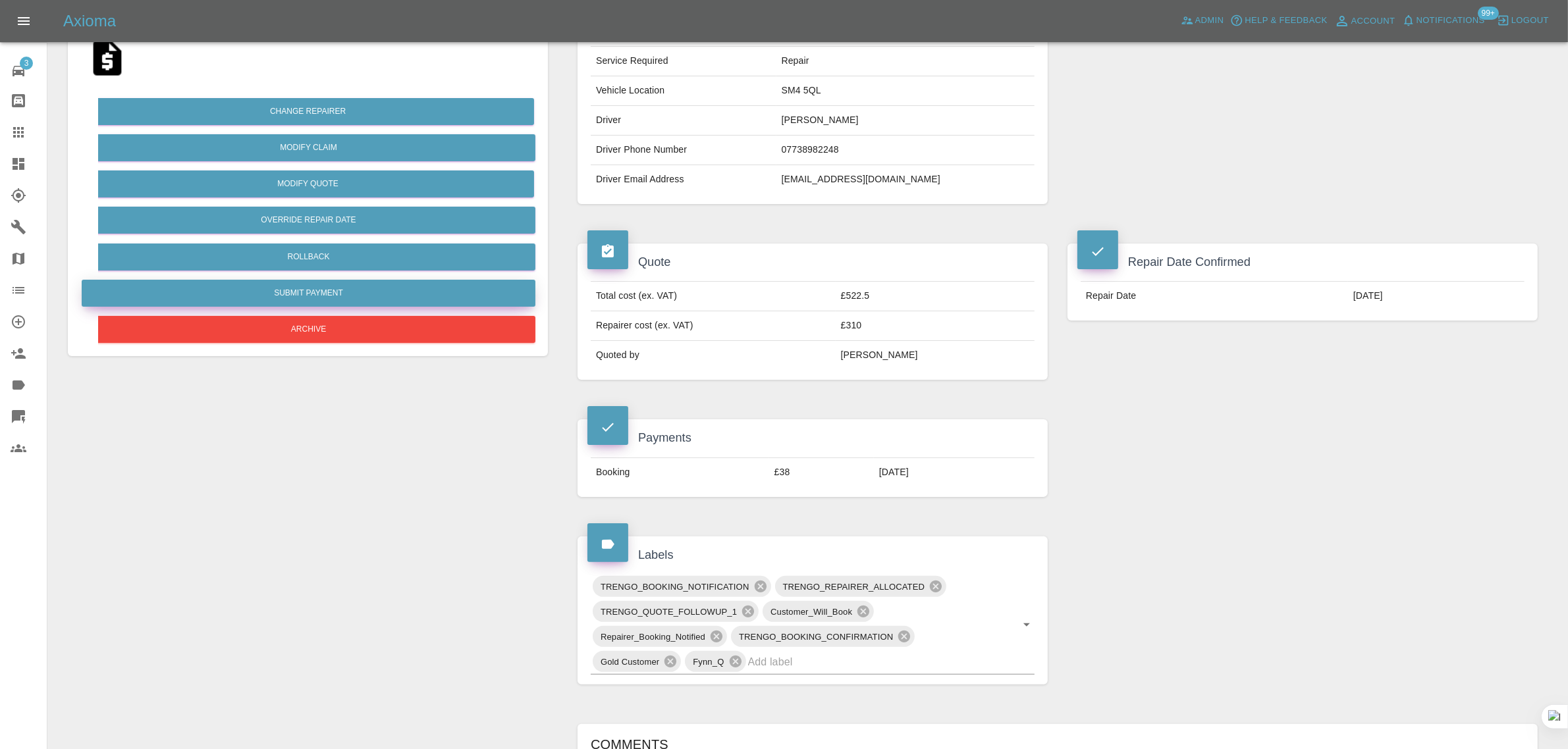
scroll to position [658, 0]
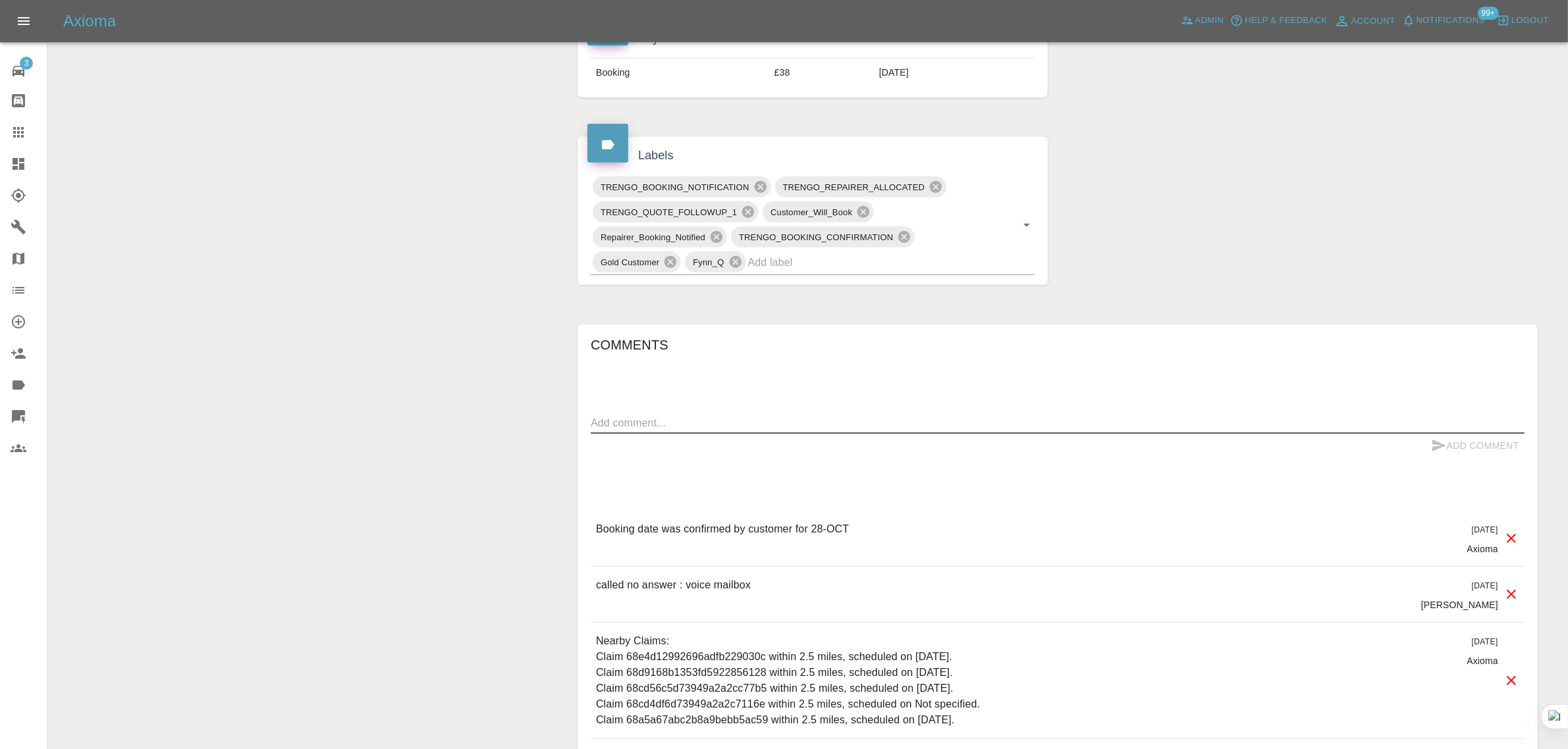
click at [718, 426] on textarea at bounding box center [1057, 422] width 934 height 15
paste textarea "I need to cancel this booking I have also sent a note to the repairer Thanks [P…"
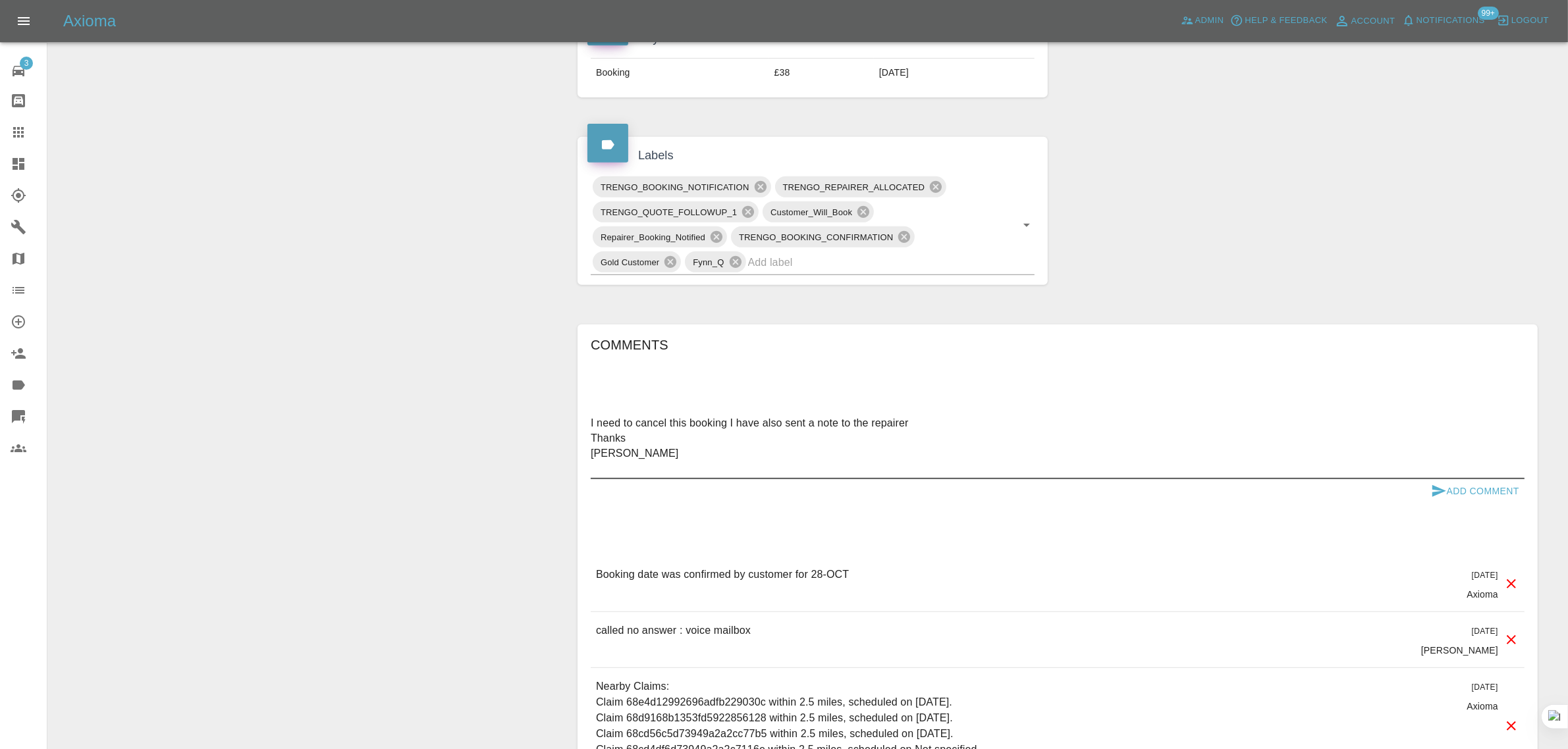
type textarea "I need to cancel this booking I have also sent a note to the repairer Thanks [P…"
click at [1492, 498] on button "Add Comment" at bounding box center [1474, 490] width 98 height 24
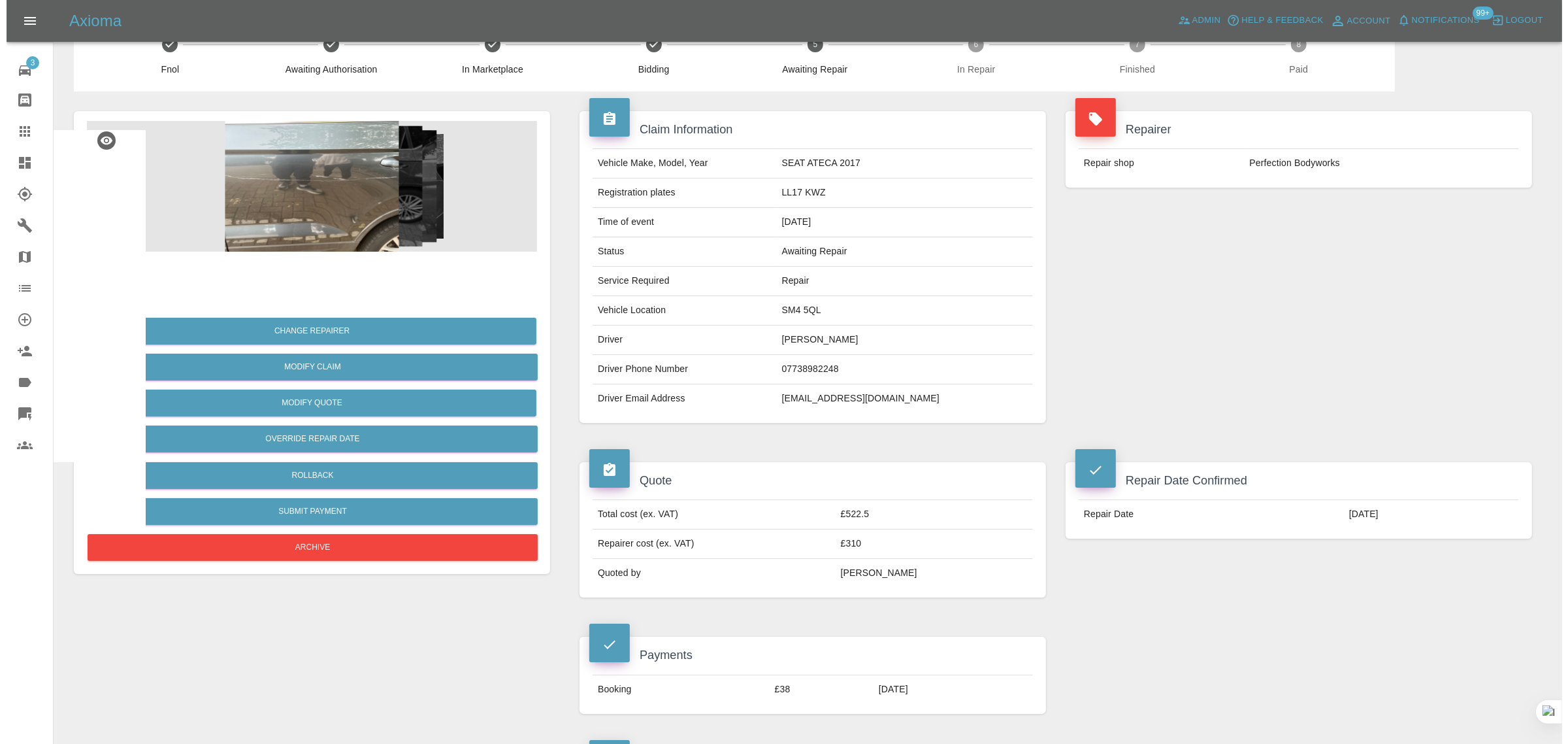
scroll to position [0, 0]
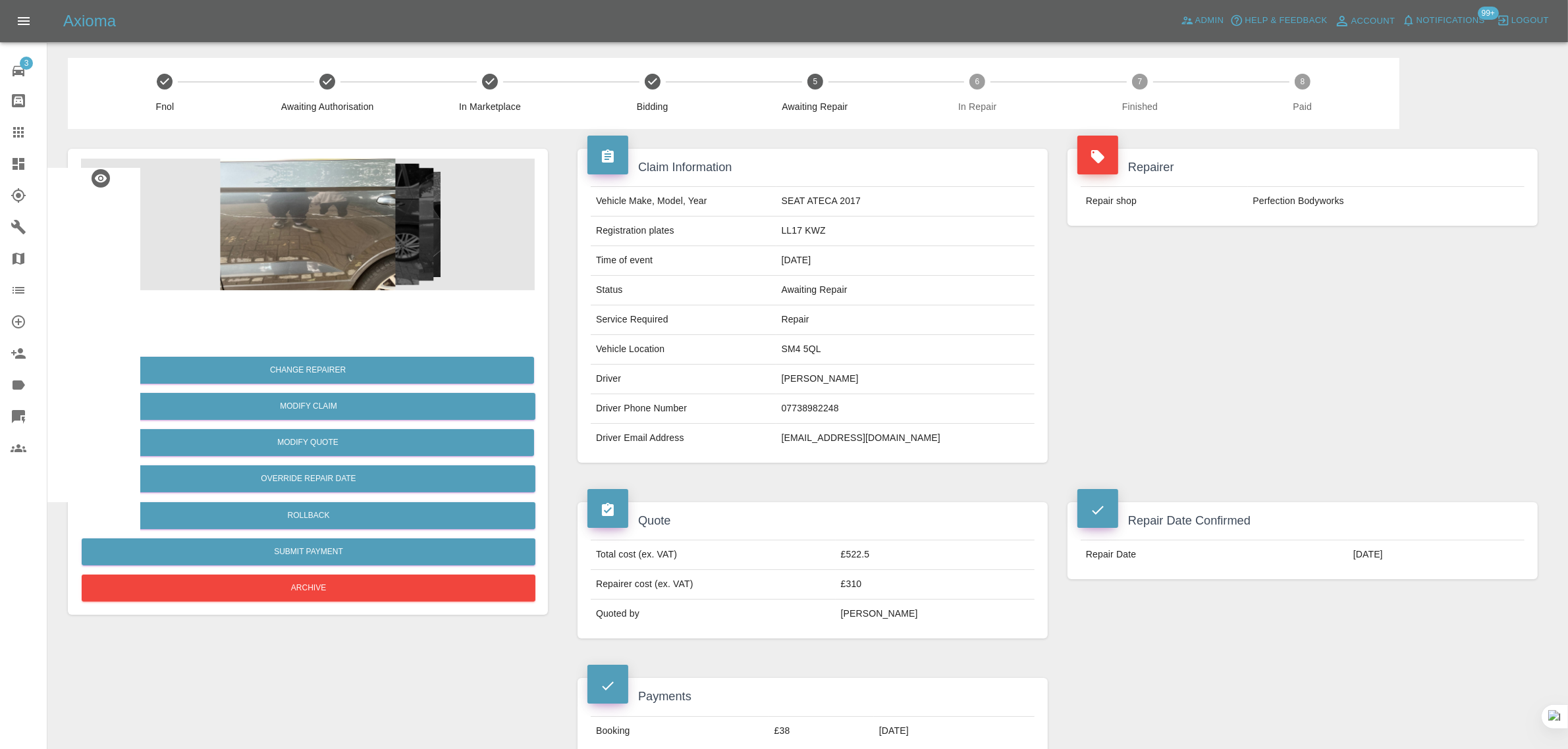
click at [24, 136] on icon at bounding box center [19, 132] width 16 height 16
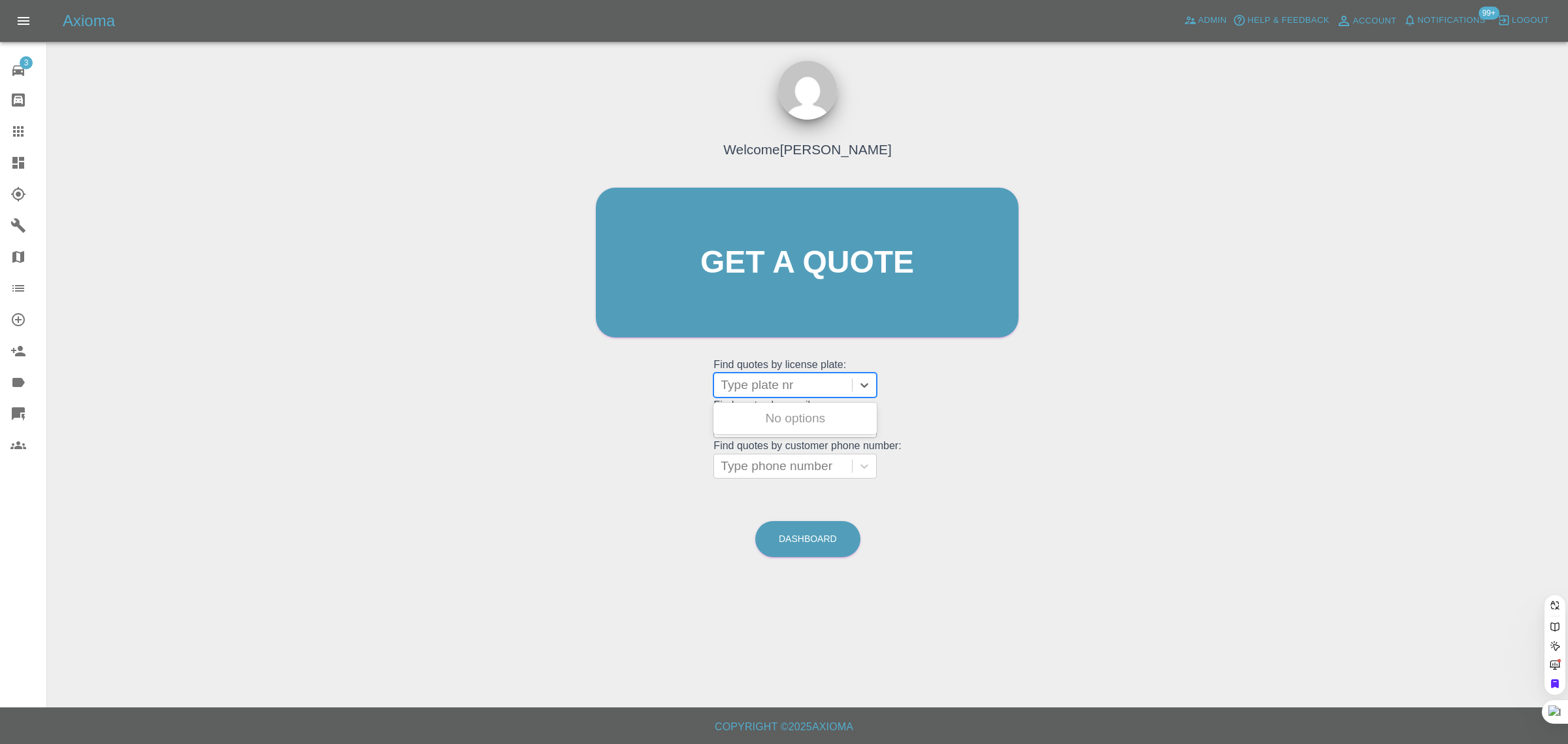
click at [755, 391] on div at bounding box center [783, 385] width 125 height 18
click at [634, 416] on div "Welcome Saleem Anwar Get a quote Get a quote Find quotes by license plate: Use …" at bounding box center [808, 287] width 451 height 394
click at [739, 424] on div at bounding box center [783, 425] width 125 height 18
paste input "tcampbell510@hotmail.com"
type input "tcampbell510@hotmail.com"
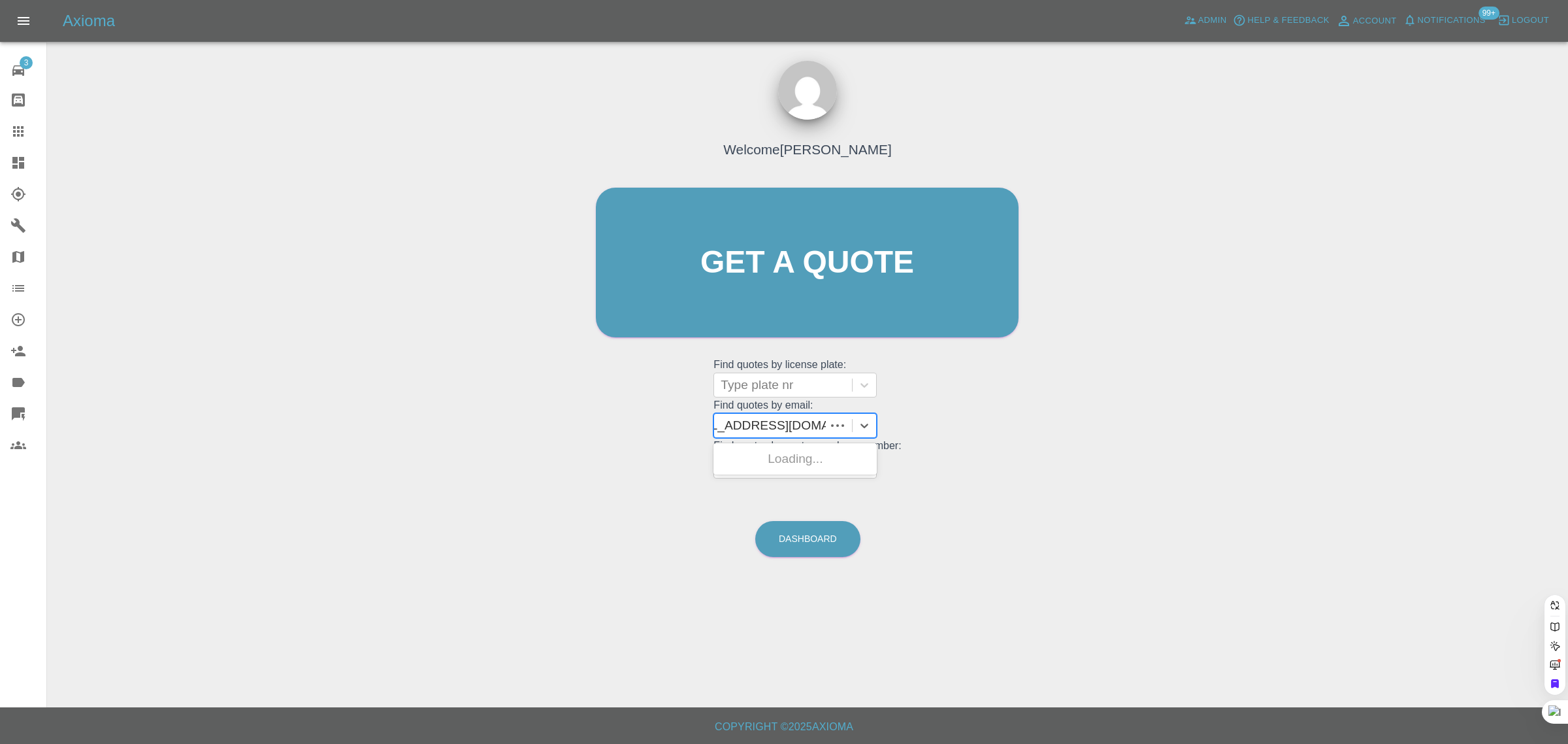
scroll to position [0, 24]
click at [756, 458] on div "BG60YYF, Awaiting Authorisation" at bounding box center [795, 467] width 164 height 42
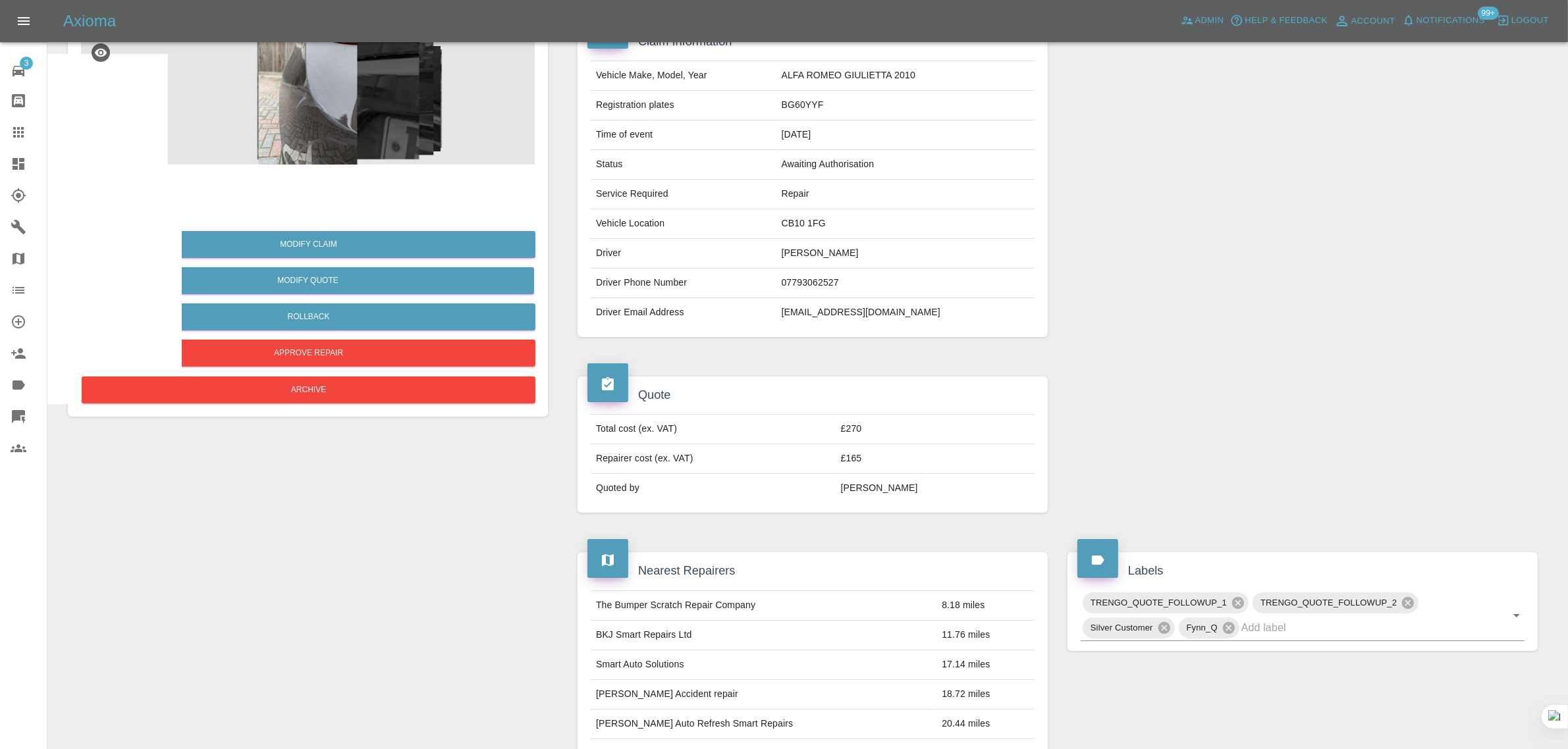
scroll to position [576, 0]
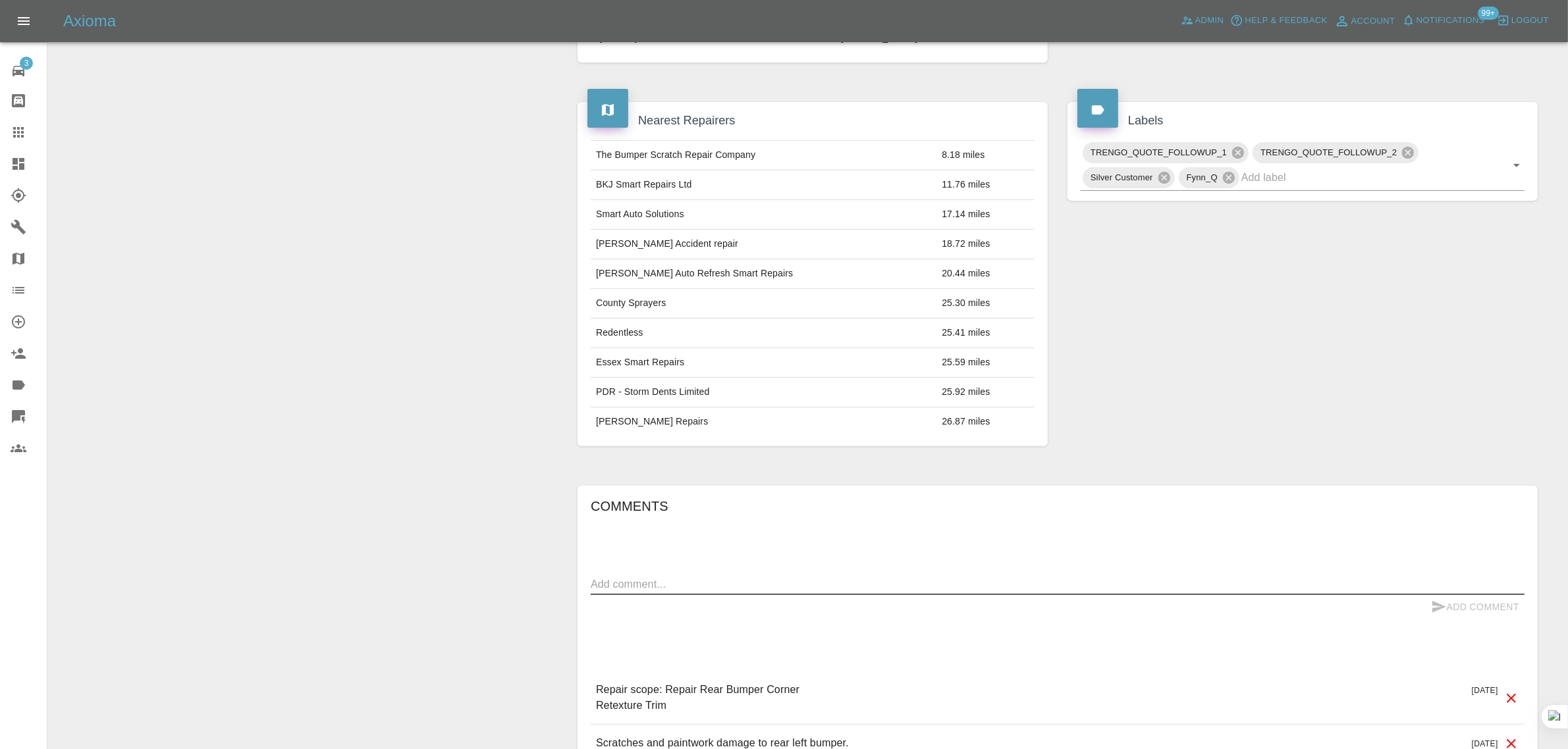
click at [712, 589] on textarea at bounding box center [1057, 583] width 934 height 15
paste textarea "I replied to a WhatsApp message regarding my quote (QT-DO38IX9Y-001-1) but have…"
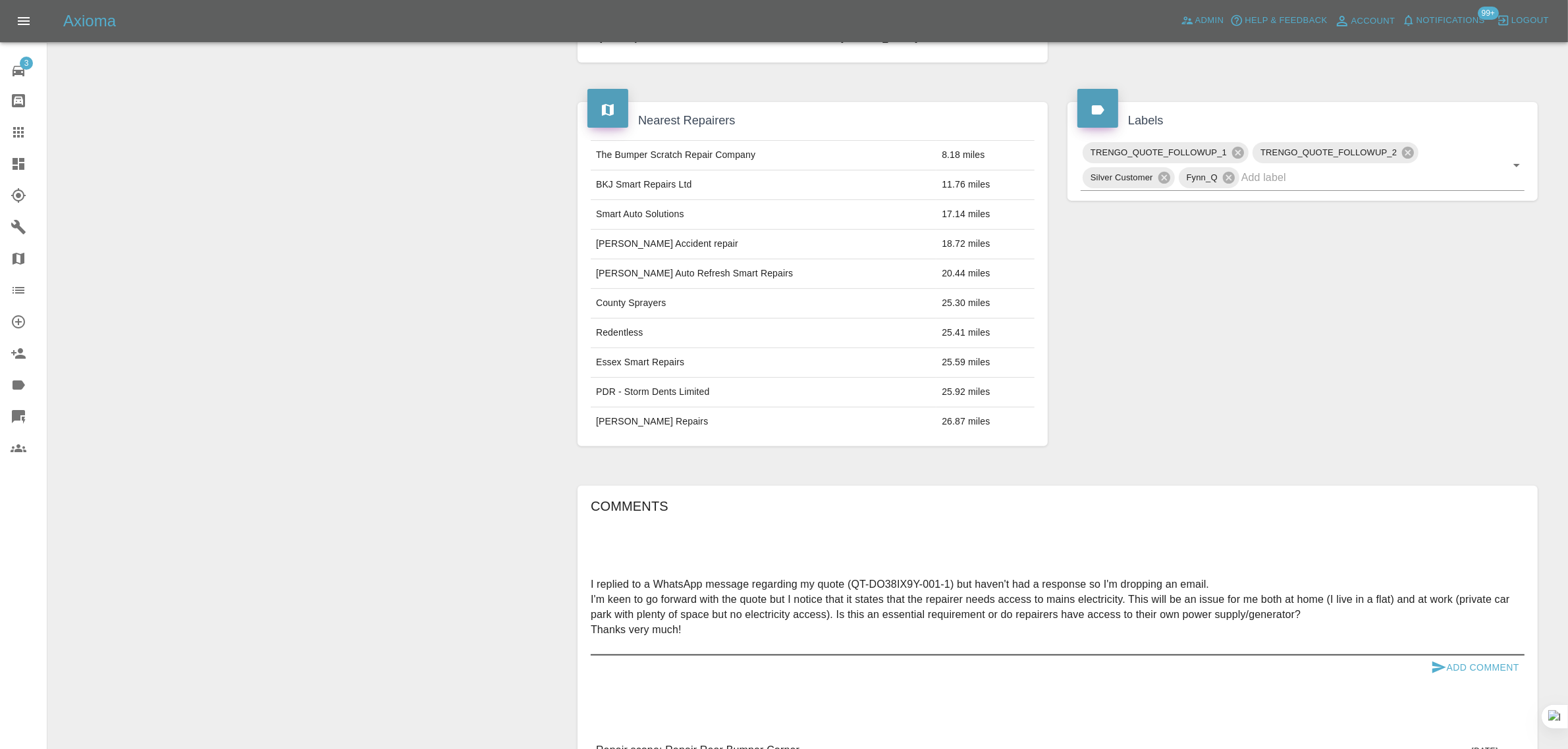
type textarea "I replied to a WhatsApp message regarding my quote (QT-DO38IX9Y-001-1) but have…"
click at [1490, 663] on button "Add Comment" at bounding box center [1474, 667] width 98 height 24
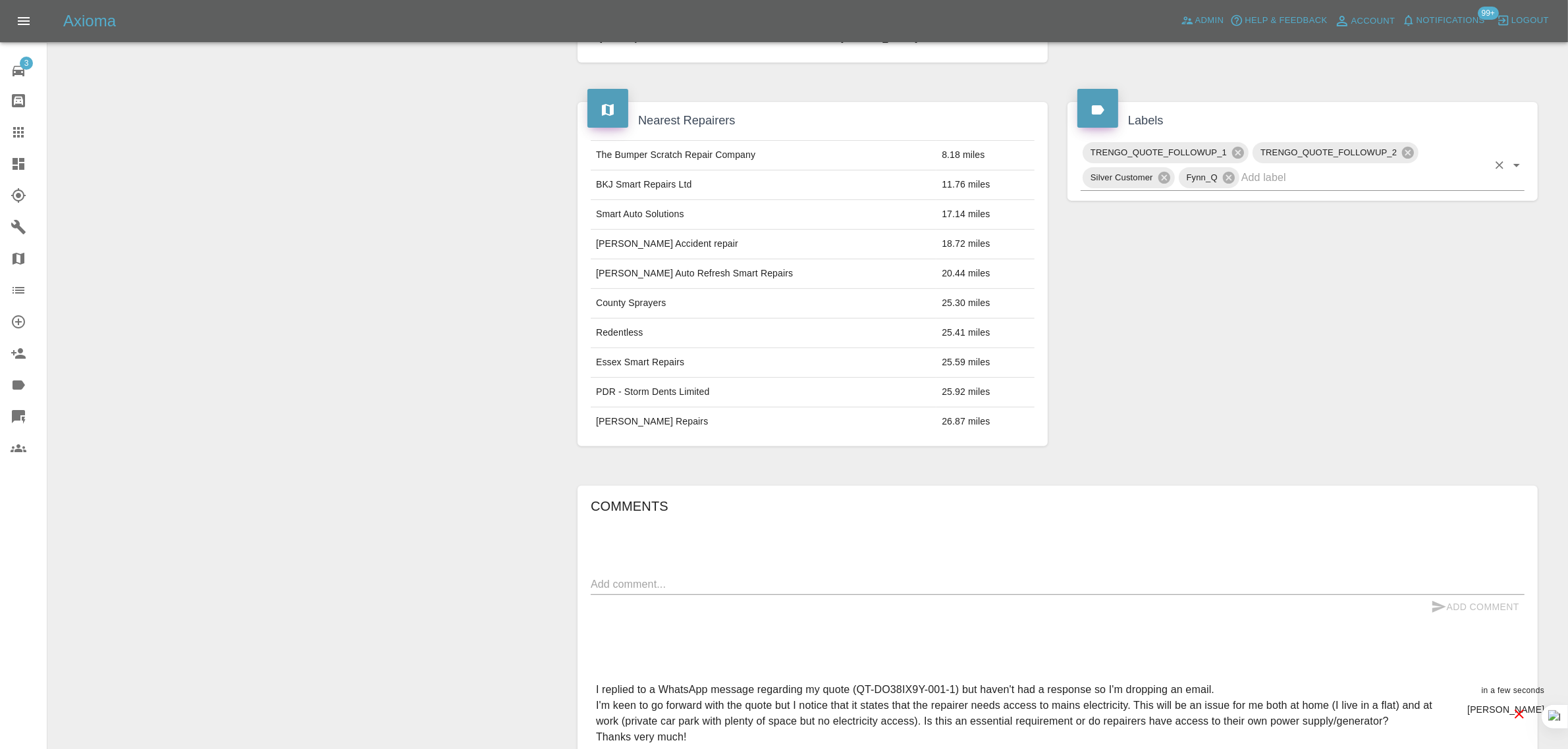
click at [1279, 176] on input "text" at bounding box center [1364, 177] width 247 height 20
type input "space"
click at [1215, 214] on li "NO_SPACE_OR_POWER" at bounding box center [1302, 209] width 443 height 24
click at [24, 127] on icon at bounding box center [19, 132] width 16 height 16
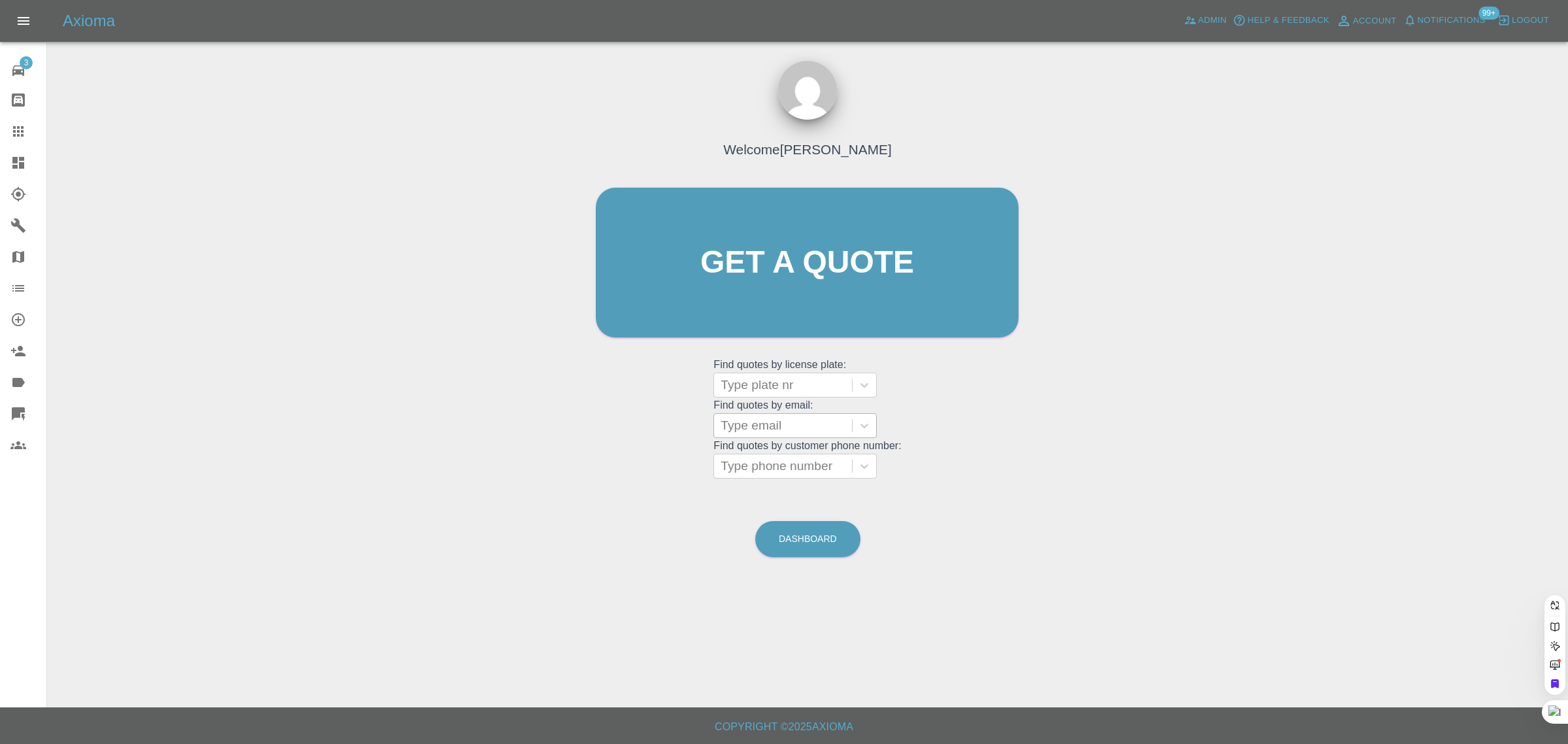
click at [772, 431] on div at bounding box center [783, 425] width 125 height 18
paste input "alanbloke@gmail.com"
type input "alanbloke@gmail.com"
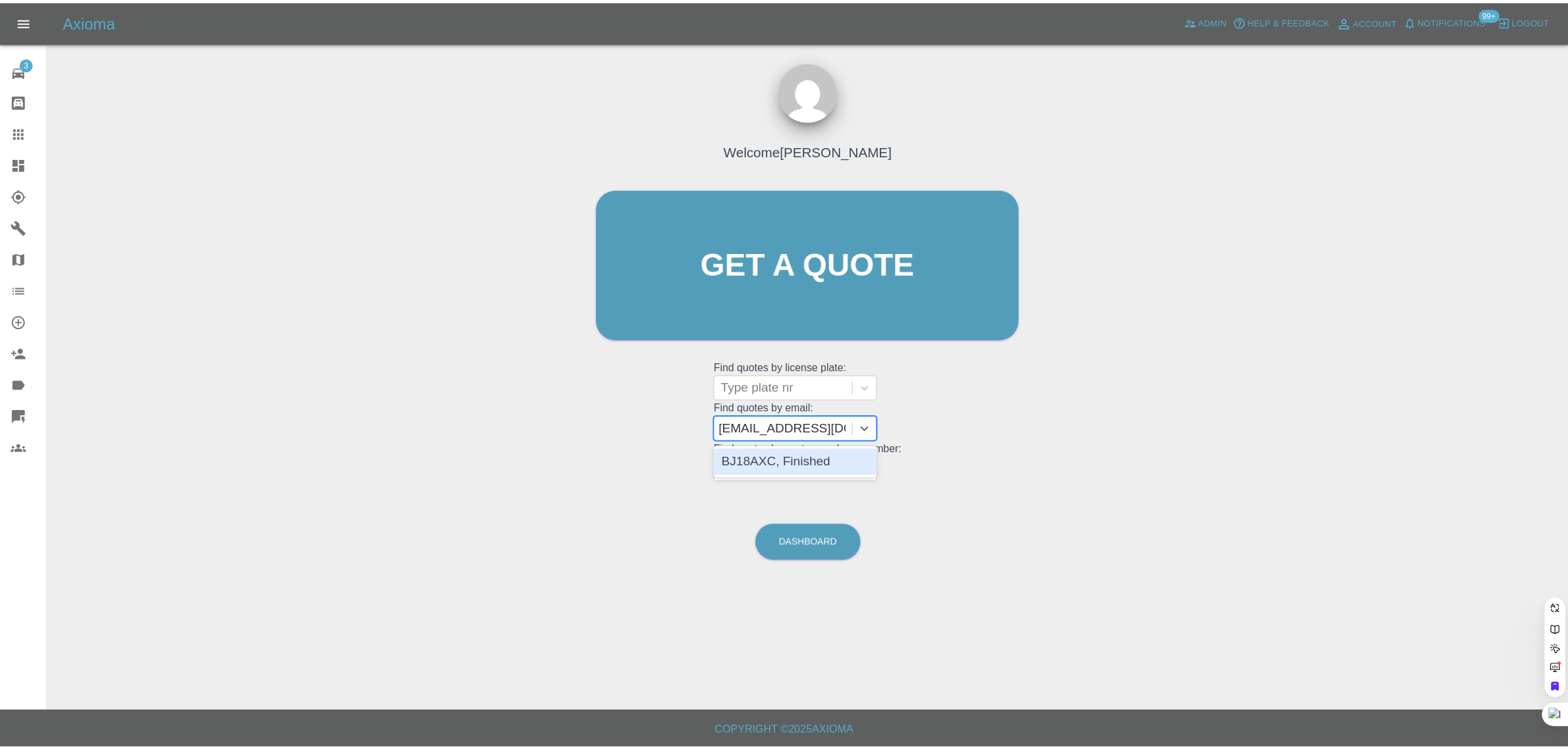
scroll to position [0, 0]
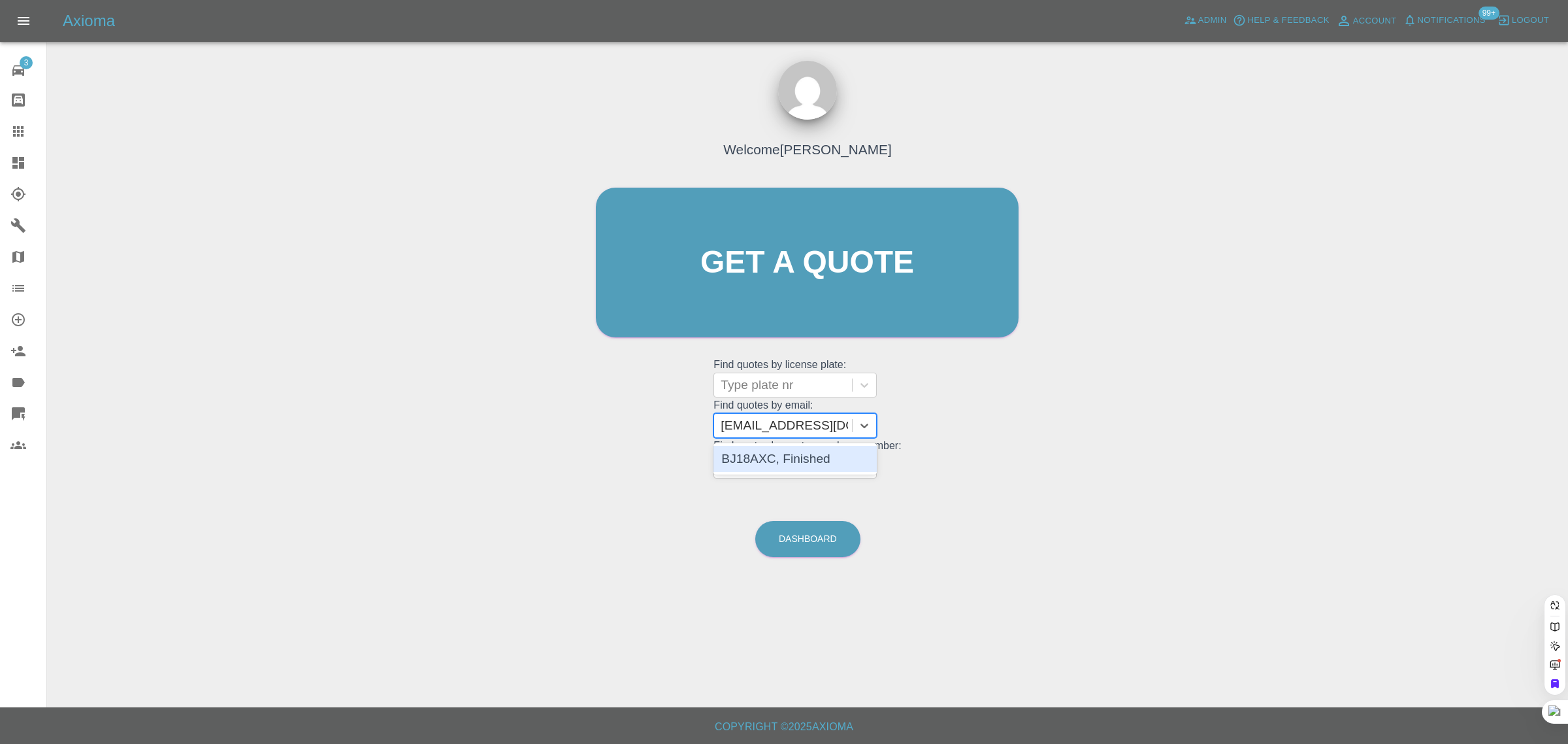
click at [791, 463] on div "BJ18AXC, Finished" at bounding box center [795, 459] width 164 height 26
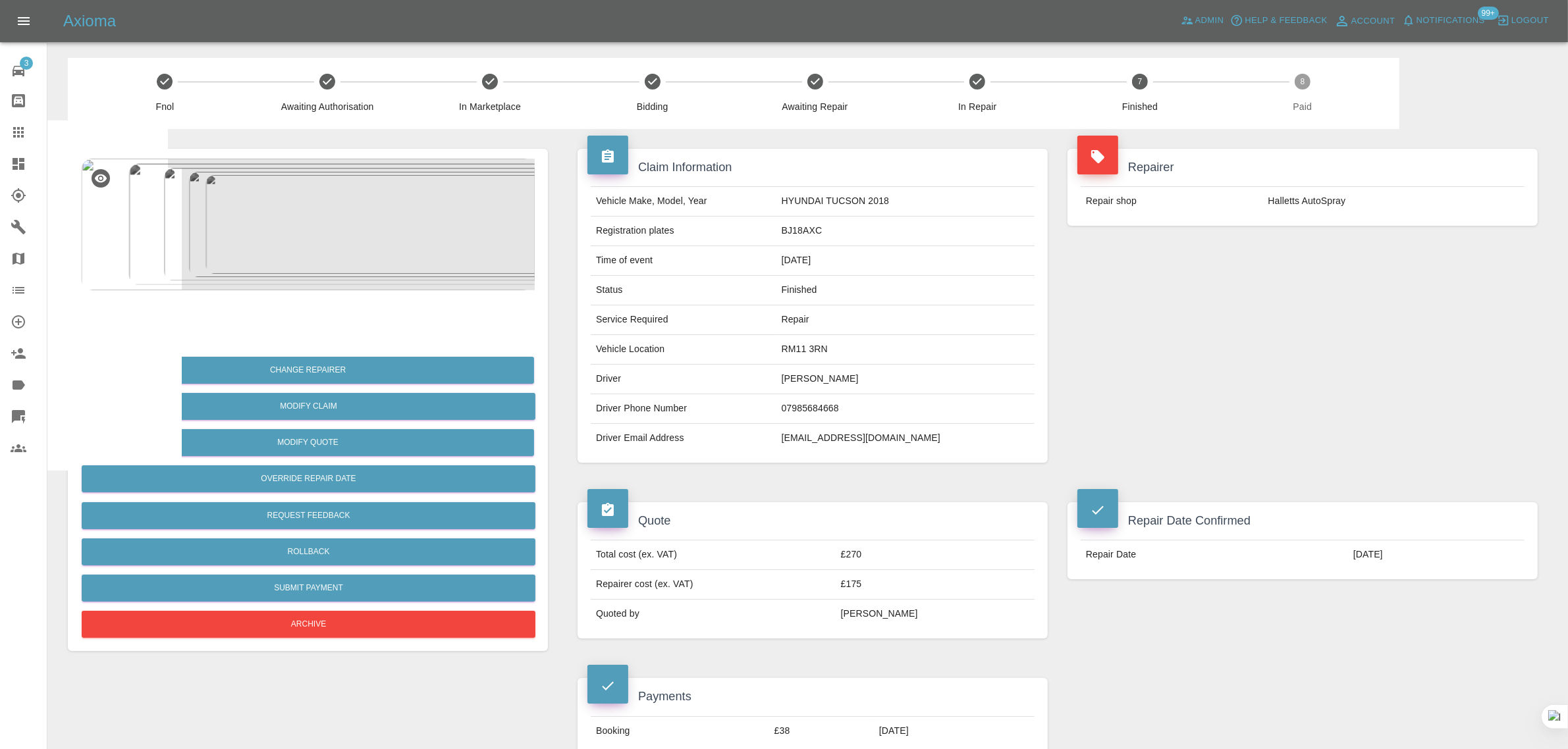
click at [12, 129] on icon at bounding box center [19, 132] width 16 height 16
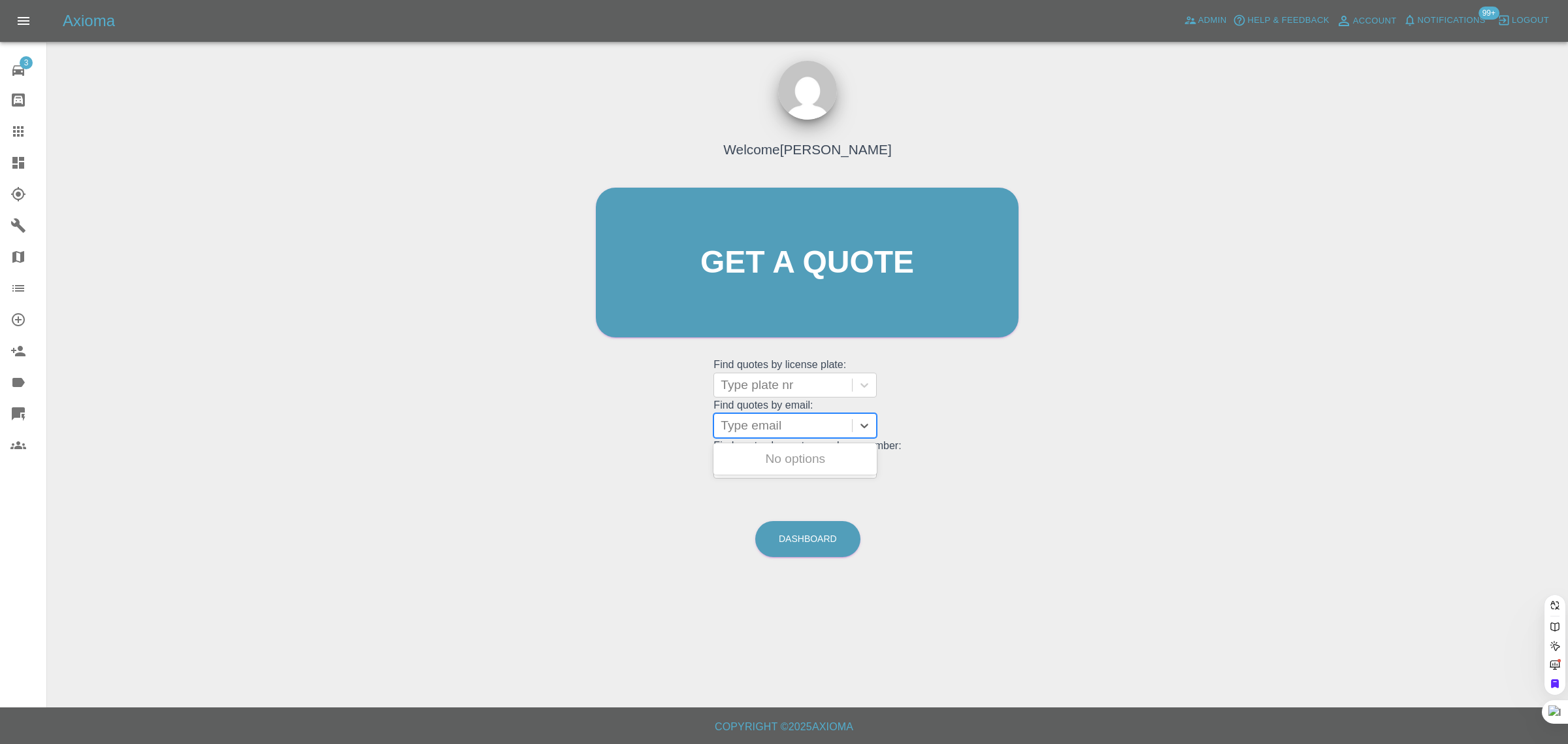
click at [755, 425] on div at bounding box center [783, 425] width 125 height 18
paste input "adamzakjazziya@aol.com"
type input "adamzakjazziya@aol.com"
click at [769, 481] on div "WV21ZVJ, Awaiting Authorisation" at bounding box center [795, 493] width 164 height 42
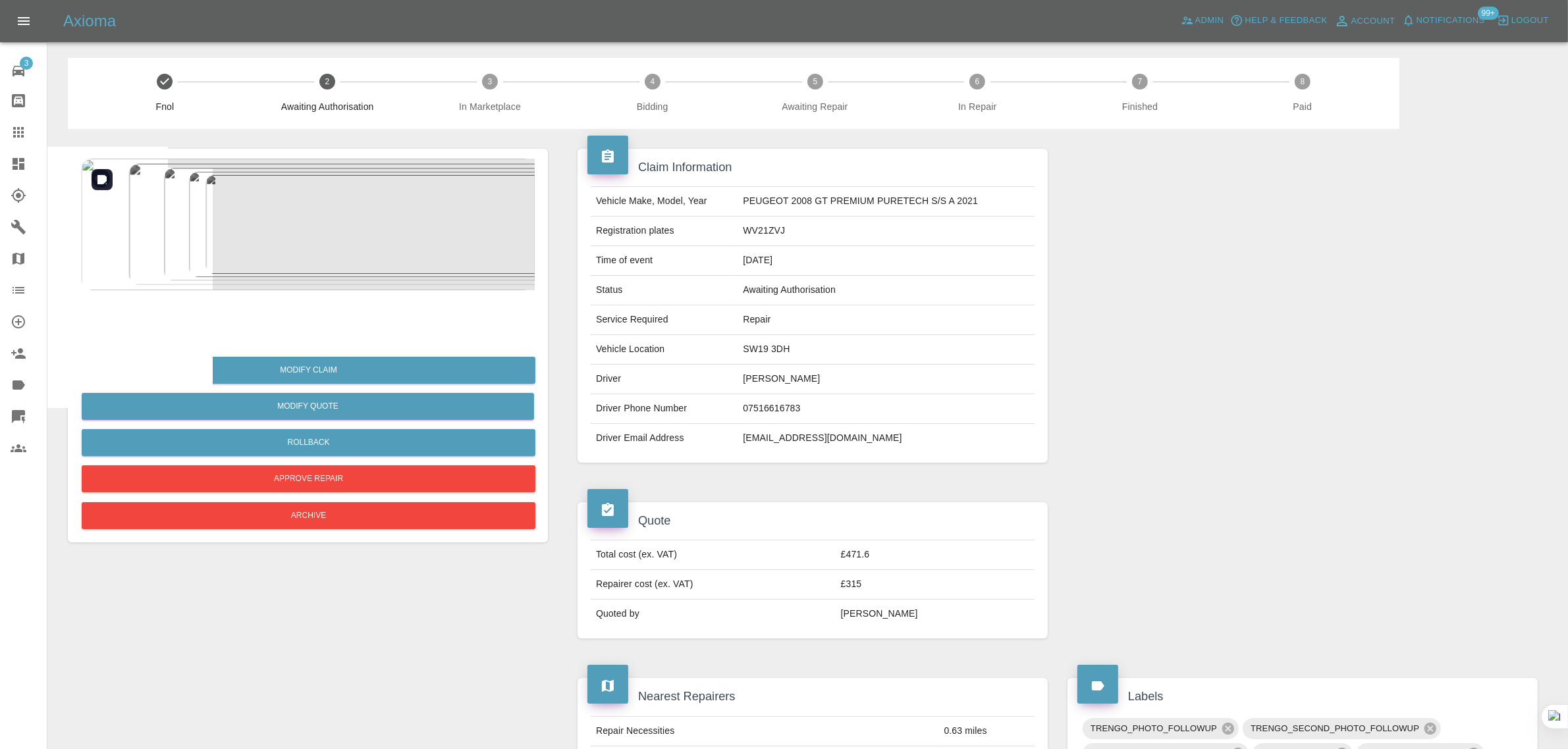
click at [333, 231] on img at bounding box center [308, 224] width 454 height 131
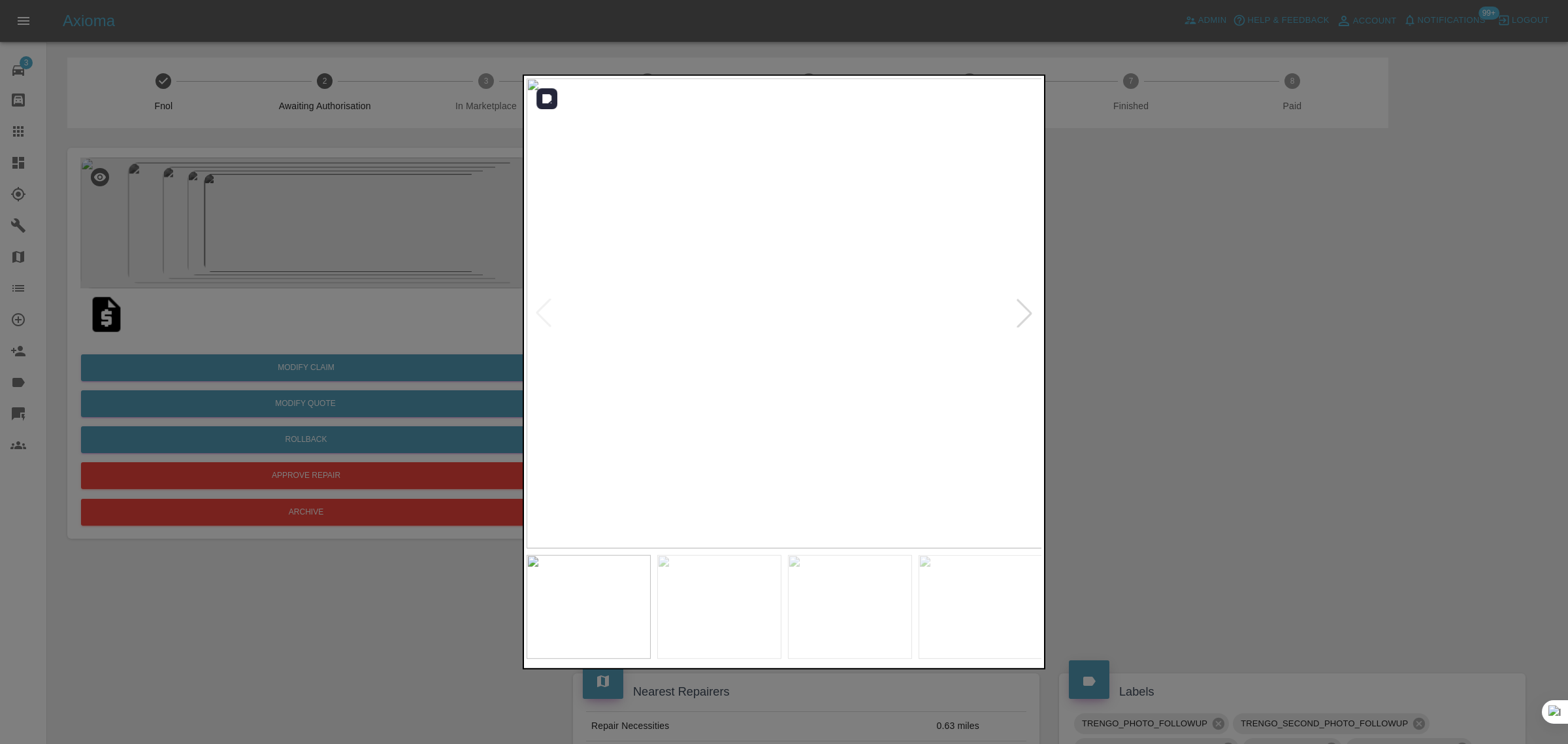
click at [1011, 320] on div at bounding box center [1024, 313] width 29 height 29
click at [1010, 320] on div at bounding box center [1024, 313] width 29 height 29
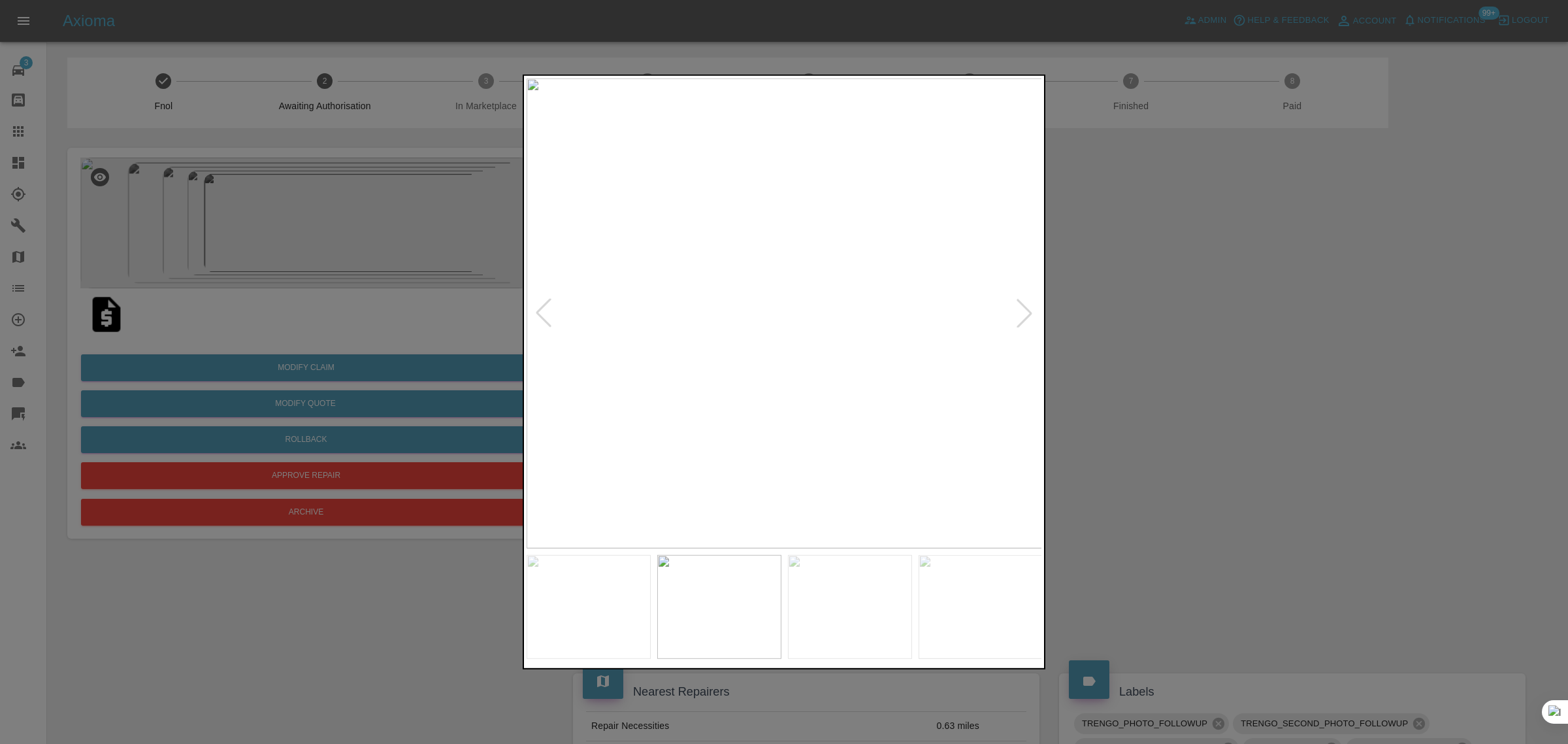
click at [1010, 320] on div at bounding box center [1024, 313] width 29 height 29
click at [1009, 321] on div at bounding box center [783, 313] width 515 height 470
click at [1006, 321] on img at bounding box center [784, 313] width 517 height 470
click at [1006, 321] on img at bounding box center [268, 287] width 1549 height 1410
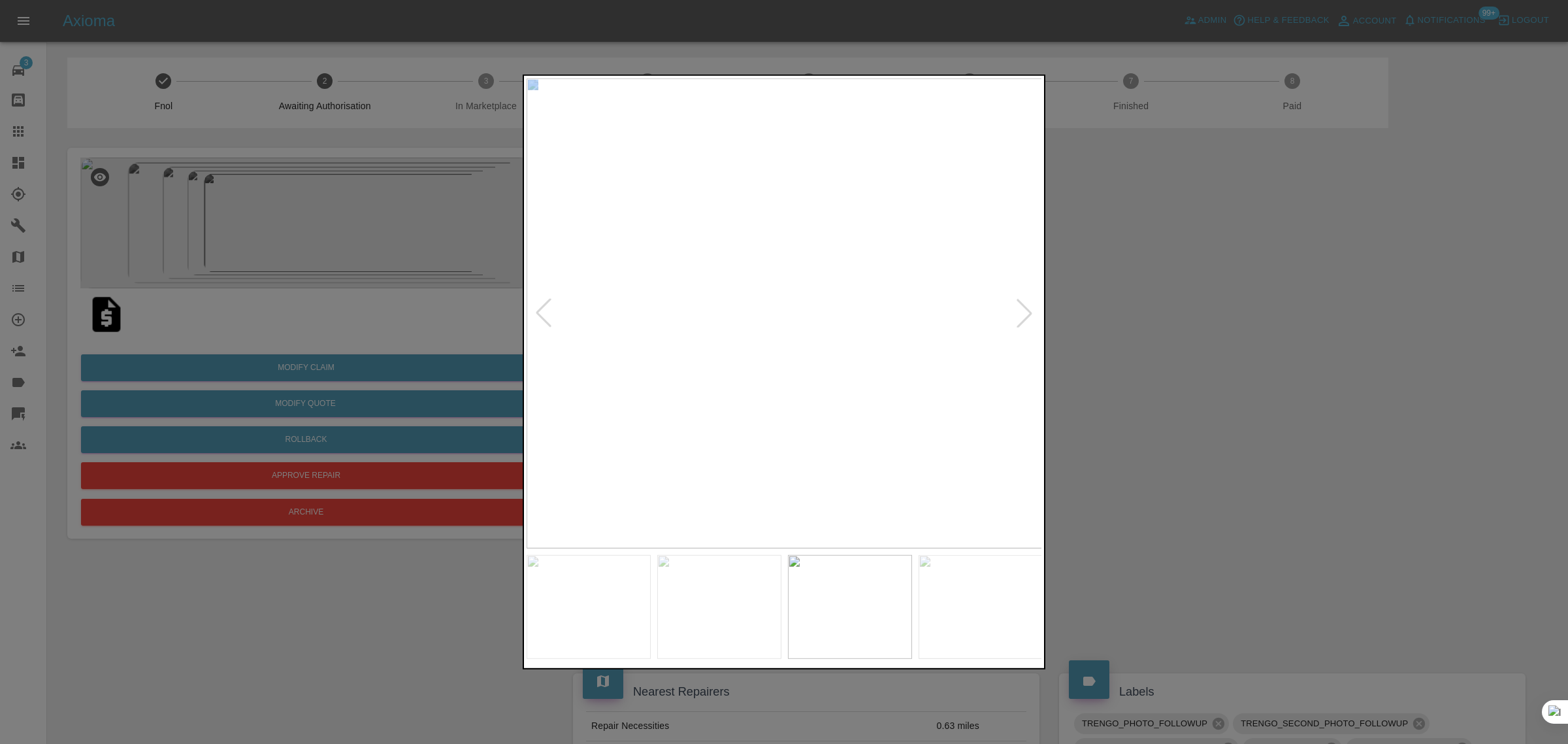
click at [1006, 321] on img at bounding box center [784, 313] width 517 height 470
click at [1176, 397] on div at bounding box center [784, 372] width 1568 height 744
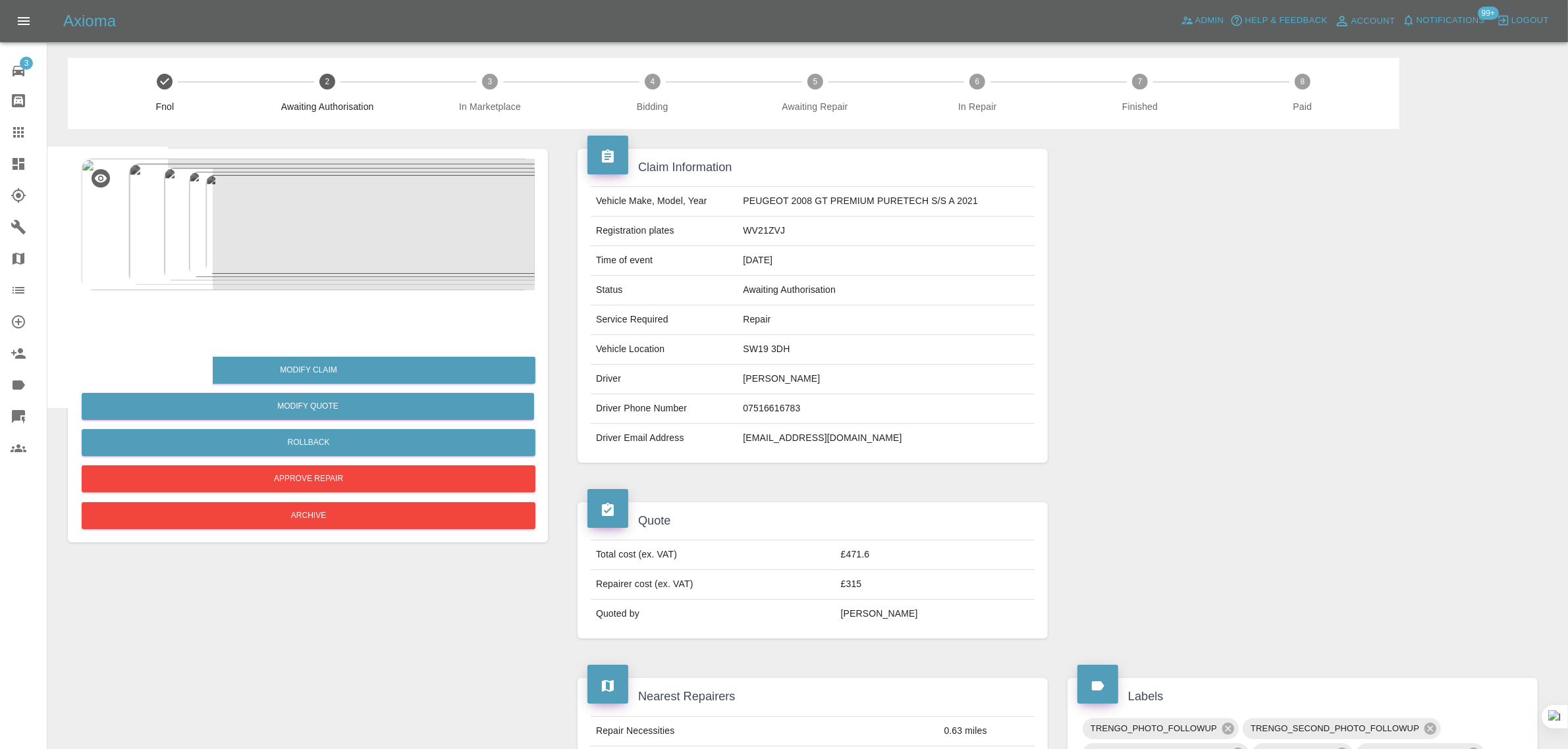
click at [14, 129] on icon at bounding box center [19, 132] width 11 height 11
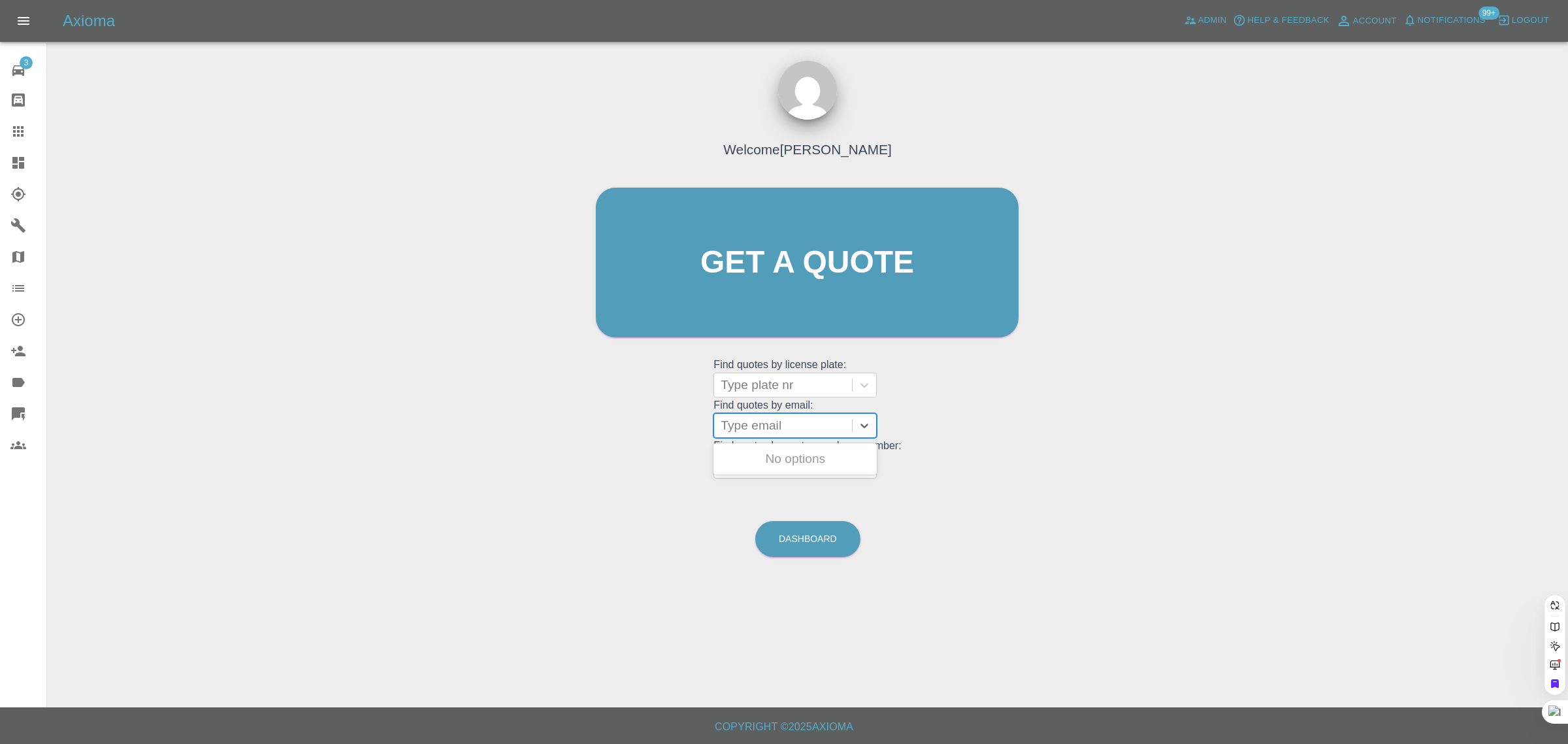
click at [765, 422] on div at bounding box center [783, 425] width 125 height 18
paste input "nykpremaraj@yahoo.co.uk"
type input "nykpremaraj@yahoo.co.uk"
click at [781, 460] on div "CF18KMY, Awaiting Repair" at bounding box center [795, 467] width 164 height 42
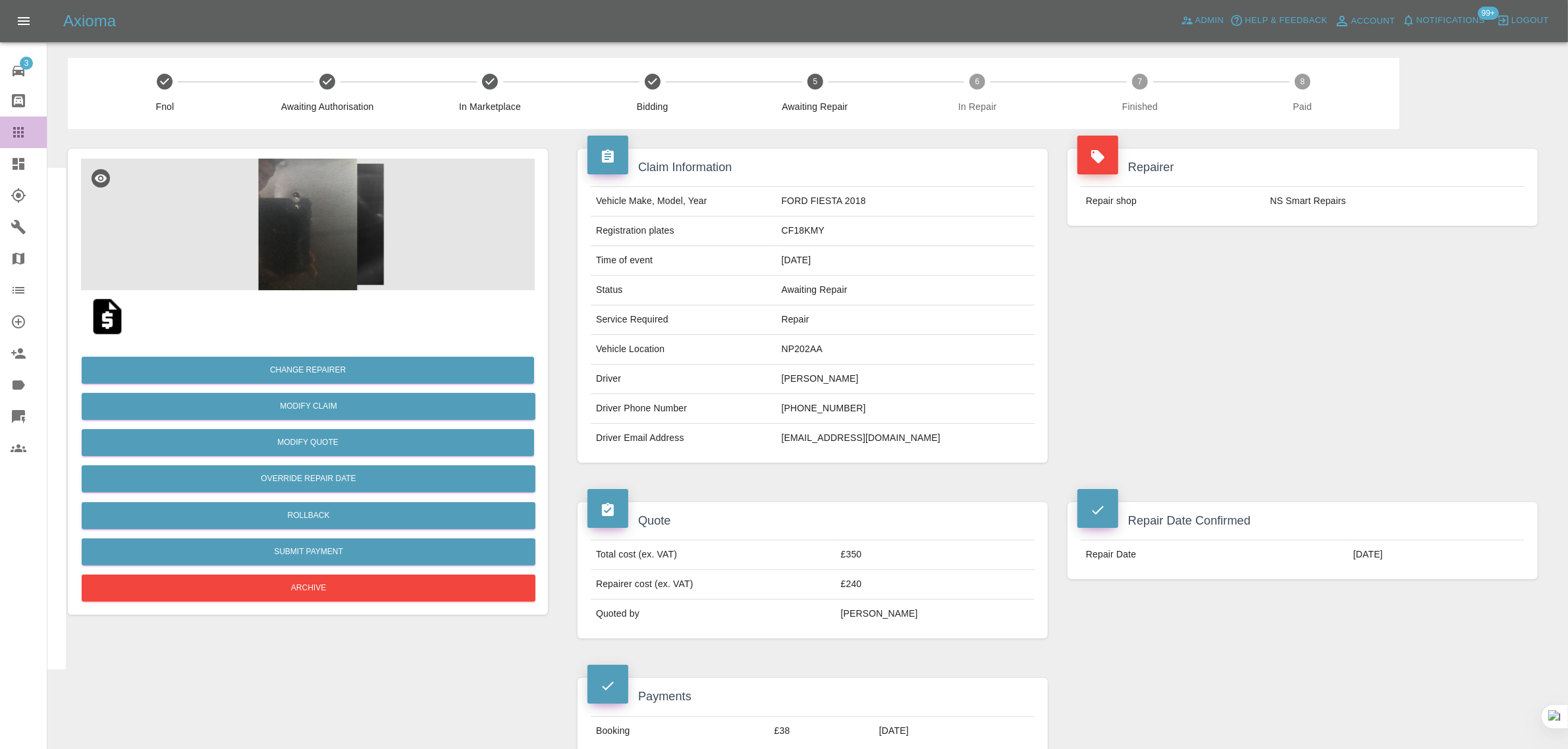
click at [24, 124] on icon at bounding box center [19, 132] width 16 height 16
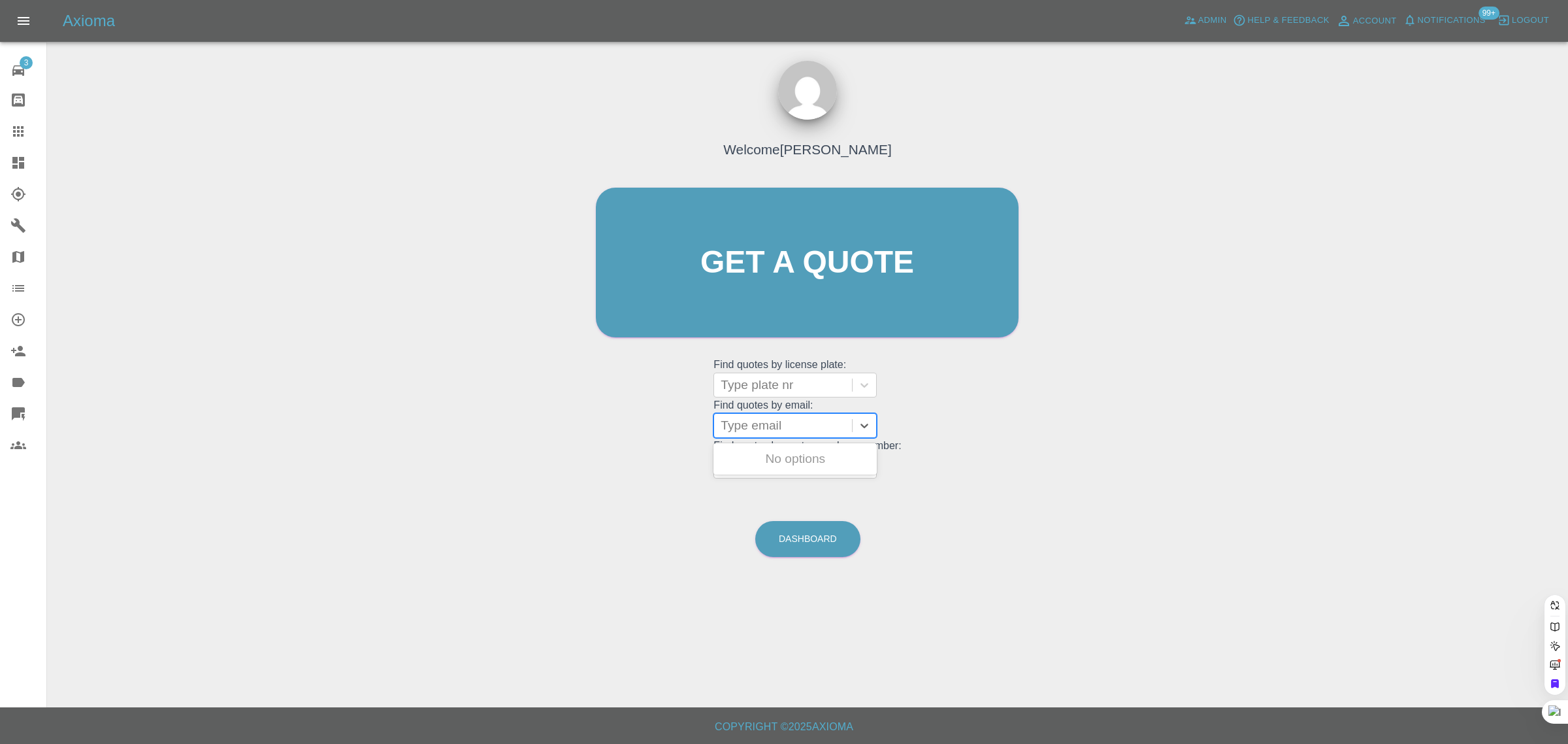
click at [751, 425] on div at bounding box center [783, 425] width 125 height 18
paste input "dido_2@hotmail.co.uk"
type input "dido_2@hotmail.co.uk"
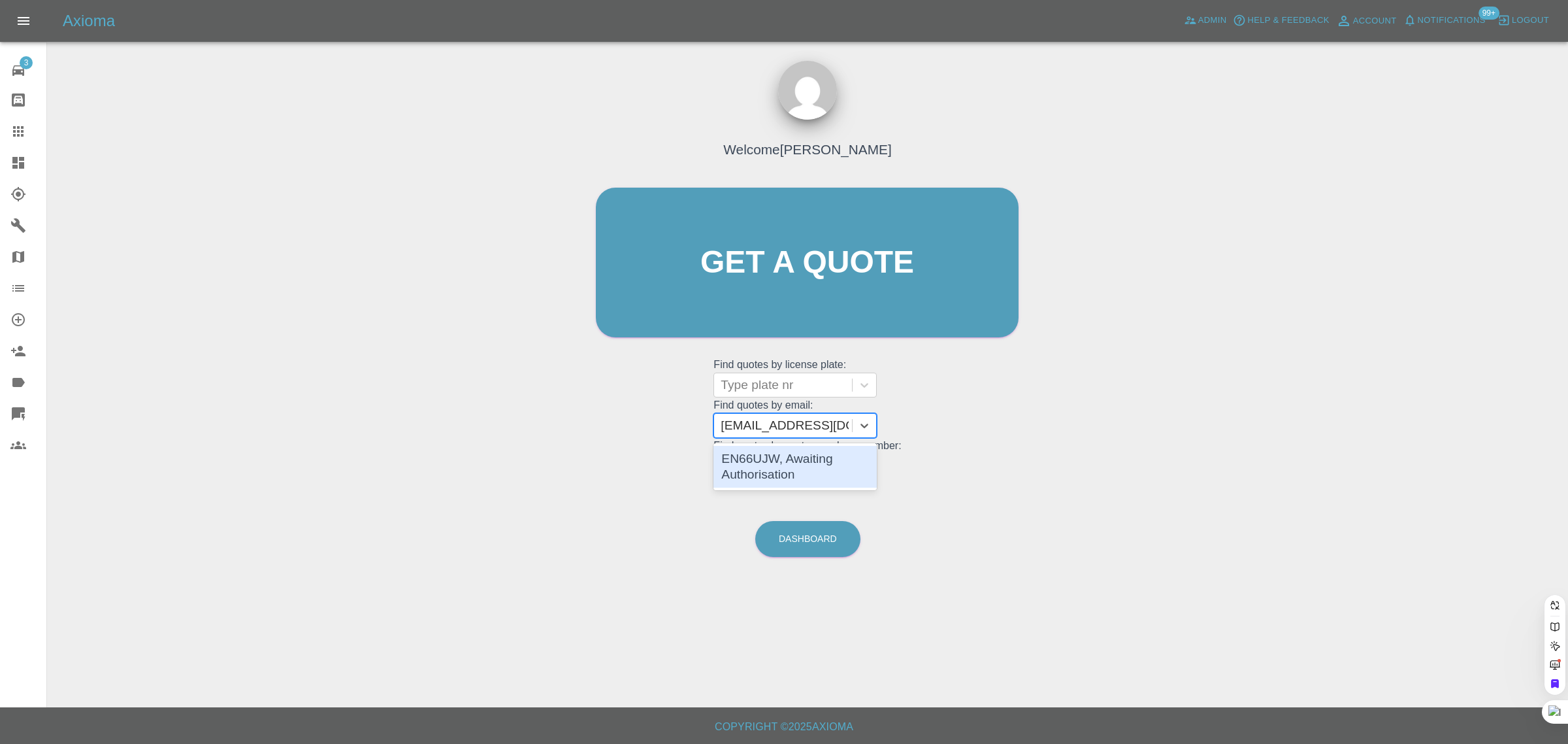
click at [756, 459] on div "EN66UJW, Awaiting Authorisation" at bounding box center [795, 467] width 164 height 42
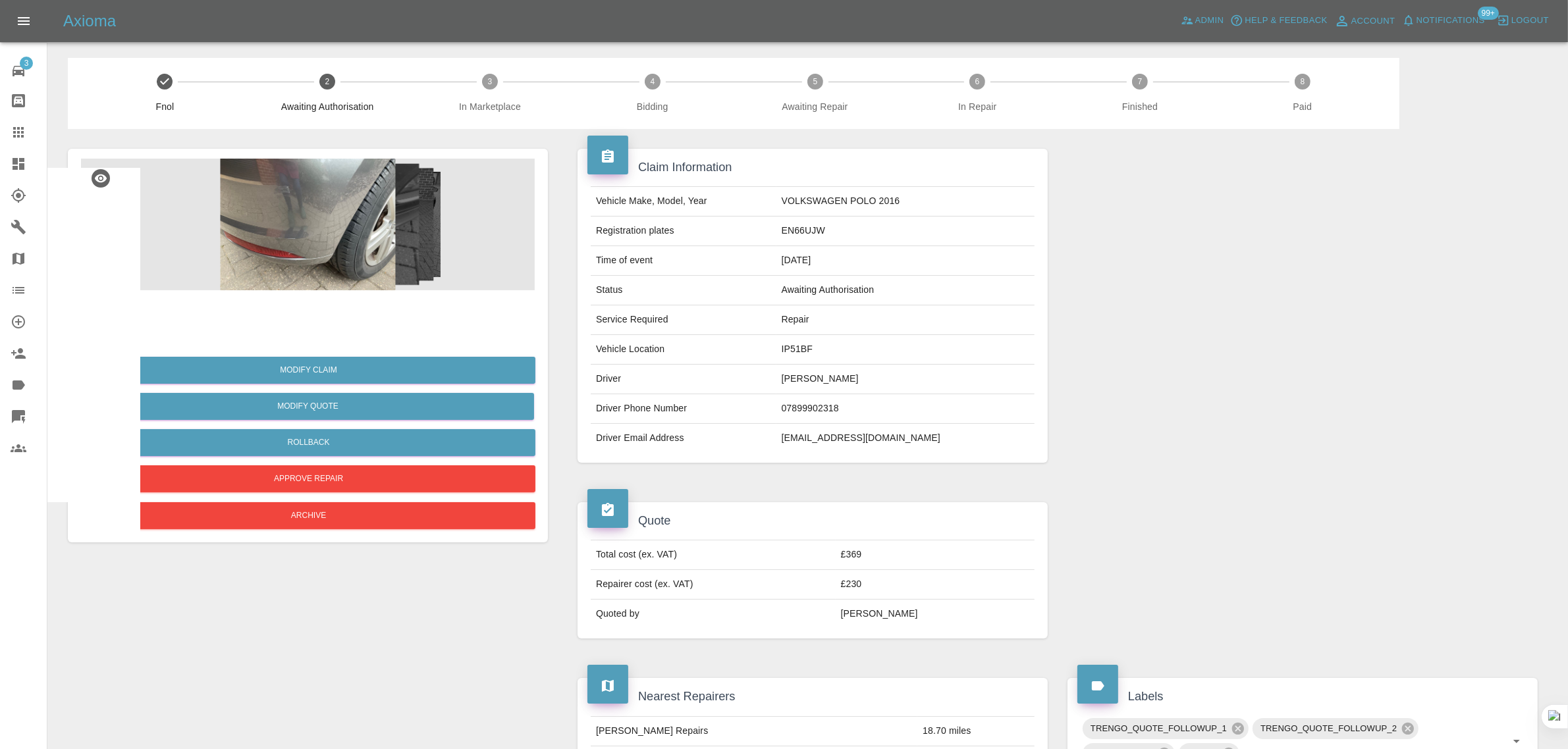
click at [19, 125] on icon at bounding box center [19, 132] width 16 height 16
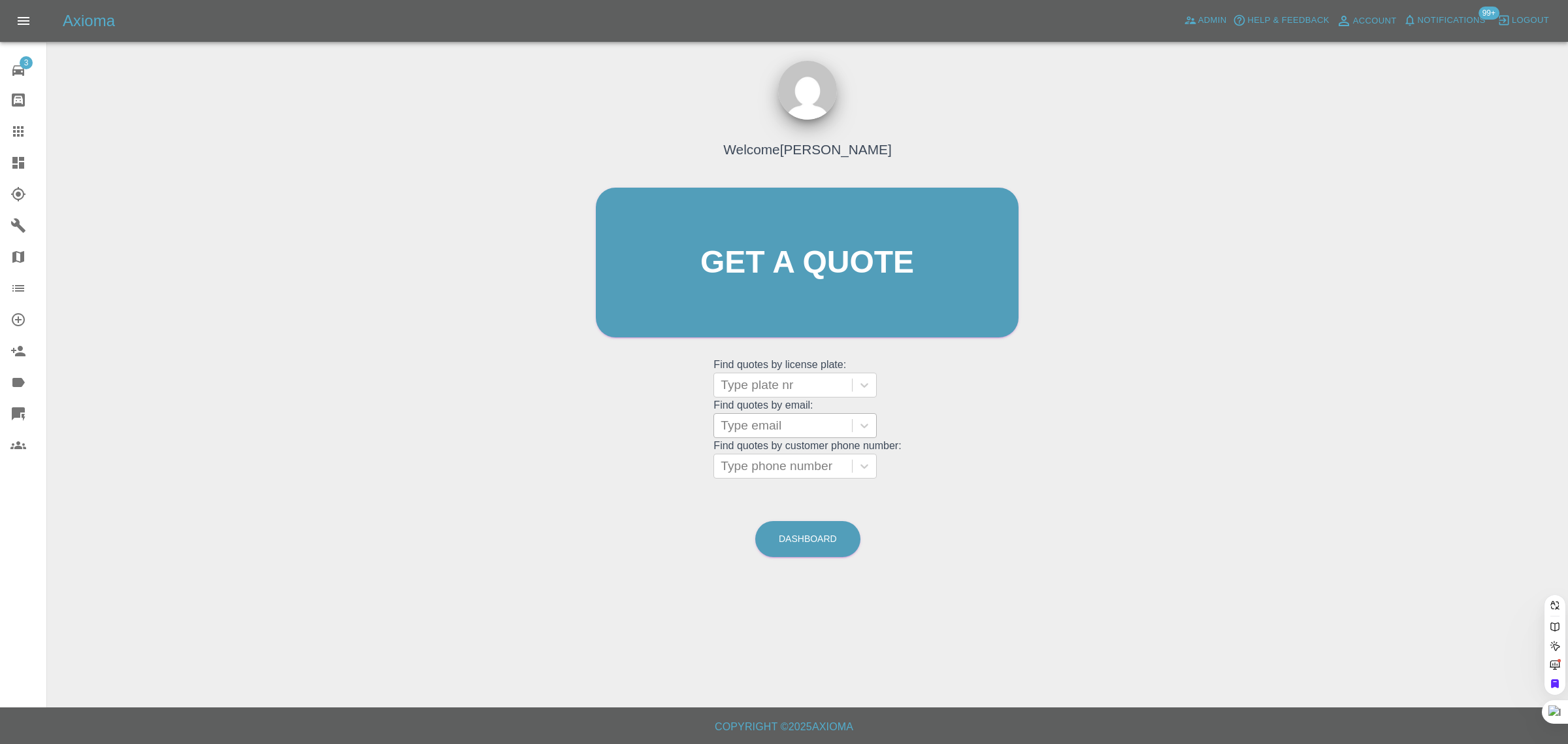
click at [746, 418] on div at bounding box center [783, 425] width 125 height 18
paste input "jeffd1961@mail.com"
type input "jeffd1961@mail.com"
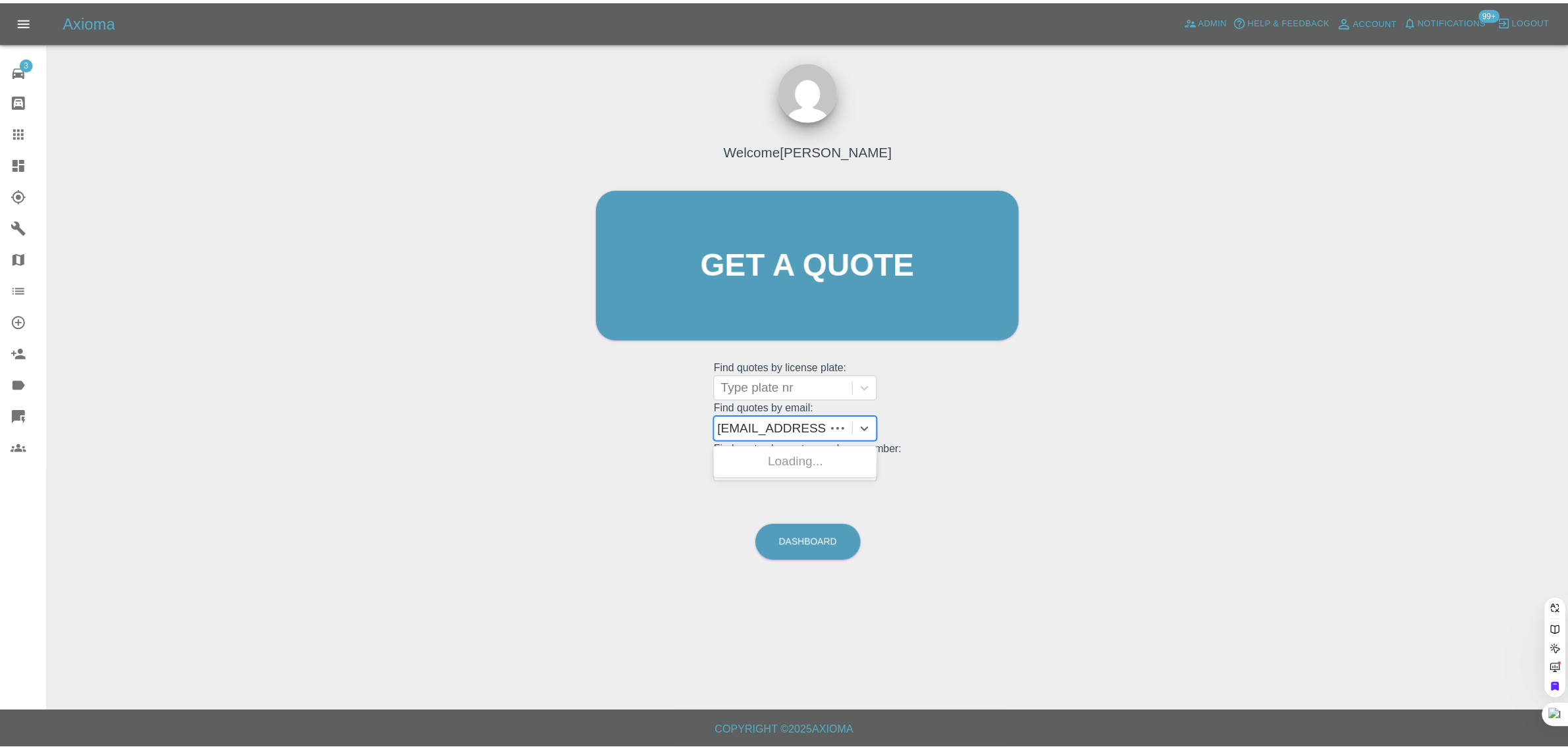
scroll to position [0, 0]
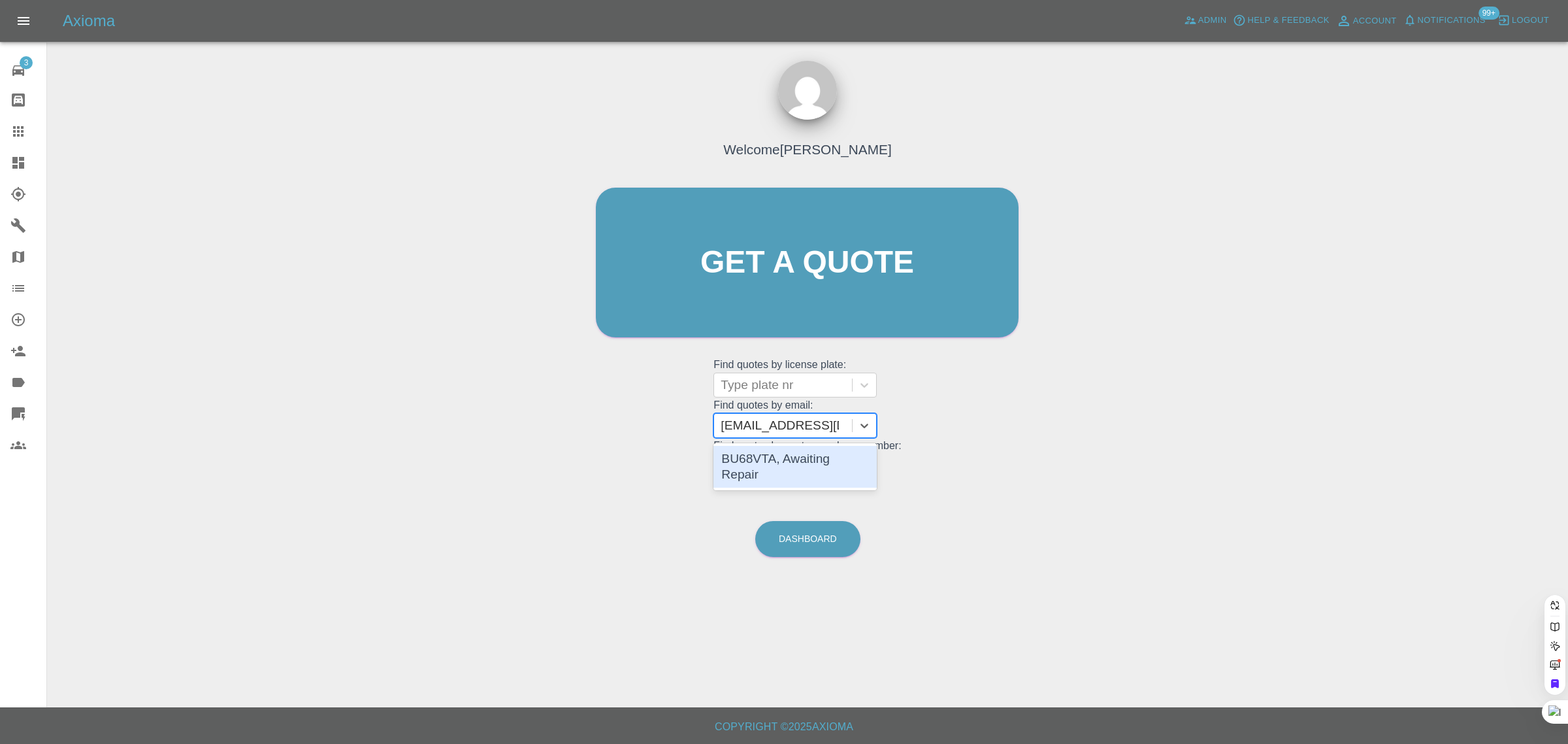
click at [765, 462] on div "BU68VTA, Awaiting Repair" at bounding box center [795, 467] width 164 height 42
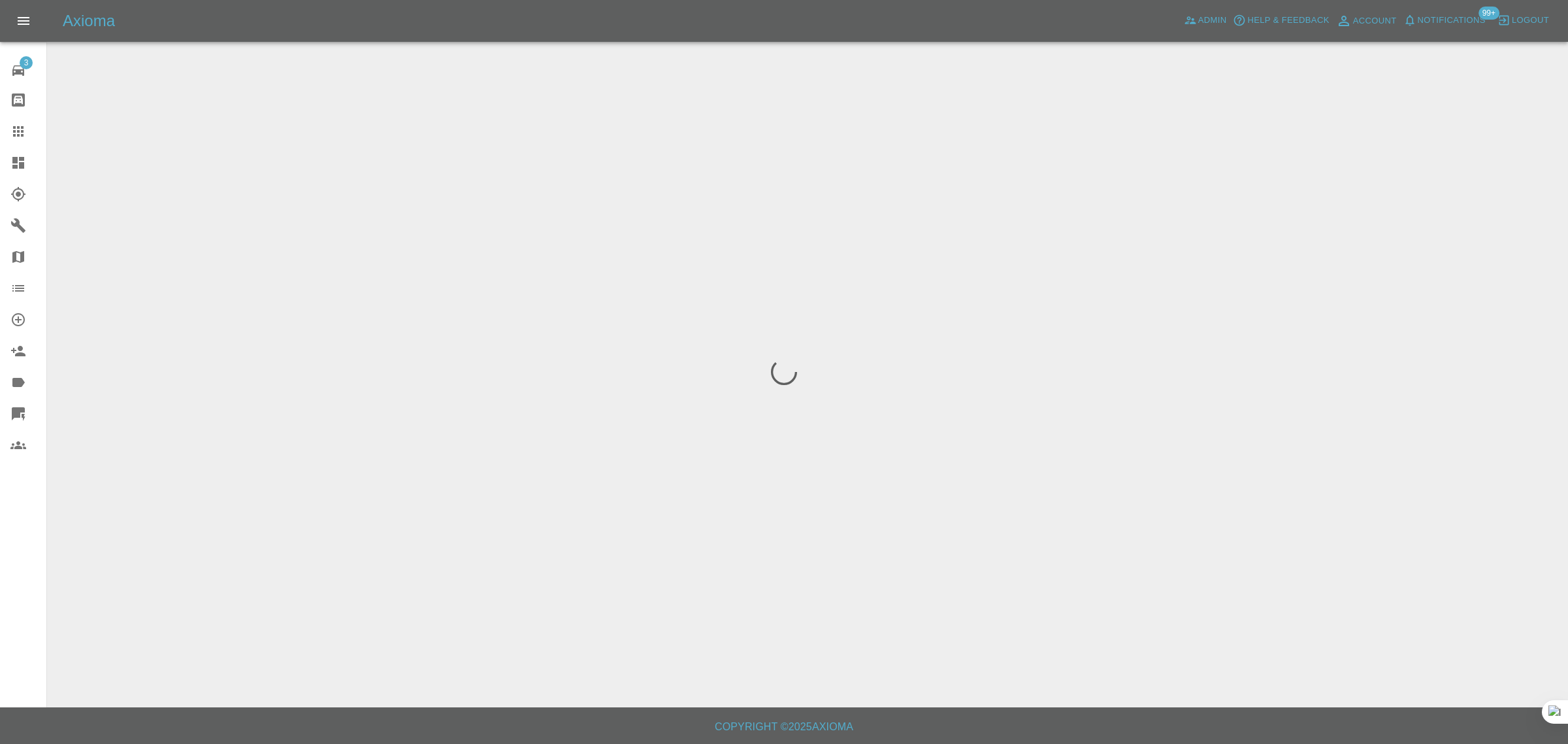
click at [21, 546] on div "3 Repair home Bodyshop home Claims Dashboard Explorer Garages Map Organization …" at bounding box center [23, 372] width 47 height 744
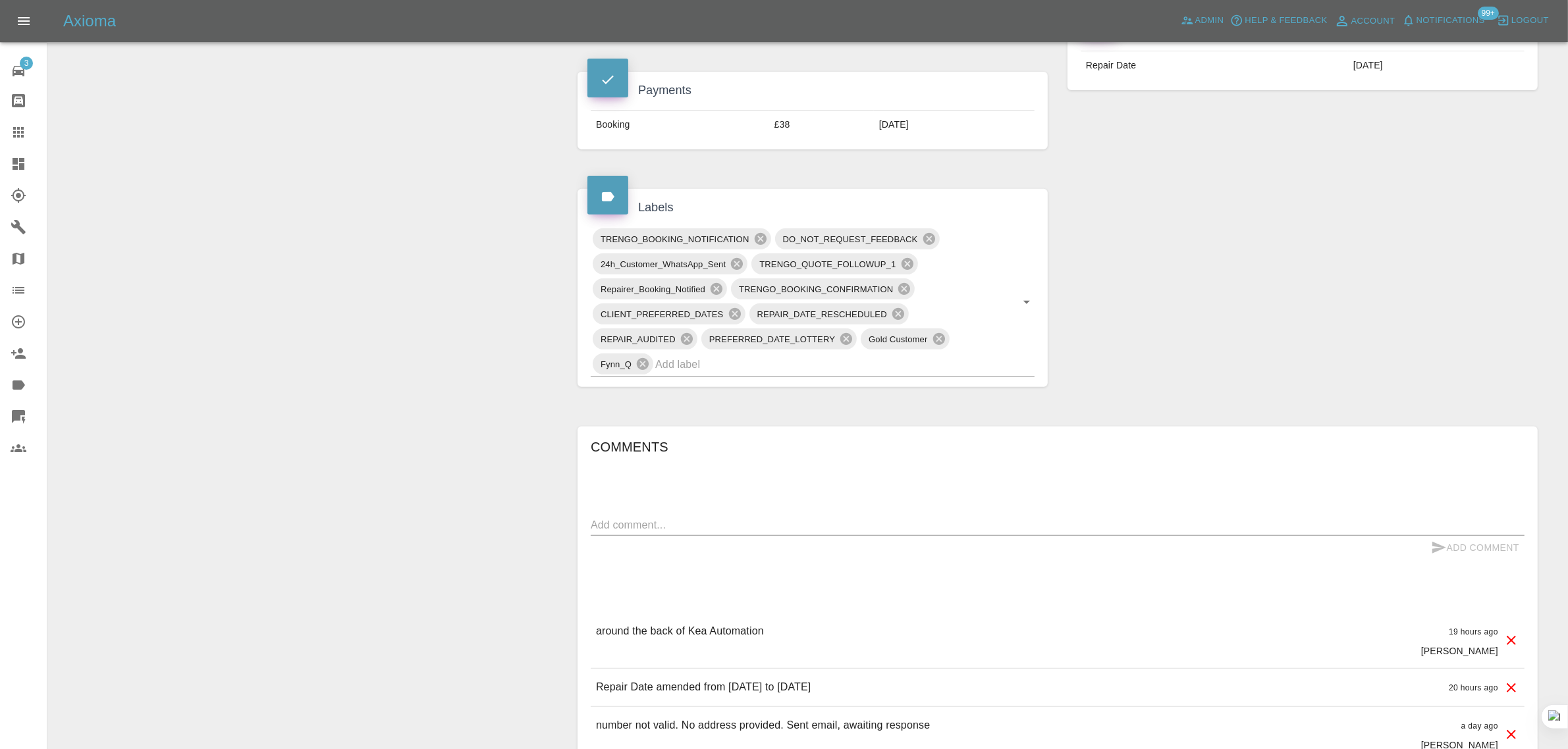
scroll to position [658, 0]
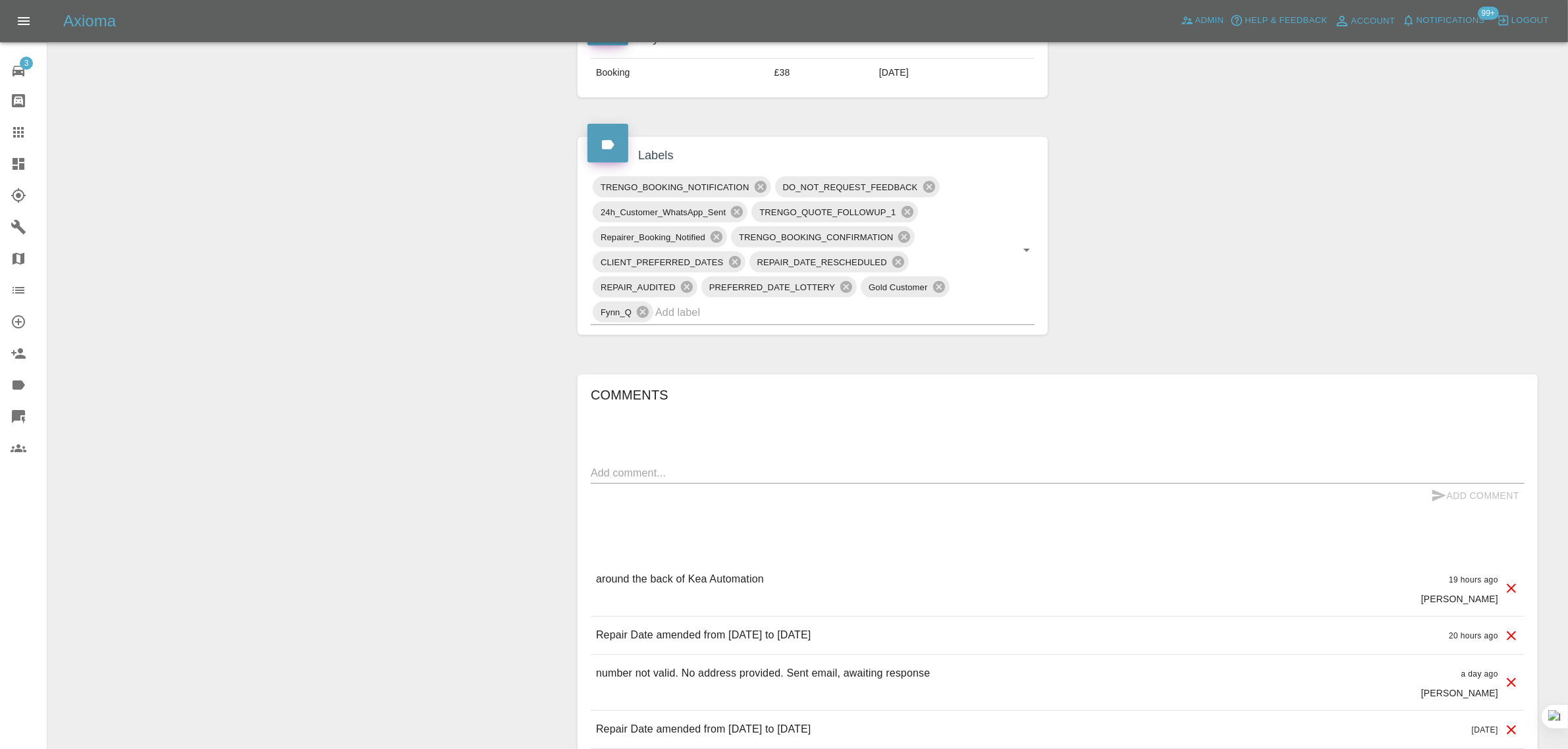
click at [690, 579] on p "around the back of Kea Automation" at bounding box center [679, 579] width 168 height 16
click at [472, 582] on div "Change Repairer Modify Claim Modify Quote Override Repair Date Rollback Submit …" at bounding box center [308, 269] width 500 height 1598
click at [25, 127] on icon at bounding box center [19, 132] width 16 height 16
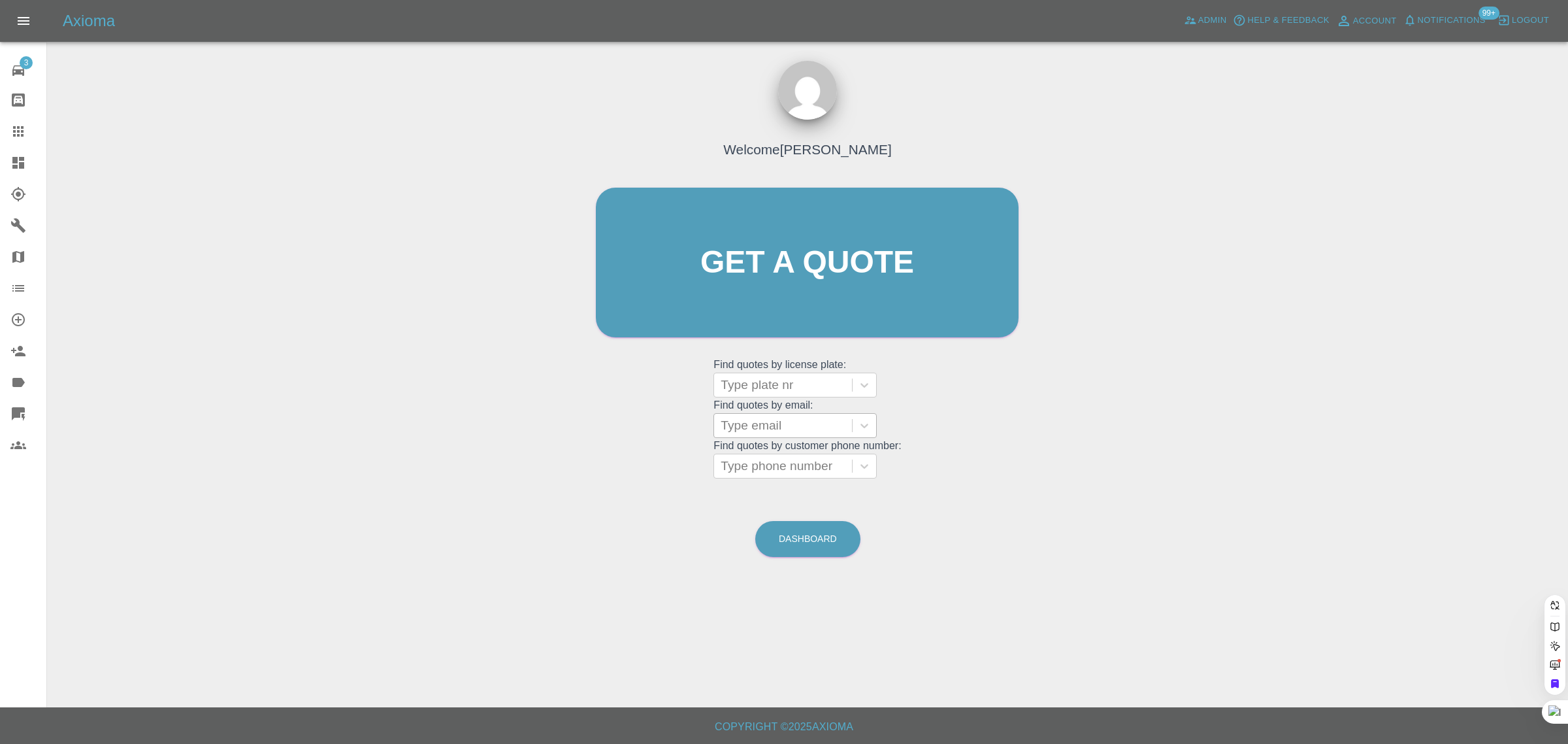
click at [736, 426] on div at bounding box center [783, 425] width 125 height 18
paste input "[EMAIL_ADDRESS][PERSON_NAME][DOMAIN_NAME]"
type input "[EMAIL_ADDRESS][PERSON_NAME][DOMAIN_NAME]"
click at [788, 464] on div "DU15 ZSG, Awaiting Repair" at bounding box center [795, 467] width 164 height 42
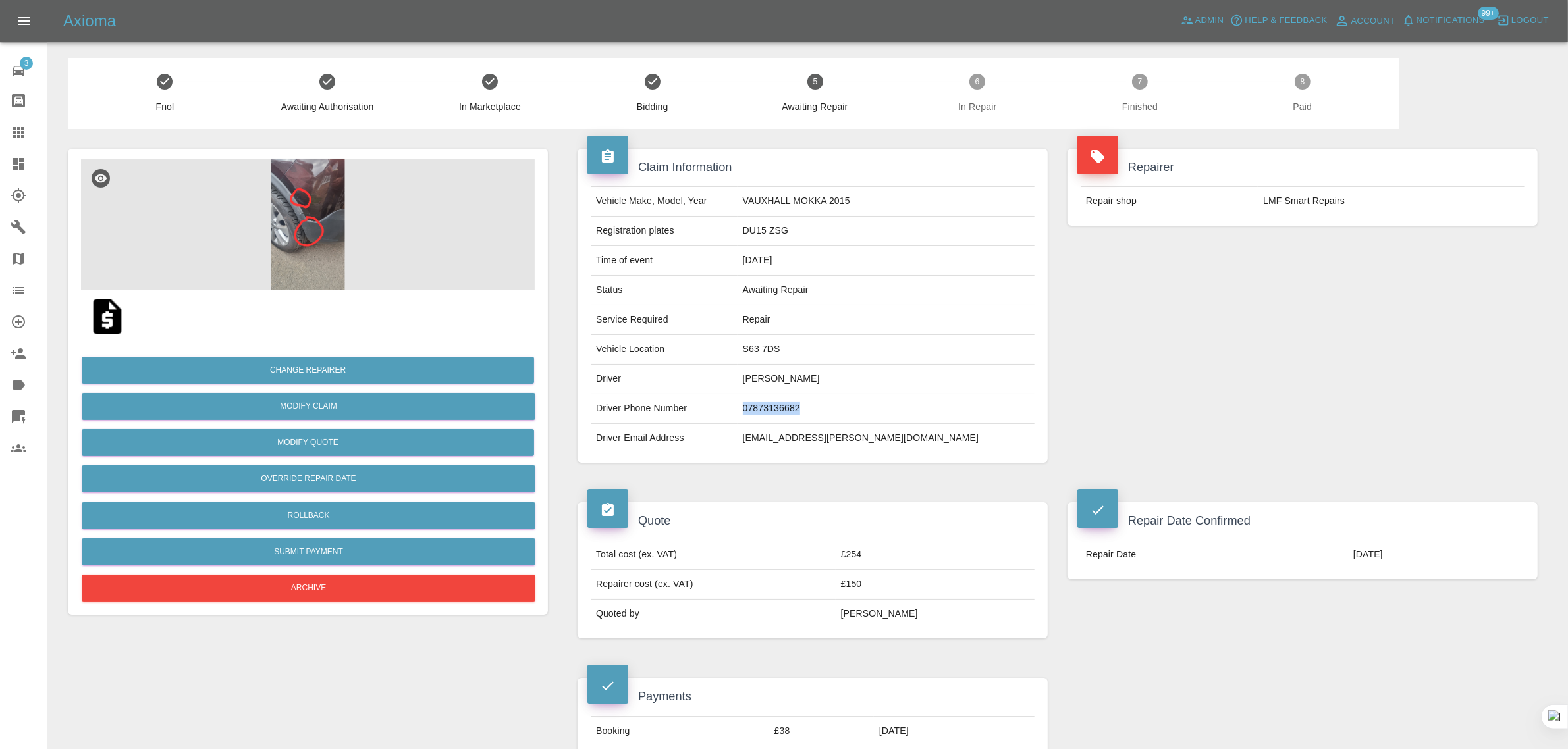
drag, startPoint x: 819, startPoint y: 407, endPoint x: 898, endPoint y: 407, distance: 79.0
click at [898, 407] on td "07873136682" at bounding box center [886, 409] width 297 height 29
copy td "07873136682"
click at [13, 144] on link "Claims" at bounding box center [23, 132] width 47 height 32
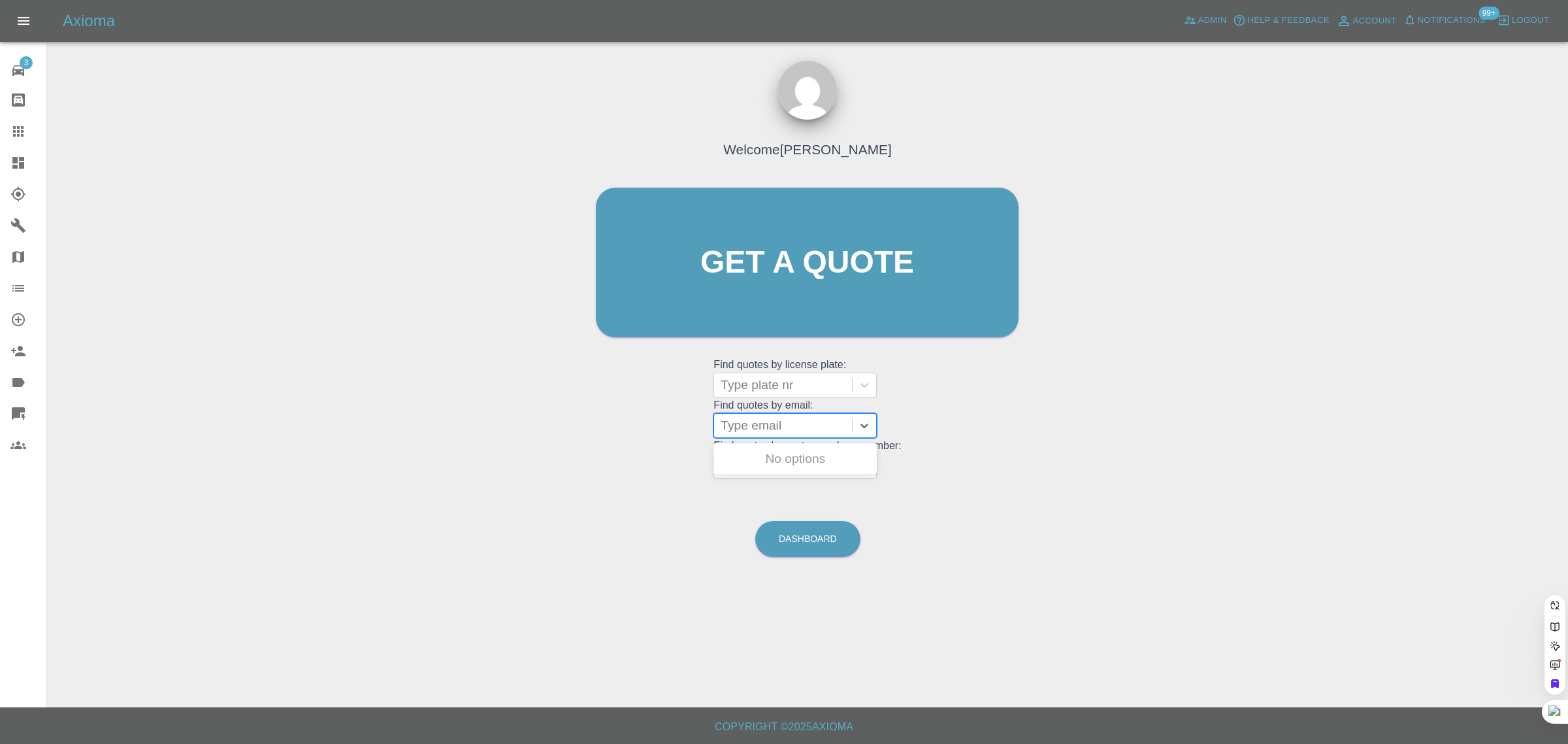
click at [769, 428] on div at bounding box center [783, 425] width 125 height 18
paste input "danielashley16@hotmail.com"
type input "danielashley16@hotmail.co"
click at [776, 452] on div "D24XJA, Awaiting Repair" at bounding box center [795, 459] width 164 height 26
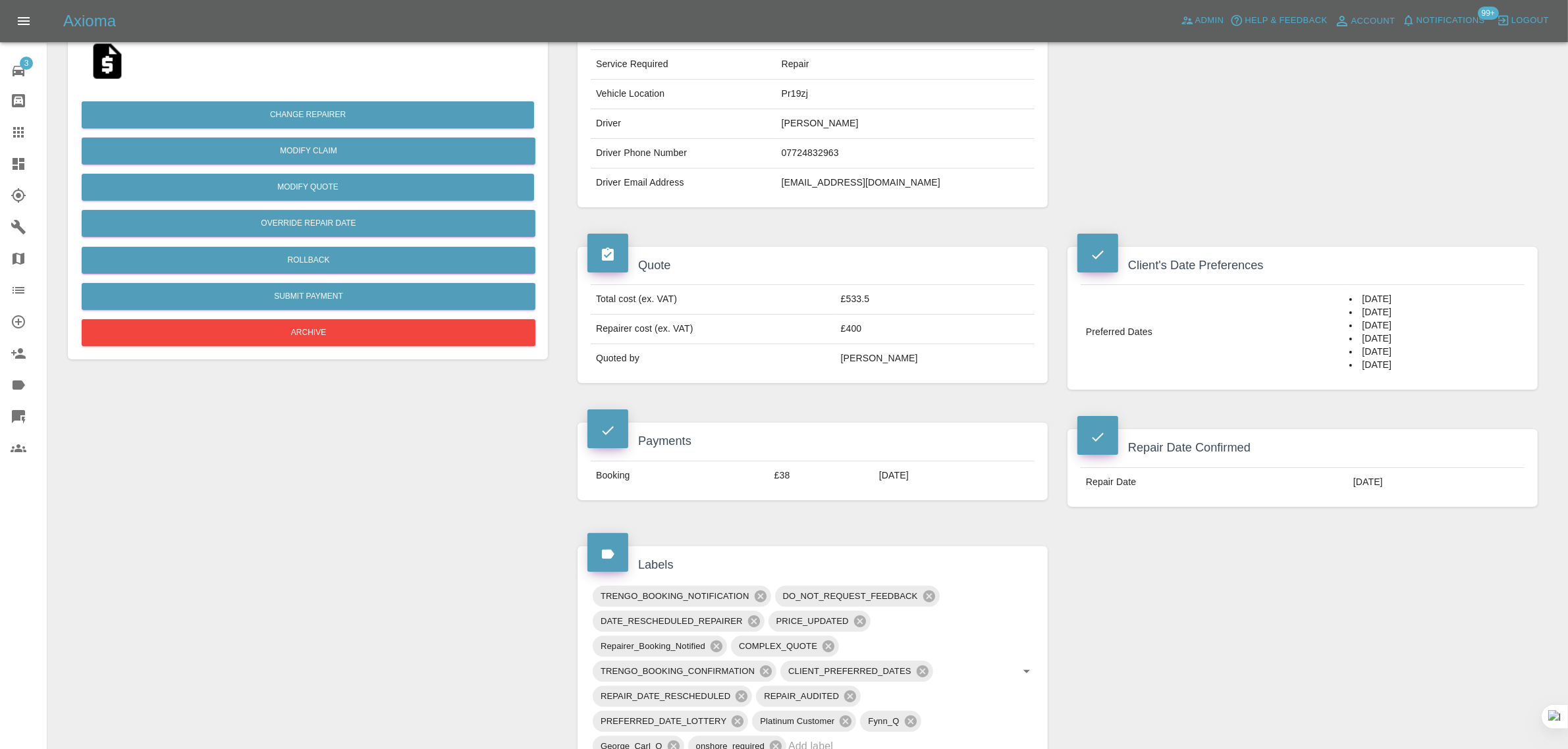
scroll to position [576, 0]
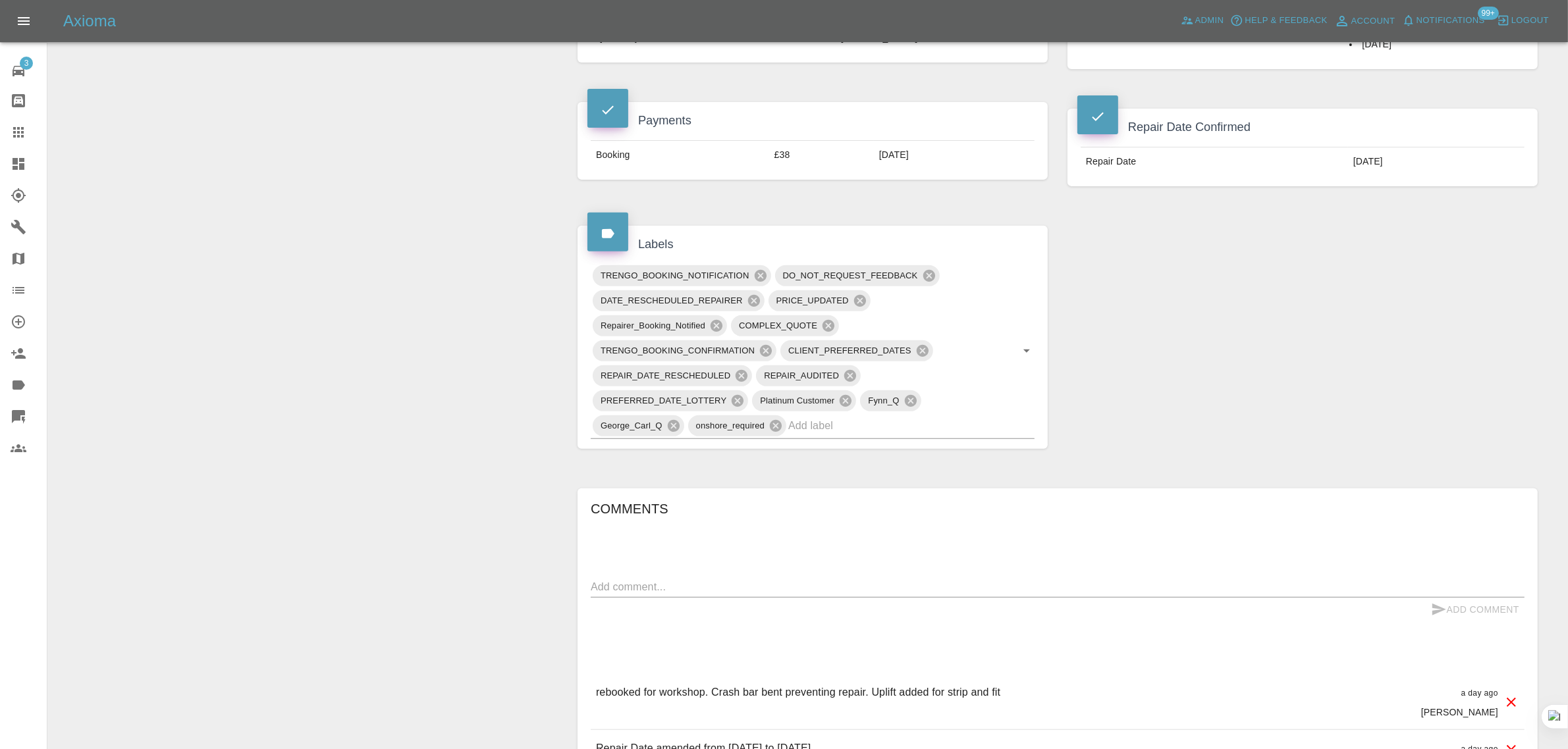
click at [748, 584] on textarea at bounding box center [1057, 586] width 934 height 15
paste textarea "I would like to cancel my repair for my vehicle, reg YK18WLZ, it was meant to b…"
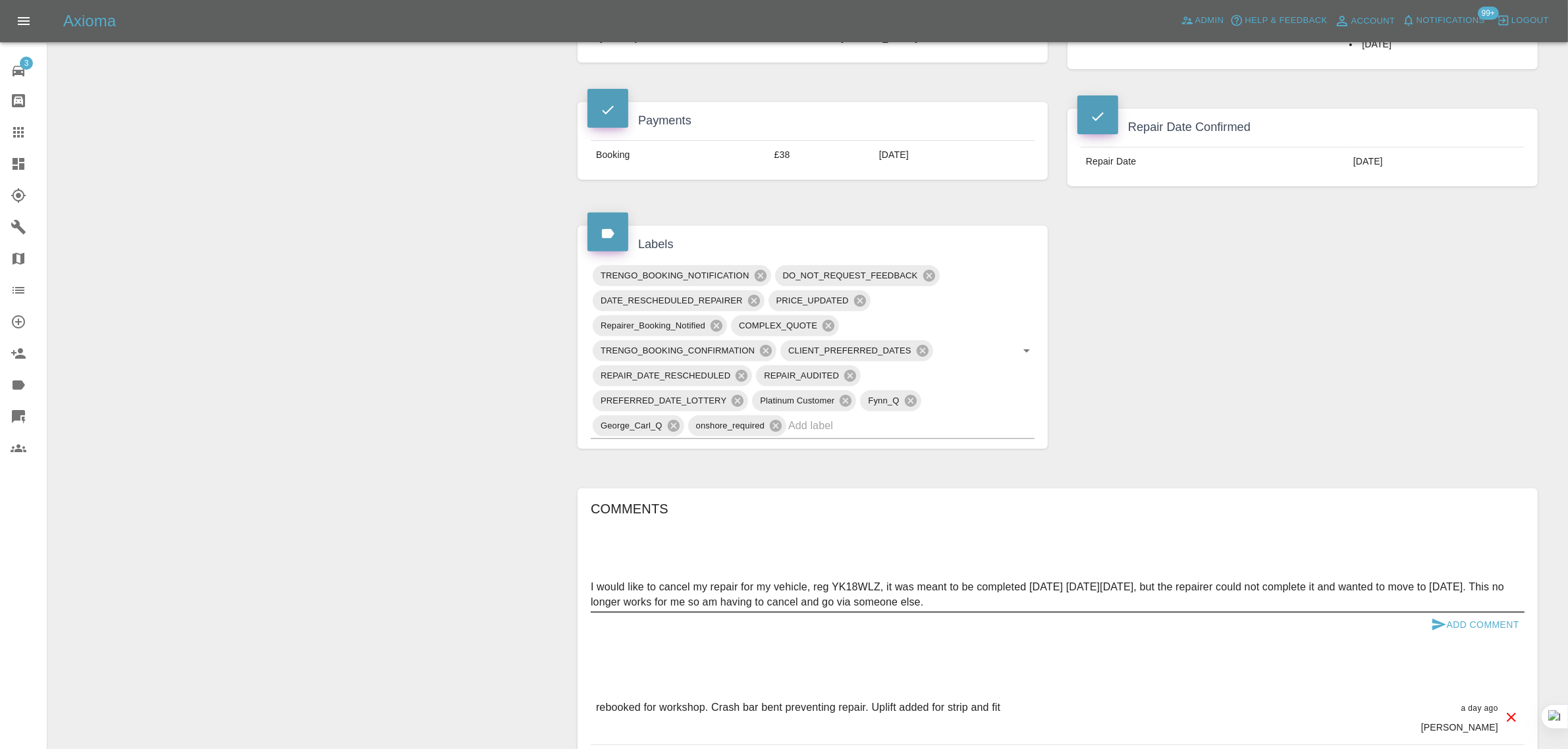
type textarea "I would like to cancel my repair for my vehicle, reg YK18WLZ, it was meant to b…"
click at [1456, 620] on button "Add Comment" at bounding box center [1474, 624] width 98 height 24
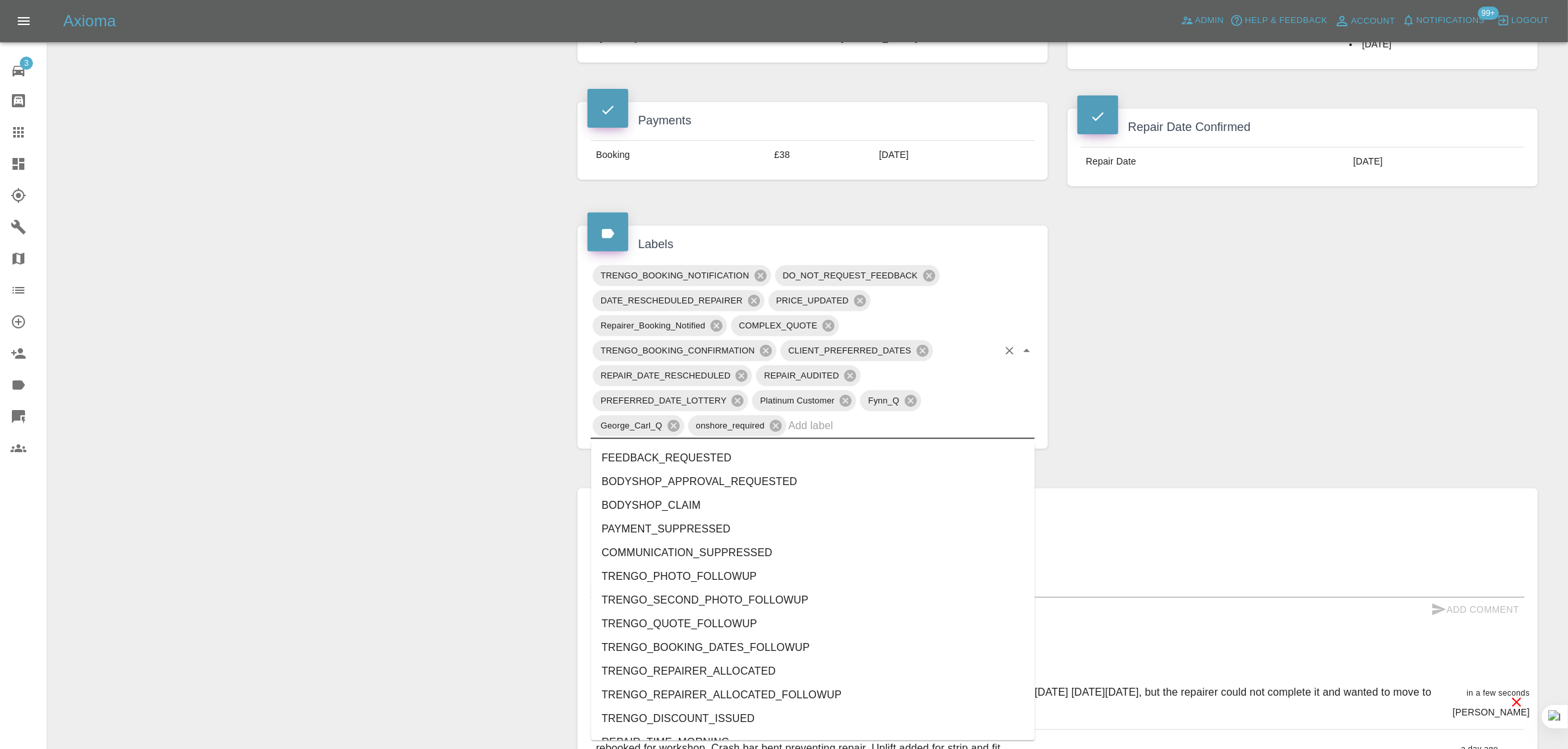
click at [820, 431] on input "text" at bounding box center [893, 425] width 209 height 20
type input "no"
click at [686, 533] on li "REPAIRER_NO_SHOW" at bounding box center [813, 529] width 443 height 24
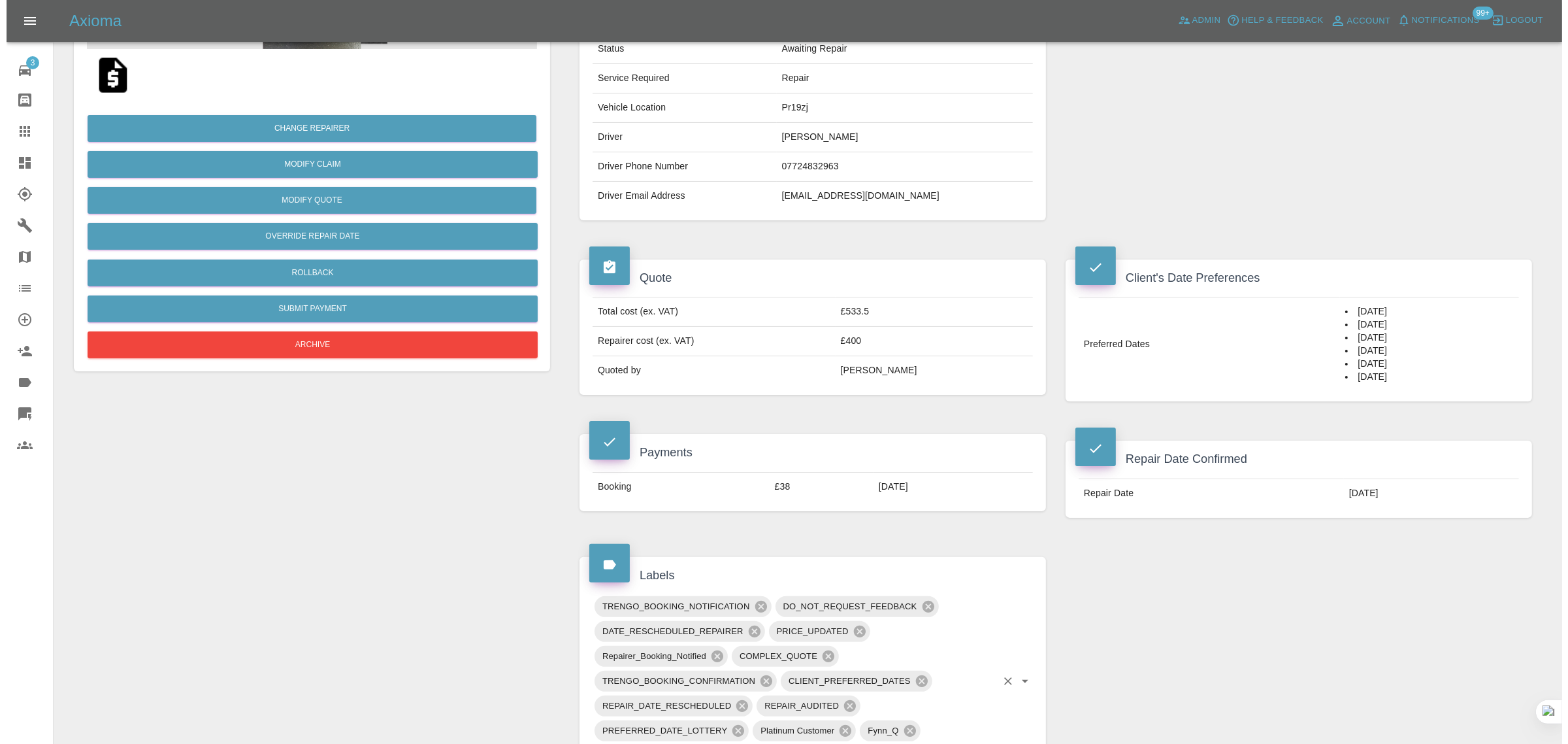
scroll to position [0, 0]
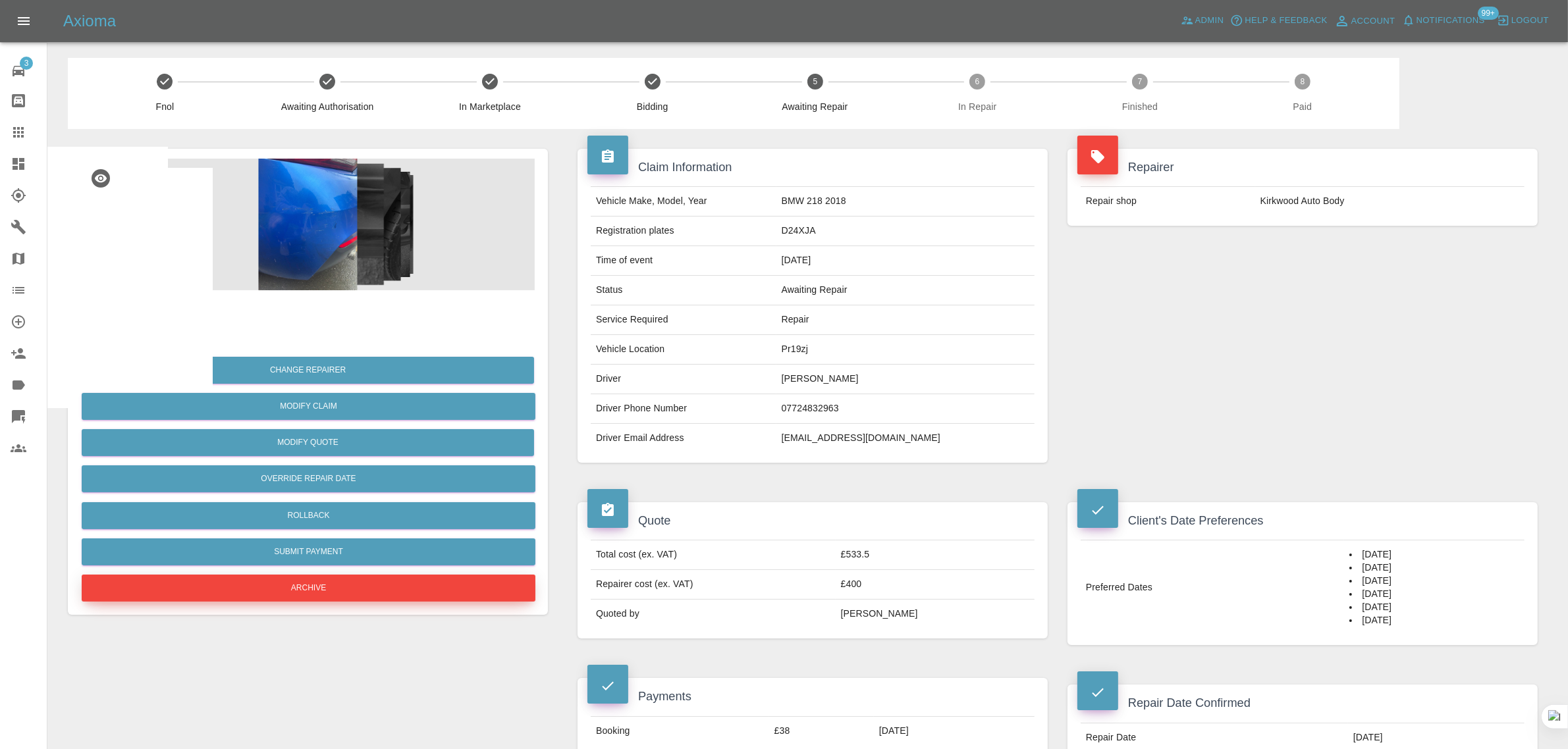
click at [383, 578] on button "Archive" at bounding box center [309, 588] width 454 height 27
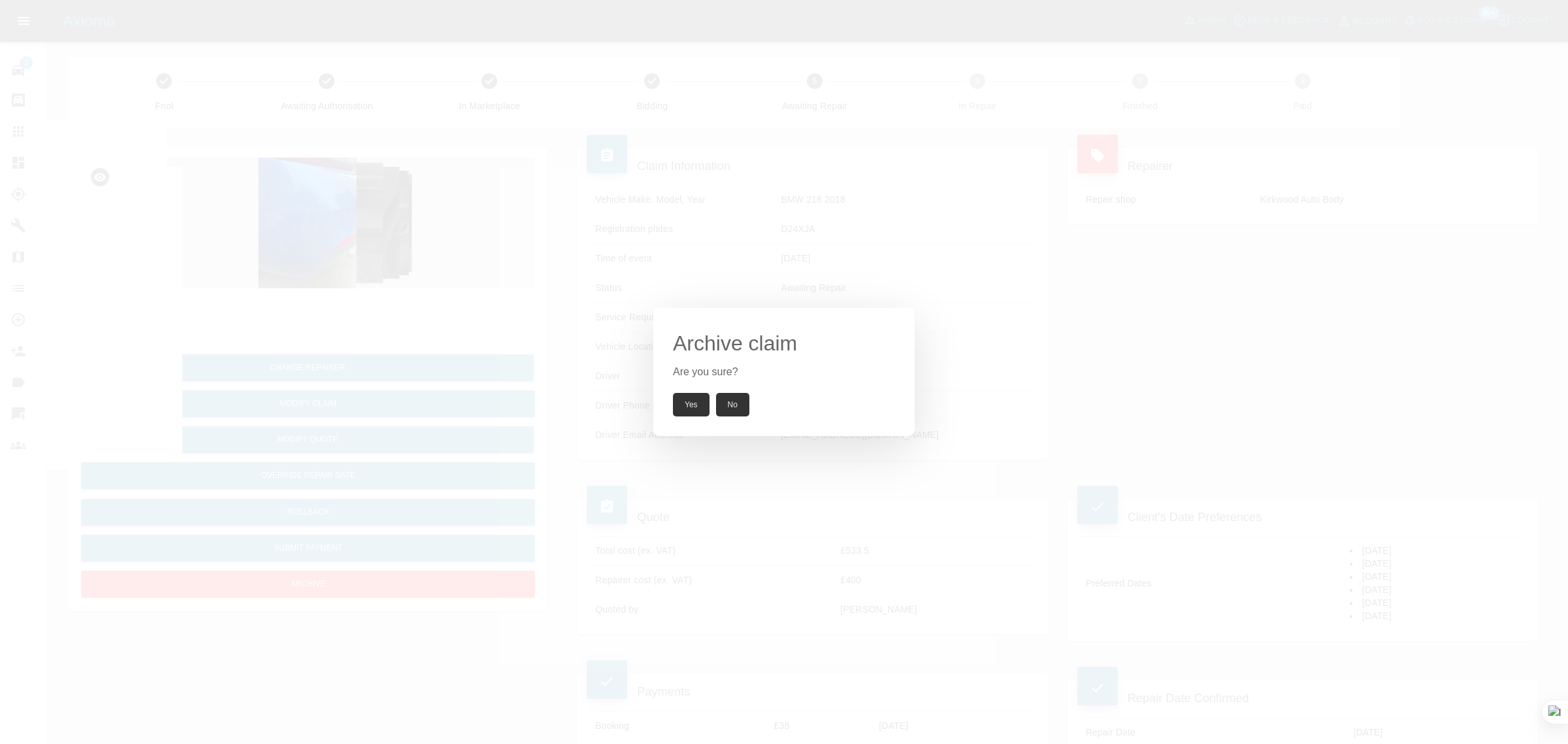
click at [696, 402] on button "Yes" at bounding box center [692, 404] width 37 height 24
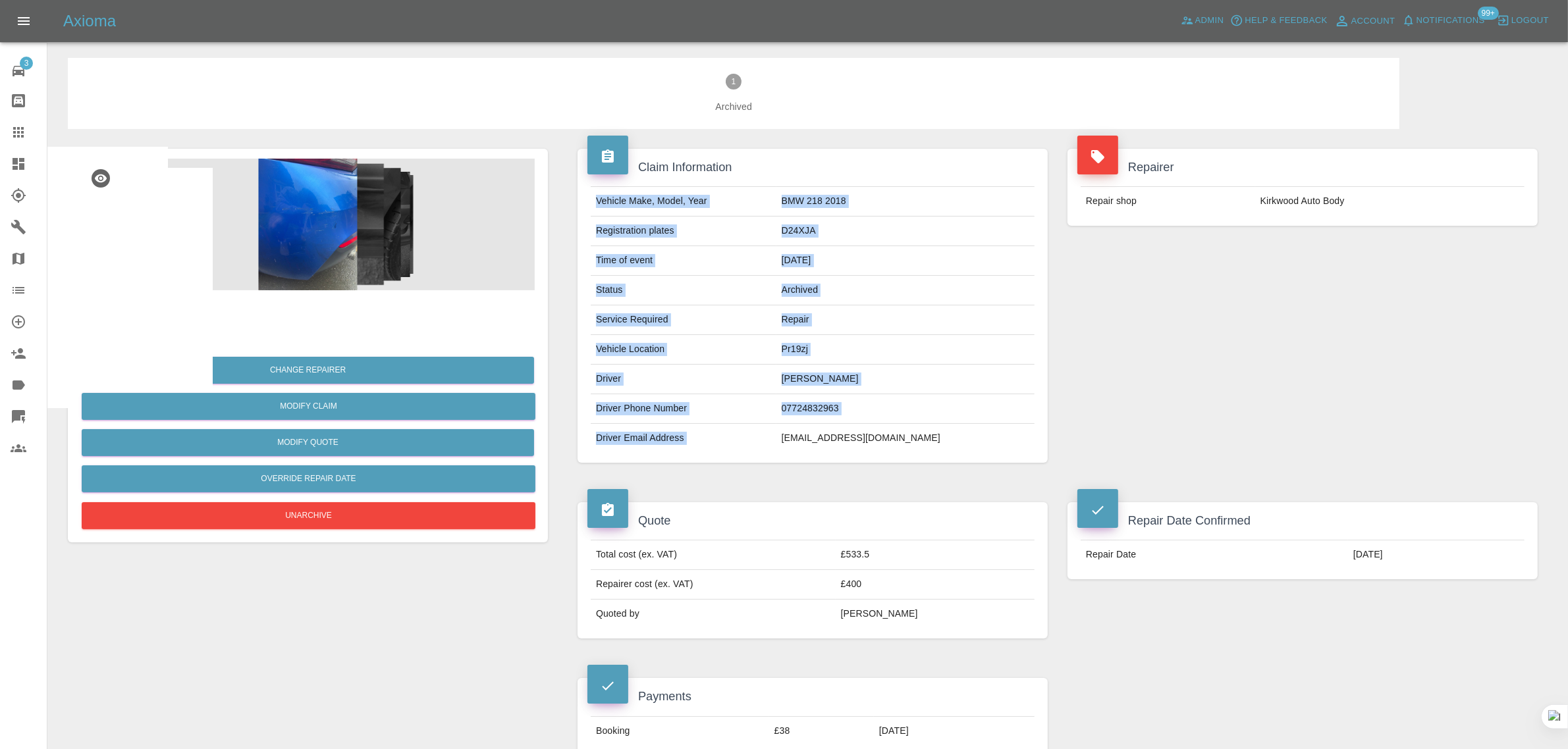
drag, startPoint x: 804, startPoint y: 439, endPoint x: 978, endPoint y: 455, distance: 174.7
click at [978, 455] on div "Vehicle Make, Model, Year BMW 218 2018 Registration plates D24XJA Time of event…" at bounding box center [812, 319] width 470 height 286
copy tbody "Vehicle Make, Model, Year BMW 218 2018 Registration plates D24XJA Time of event…"
click at [17, 152] on link "Dashboard" at bounding box center [23, 164] width 47 height 32
click at [20, 130] on icon at bounding box center [19, 132] width 16 height 16
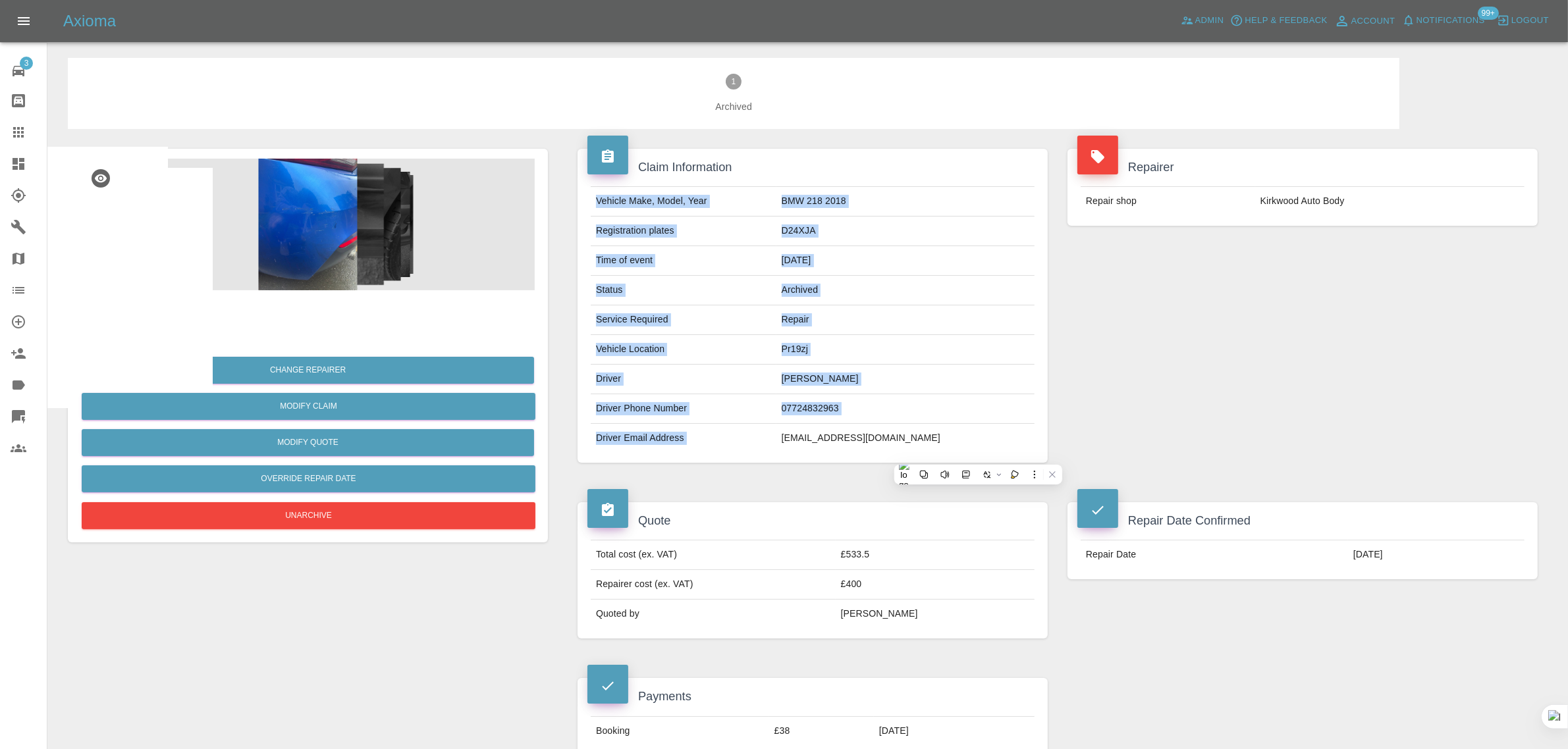
click at [20, 130] on icon at bounding box center [19, 132] width 16 height 16
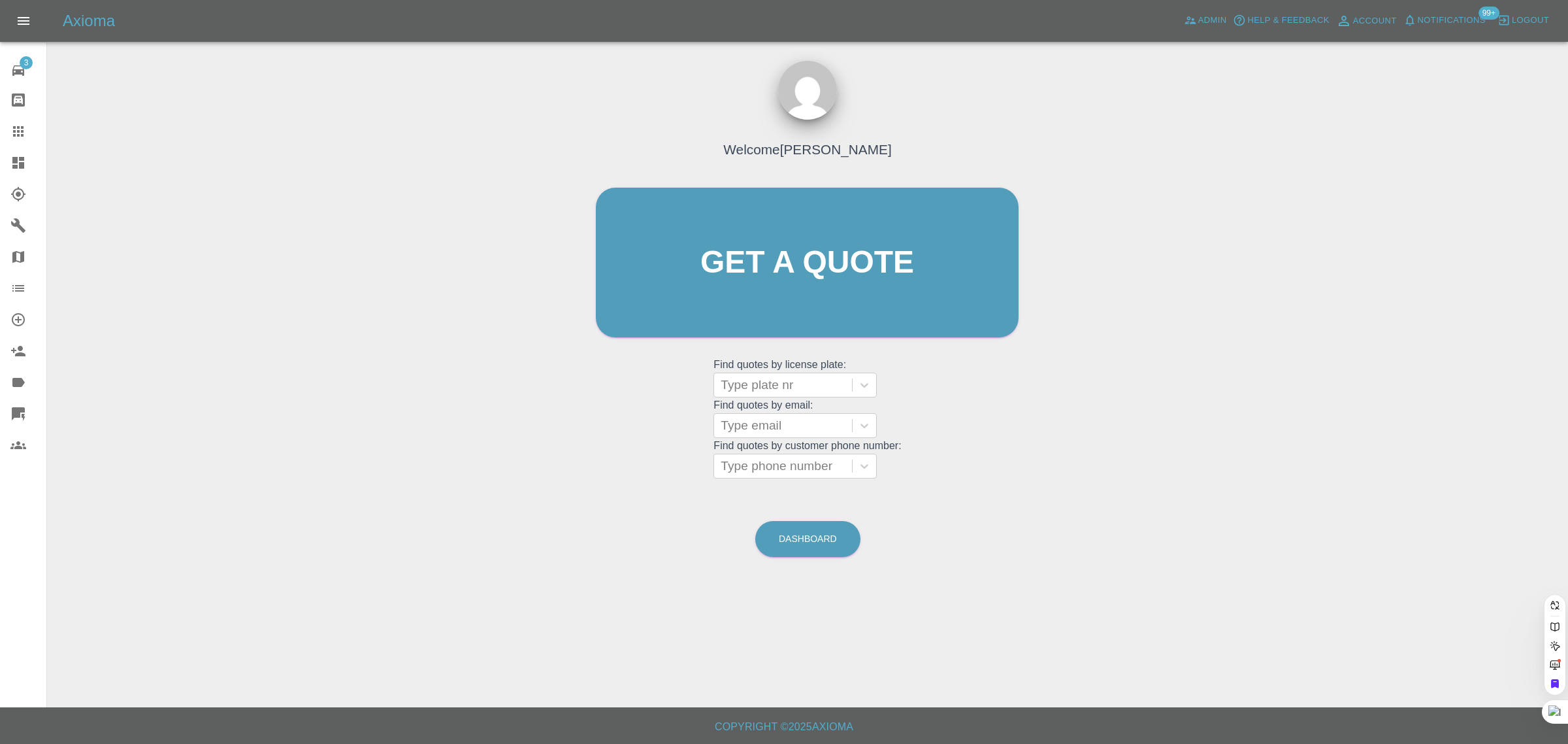
click at [19, 129] on icon at bounding box center [18, 131] width 16 height 16
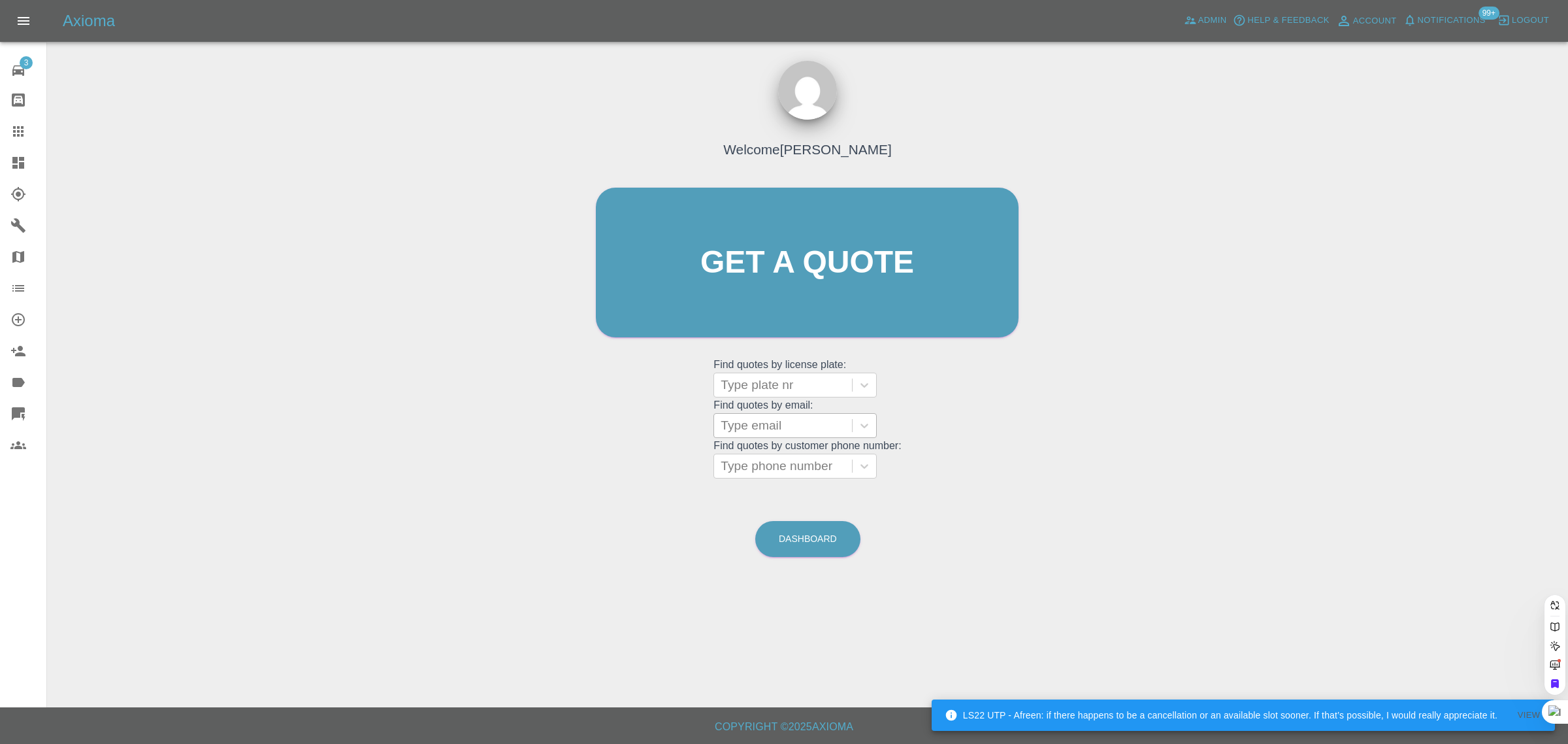
click at [768, 433] on div at bounding box center [783, 425] width 125 height 18
paste input "[EMAIL_ADDRESS][DOMAIN_NAME]"
type input "[EMAIL_ADDRESS][DOMAIN_NAME]"
click at [841, 461] on div "RE71 FYW, Awaiting Repair" at bounding box center [795, 467] width 164 height 42
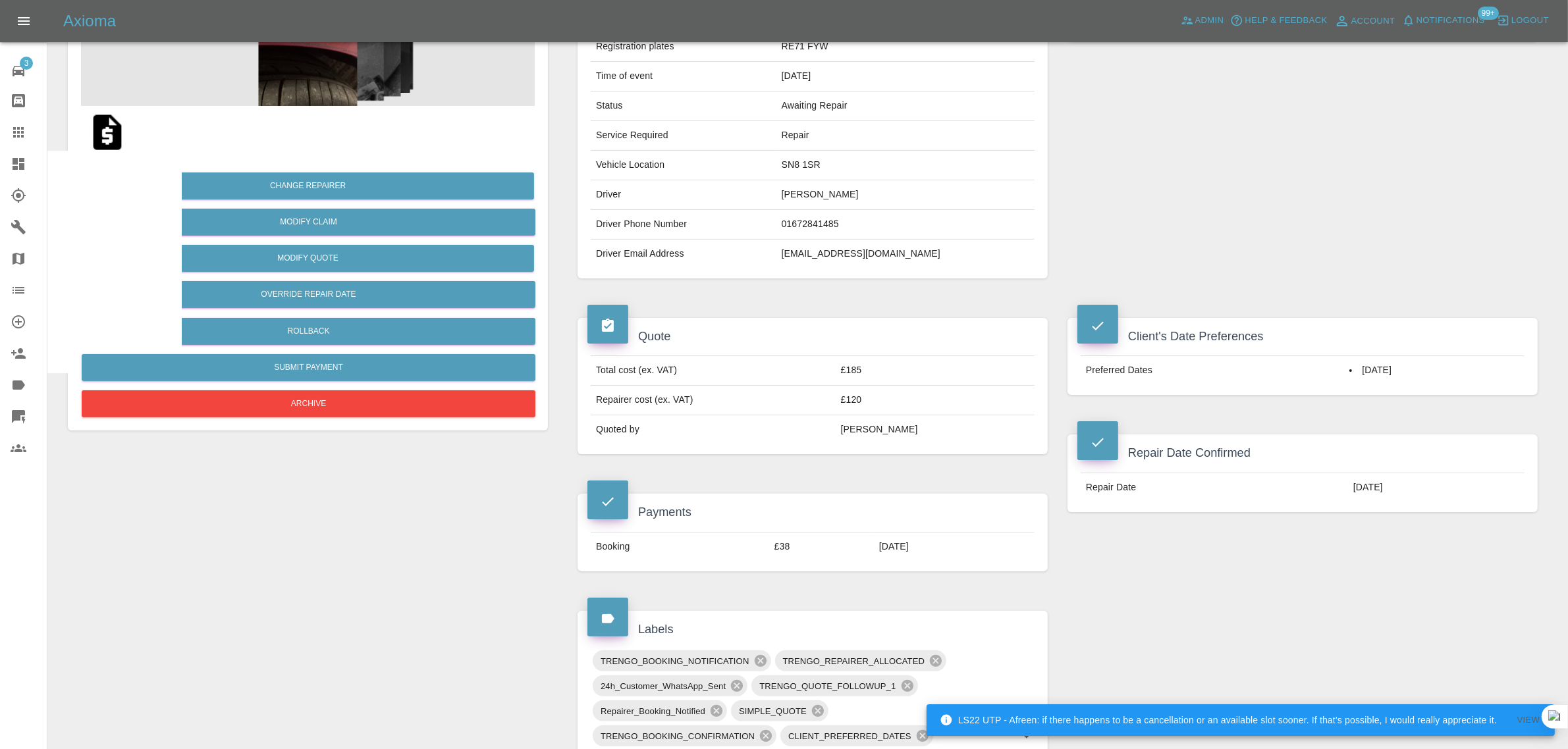
scroll to position [494, 0]
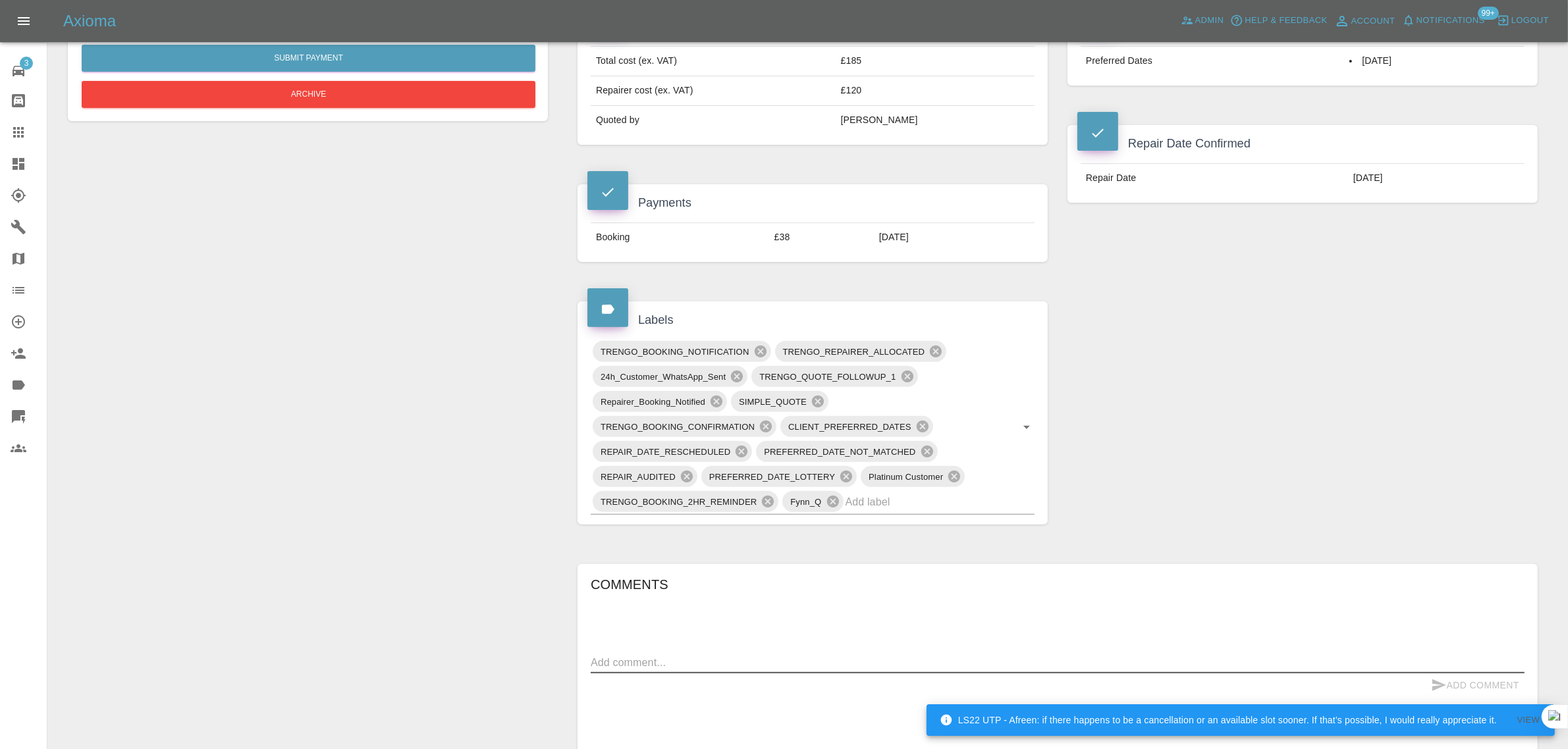
click at [794, 667] on textarea at bounding box center [1057, 662] width 934 height 15
paste textarea "Yes the repair was done [DATE]. We had a problem with the first date due to the…"
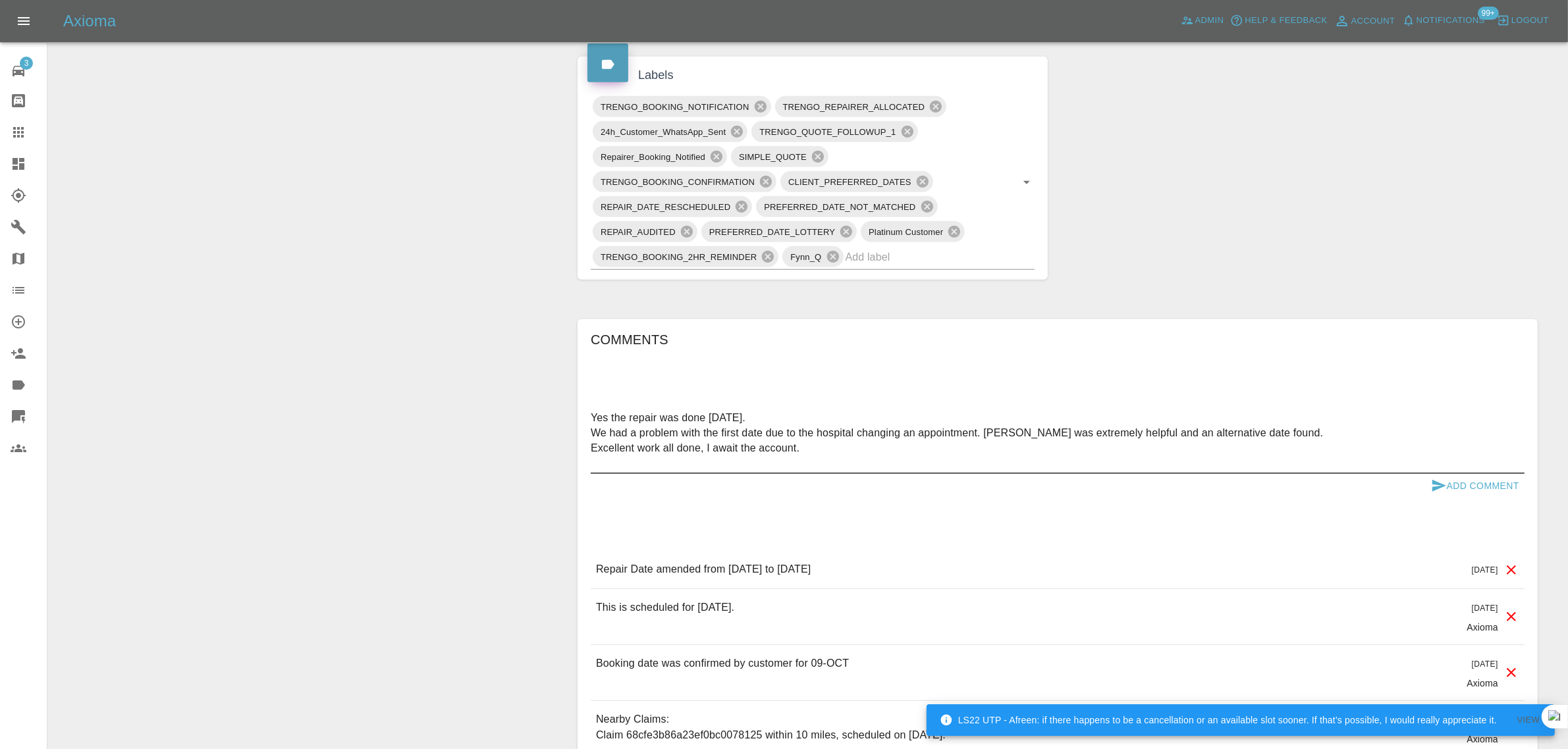
scroll to position [740, 0]
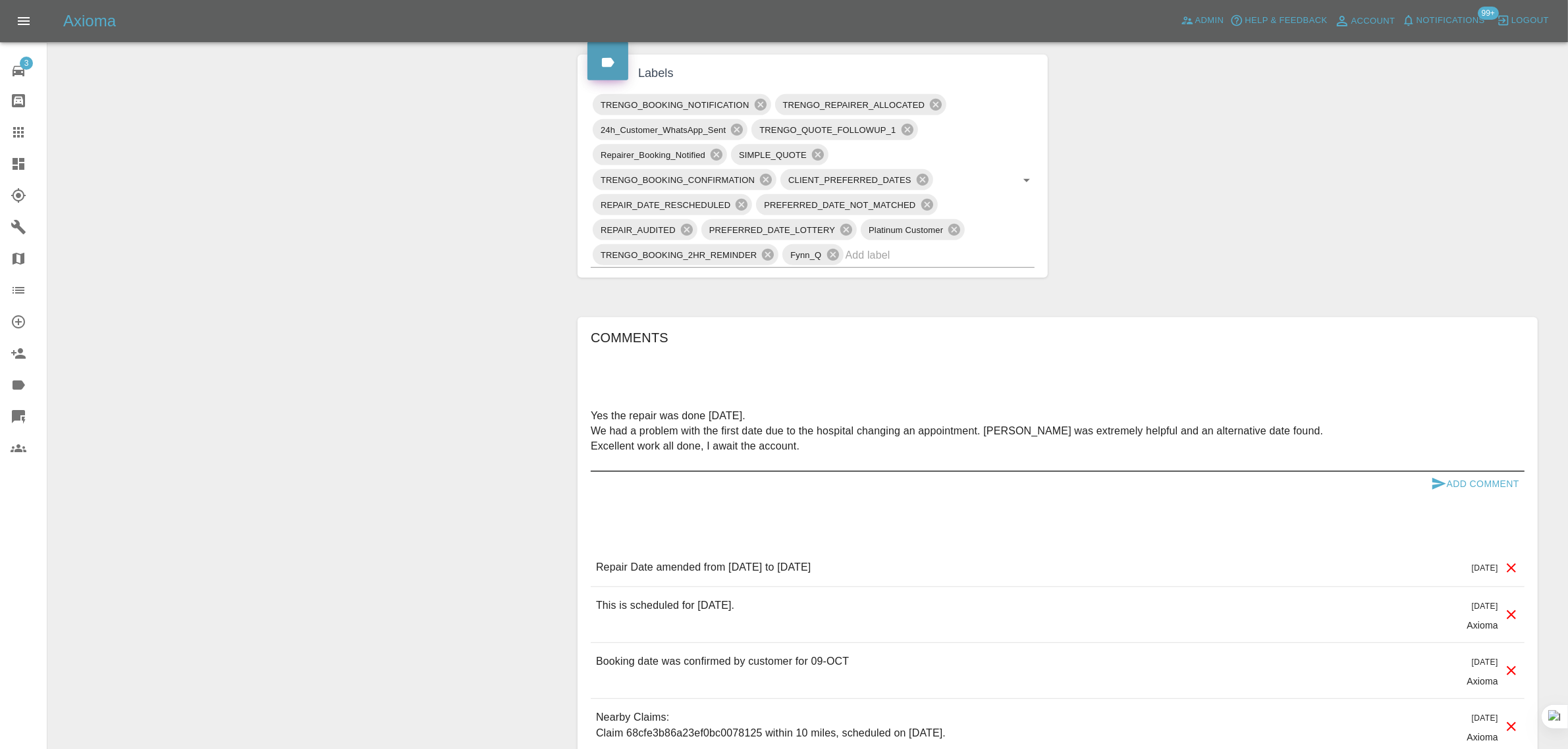
type textarea "Yes the repair was done [DATE]. We had a problem with the first date due to the…"
click at [1465, 487] on button "Add Comment" at bounding box center [1474, 483] width 98 height 24
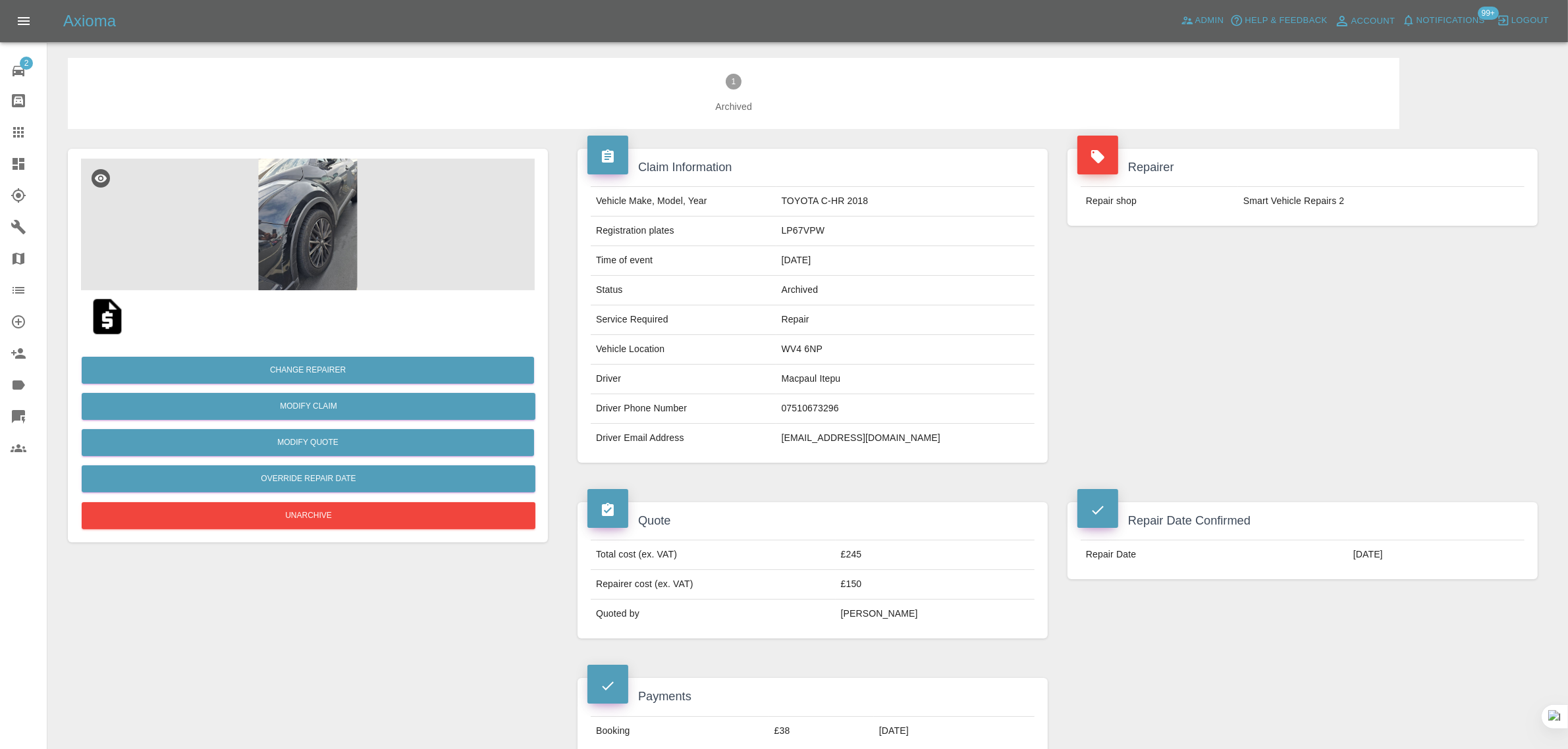
scroll to position [823, 0]
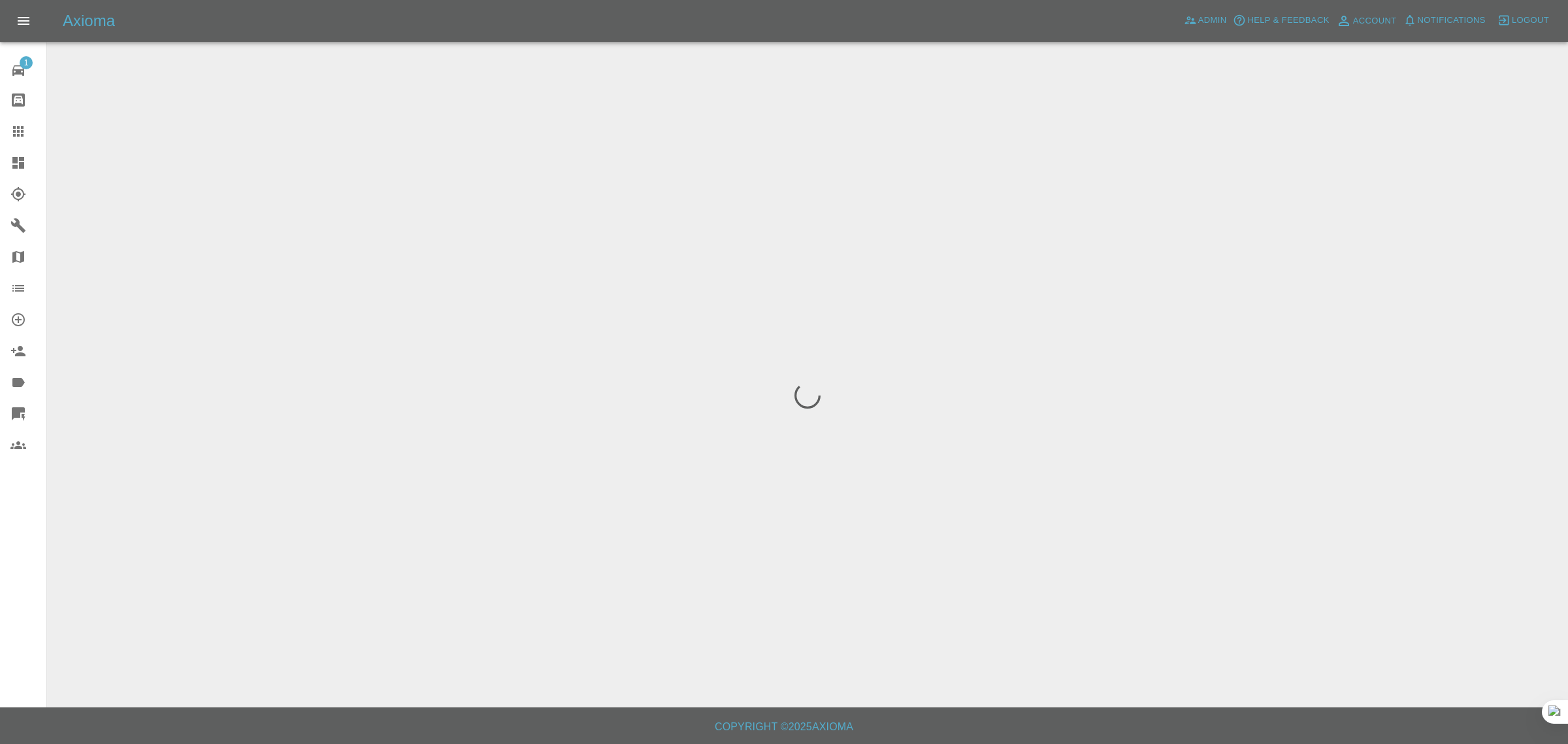
click at [14, 566] on div "1 Repair home Bodyshop home Claims Dashboard Explorer Garages Map Organization …" at bounding box center [23, 372] width 47 height 744
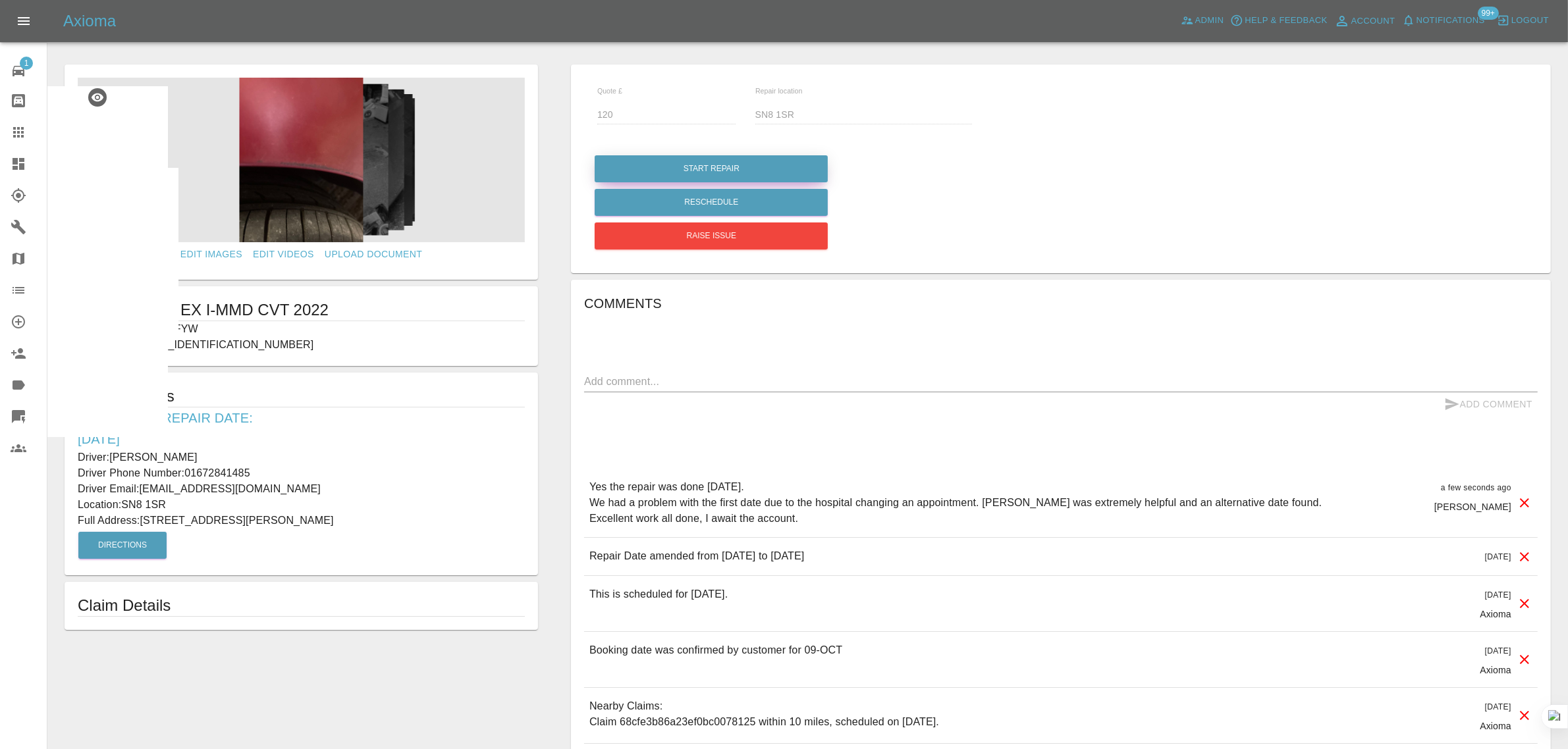
click at [730, 165] on button "Start Repair" at bounding box center [710, 168] width 233 height 27
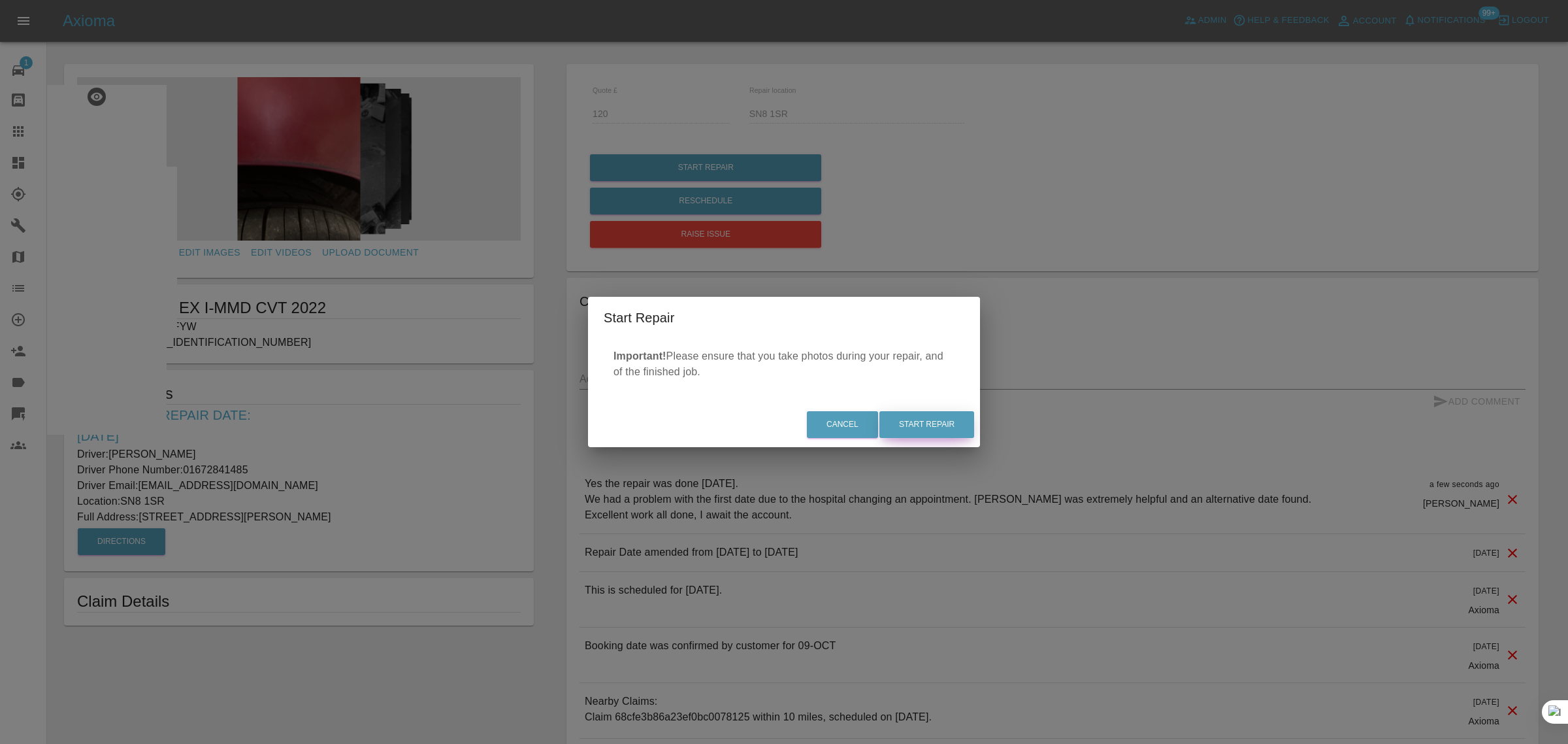
click at [914, 431] on button "Start Repair" at bounding box center [927, 424] width 95 height 26
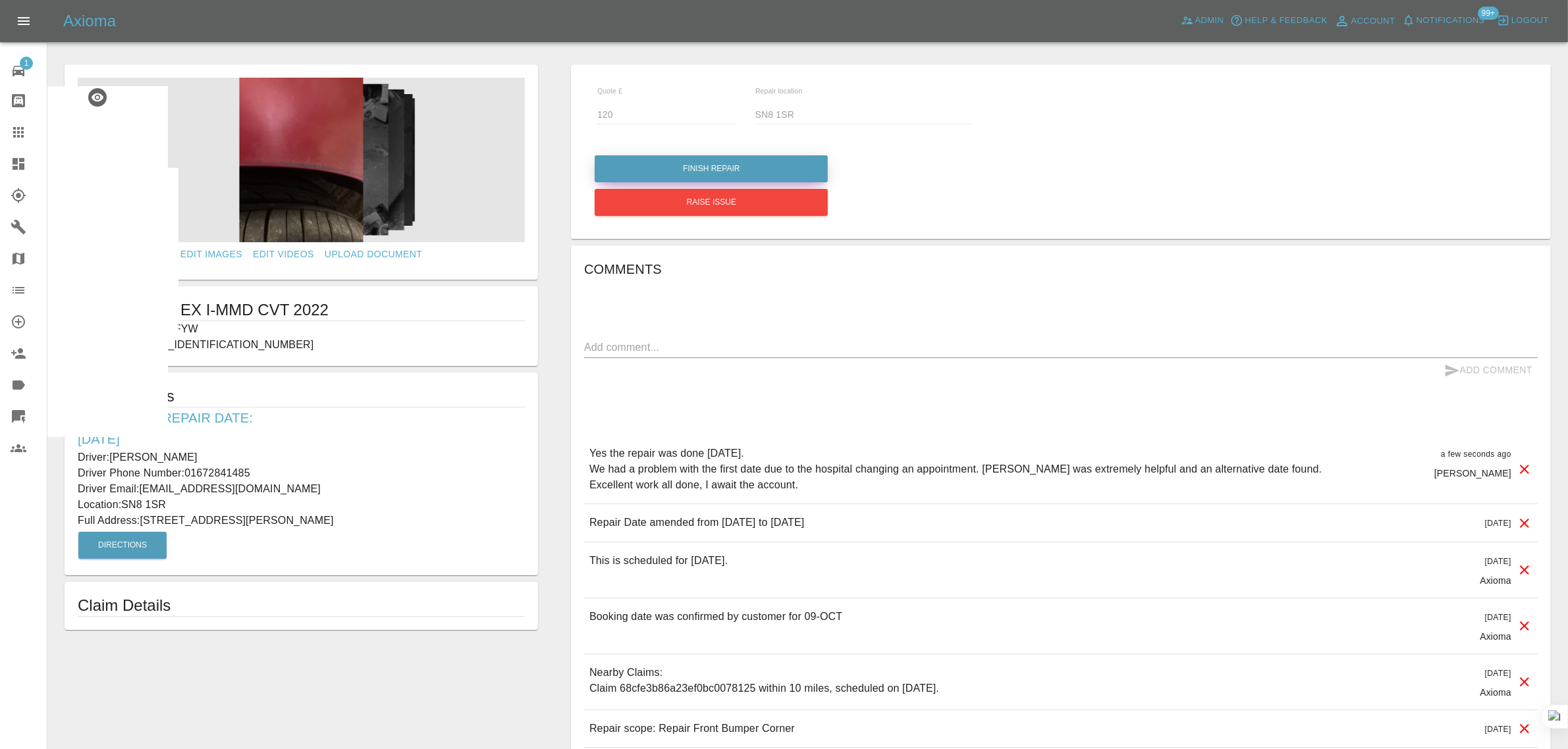
click at [653, 166] on button "Finish Repair" at bounding box center [710, 168] width 233 height 27
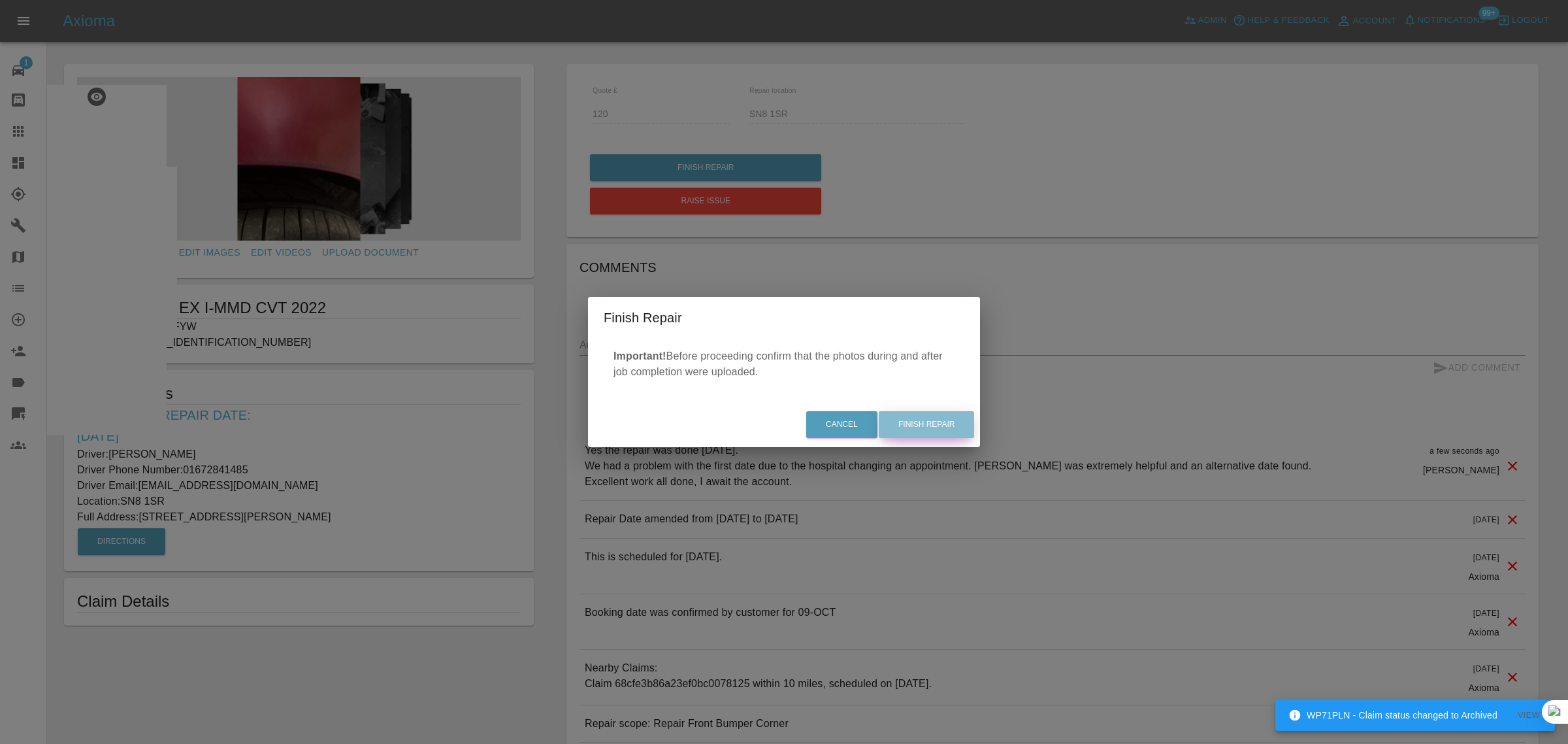
click at [937, 420] on button "Finish Repair" at bounding box center [927, 424] width 95 height 26
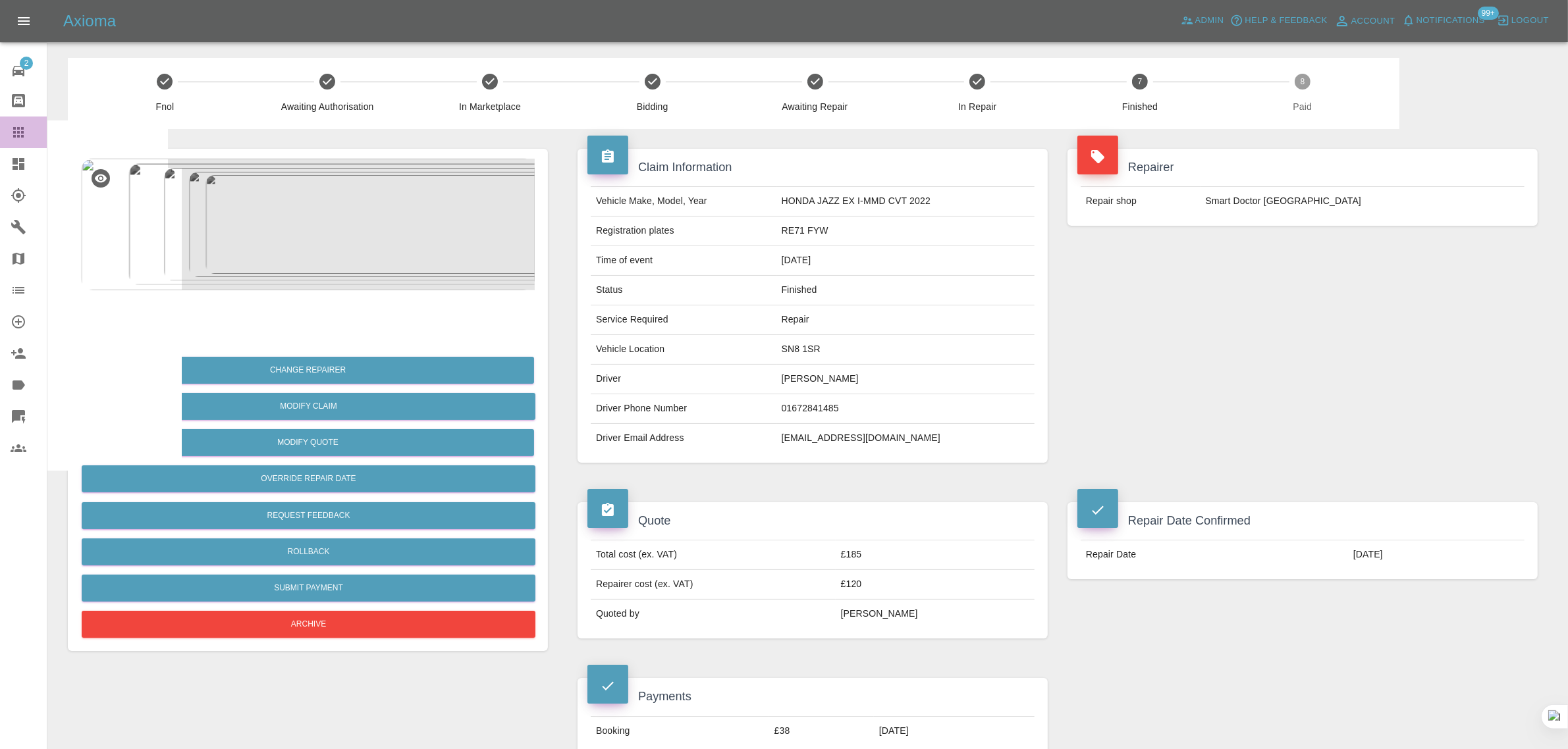
click at [22, 135] on icon at bounding box center [19, 132] width 16 height 16
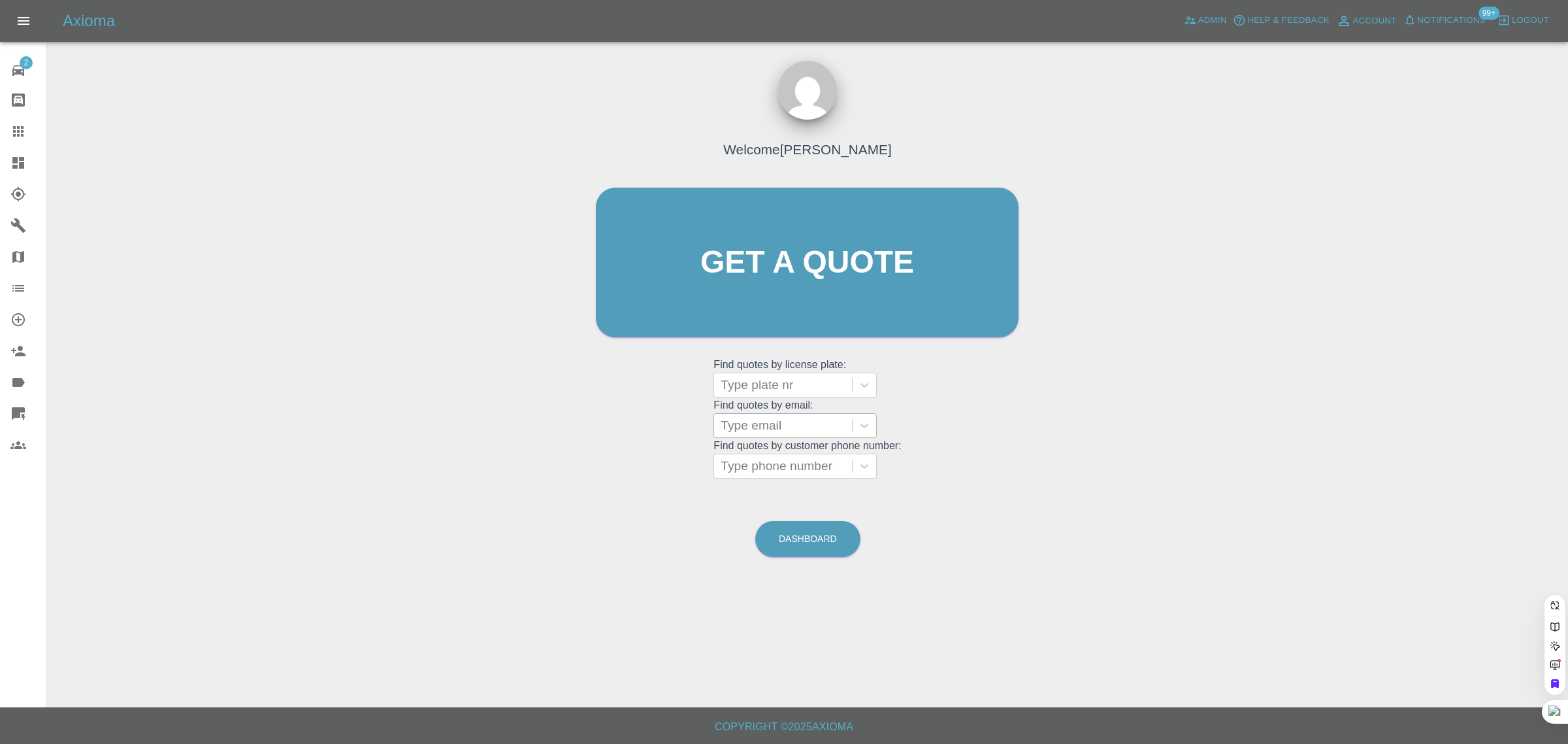
click at [746, 420] on div at bounding box center [783, 425] width 125 height 18
paste input "[PERSON_NAME][EMAIL_ADDRESS][PERSON_NAME][DOMAIN_NAME]"
type input "[PERSON_NAME][EMAIL_ADDRESS][PERSON_NAME][DOMAIN_NAME]"
click at [823, 466] on div "BU71ADO, Awaiting Repair" at bounding box center [795, 467] width 164 height 42
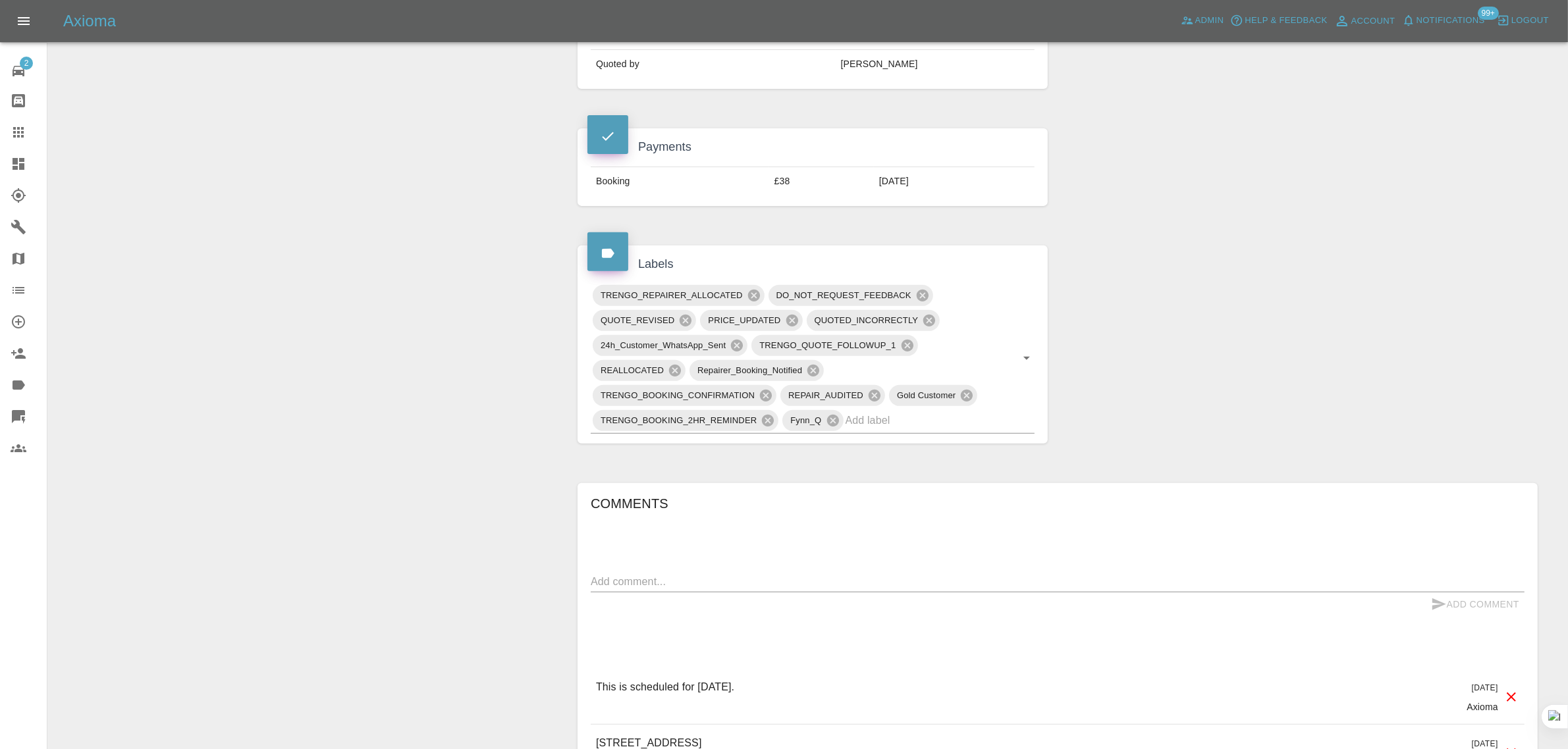
scroll to position [658, 0]
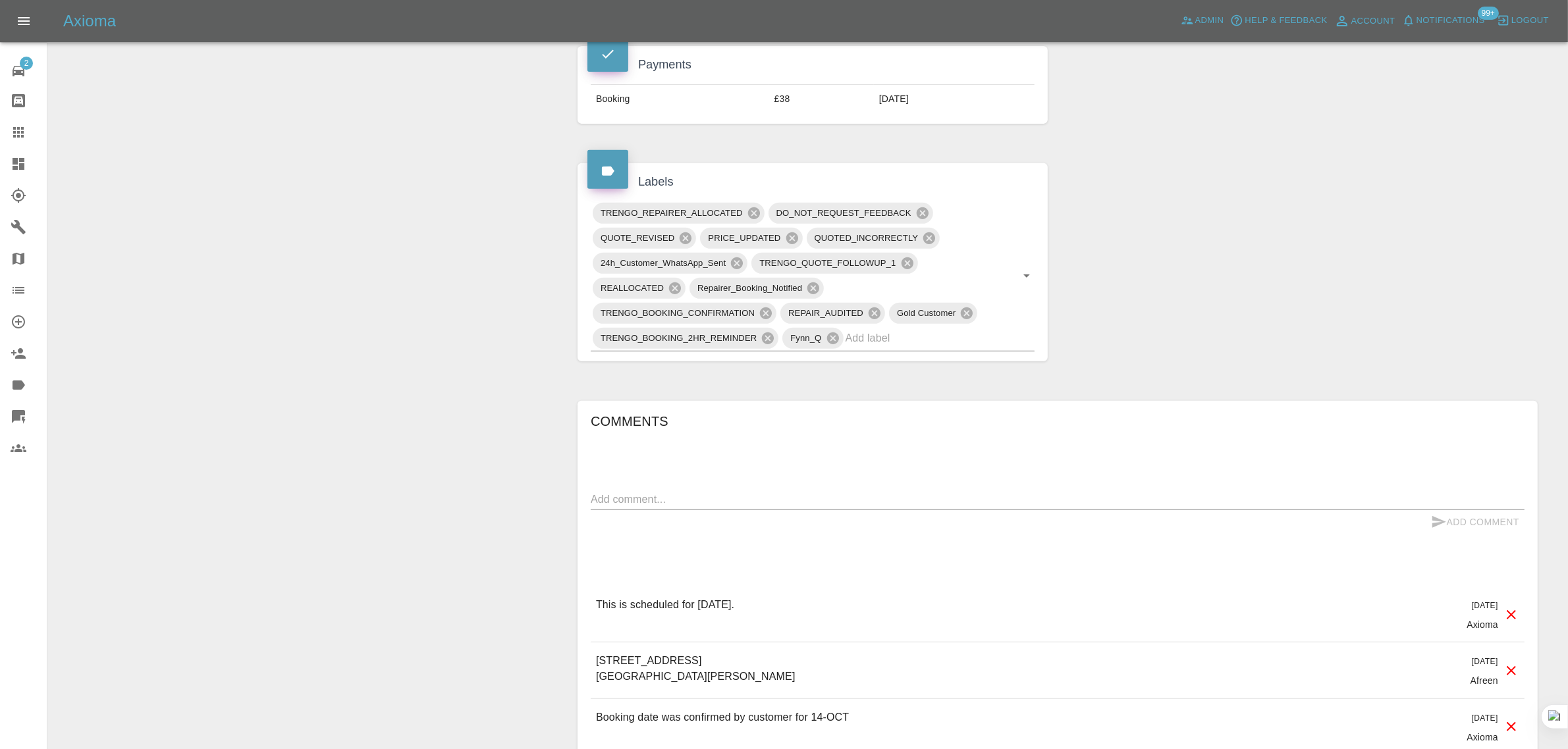
click at [768, 492] on textarea at bounding box center [1057, 499] width 934 height 15
paste textarea "As per earlier agreement car was left in shop and was handed over to Mark. Rega…"
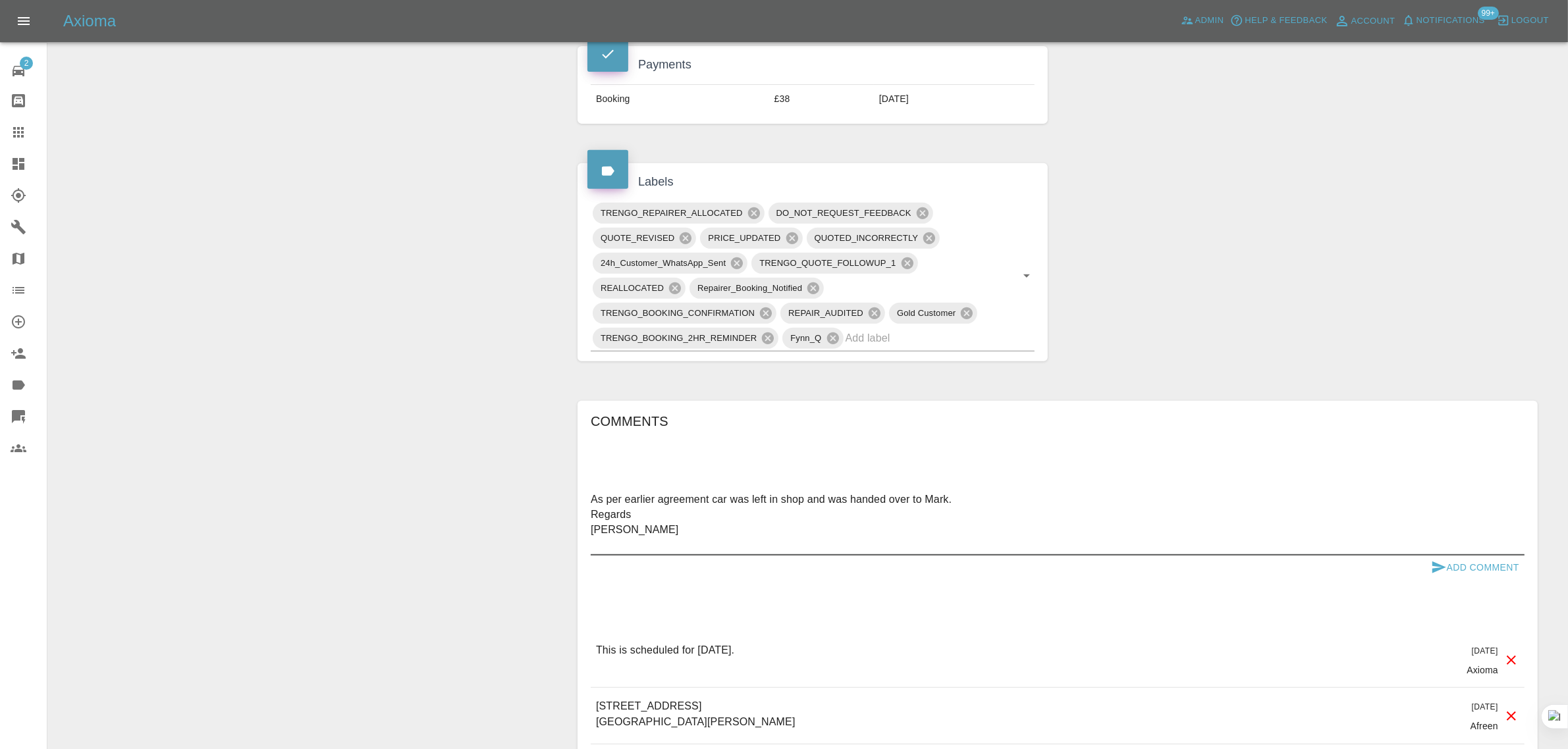
type textarea "As per earlier agreement car was left in shop and was handed over to Mark. Rega…"
click at [1450, 556] on button "Add Comment" at bounding box center [1474, 567] width 98 height 24
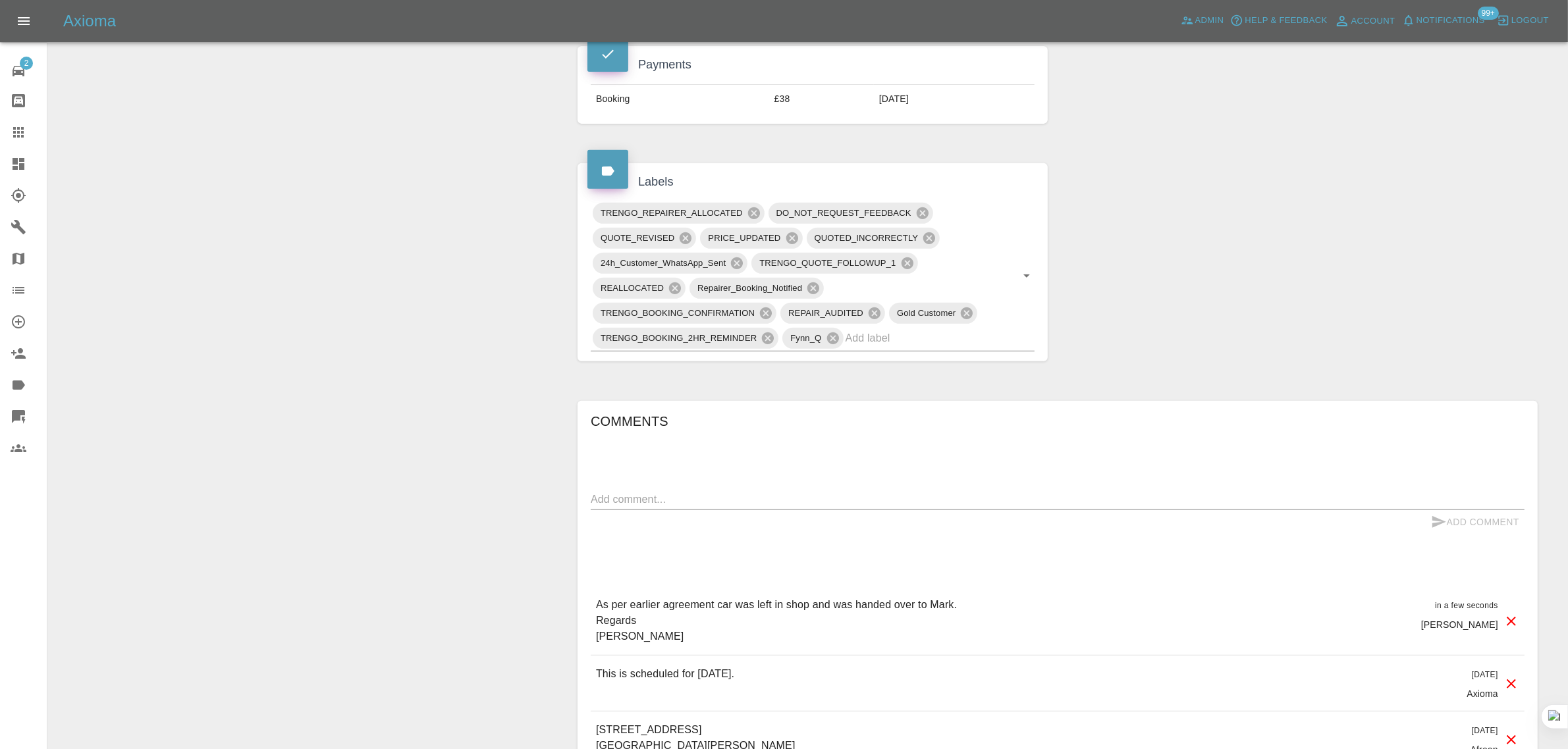
click at [19, 144] on link "Claims" at bounding box center [23, 132] width 47 height 32
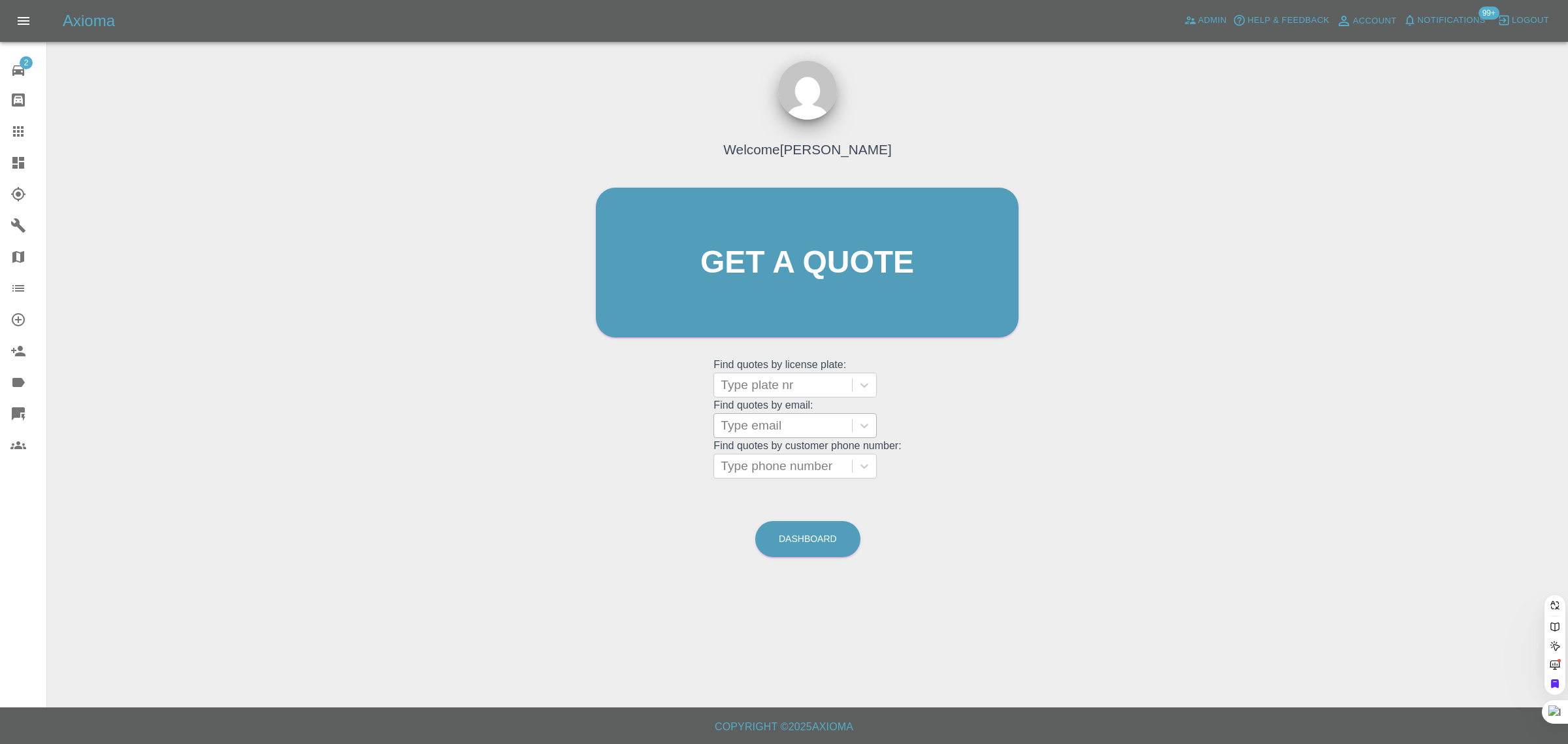
click at [744, 430] on div at bounding box center [783, 425] width 125 height 18
paste input "[EMAIL_ADDRESS][DOMAIN_NAME]"
type input "[EMAIL_ADDRESS][DOMAIN_NAME]"
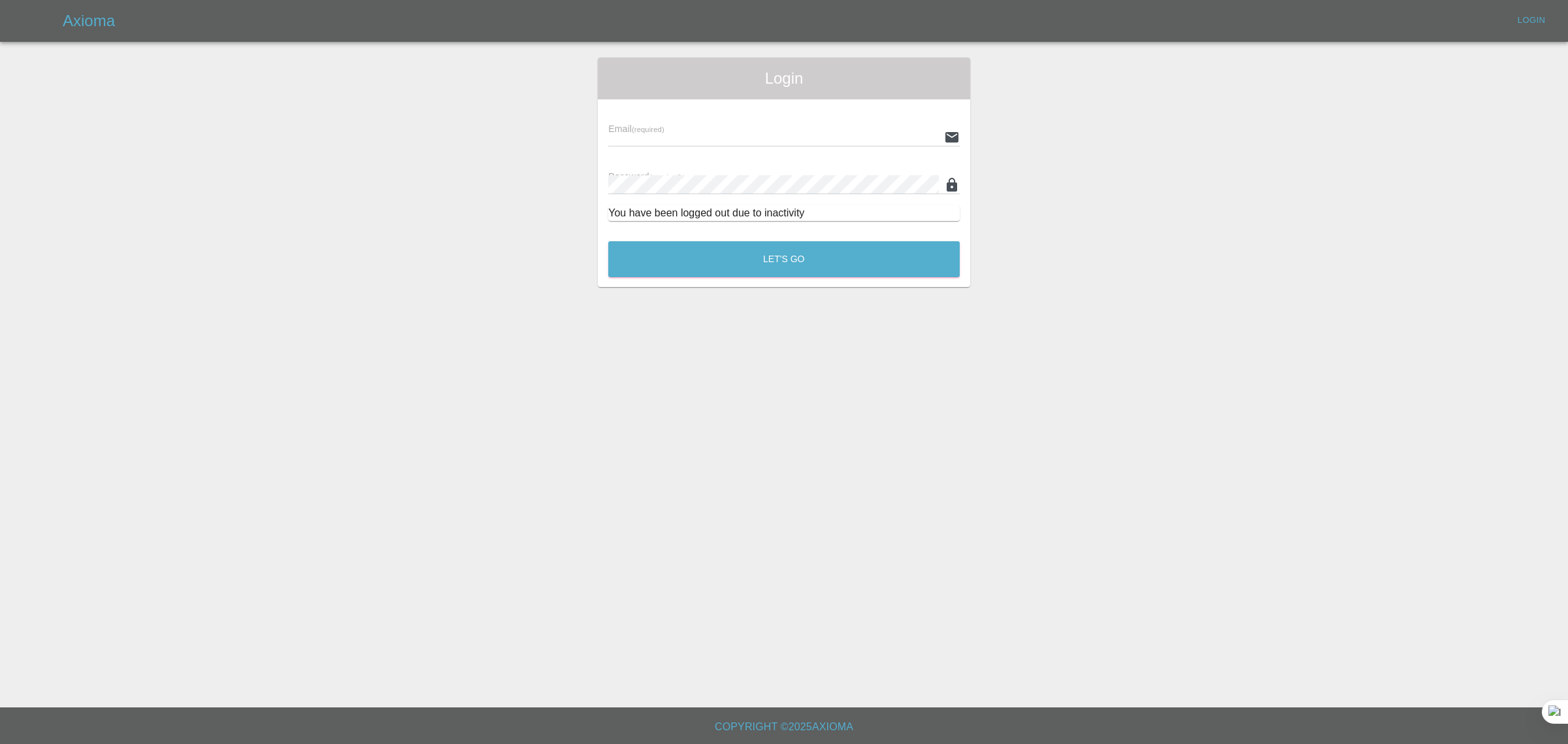
type input "[EMAIL_ADDRESS][DOMAIN_NAME]"
click at [779, 270] on button "Let's Go" at bounding box center [783, 259] width 351 height 36
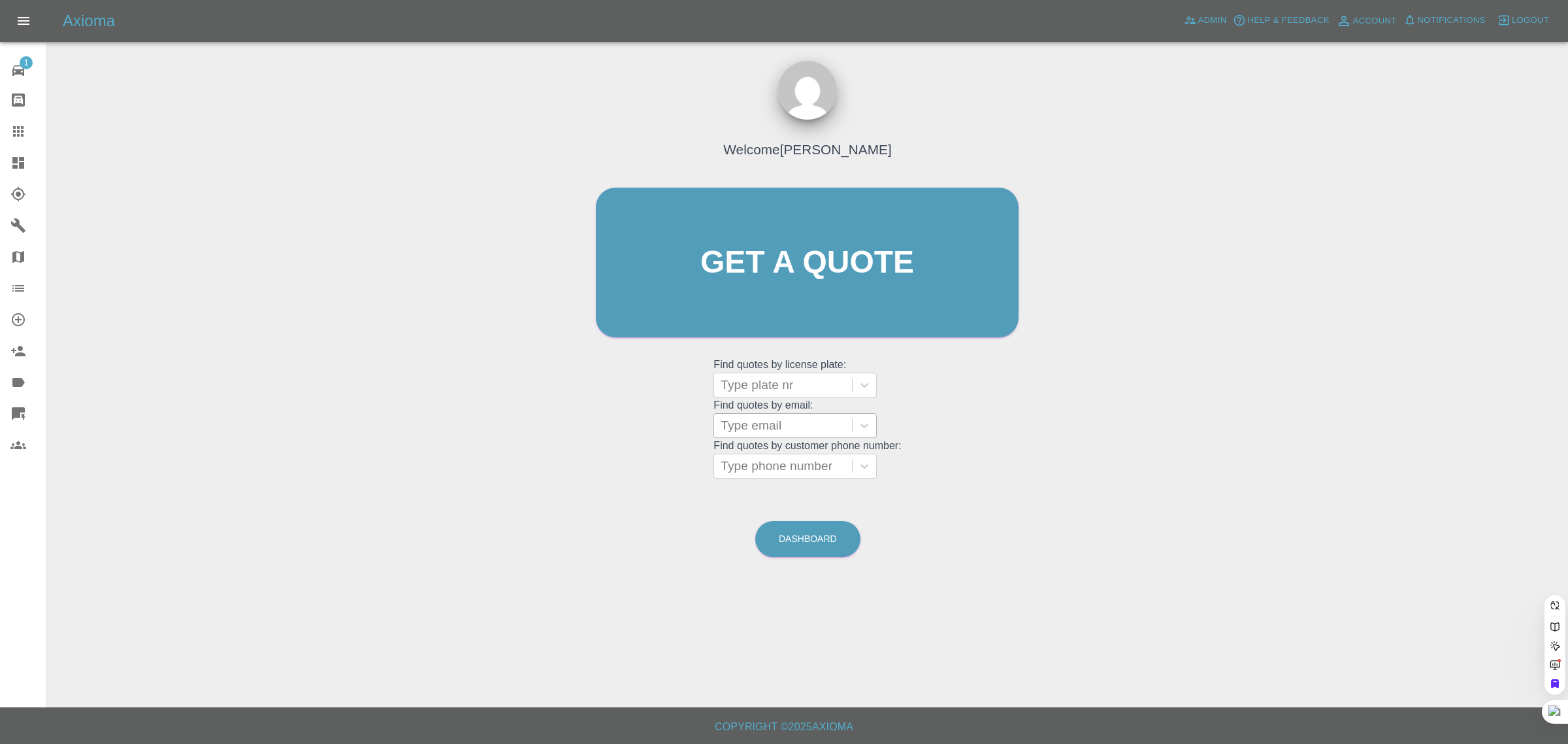
click at [780, 430] on div at bounding box center [783, 425] width 125 height 18
paste input "[EMAIL_ADDRESS][DOMAIN_NAME]"
type input "[EMAIL_ADDRESS][DOMAIN_NAME]"
click at [765, 458] on div "FA15BAD AUDI A5, Awaiting Repair" at bounding box center [795, 467] width 164 height 42
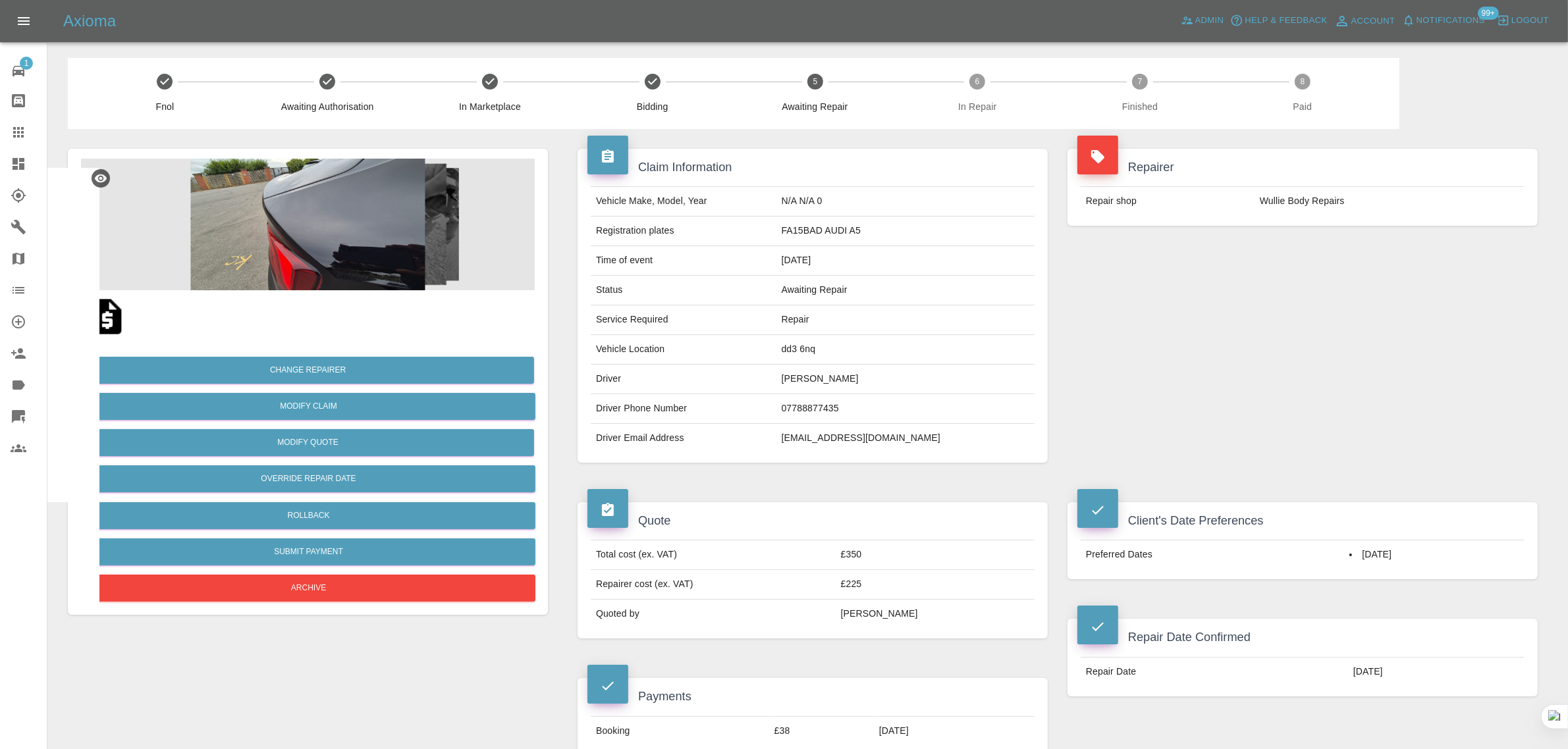
click at [25, 124] on icon at bounding box center [19, 132] width 16 height 16
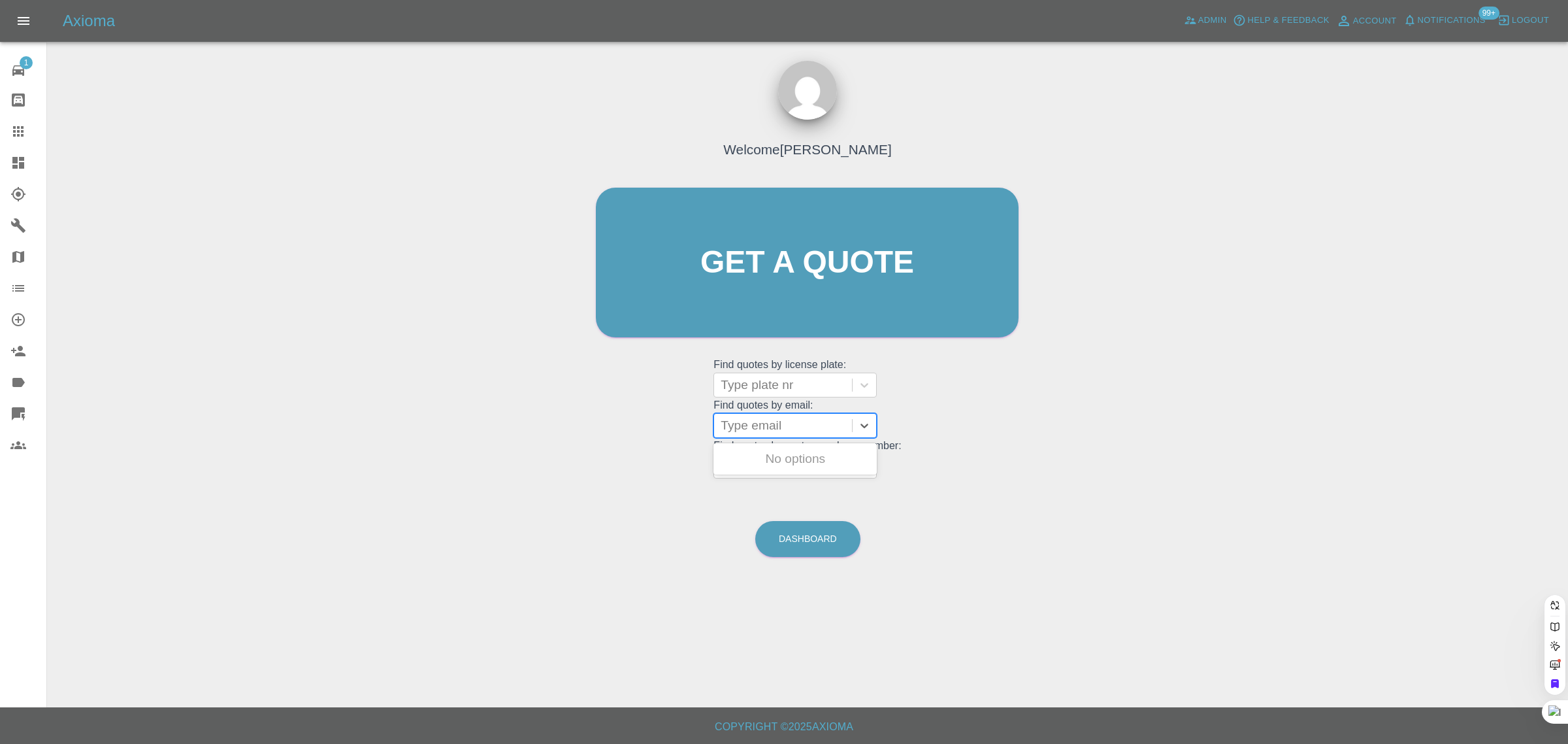
click at [785, 429] on div at bounding box center [783, 425] width 125 height 18
paste input "[EMAIL_ADDRESS][DOMAIN_NAME]"
type input "[EMAIL_ADDRESS][DOMAIN_NAME]"
click at [775, 451] on div "L800 GYM, Awaiting Repair" at bounding box center [795, 467] width 164 height 42
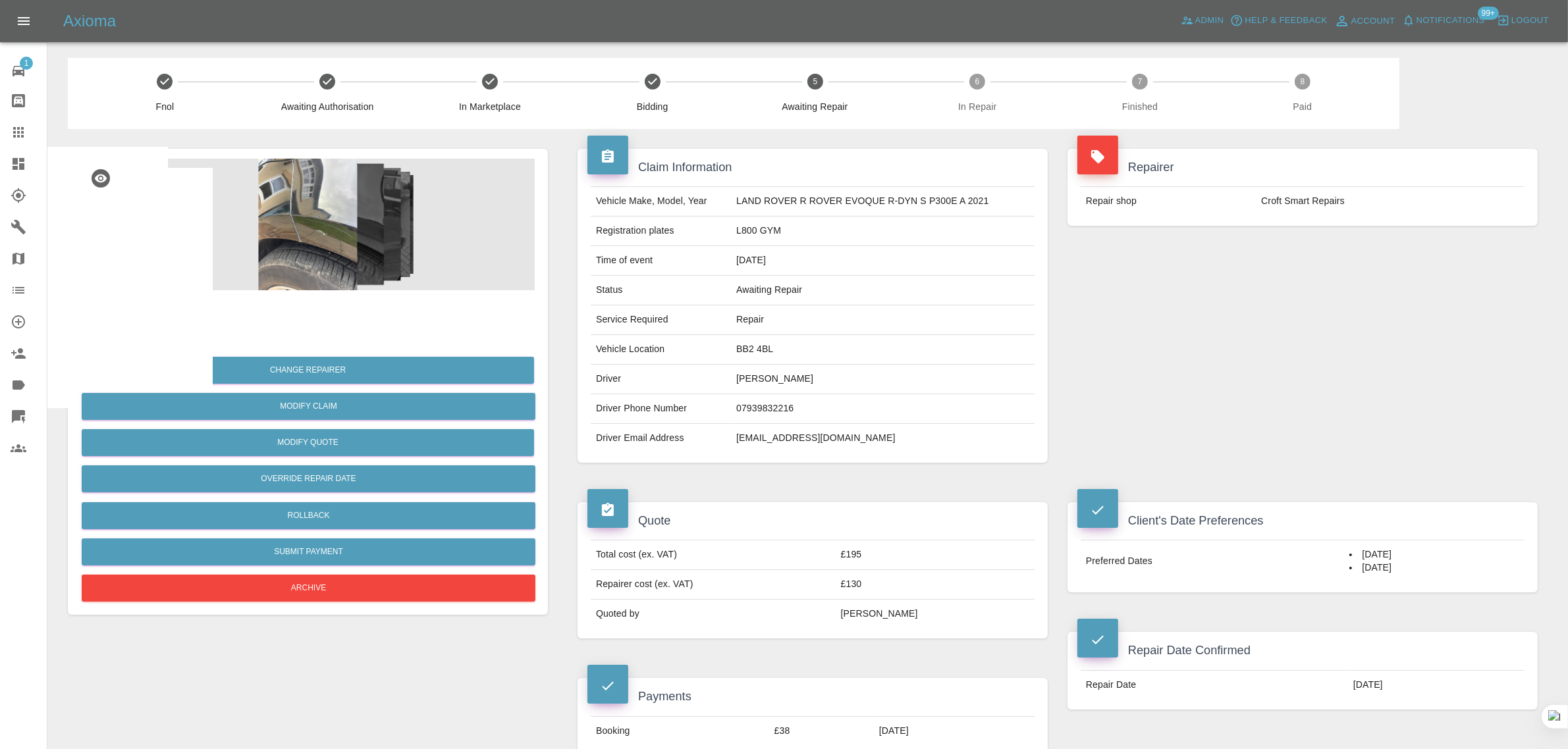
scroll to position [740, 0]
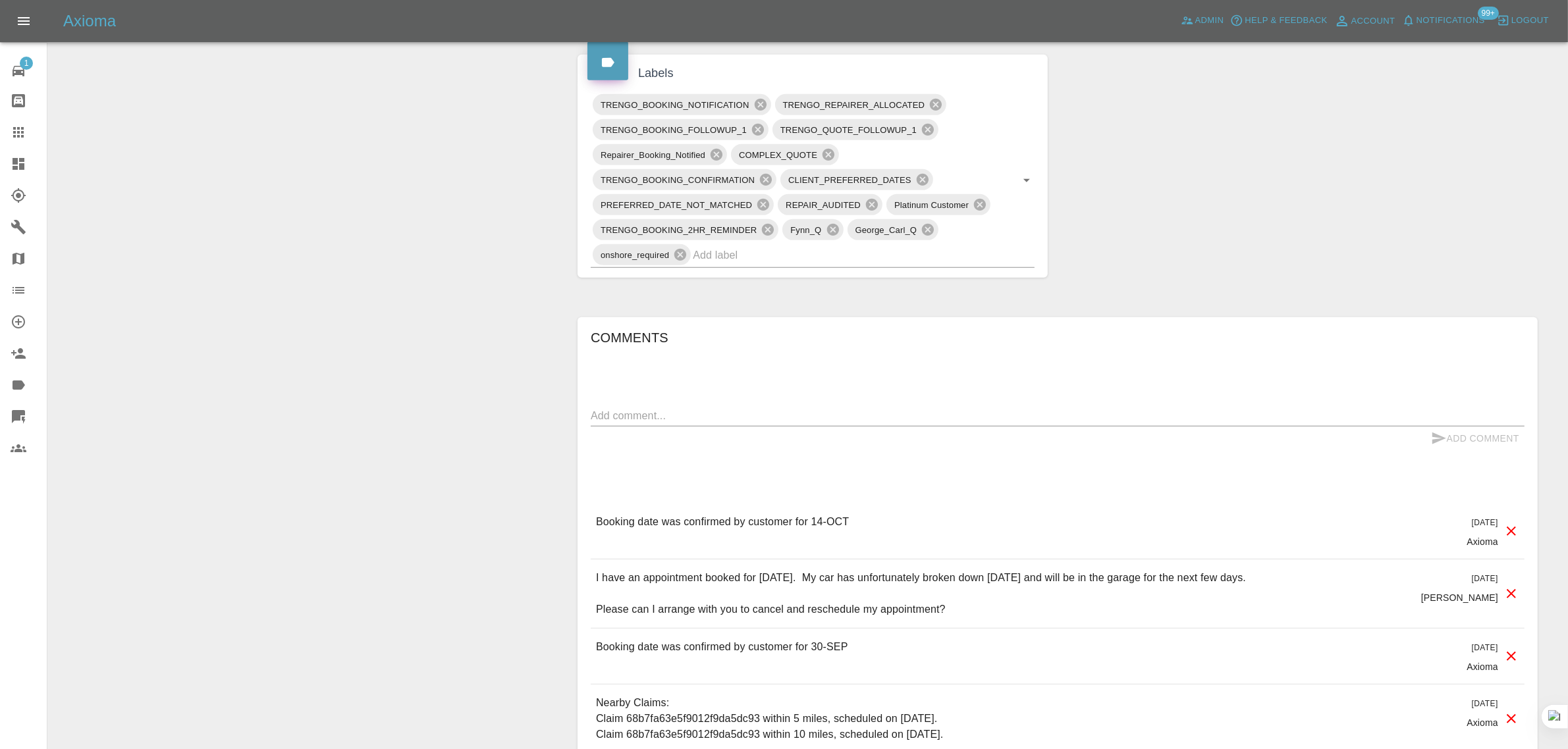
click at [817, 421] on textarea at bounding box center [1057, 415] width 934 height 15
paste textarea "My car is in the garage having a repair. I am in contact with [PERSON_NAME] and…"
click at [1480, 423] on textarea "My car is in the garage having a repair. I am in contact with [PERSON_NAME] and…" at bounding box center [1057, 415] width 934 height 15
type textarea "My car is in the garage having a repair. I am in contact with [PERSON_NAME] and…"
click at [1470, 446] on button "Add Comment" at bounding box center [1474, 438] width 98 height 24
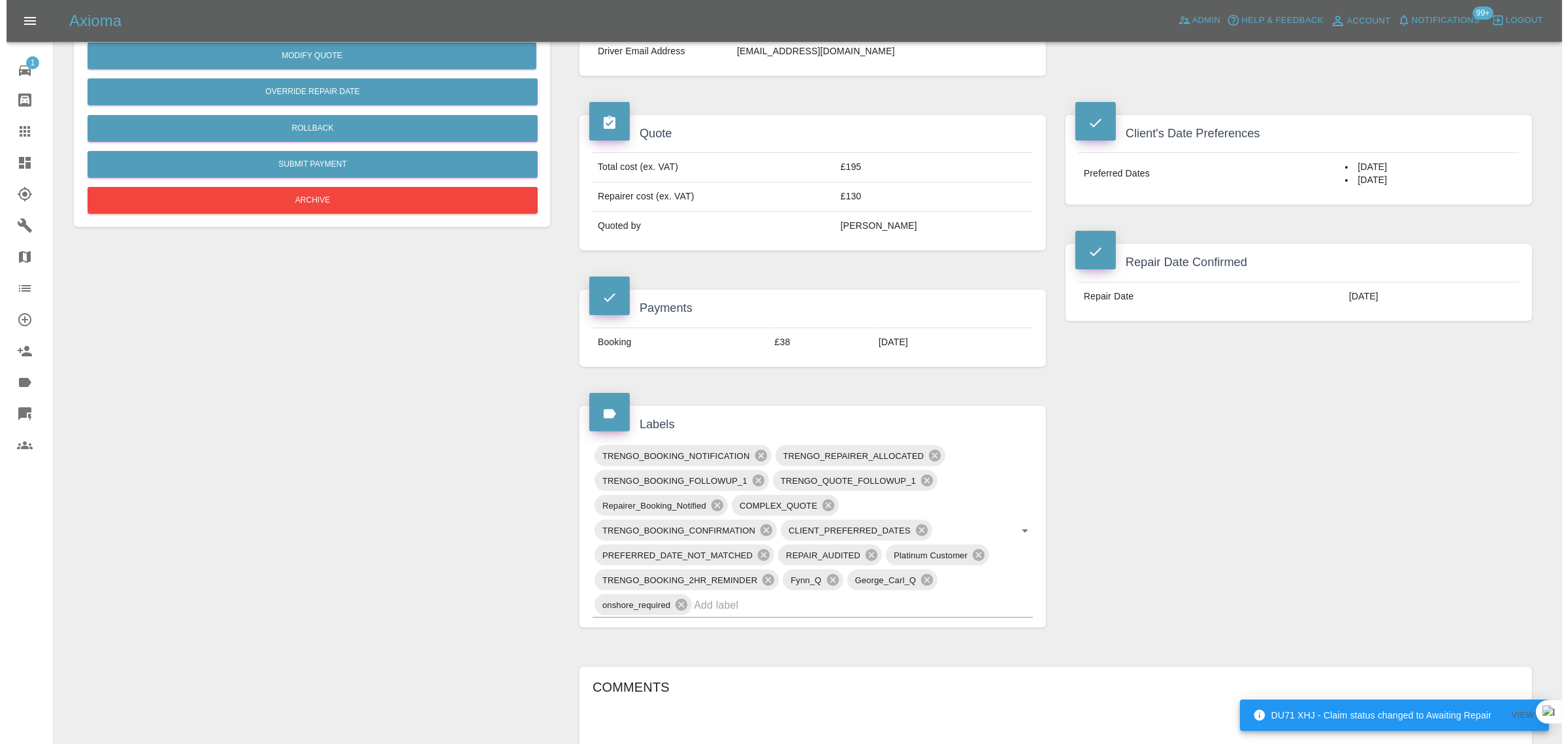
scroll to position [0, 0]
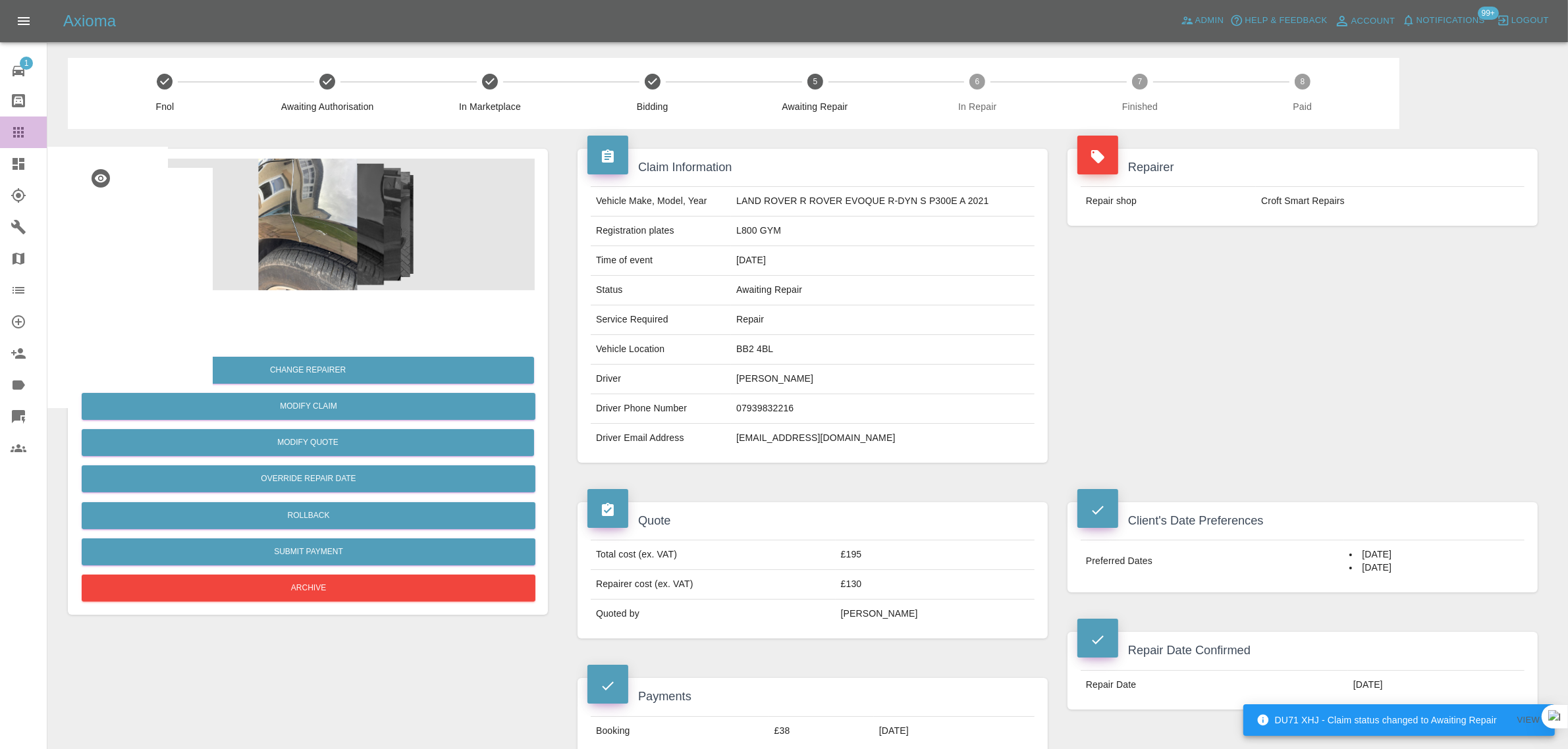
click at [24, 136] on icon at bounding box center [19, 132] width 16 height 16
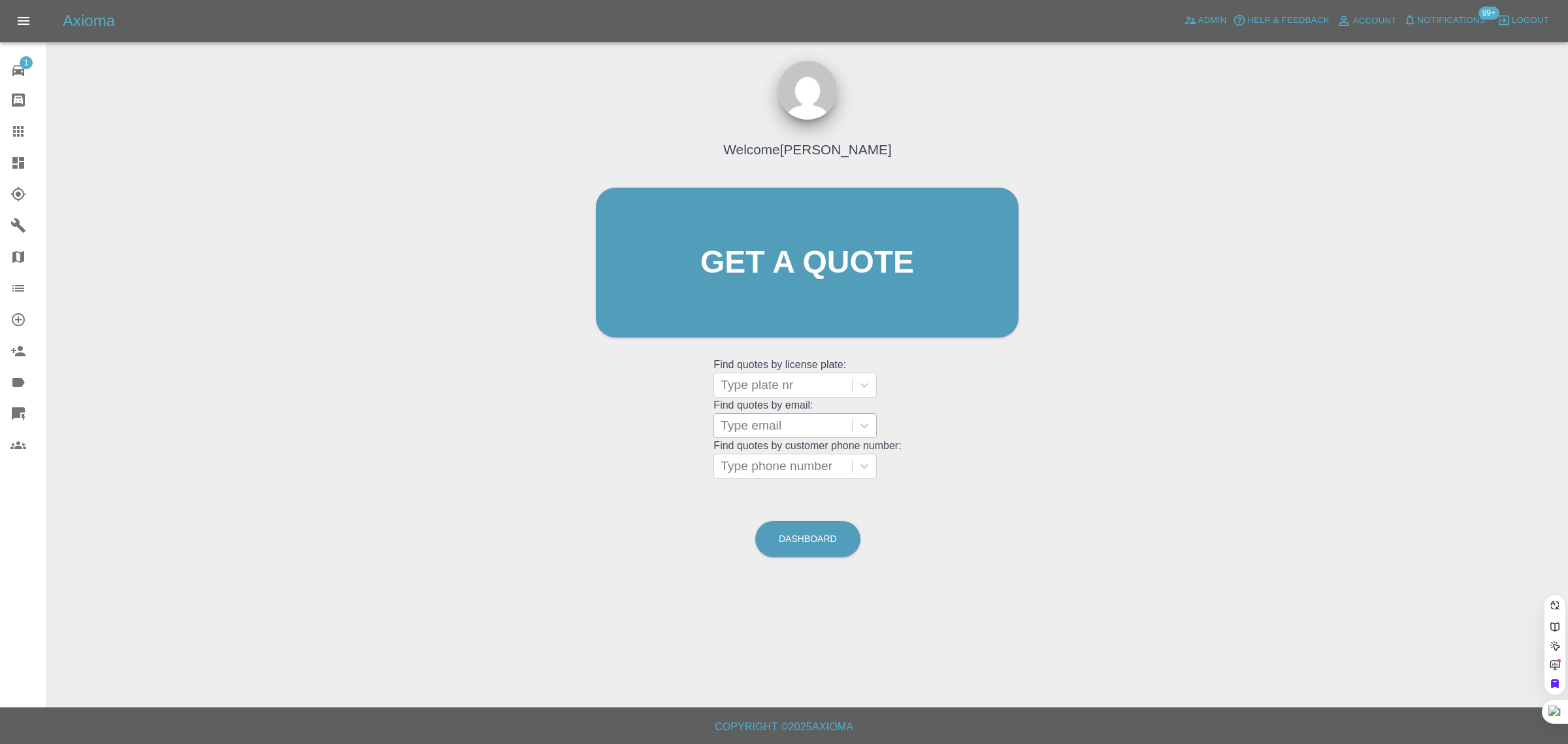
click at [736, 431] on div at bounding box center [783, 425] width 125 height 18
paste input "[EMAIL_ADDRESS][DOMAIN_NAME]"
type input "[EMAIL_ADDRESS][DOMAIN_NAME]"
click at [752, 453] on div "LL17 KWZ, Awaiting Repair" at bounding box center [795, 467] width 164 height 42
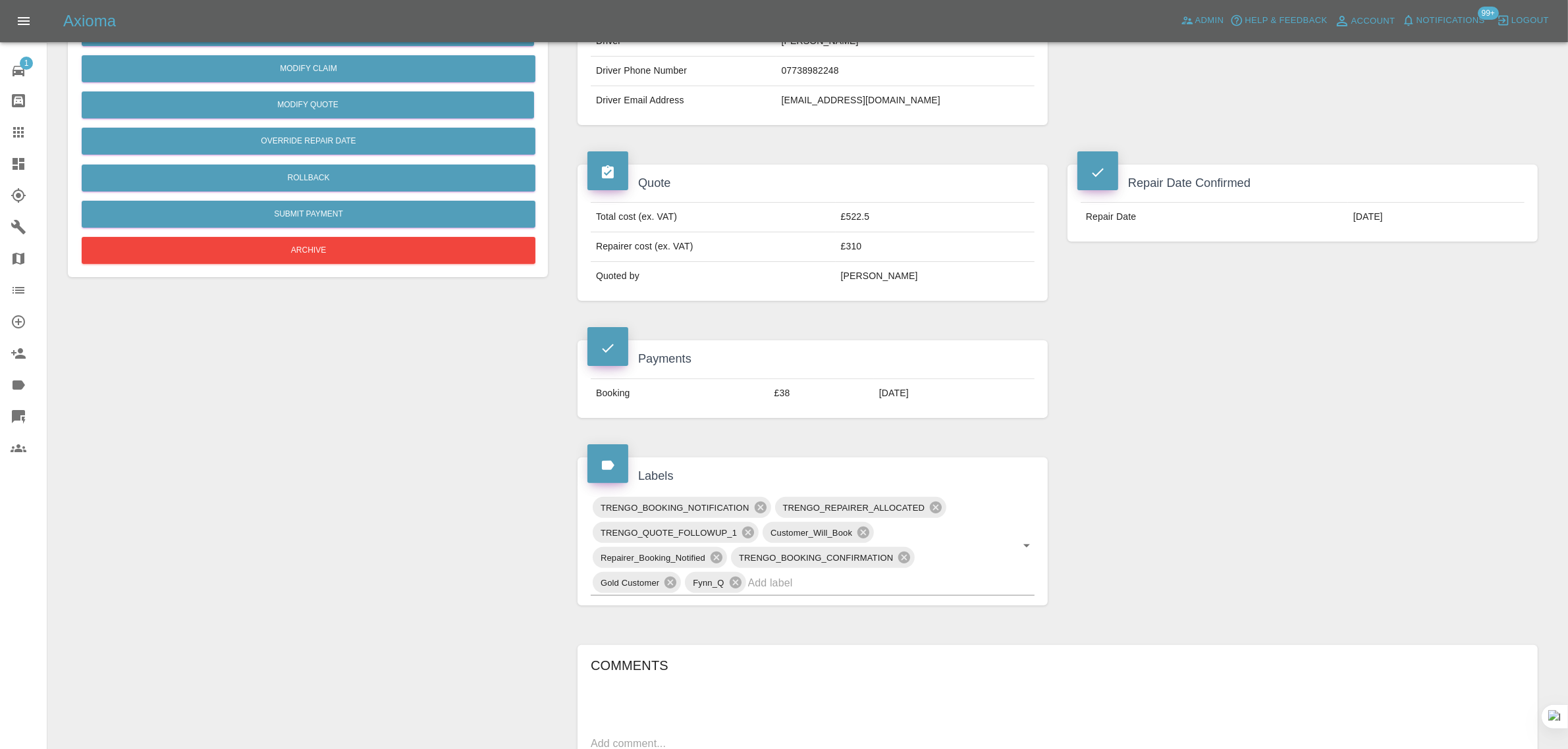
scroll to position [576, 0]
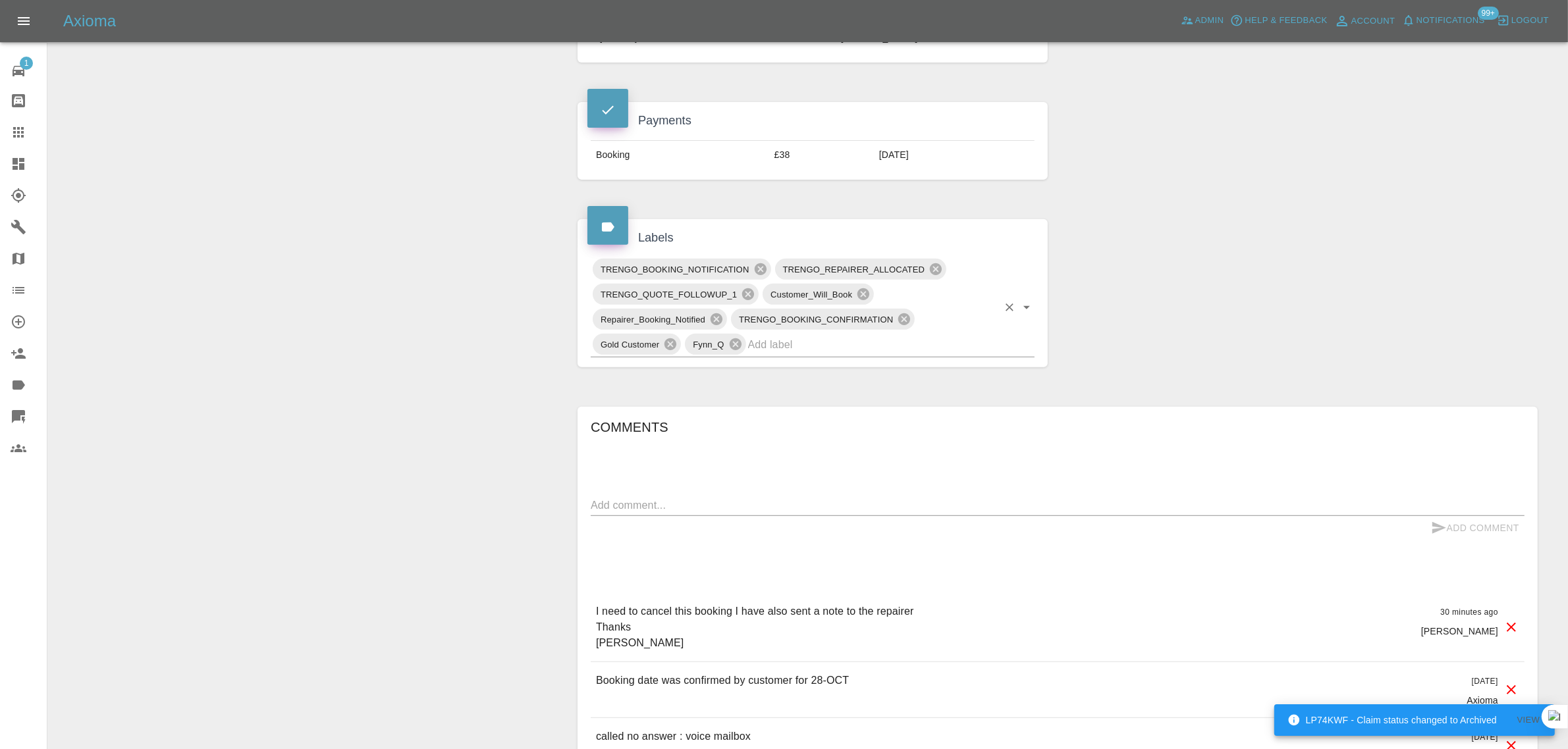
click at [773, 349] on input "text" at bounding box center [872, 344] width 249 height 20
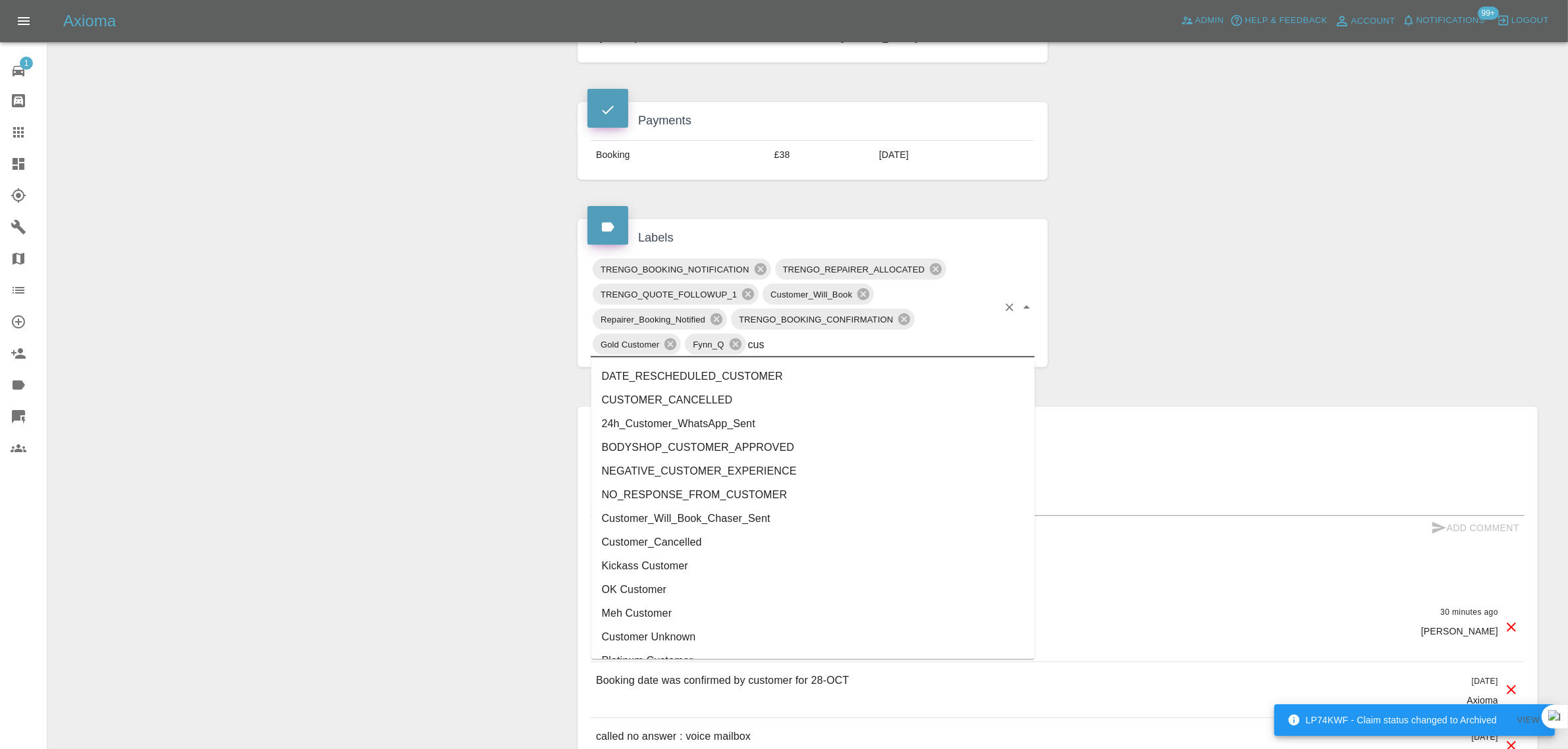
type input "cust"
click at [675, 396] on li "CUSTOMER_CANCELLED" at bounding box center [813, 400] width 443 height 24
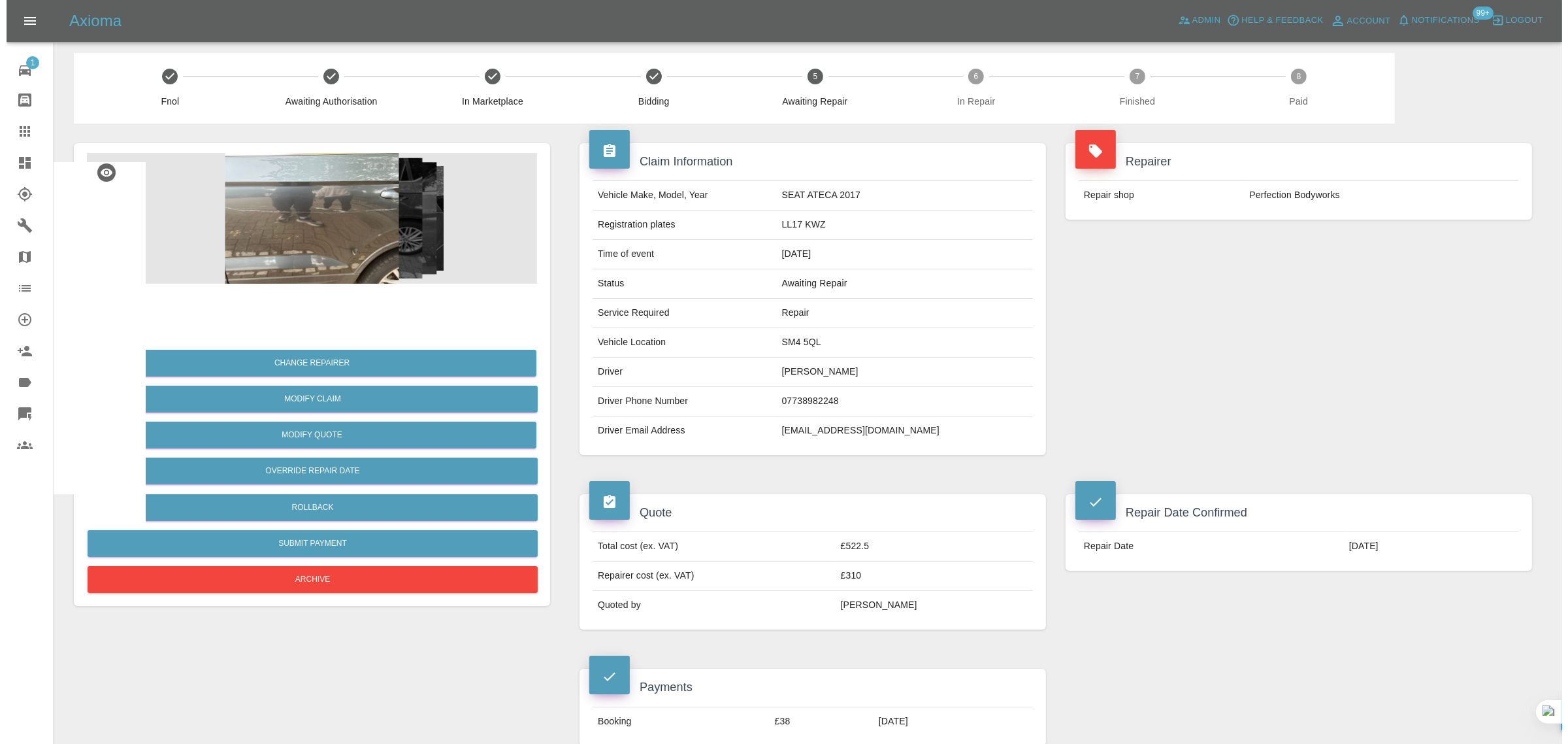
scroll to position [0, 0]
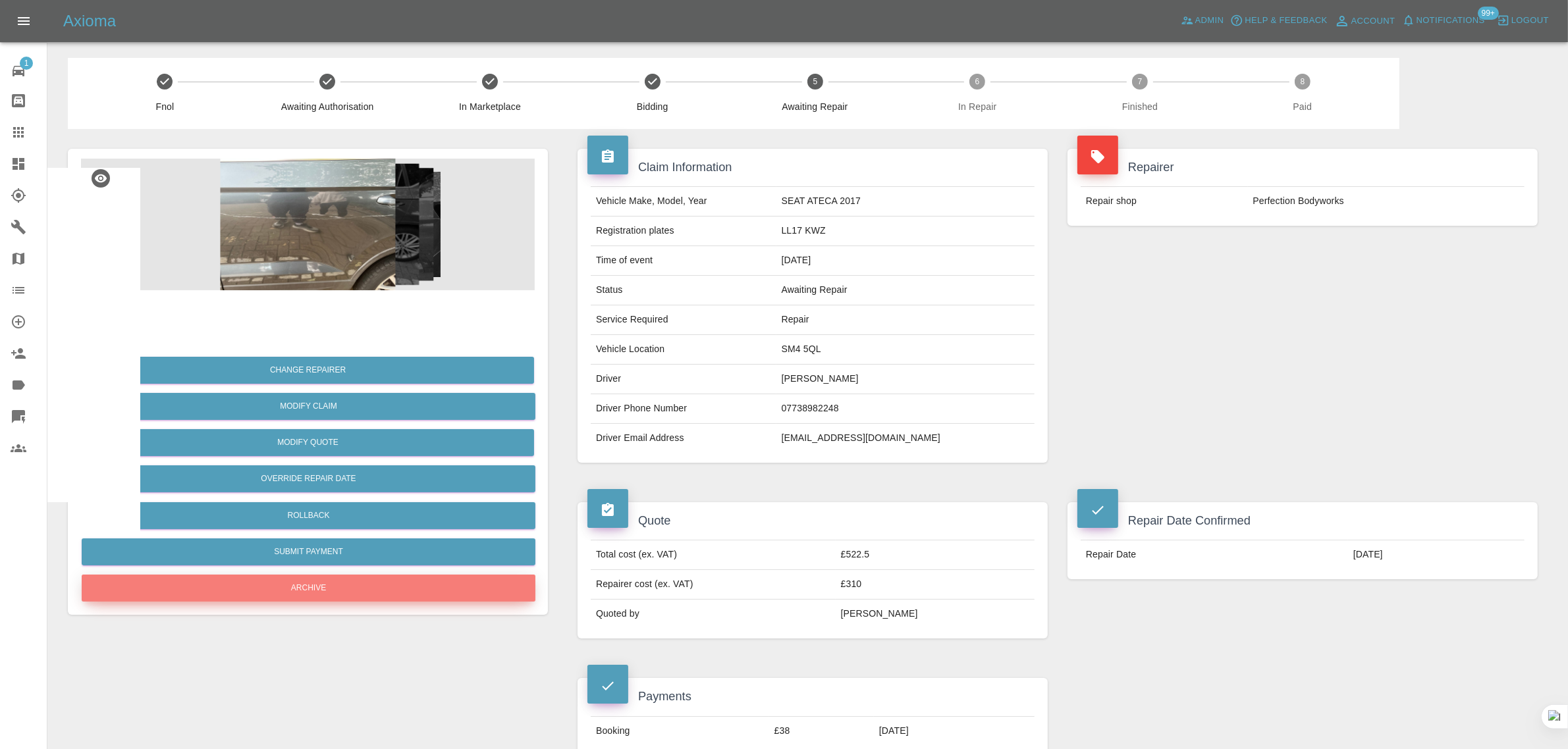
click at [283, 596] on button "Archive" at bounding box center [309, 588] width 454 height 27
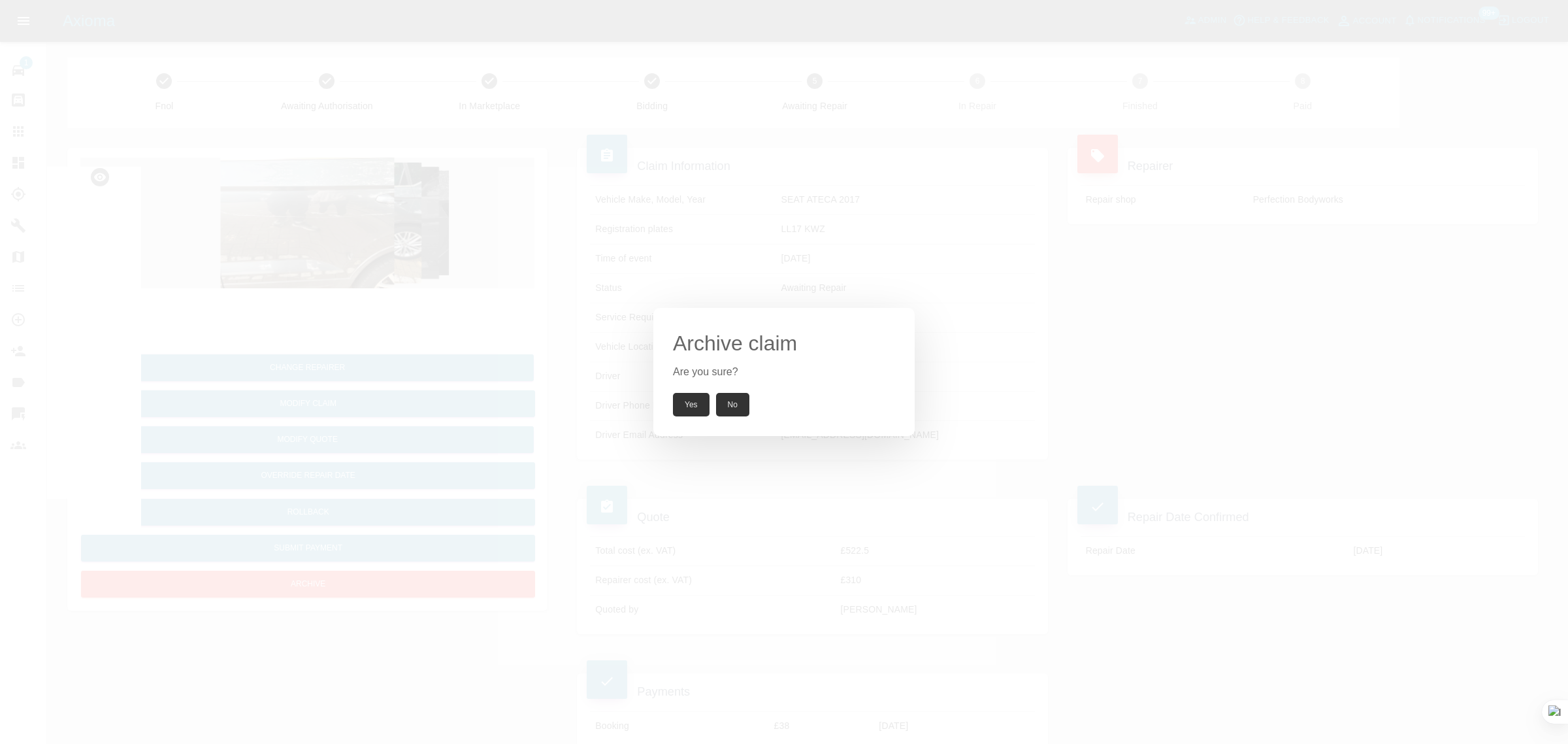
click at [684, 405] on button "Yes" at bounding box center [692, 404] width 37 height 24
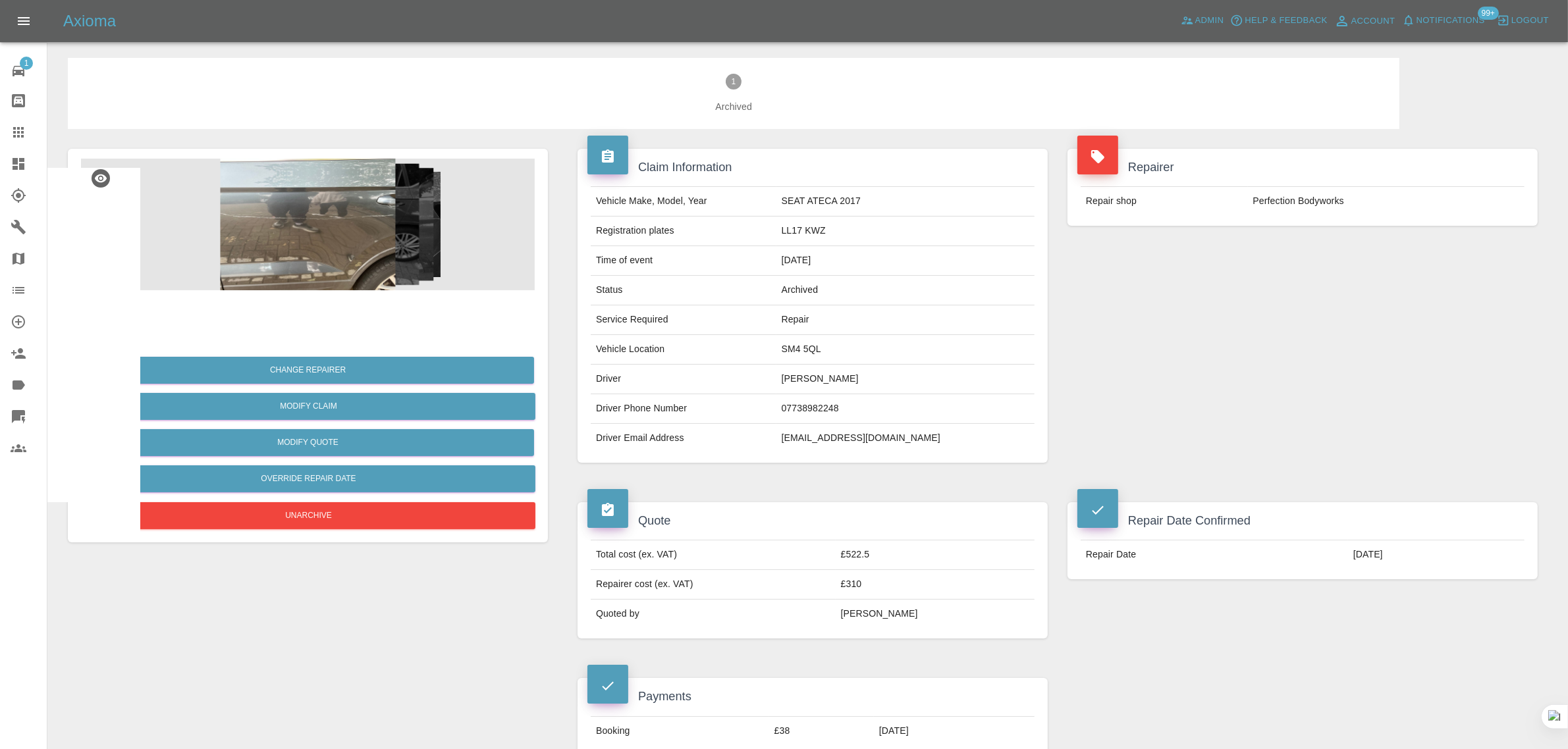
click at [18, 125] on icon at bounding box center [19, 132] width 16 height 16
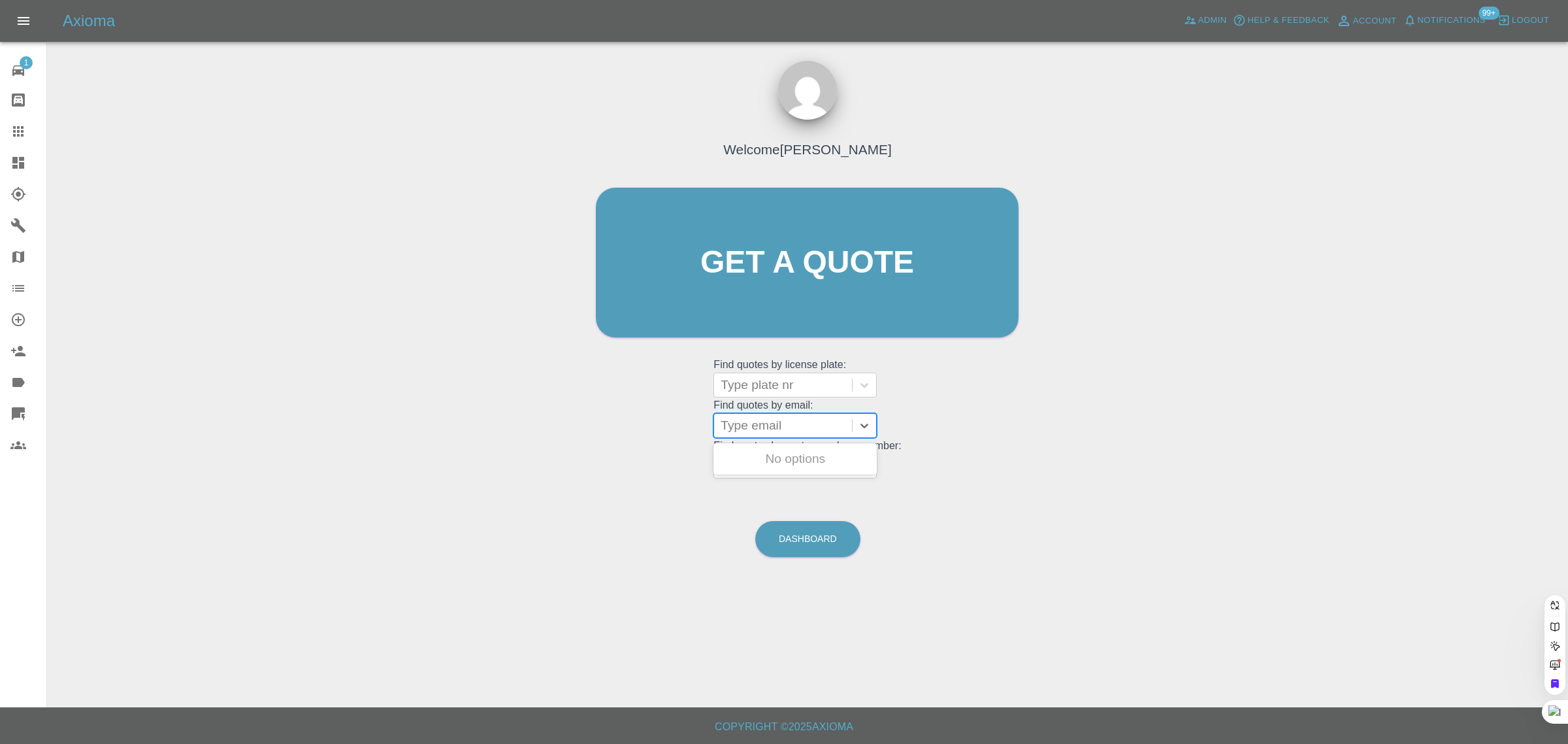
click at [782, 426] on div at bounding box center [783, 425] width 125 height 18
paste input "[PERSON_NAME][EMAIL_ADDRESS][PERSON_NAME][DOMAIN_NAME]"
type input "[PERSON_NAME][EMAIL_ADDRESS][PERSON_NAME]."
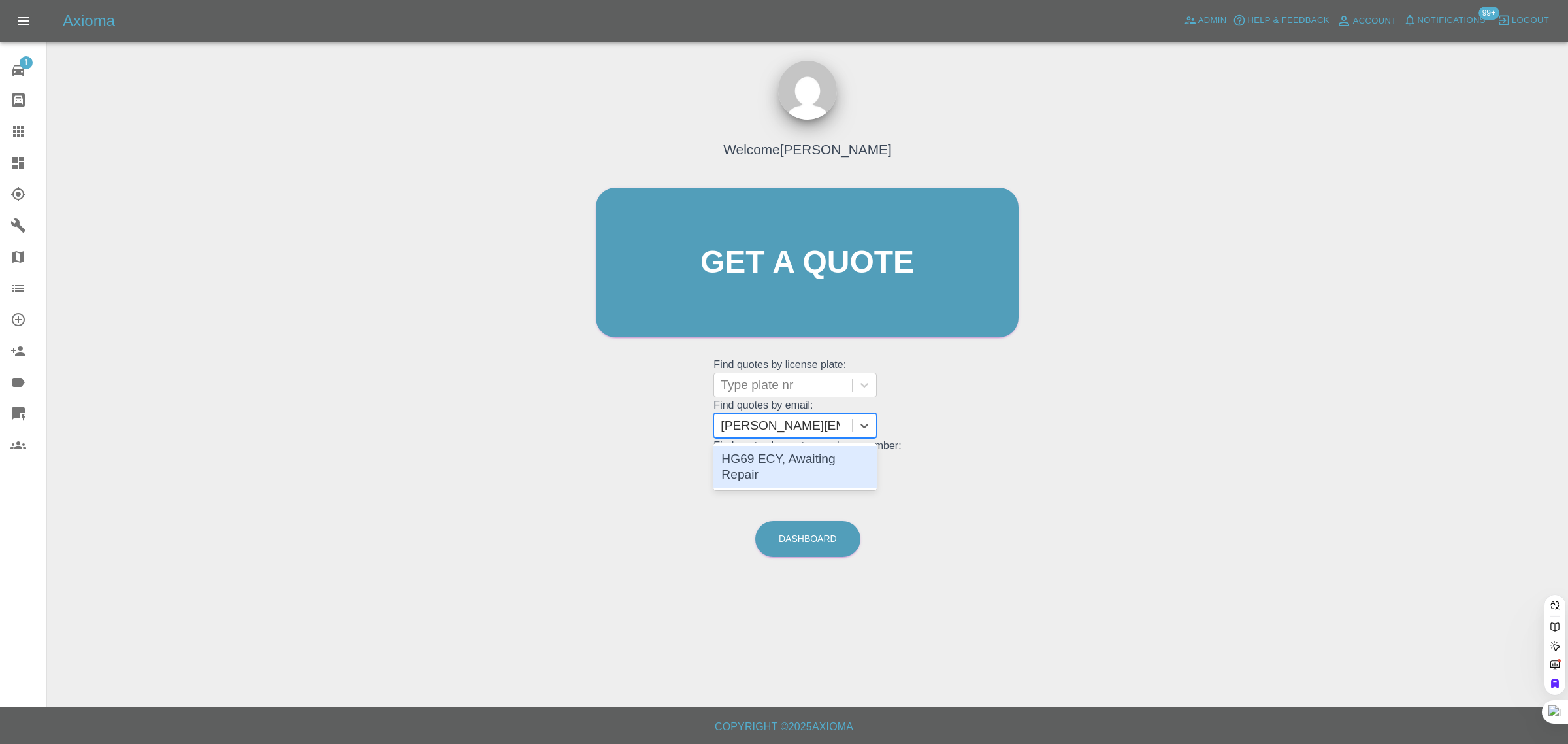
click at [739, 455] on div "HG69 ECY, Awaiting Repair" at bounding box center [795, 467] width 164 height 42
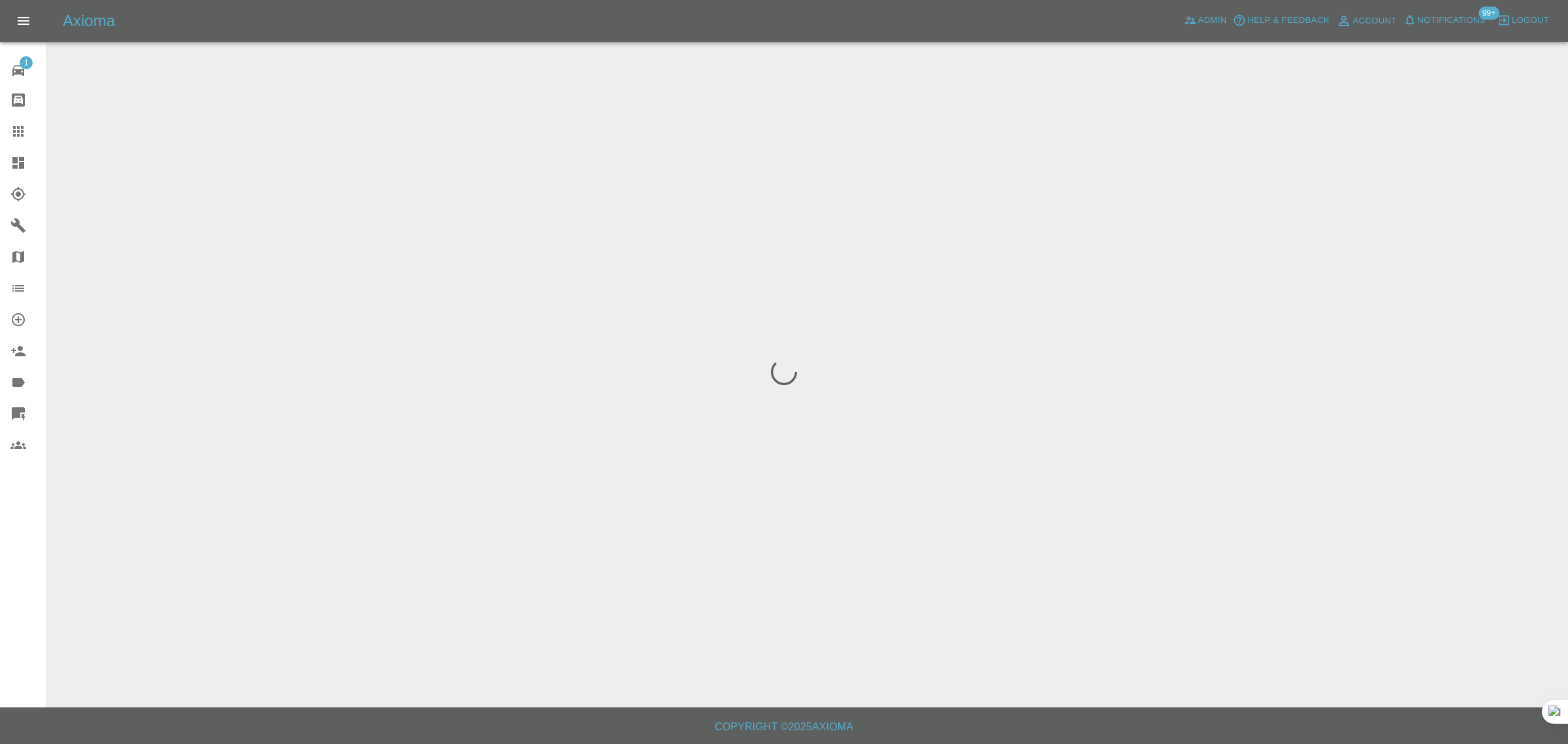
click at [37, 541] on div "1 Repair home Bodyshop home Claims Dashboard Explorer Garages Map Organization …" at bounding box center [23, 372] width 47 height 744
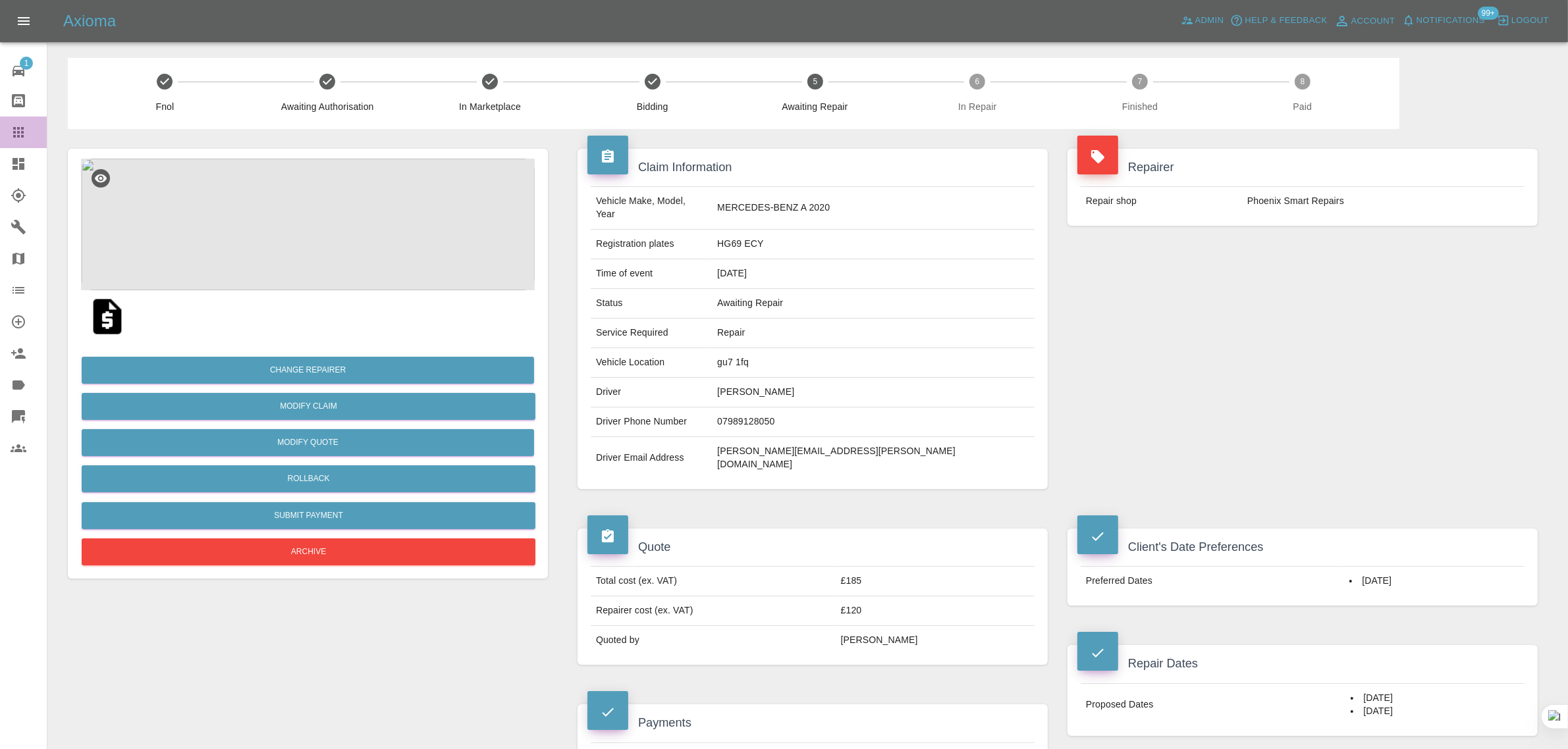
click at [11, 139] on icon at bounding box center [19, 132] width 16 height 16
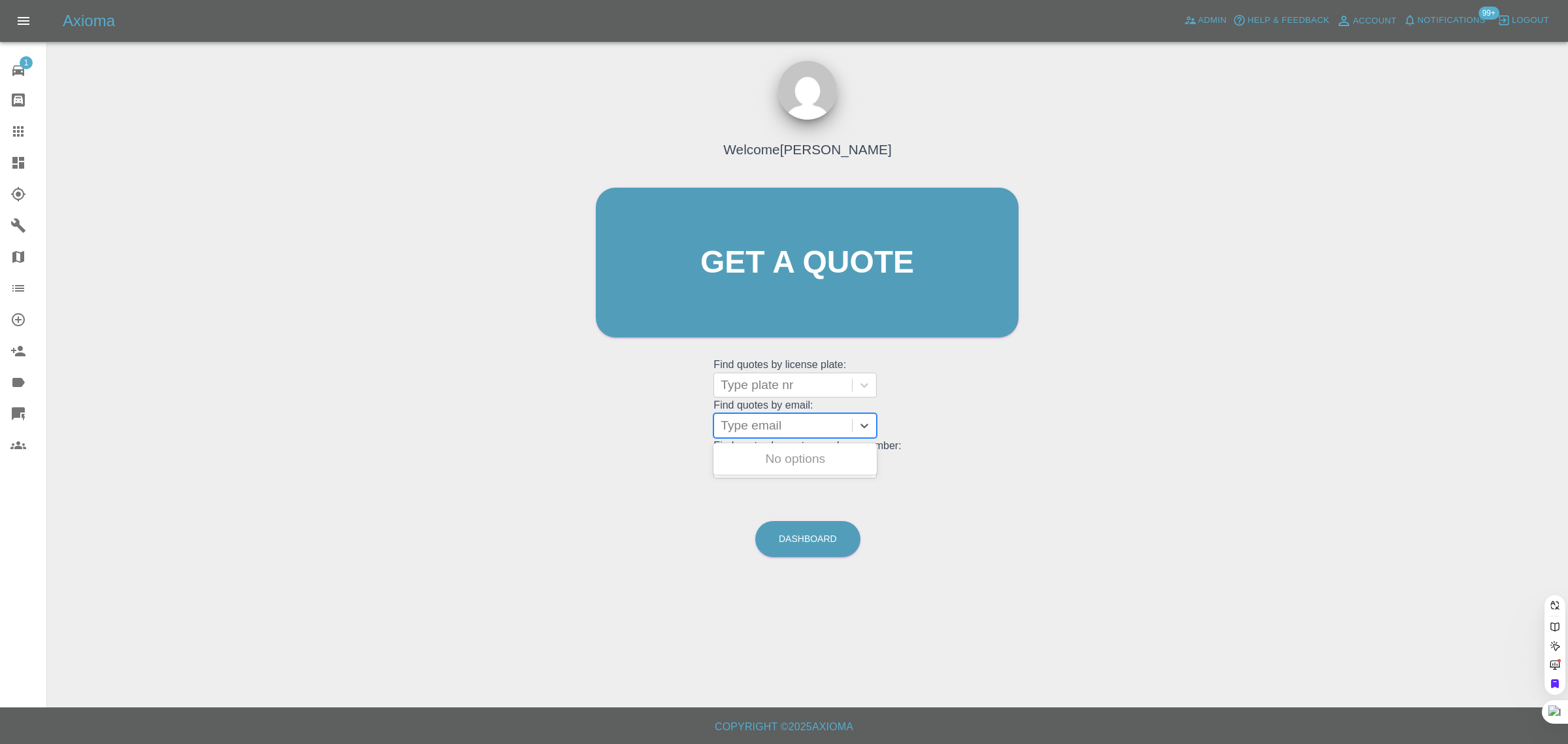
click at [769, 428] on div at bounding box center [783, 425] width 125 height 18
paste input "[EMAIL_ADDRESS][PERSON_NAME][DOMAIN_NAME]"
type input "houlton.[PERSON_NAME]@tiscali.co.u"
click at [774, 455] on div "DU15 ZSG, Awaiting Repair" at bounding box center [795, 467] width 164 height 42
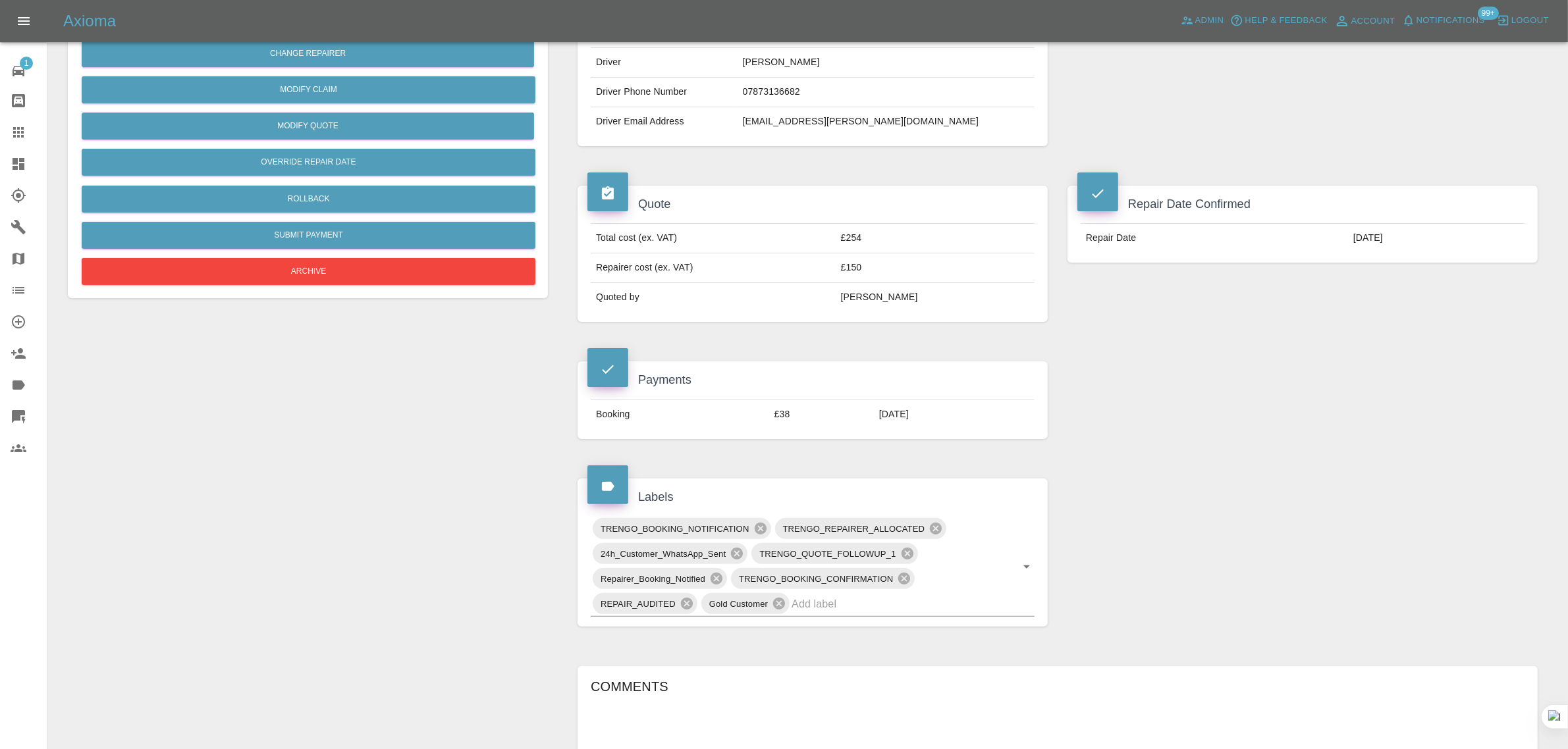
scroll to position [576, 0]
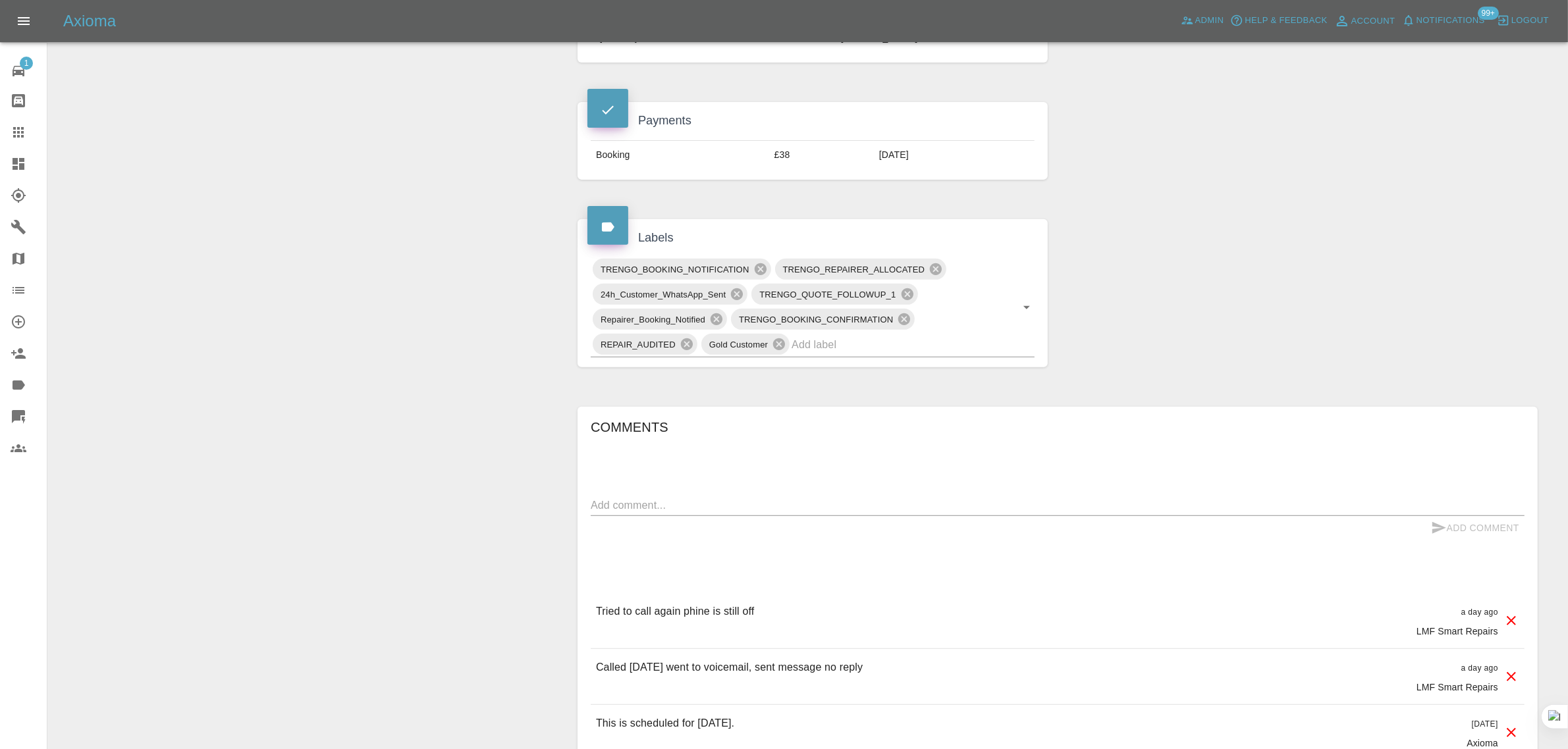
click at [787, 507] on textarea at bounding box center [1057, 504] width 934 height 15
paste textarea "Hello again Imogen, yes this number is the correct number, but at the moment I …"
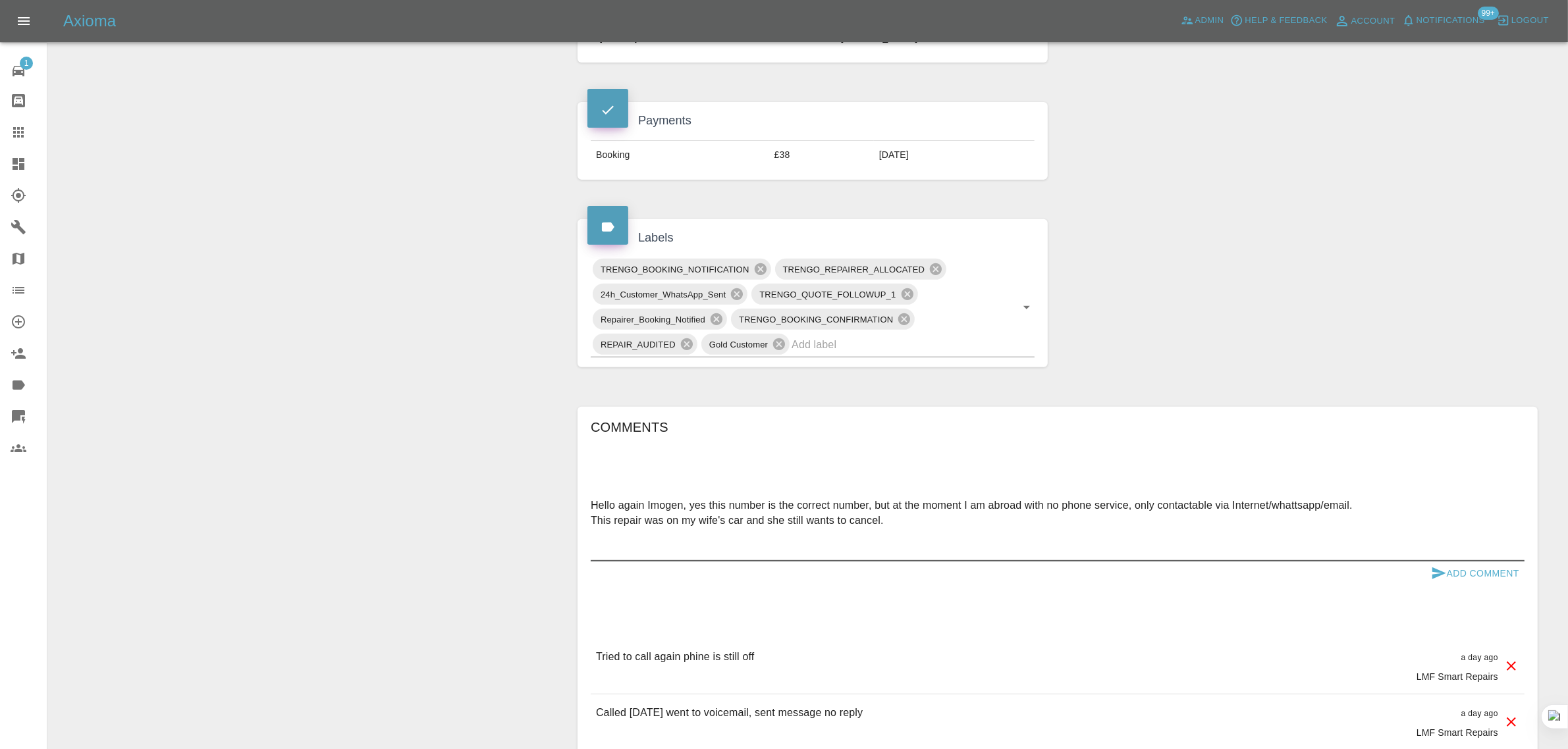
type textarea "Hello again Imogen, yes this number is the correct number, but at the moment I …"
click at [1461, 574] on button "Add Comment" at bounding box center [1474, 573] width 98 height 24
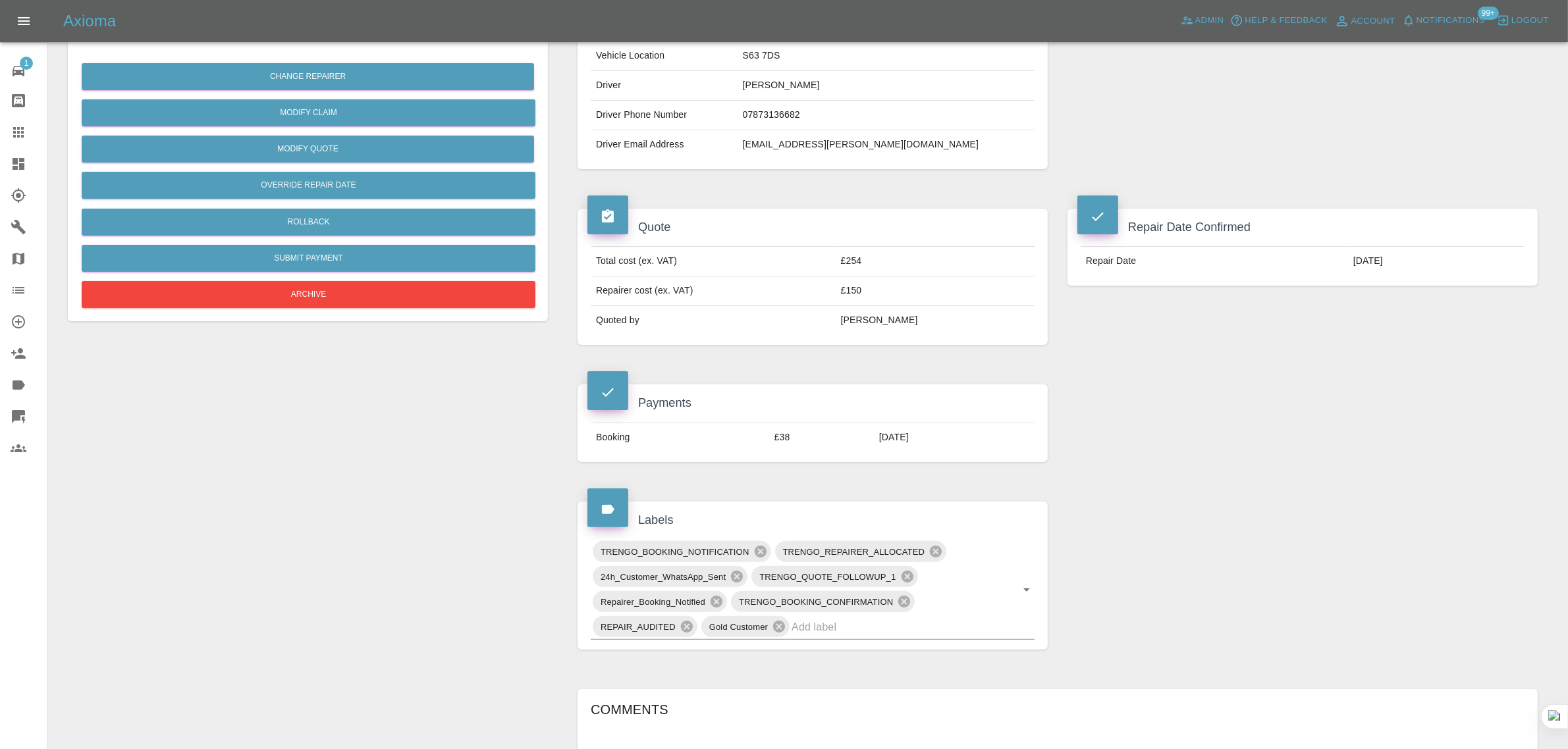
scroll to position [82, 0]
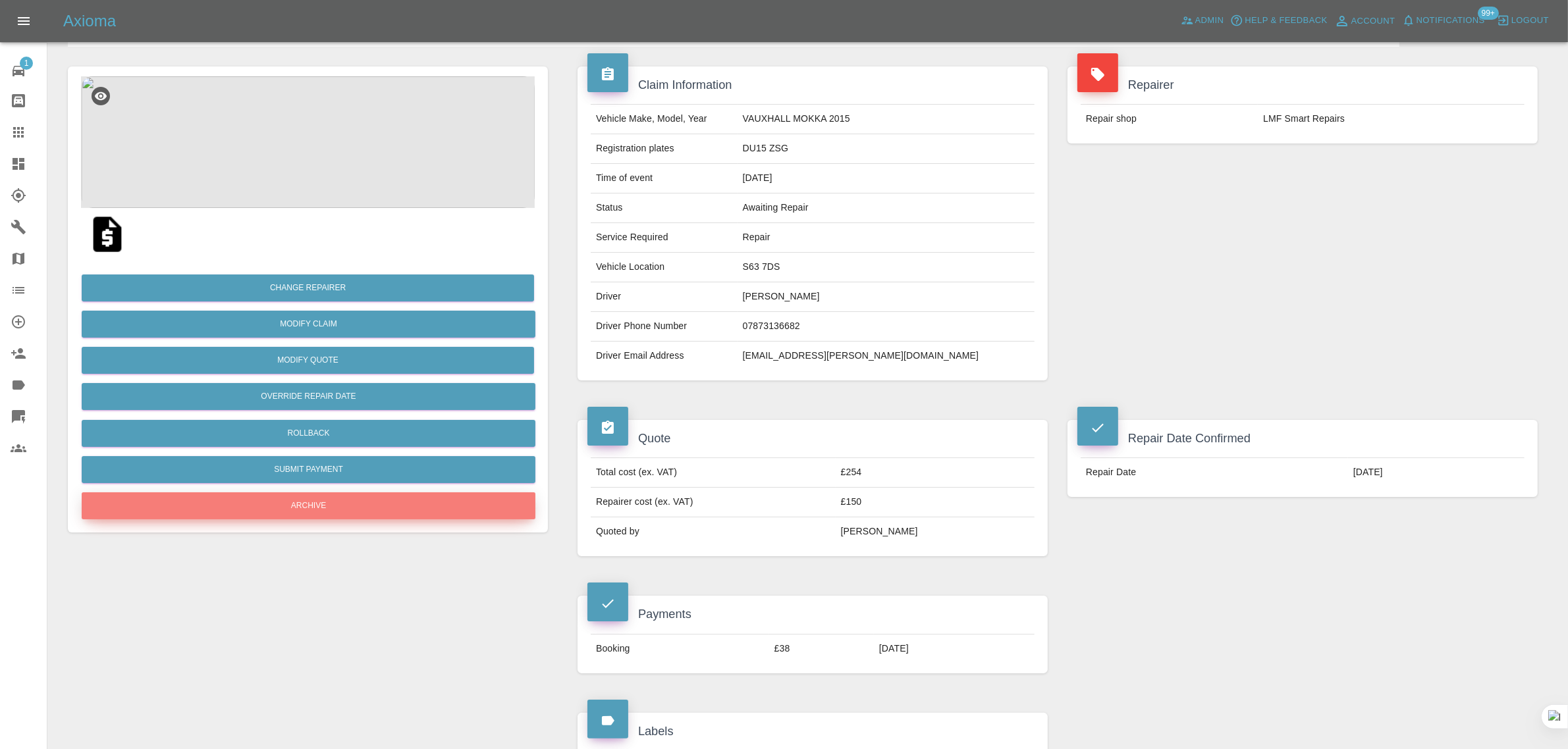
click at [324, 504] on button "Archive" at bounding box center [309, 505] width 454 height 27
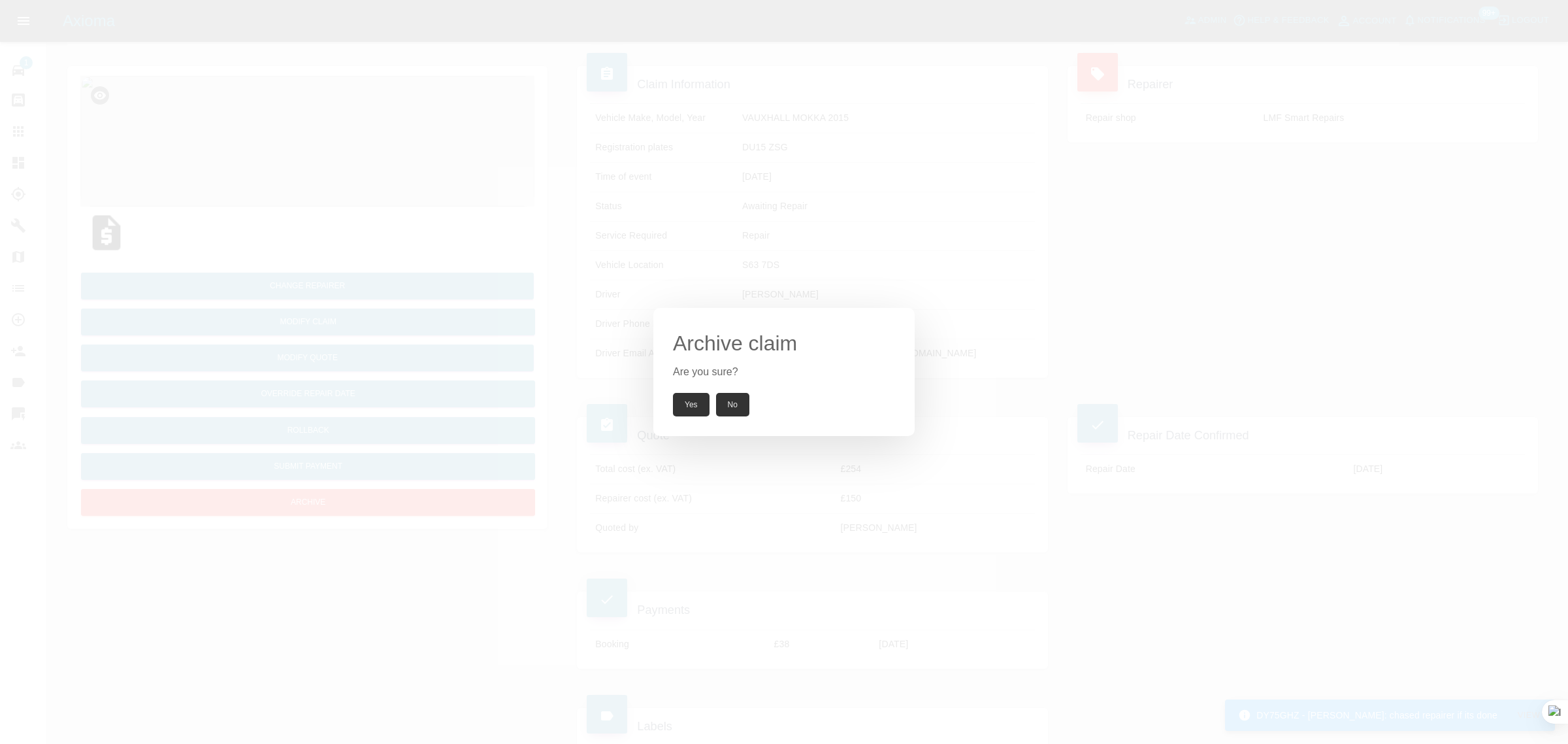
click at [689, 401] on button "Yes" at bounding box center [692, 404] width 37 height 24
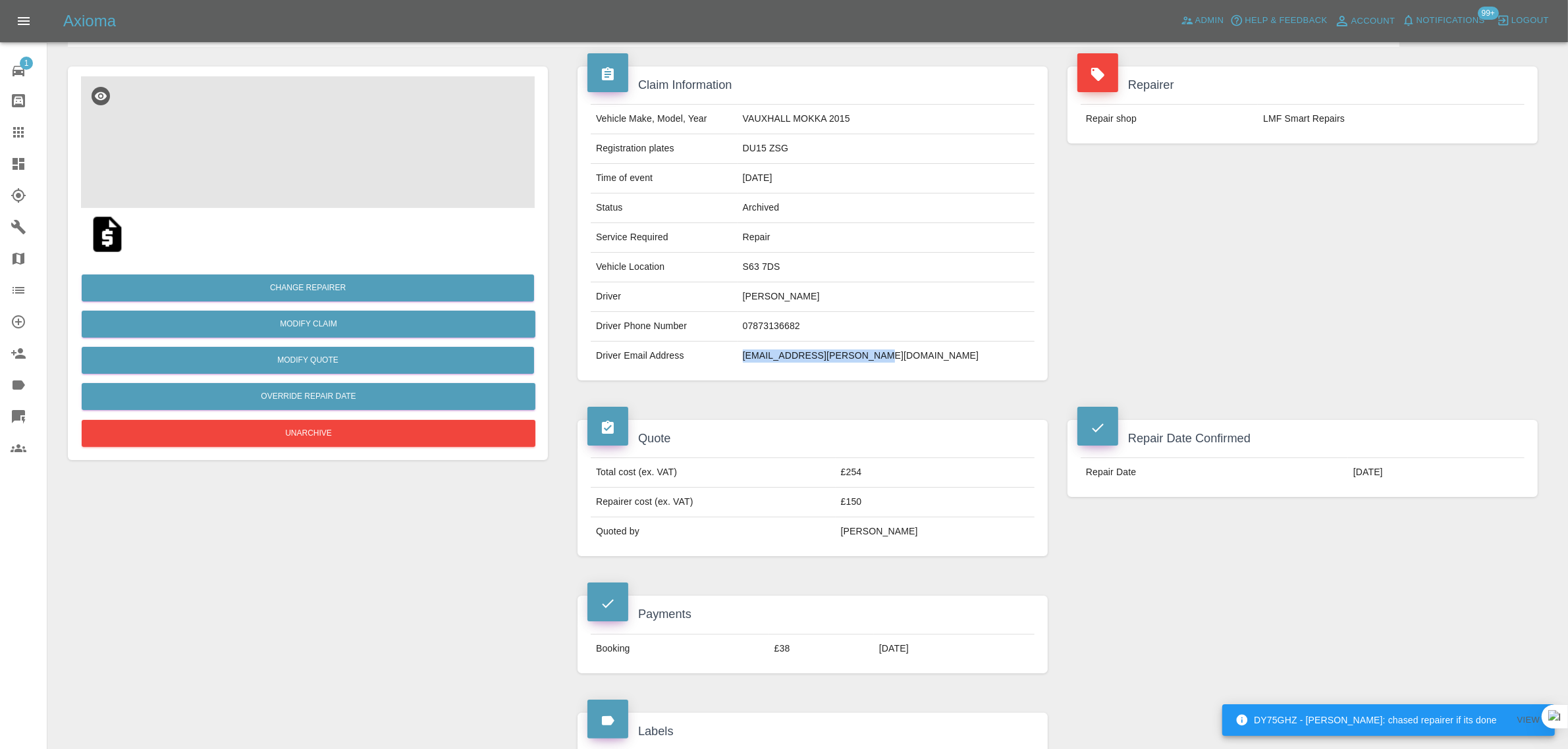
drag, startPoint x: 821, startPoint y: 362, endPoint x: 1016, endPoint y: 369, distance: 195.1
click at [1016, 369] on td "[EMAIL_ADDRESS][PERSON_NAME][DOMAIN_NAME]" at bounding box center [886, 355] width 297 height 29
copy td "[EMAIL_ADDRESS][PERSON_NAME][DOMAIN_NAME]"
click at [20, 131] on icon at bounding box center [19, 132] width 16 height 16
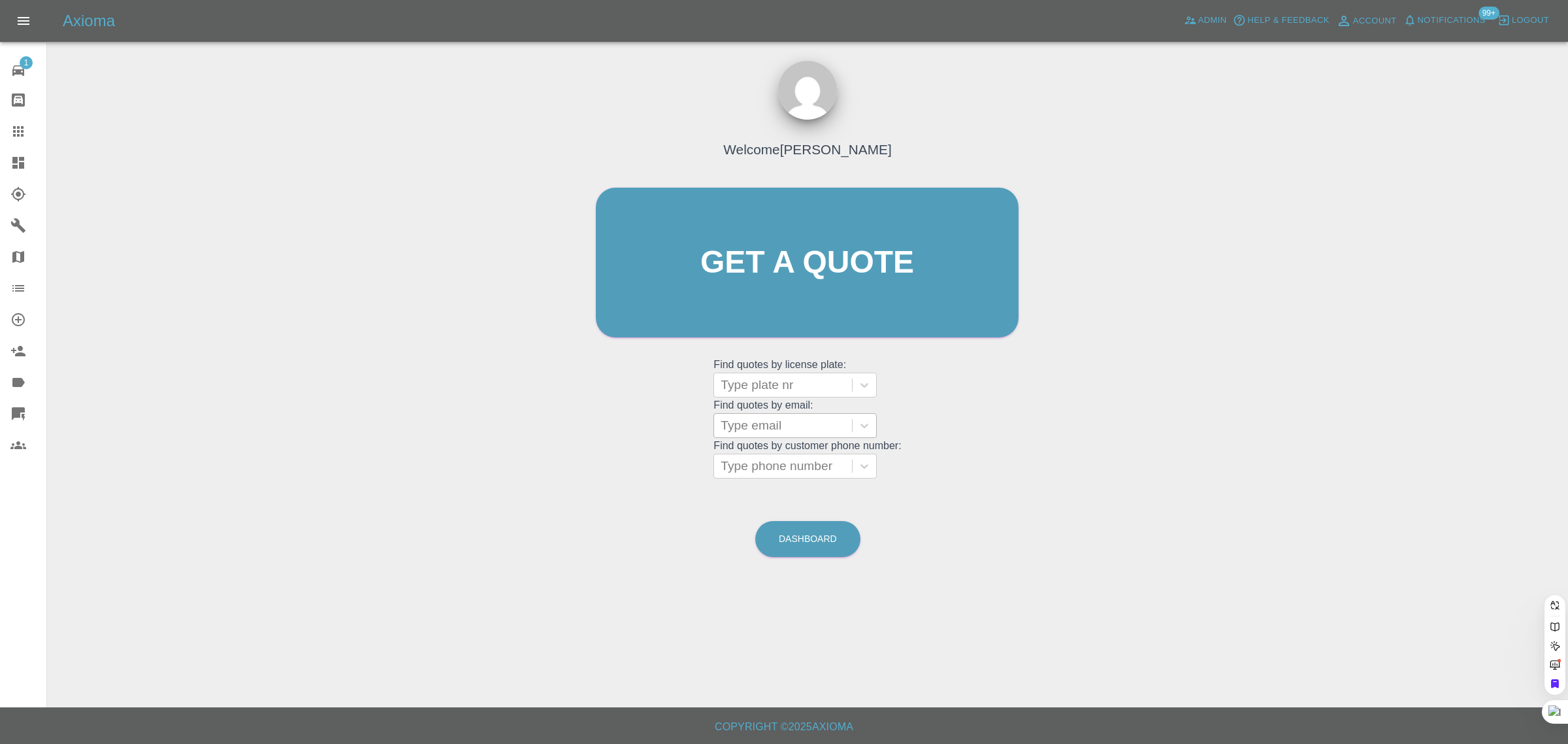
click at [753, 425] on div at bounding box center [783, 425] width 125 height 18
paste input "[EMAIL_ADDRESS][DOMAIN_NAME]"
type input "darmygurl@icloud.c"
click at [769, 376] on div at bounding box center [783, 385] width 125 height 18
paste input "Wj15zvt"
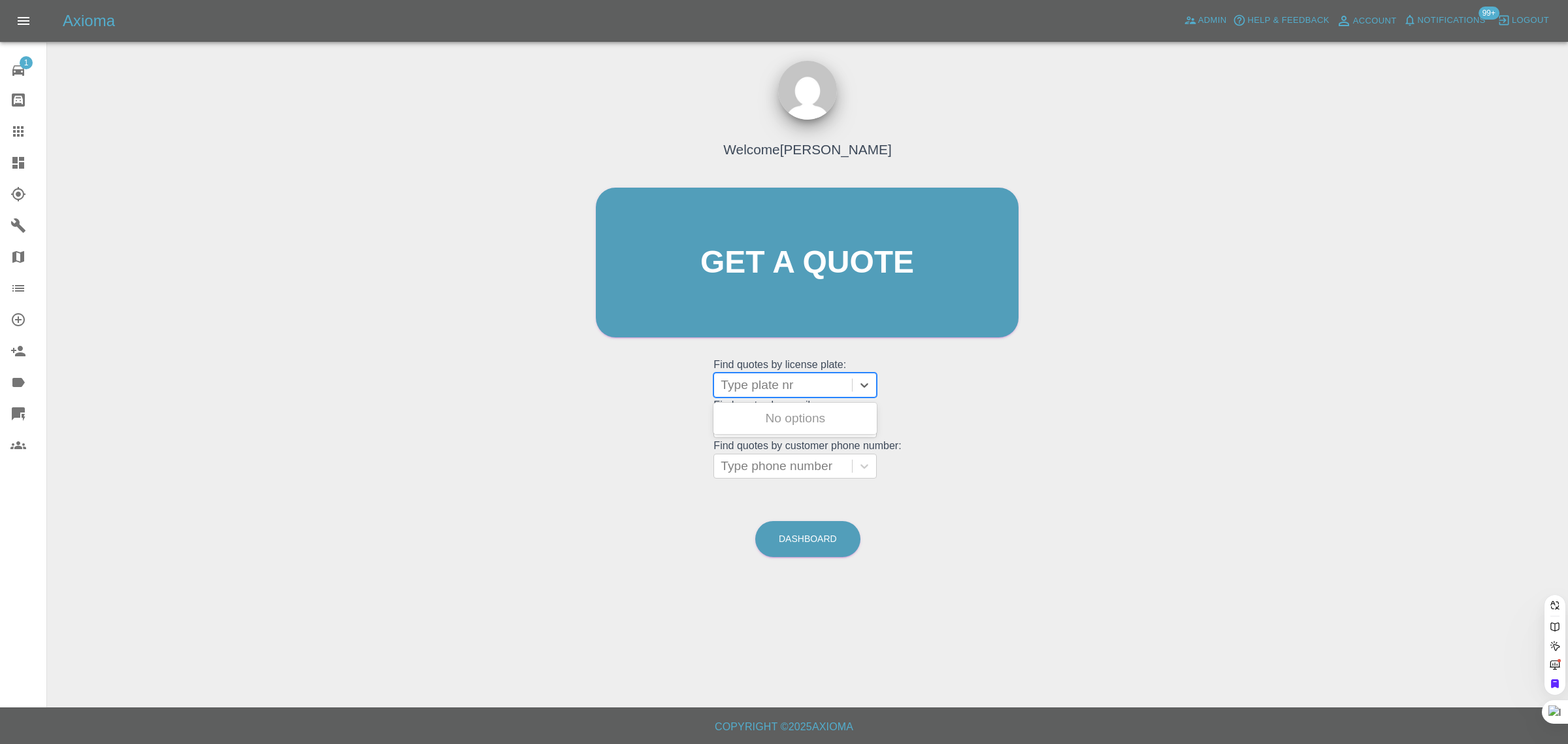
type input "Wj15zvt"
click at [773, 416] on div "WJ15ZVT, Awaiting Repair" at bounding box center [795, 426] width 164 height 42
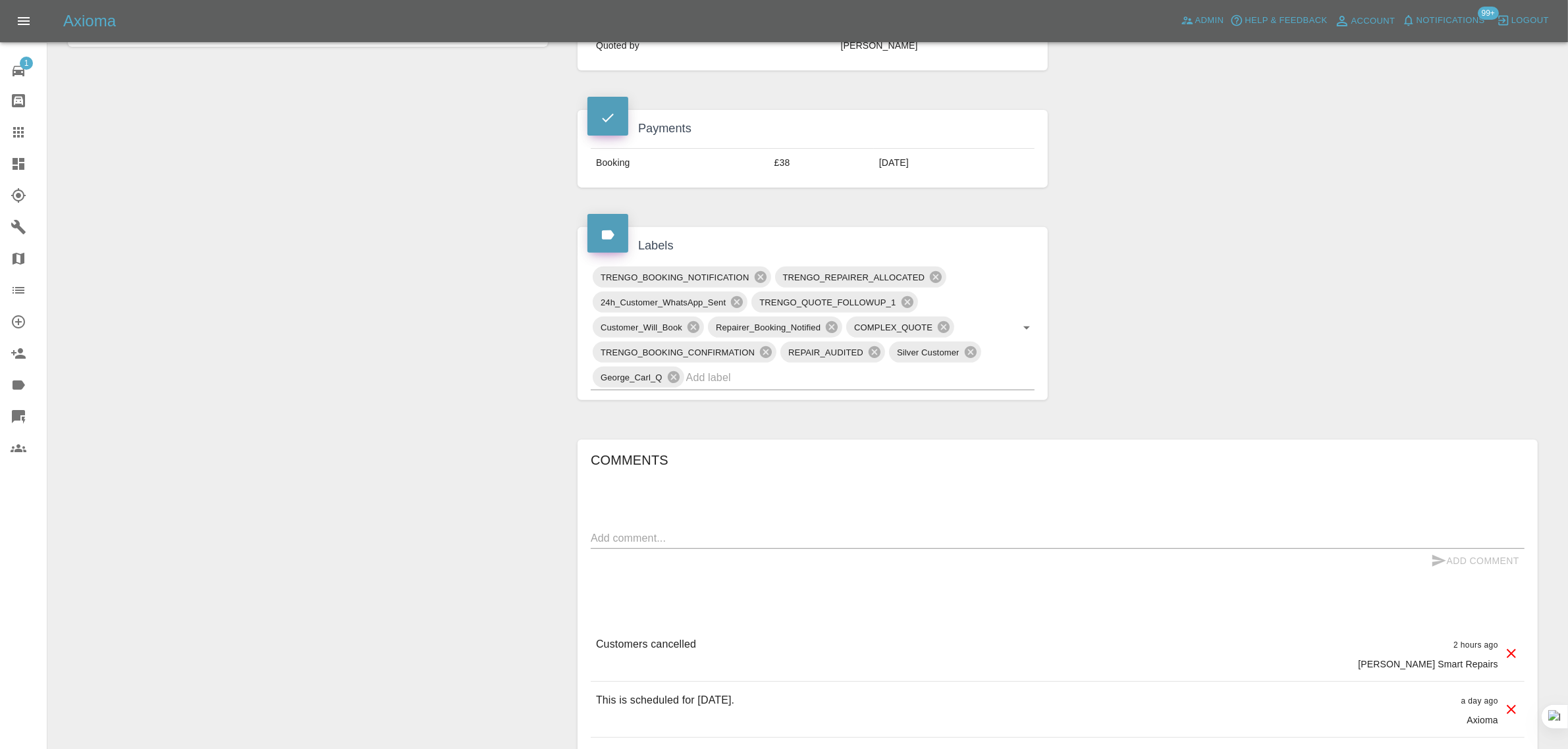
scroll to position [576, 0]
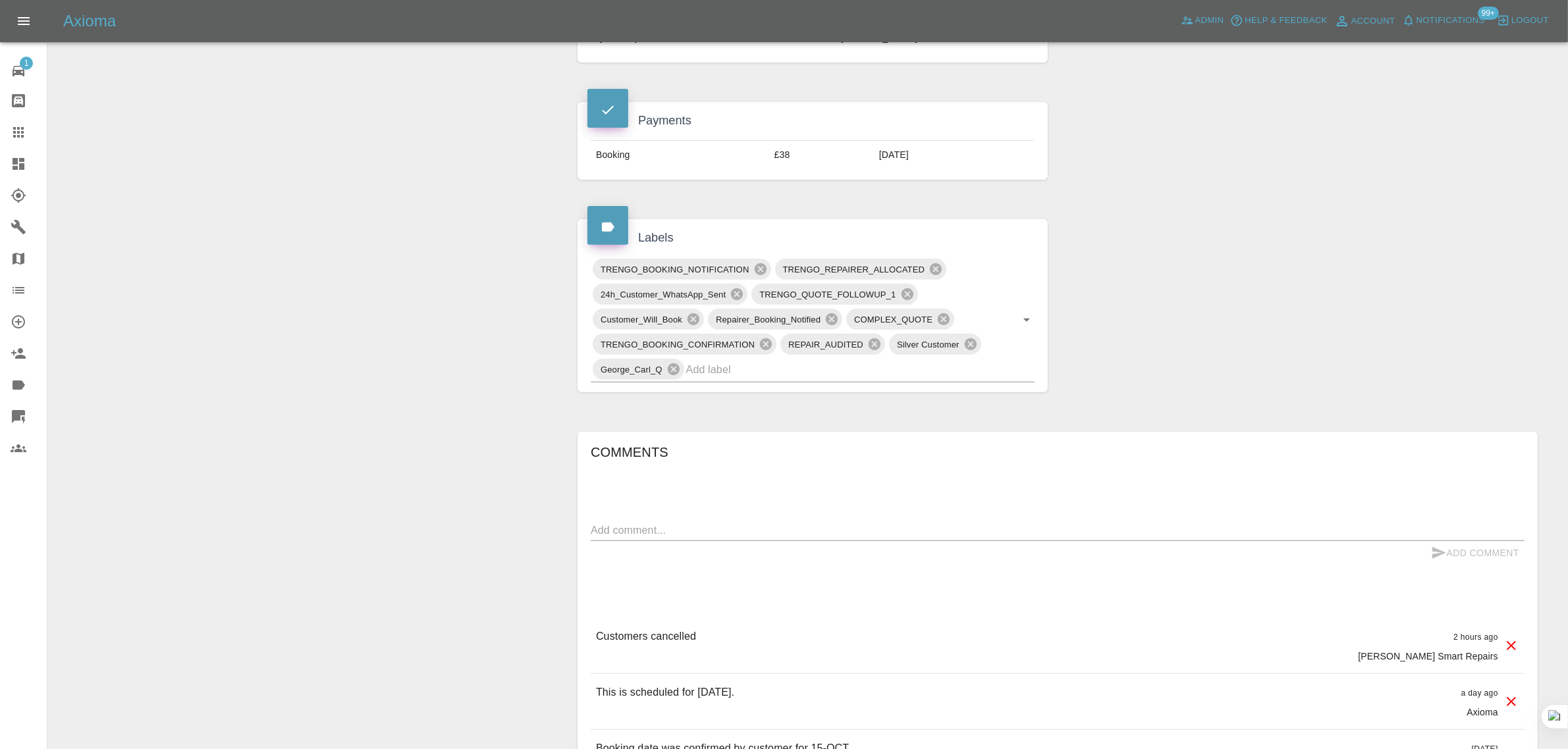
click at [830, 536] on textarea at bounding box center [1057, 529] width 934 height 15
paste textarea "I had an appointment scheduled for this morning but i have cancelled with the r…"
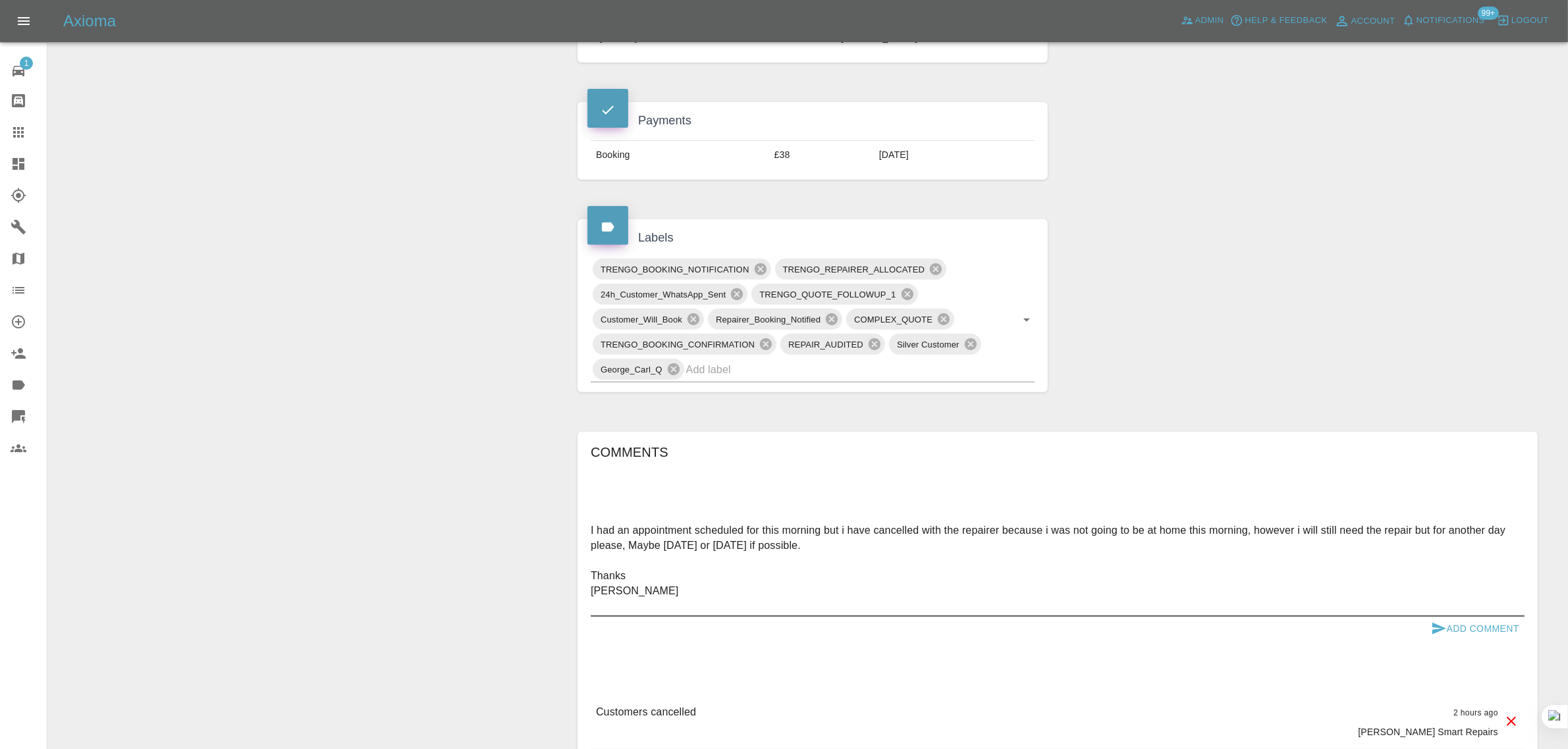
type textarea "I had an appointment scheduled for this morning but i have cancelled with the r…"
click at [1452, 628] on button "Add Comment" at bounding box center [1474, 628] width 98 height 24
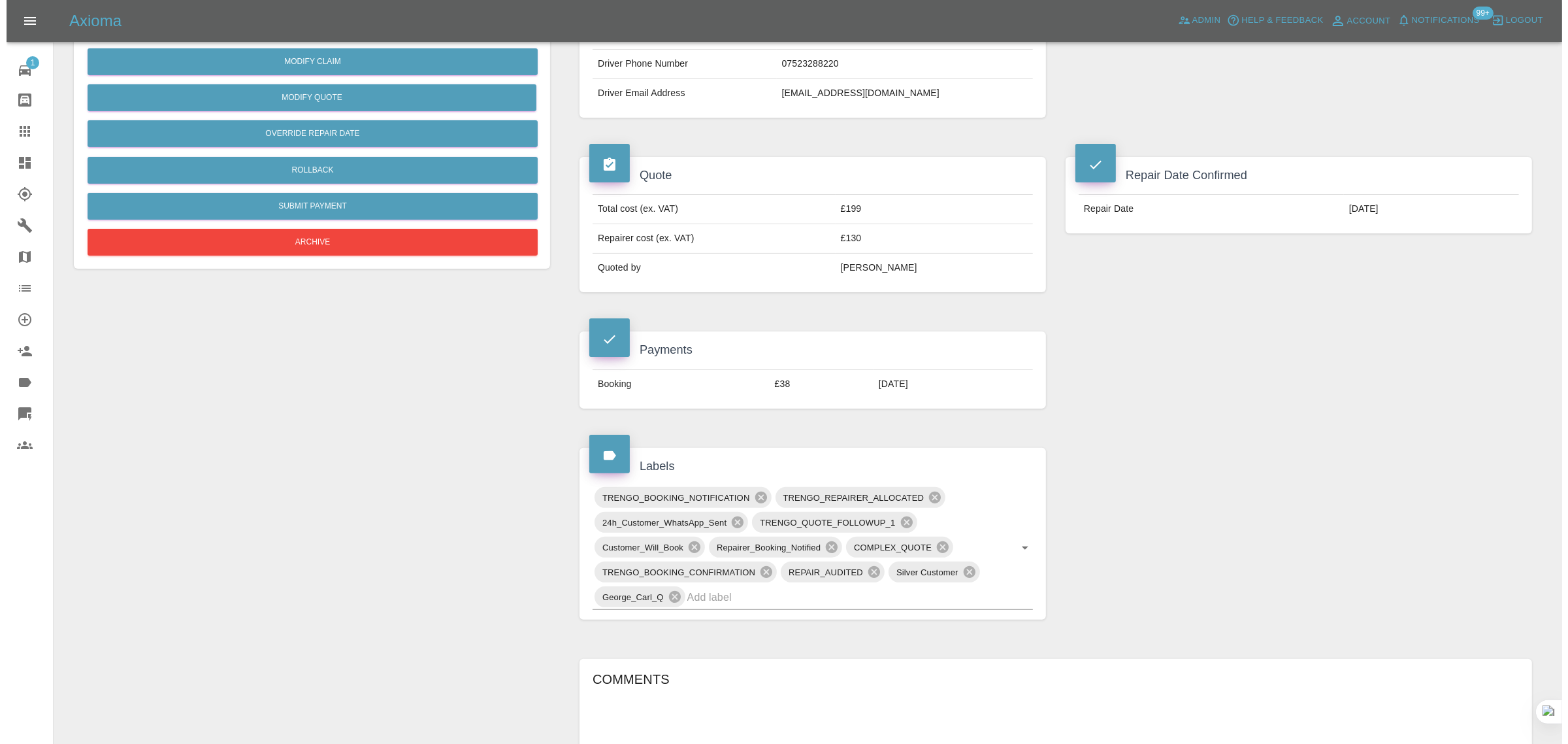
scroll to position [82, 0]
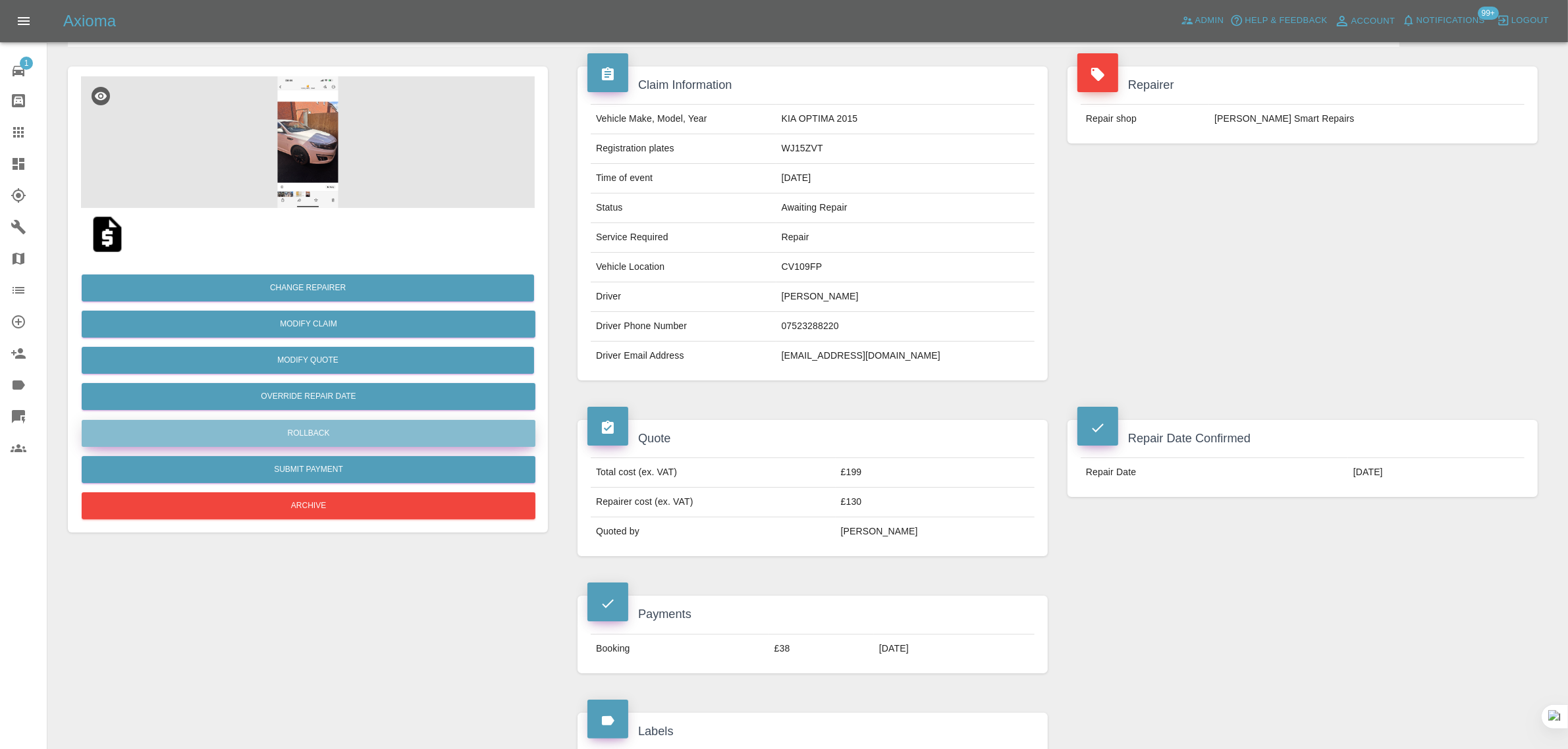
click at [310, 435] on button "Rollback" at bounding box center [309, 433] width 454 height 27
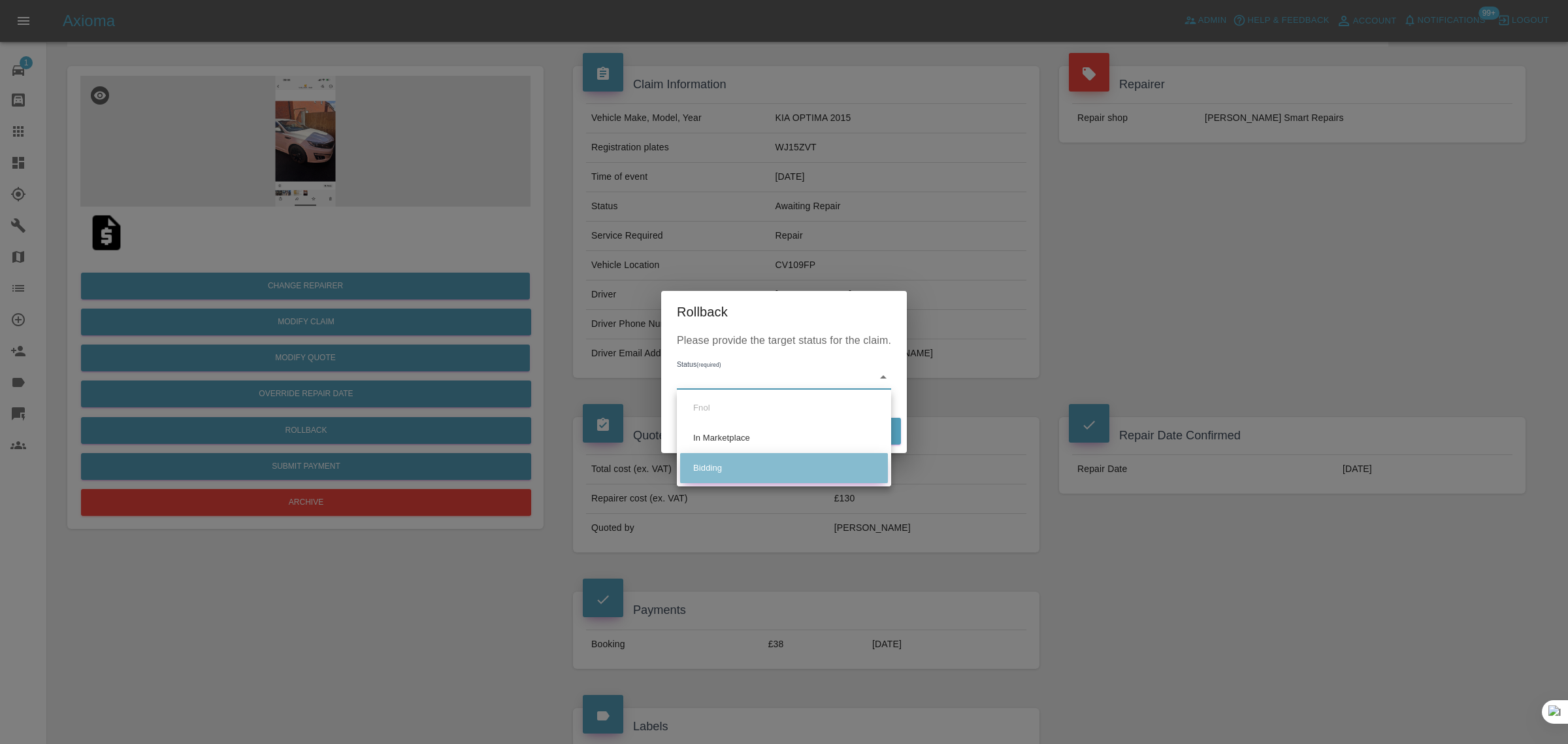
click at [732, 468] on li "Bidding" at bounding box center [784, 468] width 208 height 30
type input "bidding"
click at [866, 431] on button "Rollback" at bounding box center [861, 431] width 81 height 26
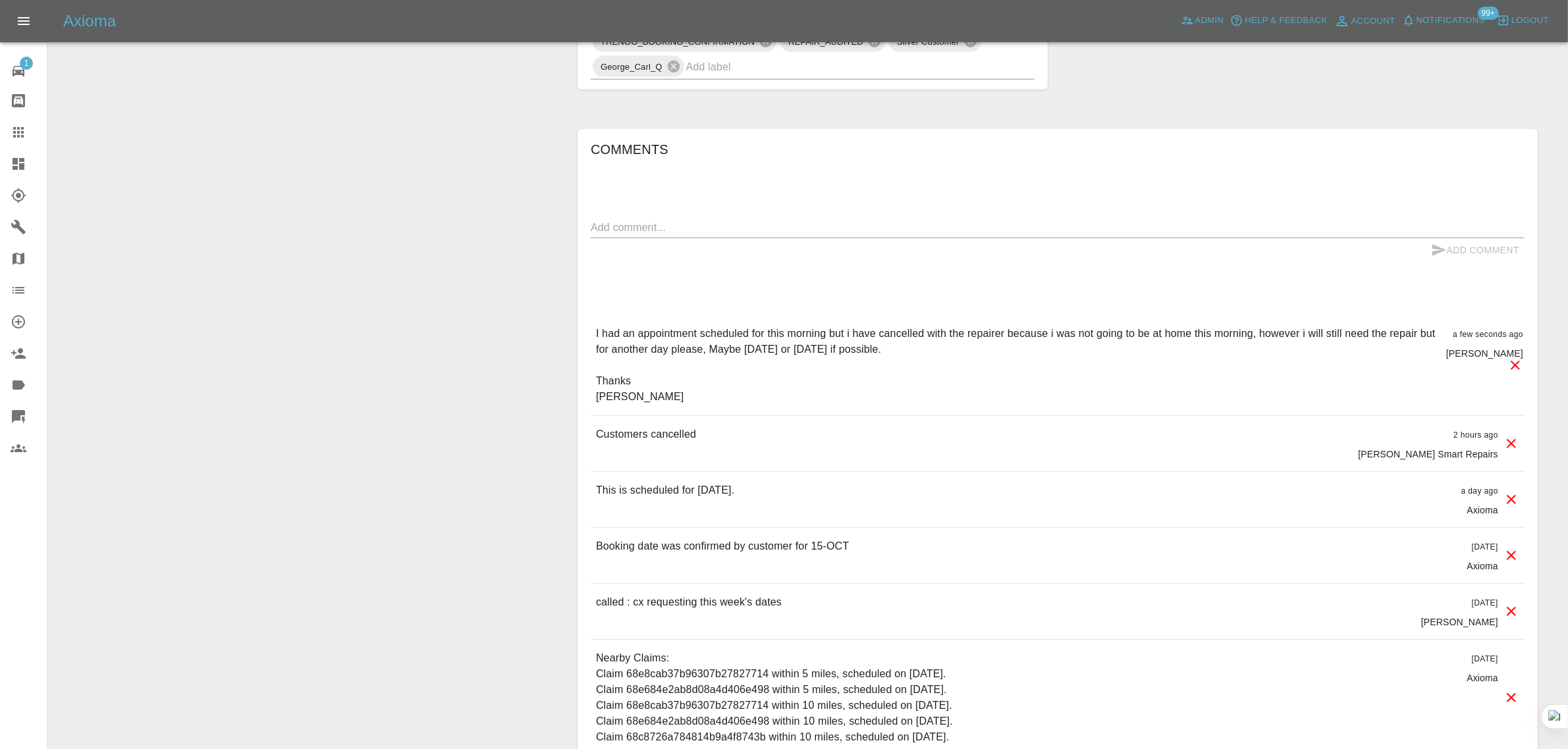
scroll to position [601, 0]
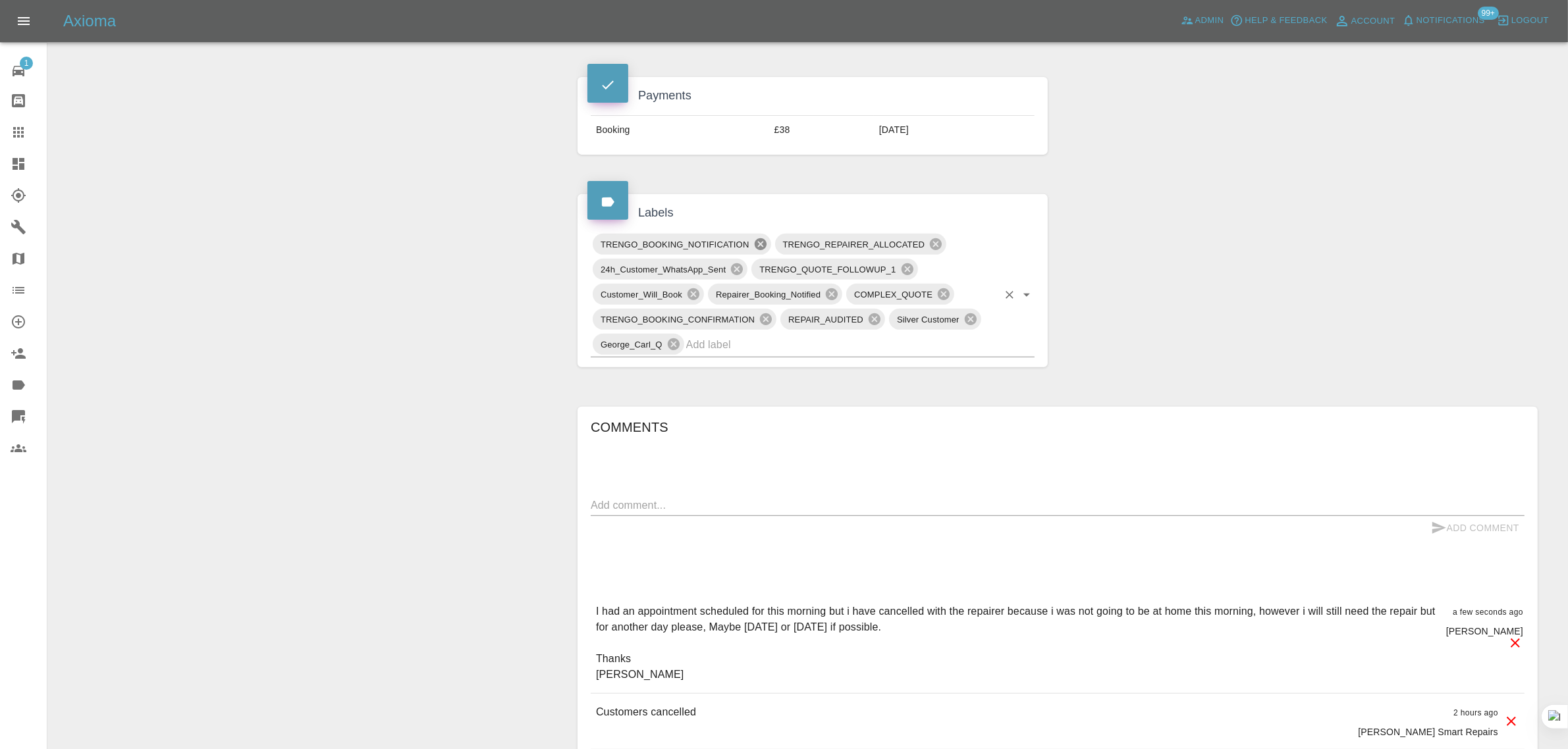
click at [755, 242] on icon at bounding box center [760, 244] width 14 height 14
click at [911, 245] on icon at bounding box center [912, 244] width 12 height 12
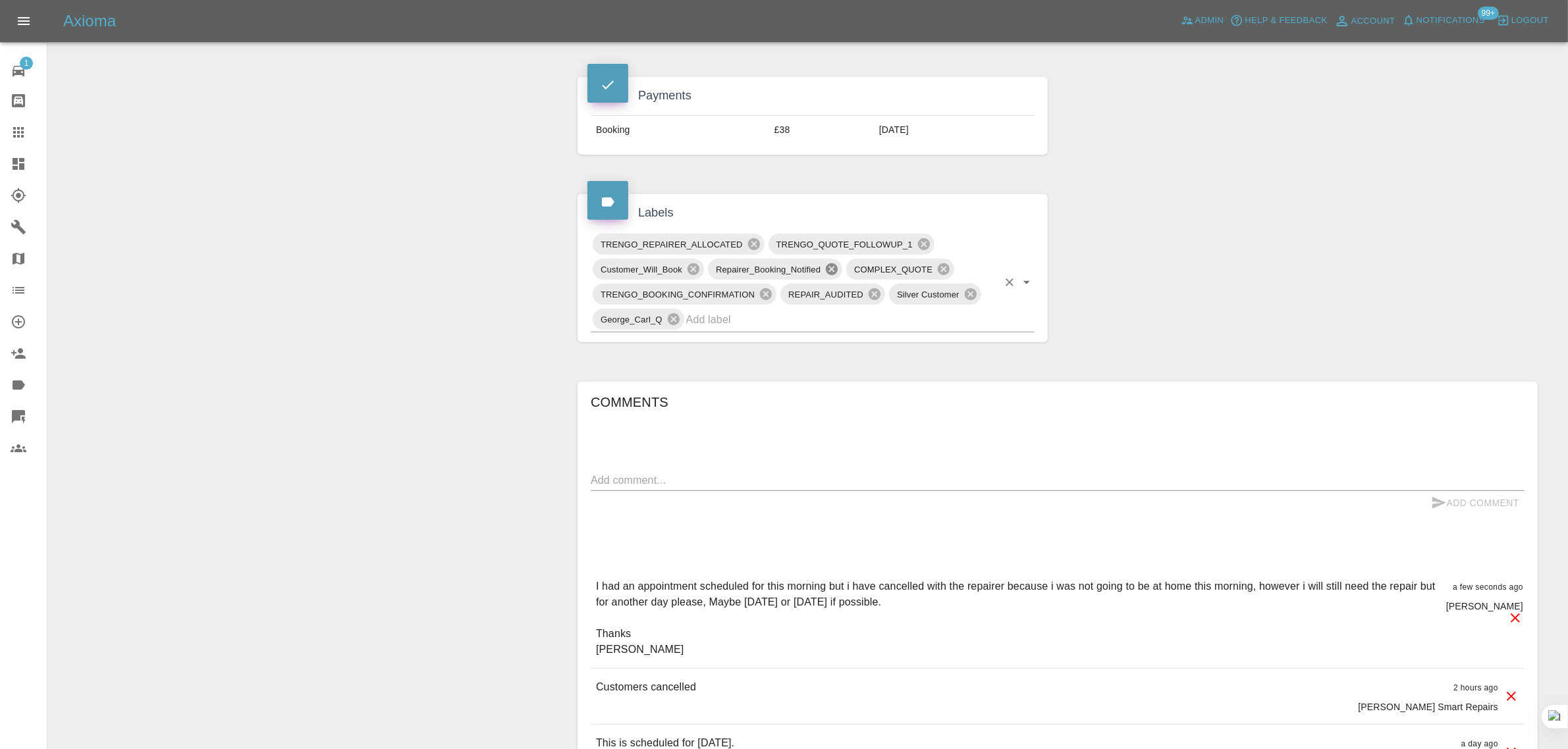
click at [829, 270] on icon at bounding box center [831, 269] width 12 height 12
click at [764, 298] on icon at bounding box center [765, 294] width 14 height 14
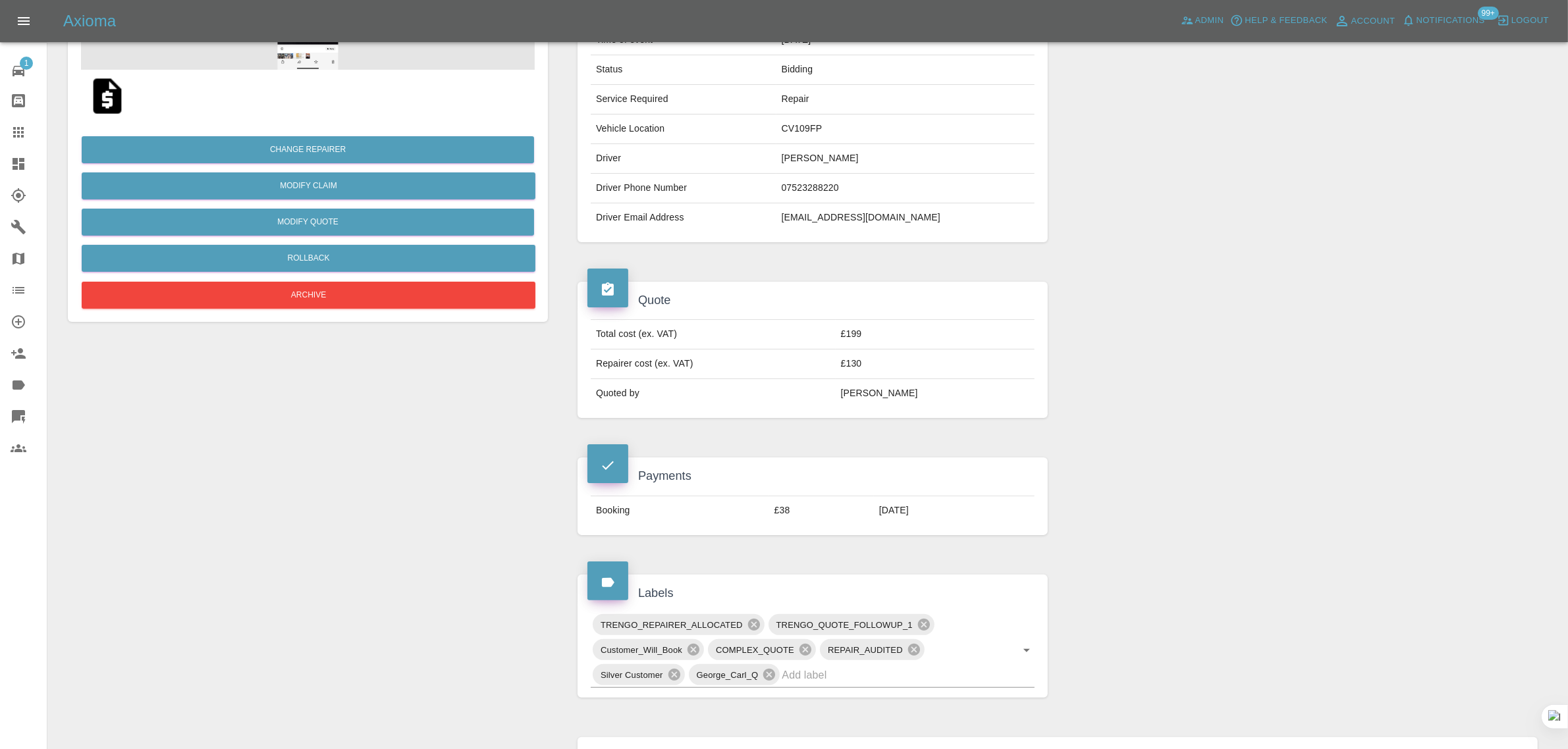
scroll to position [190, 0]
